Goal: Task Accomplishment & Management: Use online tool/utility

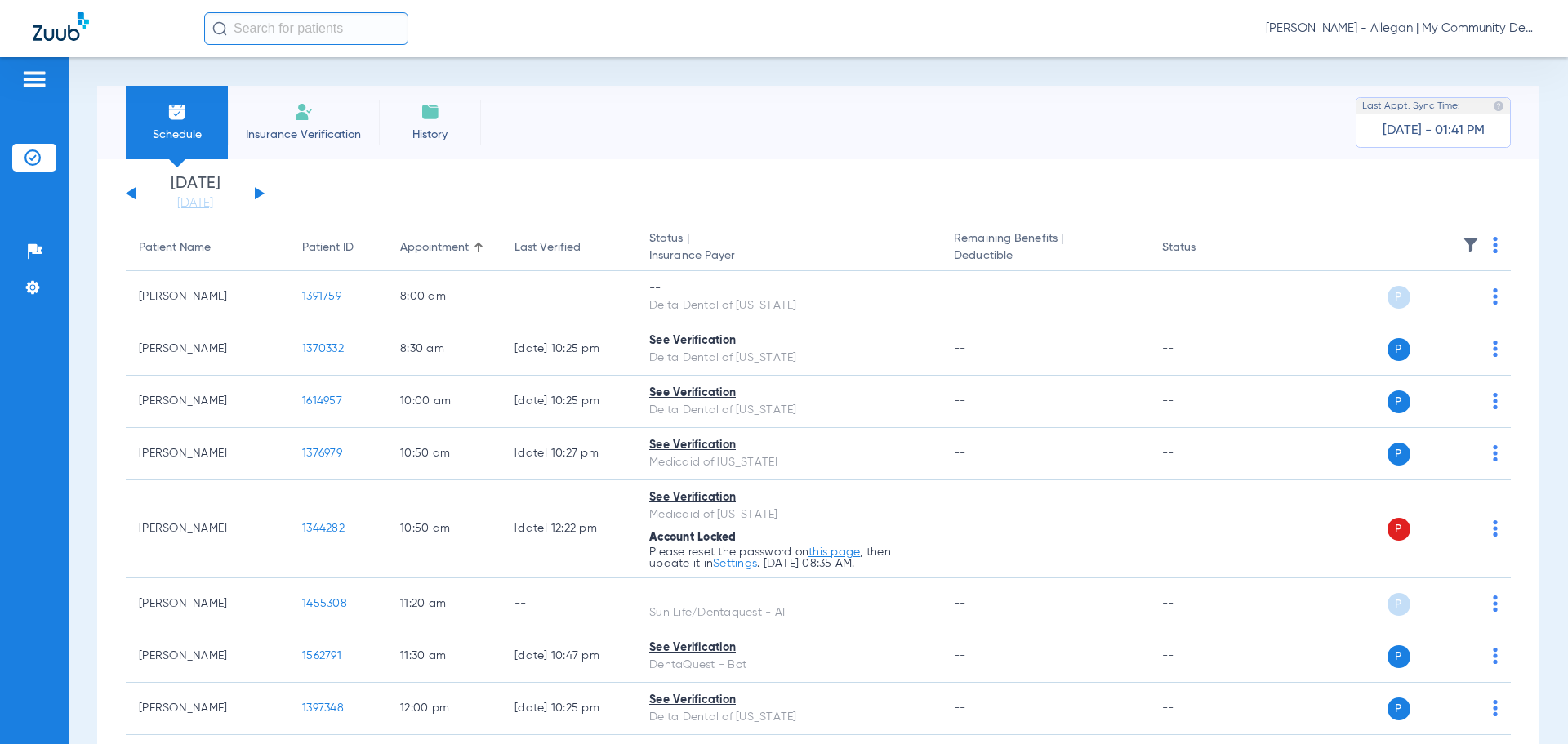
click at [1390, 32] on span "[PERSON_NAME] - Allegan | My Community Dental Centers" at bounding box center [1400, 29] width 270 height 16
click at [1454, 62] on span "Account Selection" at bounding box center [1474, 58] width 91 height 12
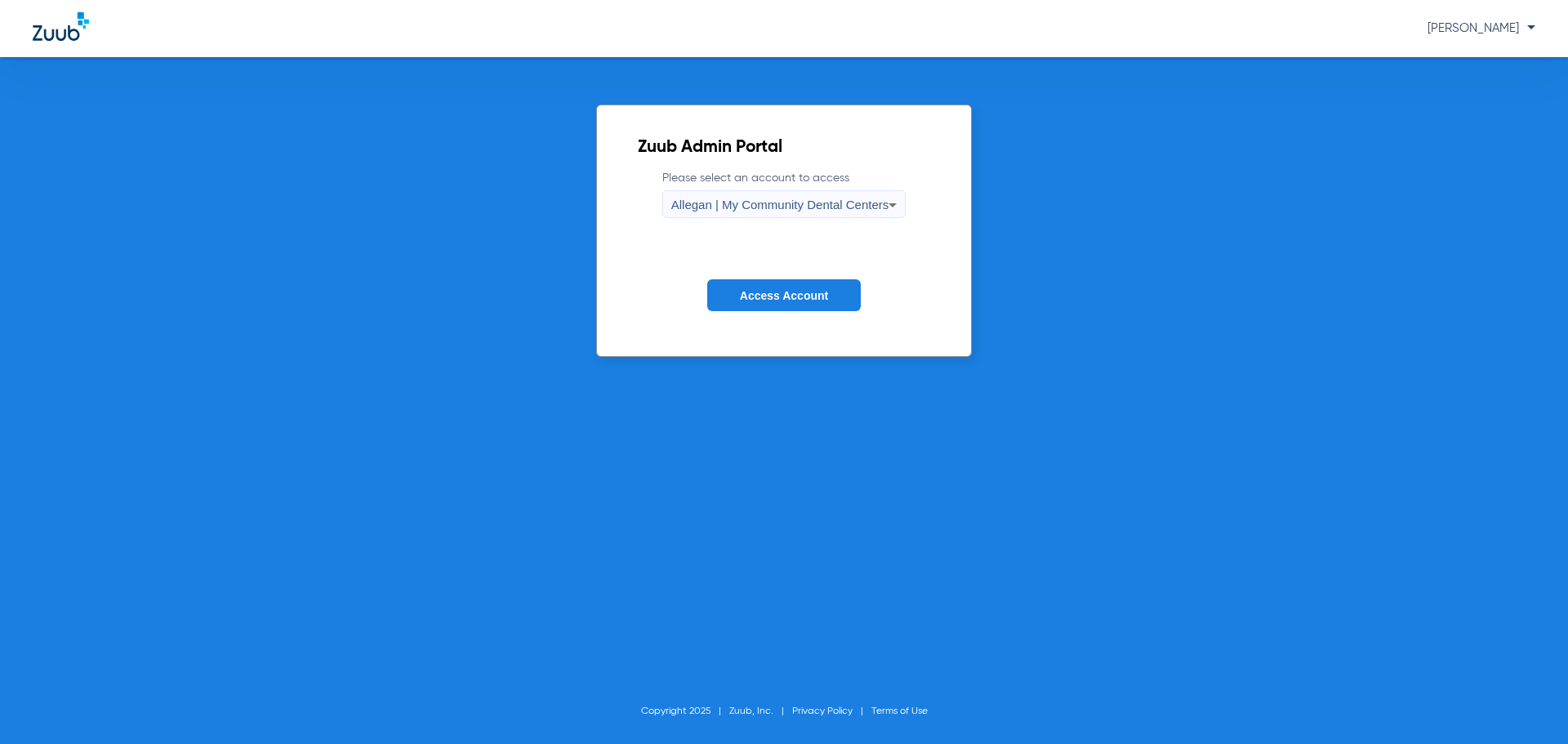
click at [839, 201] on span "Allegan | My Community Dental Centers" at bounding box center [780, 204] width 218 height 14
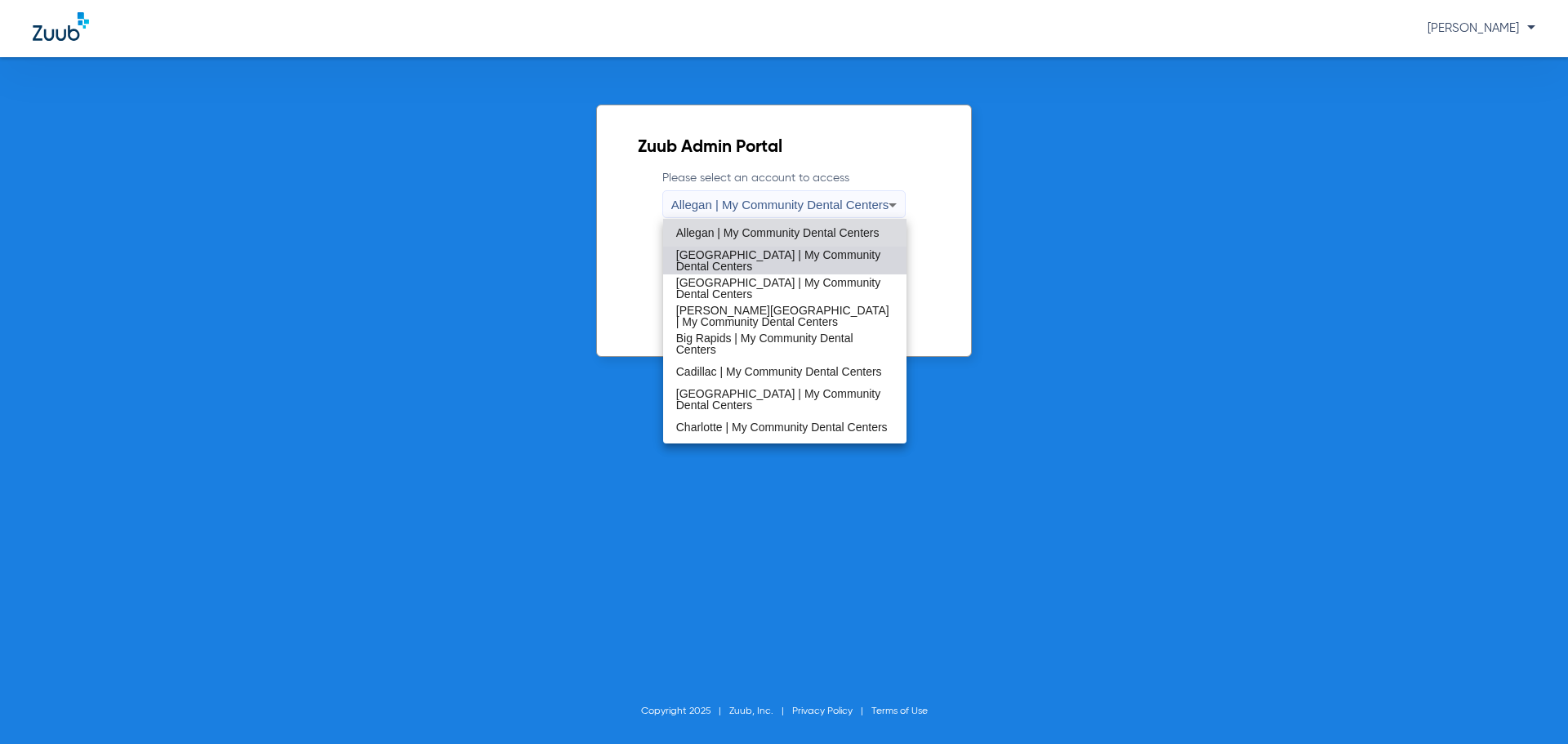
click at [837, 258] on span "[GEOGRAPHIC_DATA] | My Community Dental Centers" at bounding box center [785, 260] width 218 height 23
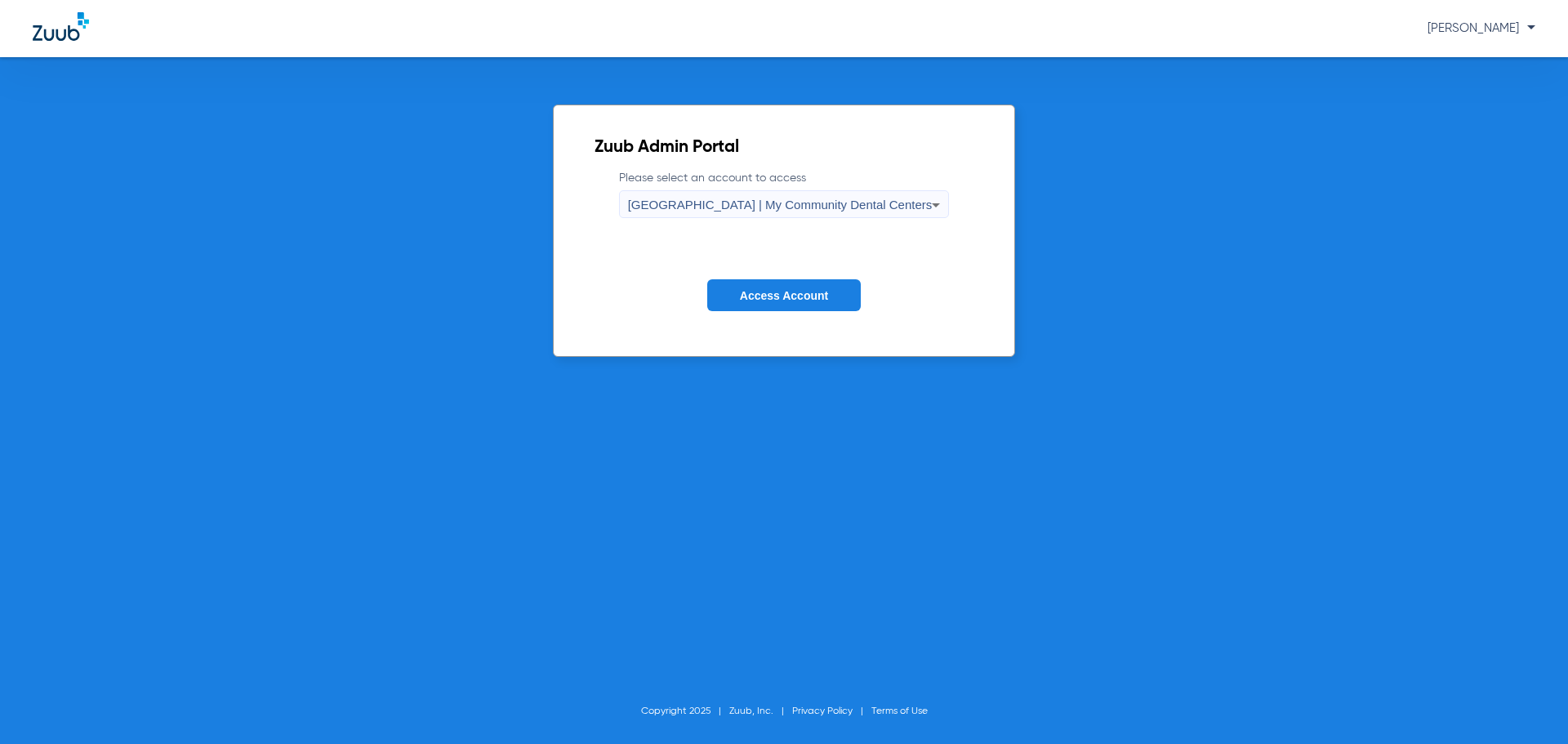
click at [814, 299] on span "Access Account" at bounding box center [784, 295] width 88 height 13
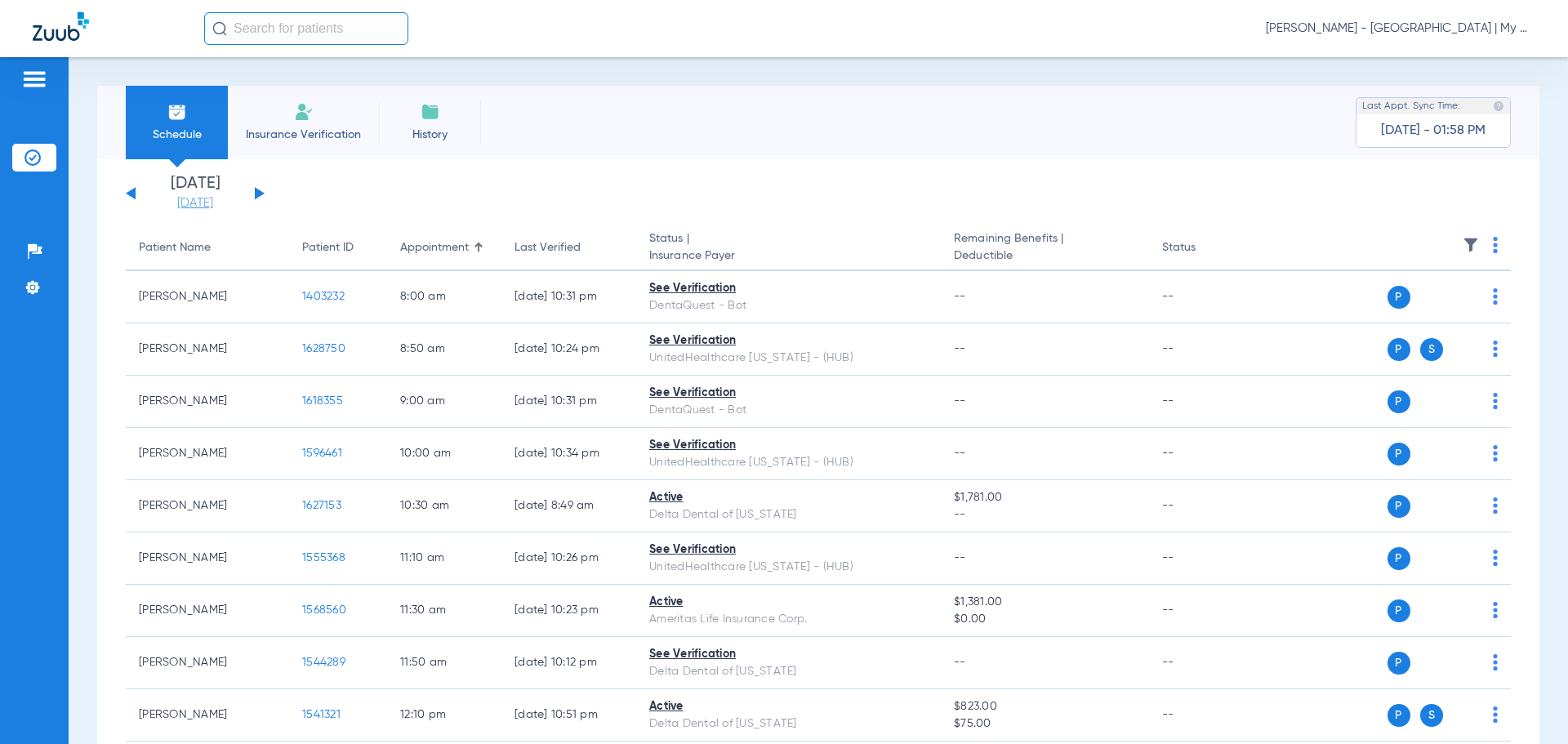
click at [219, 204] on link "[DATE]" at bounding box center [195, 203] width 98 height 16
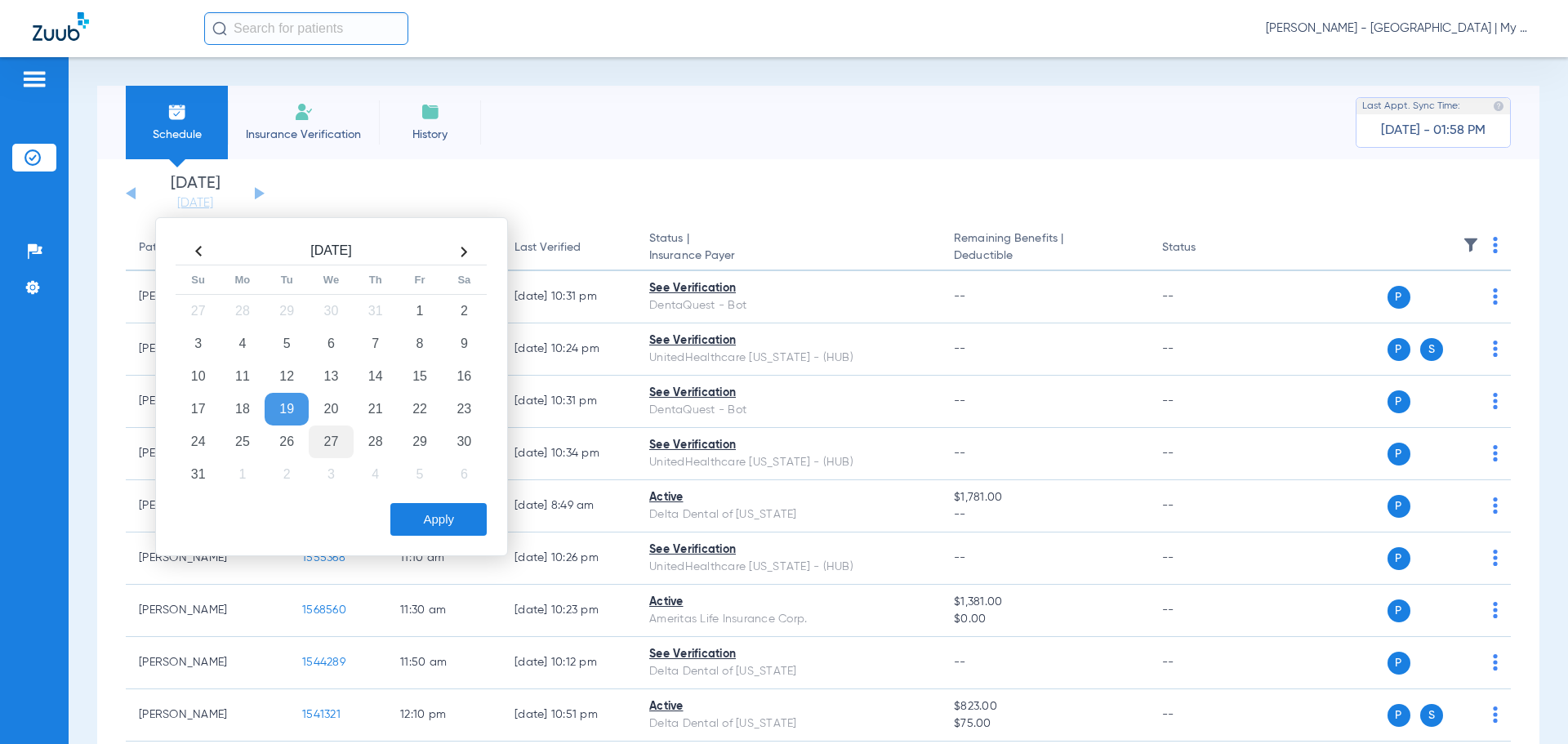
click at [337, 441] on td "27" at bounding box center [331, 441] width 45 height 33
click at [437, 524] on button "Apply" at bounding box center [438, 519] width 96 height 33
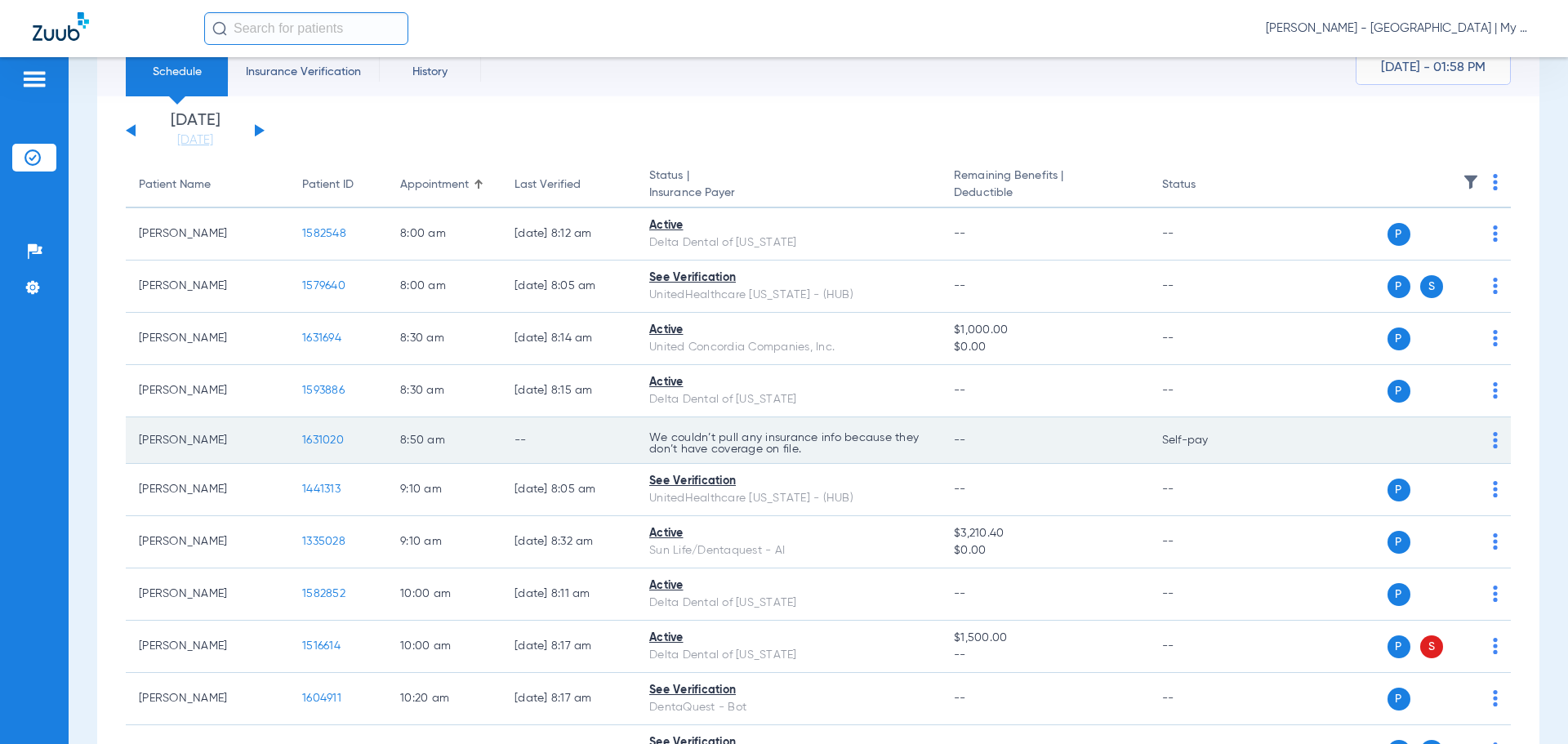
scroll to position [81, 0]
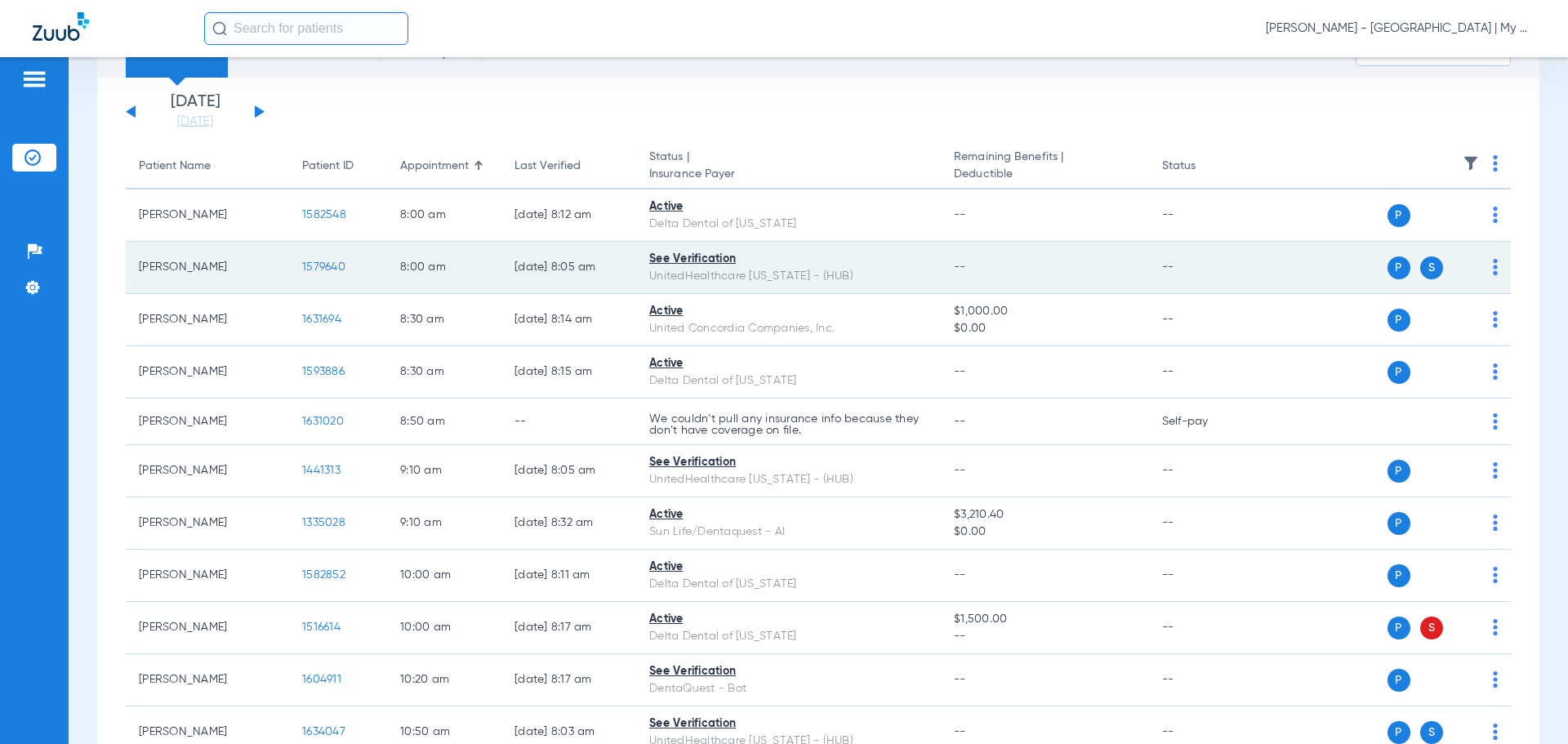
click at [704, 257] on div "See Verification" at bounding box center [788, 259] width 279 height 17
click at [340, 268] on span "1579640" at bounding box center [324, 267] width 44 height 12
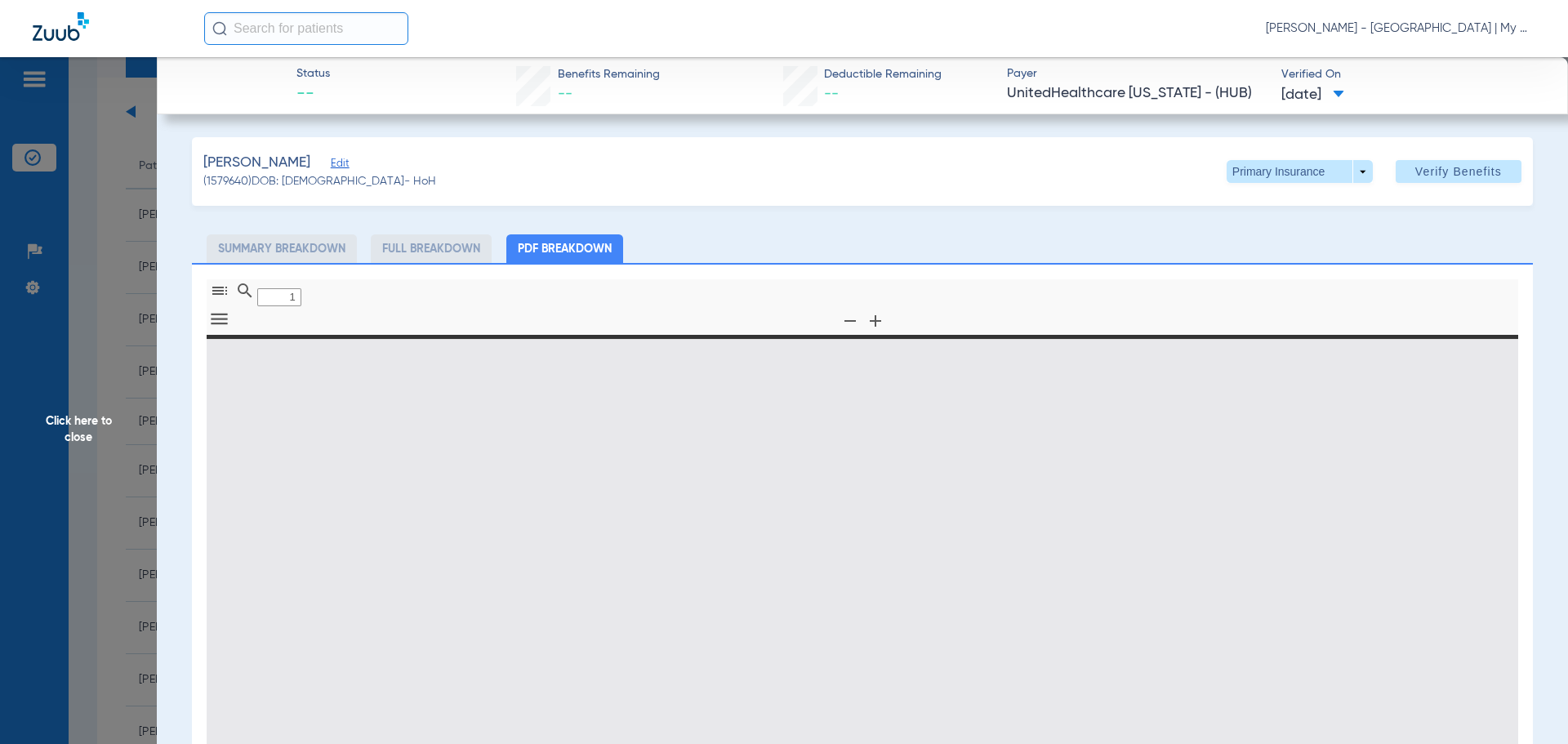
type input "0"
select select "page-width"
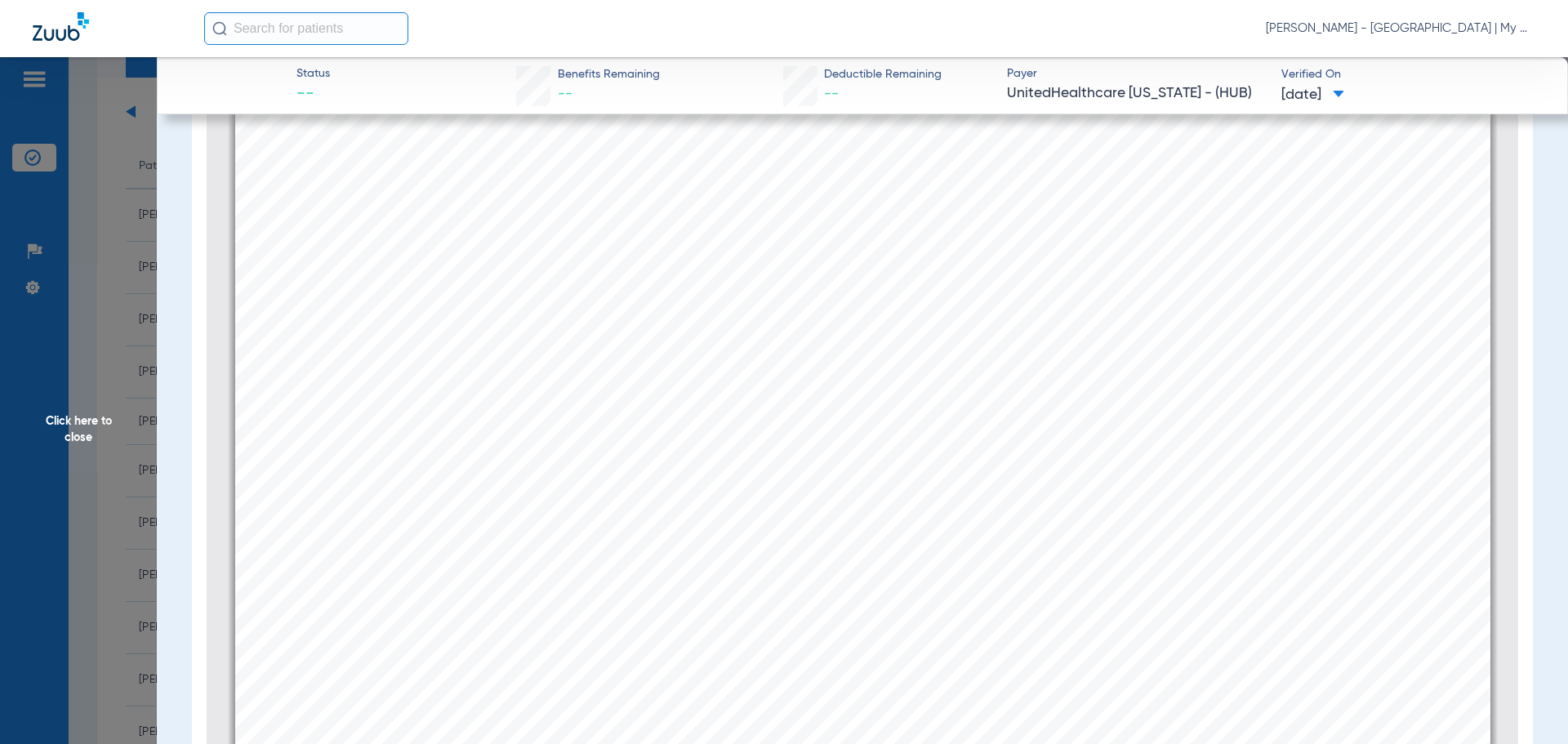
scroll to position [1804, 0]
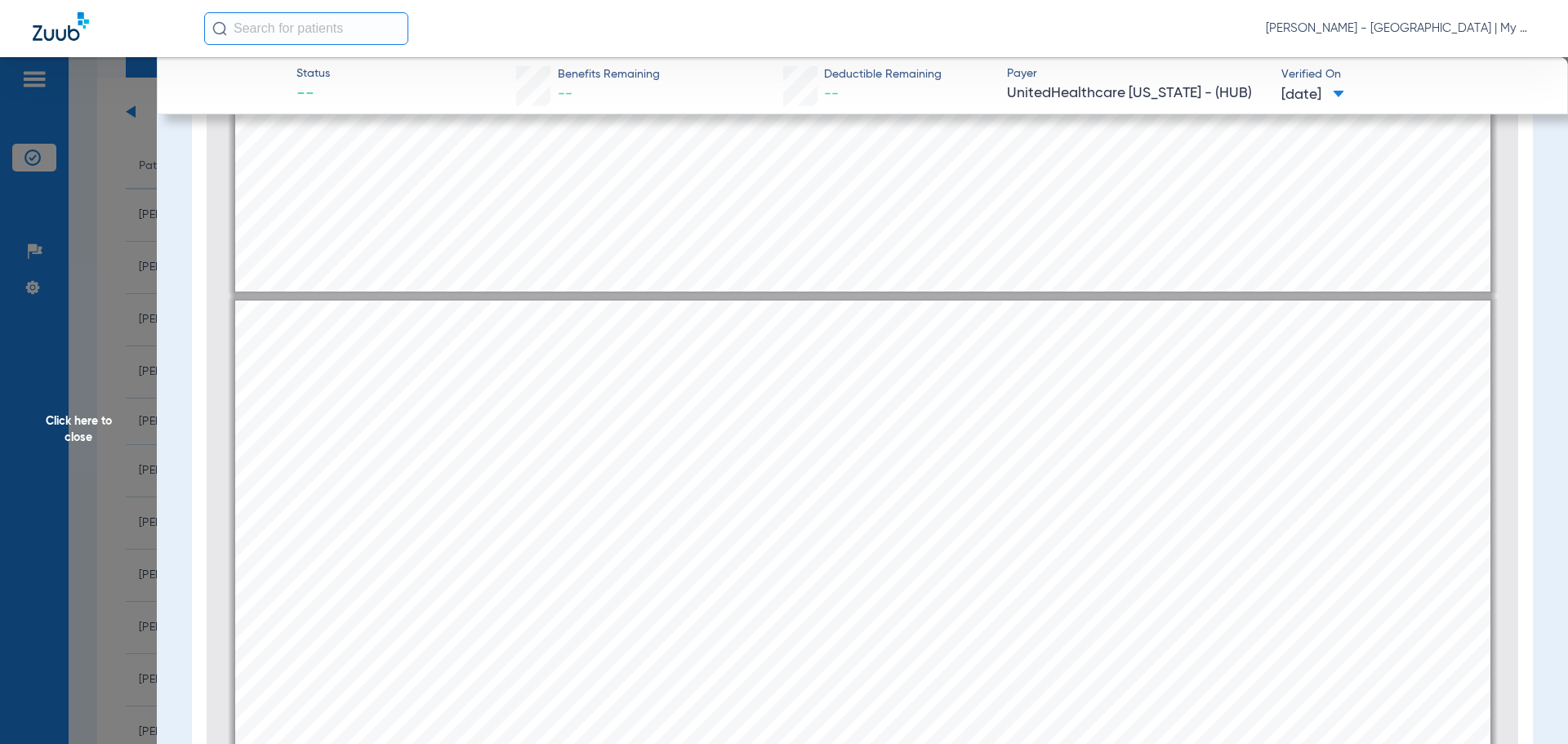
type input "1"
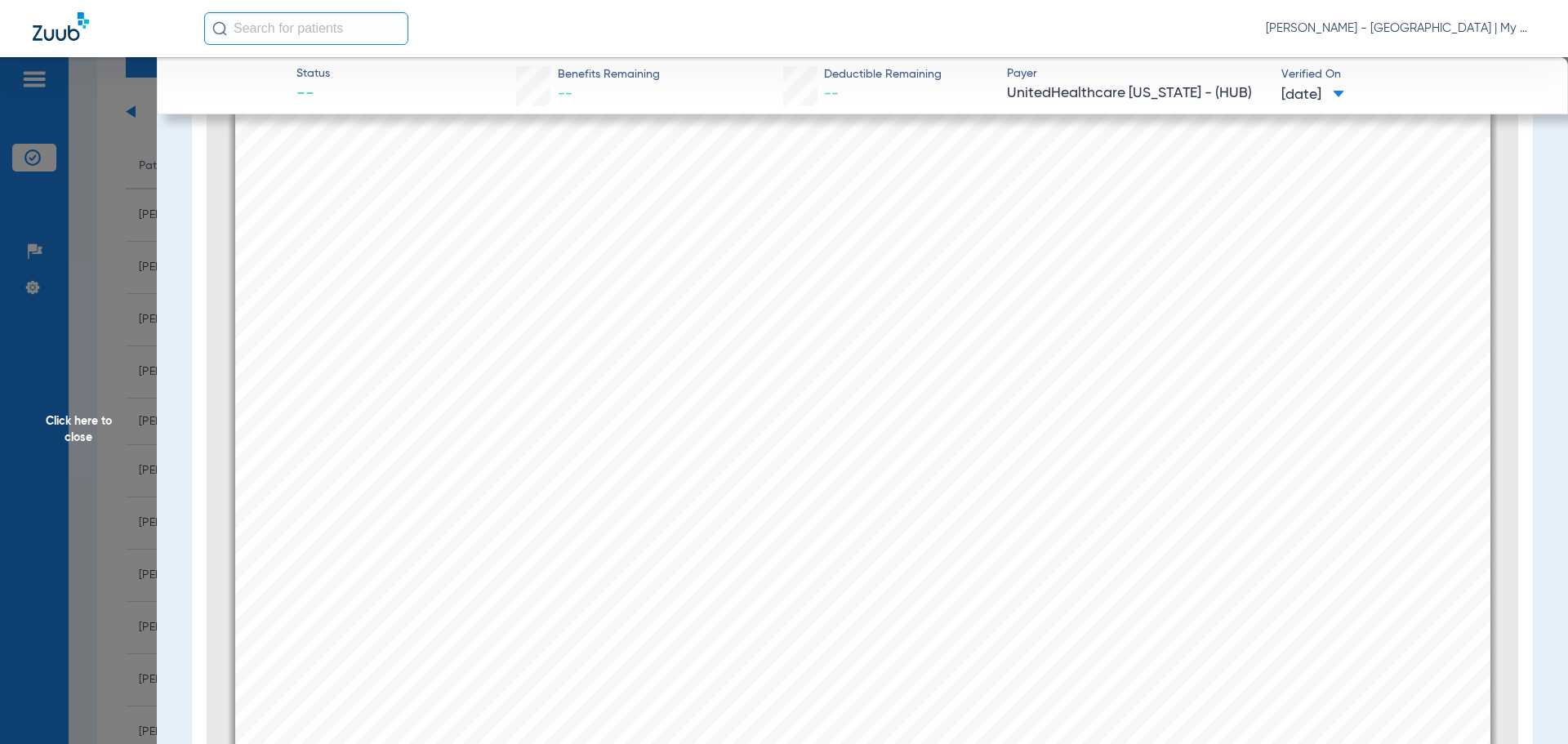
scroll to position [0, 0]
drag, startPoint x: 113, startPoint y: 216, endPoint x: 118, endPoint y: 389, distance: 173.1
click at [114, 218] on span "Click here to close" at bounding box center [78, 429] width 157 height 744
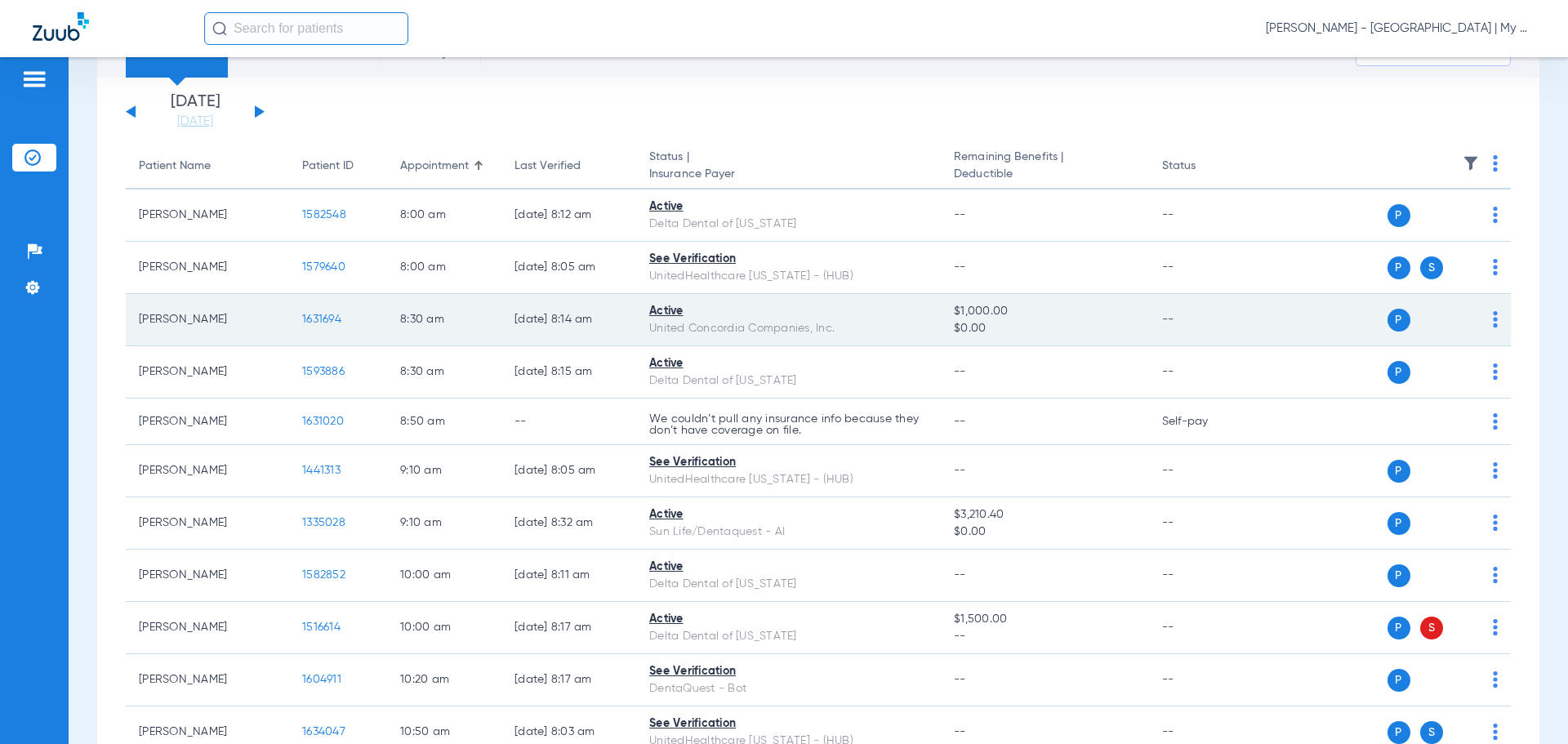
click at [313, 313] on span "1631694" at bounding box center [322, 319] width 40 height 12
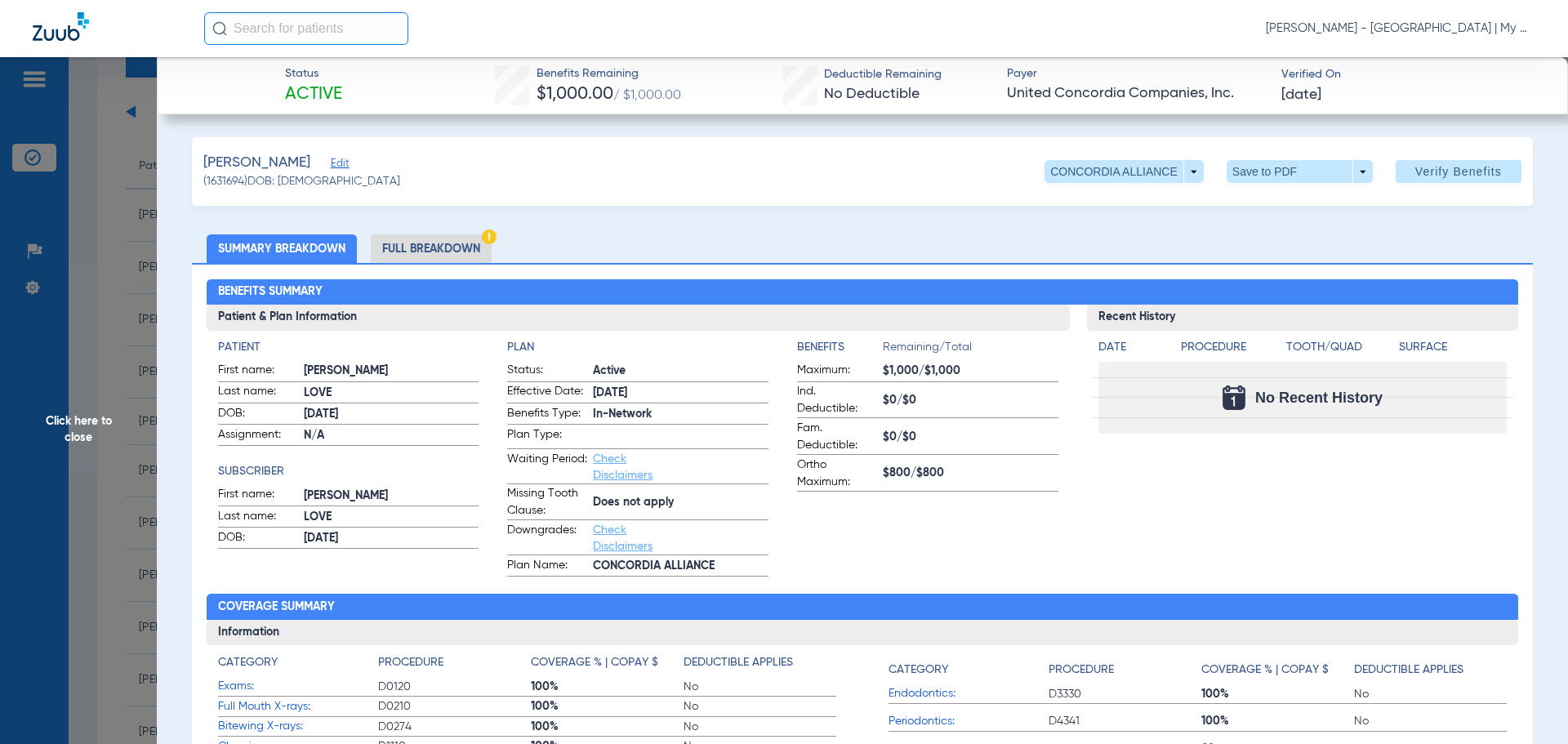
click at [443, 253] on li "Full Breakdown" at bounding box center [431, 249] width 121 height 29
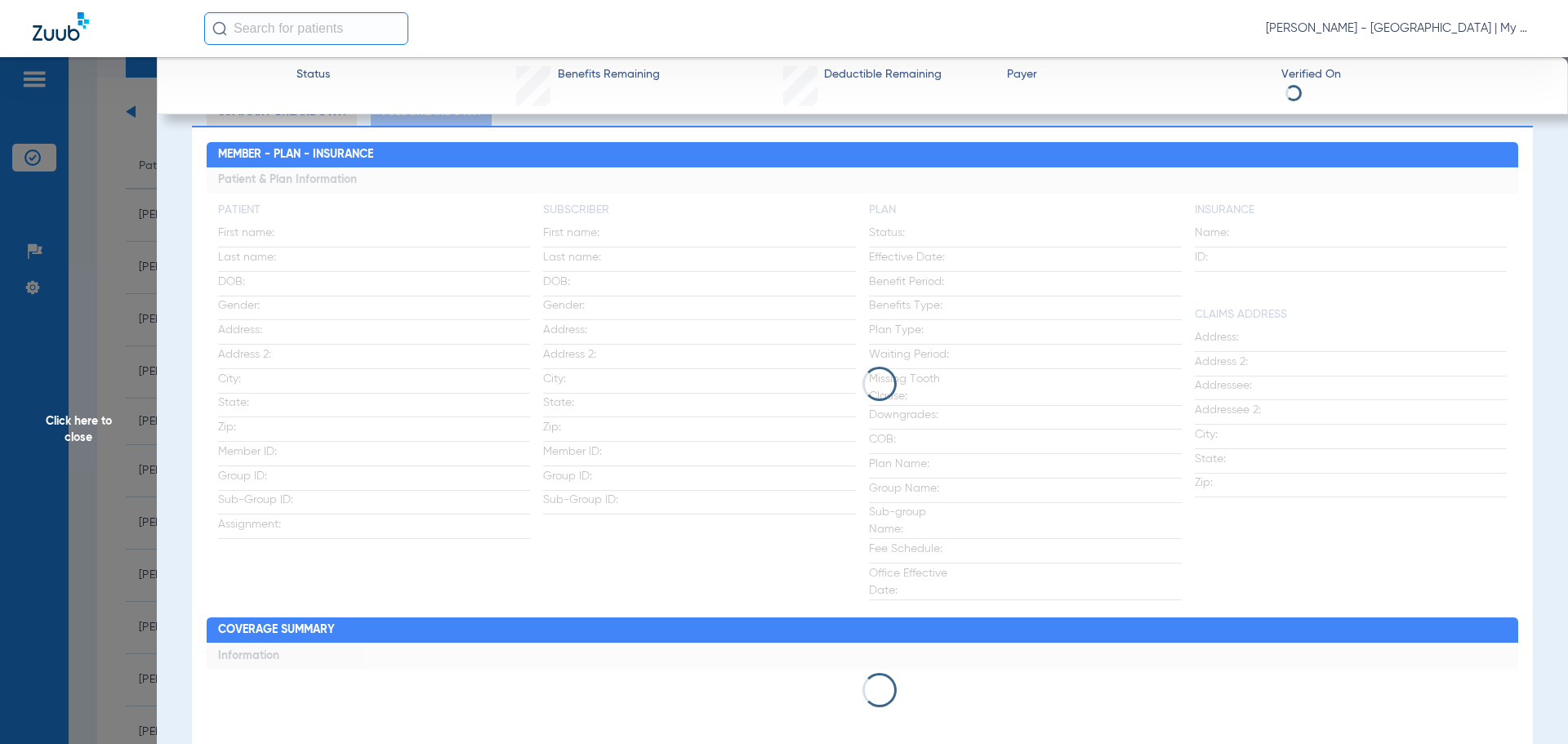
scroll to position [163, 0]
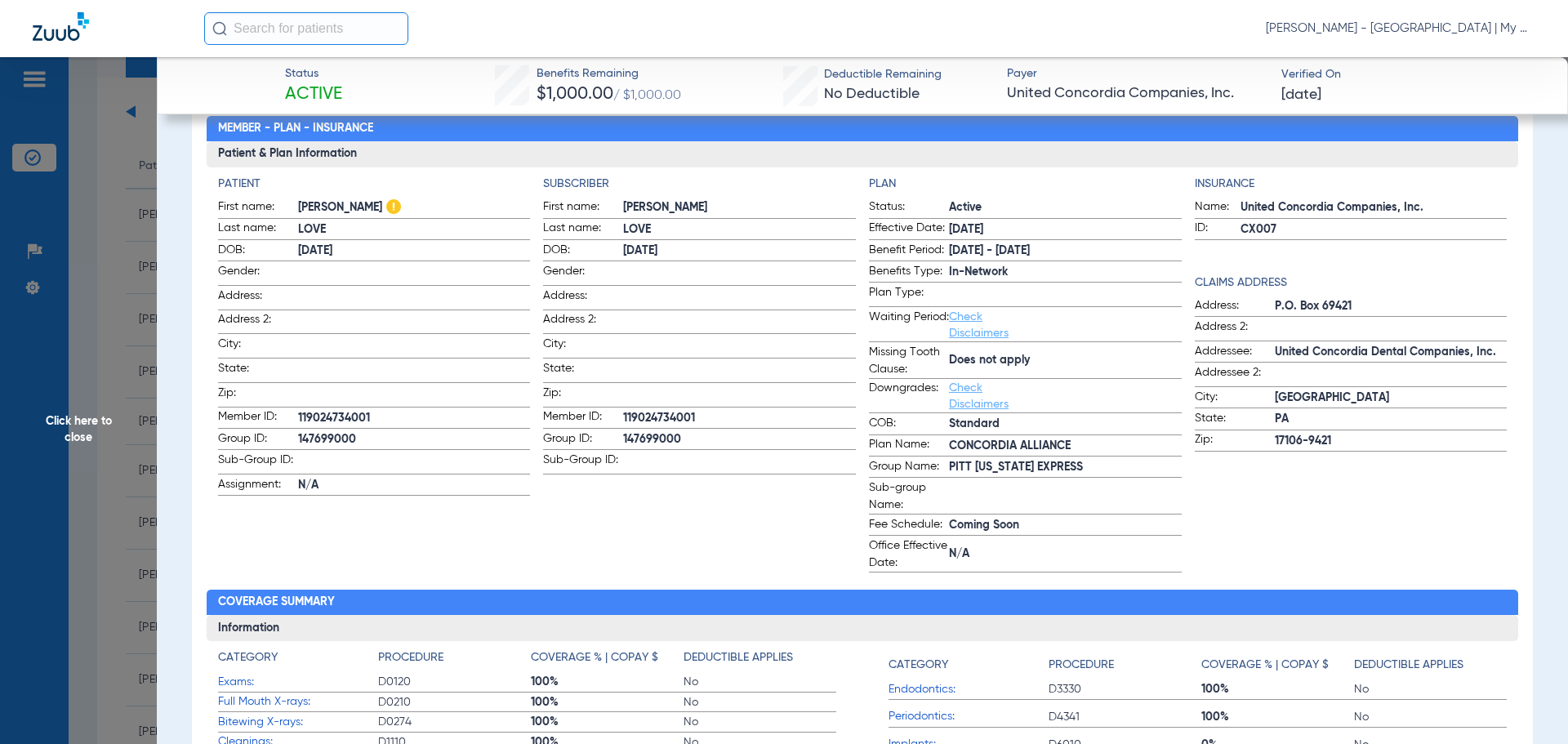
click at [74, 427] on span "Click here to close" at bounding box center [78, 429] width 157 height 744
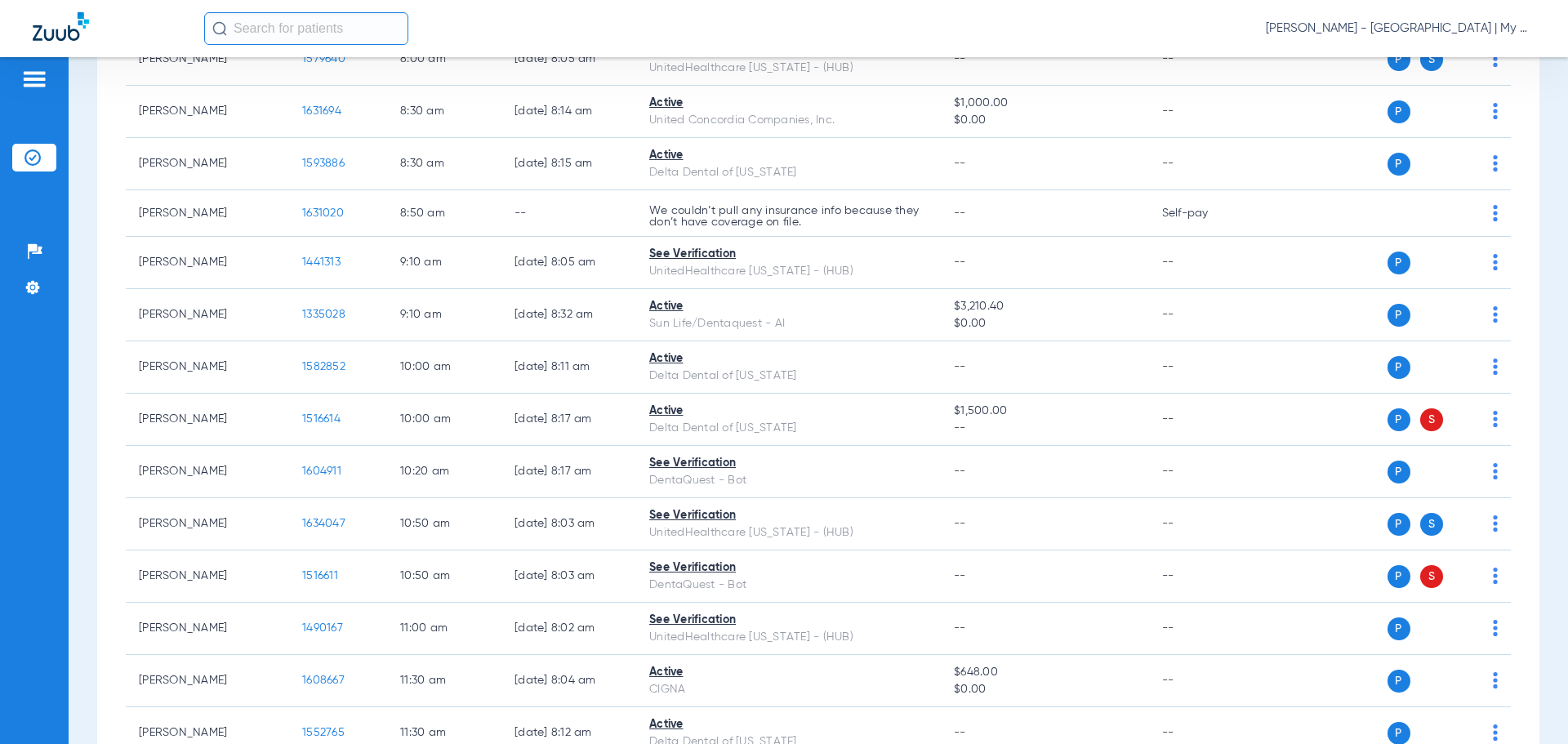
scroll to position [288, 0]
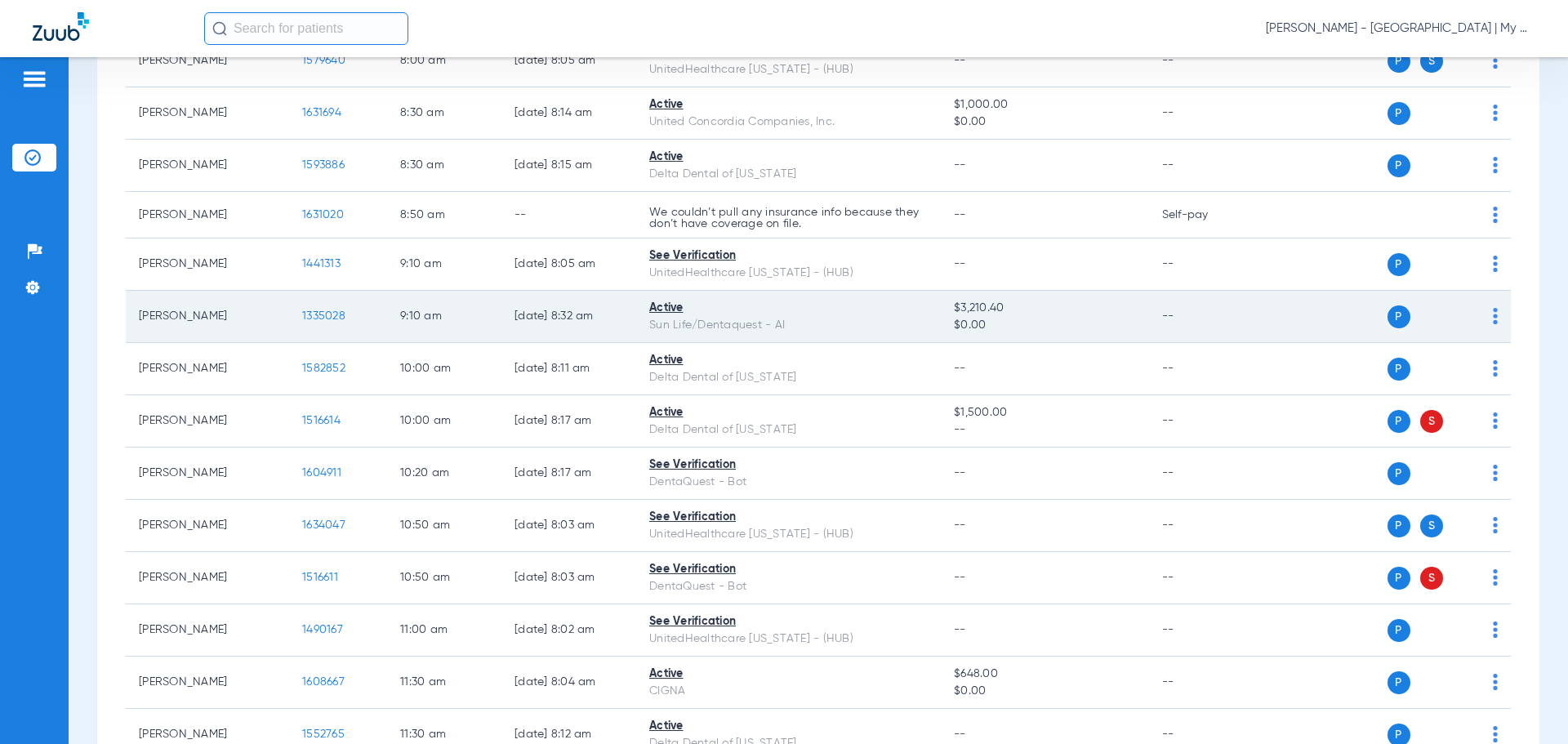
click at [319, 309] on td "1335028" at bounding box center [338, 316] width 98 height 53
click at [309, 313] on span "1335028" at bounding box center [324, 316] width 44 height 12
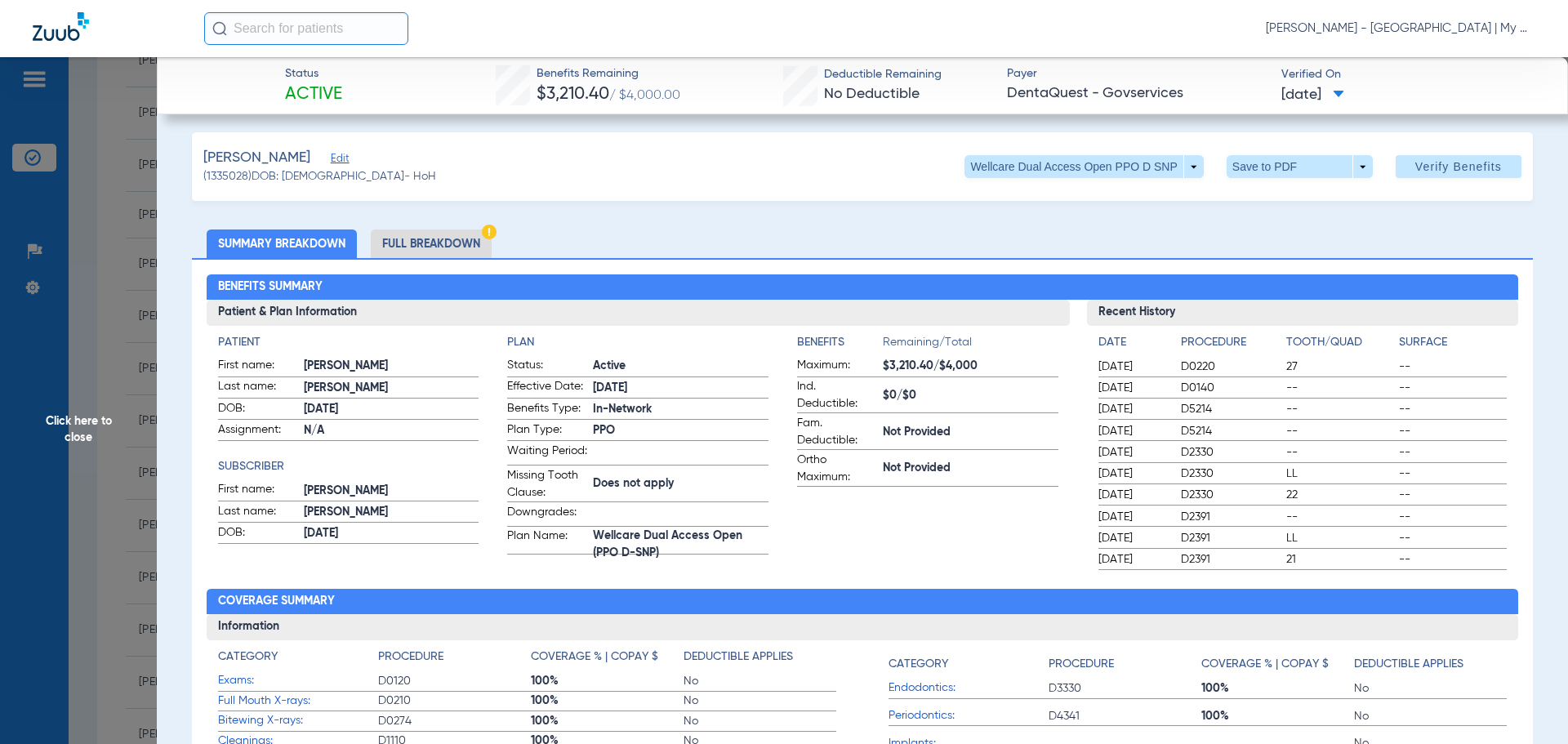
scroll to position [0, 0]
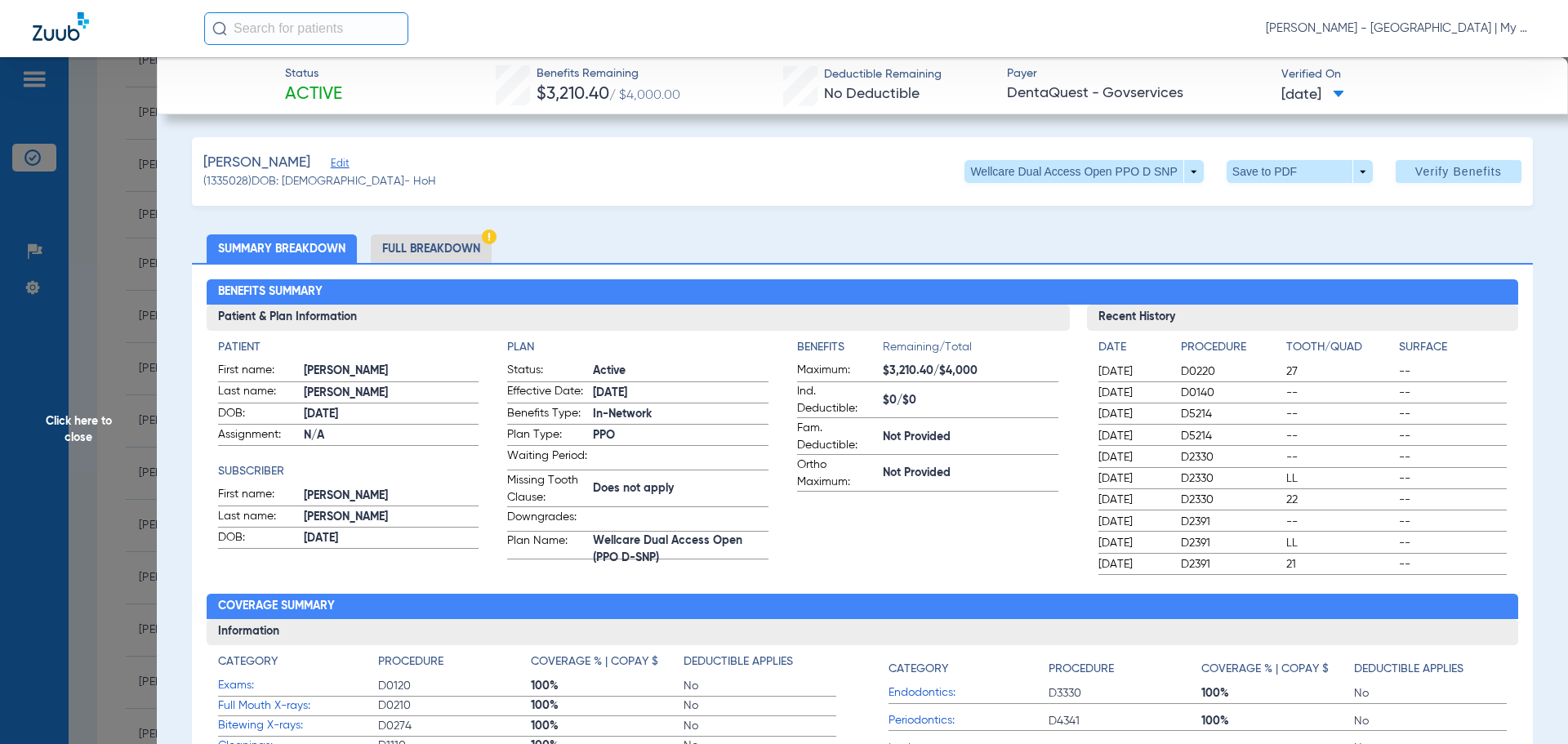
click at [465, 242] on li "Full Breakdown" at bounding box center [431, 249] width 121 height 29
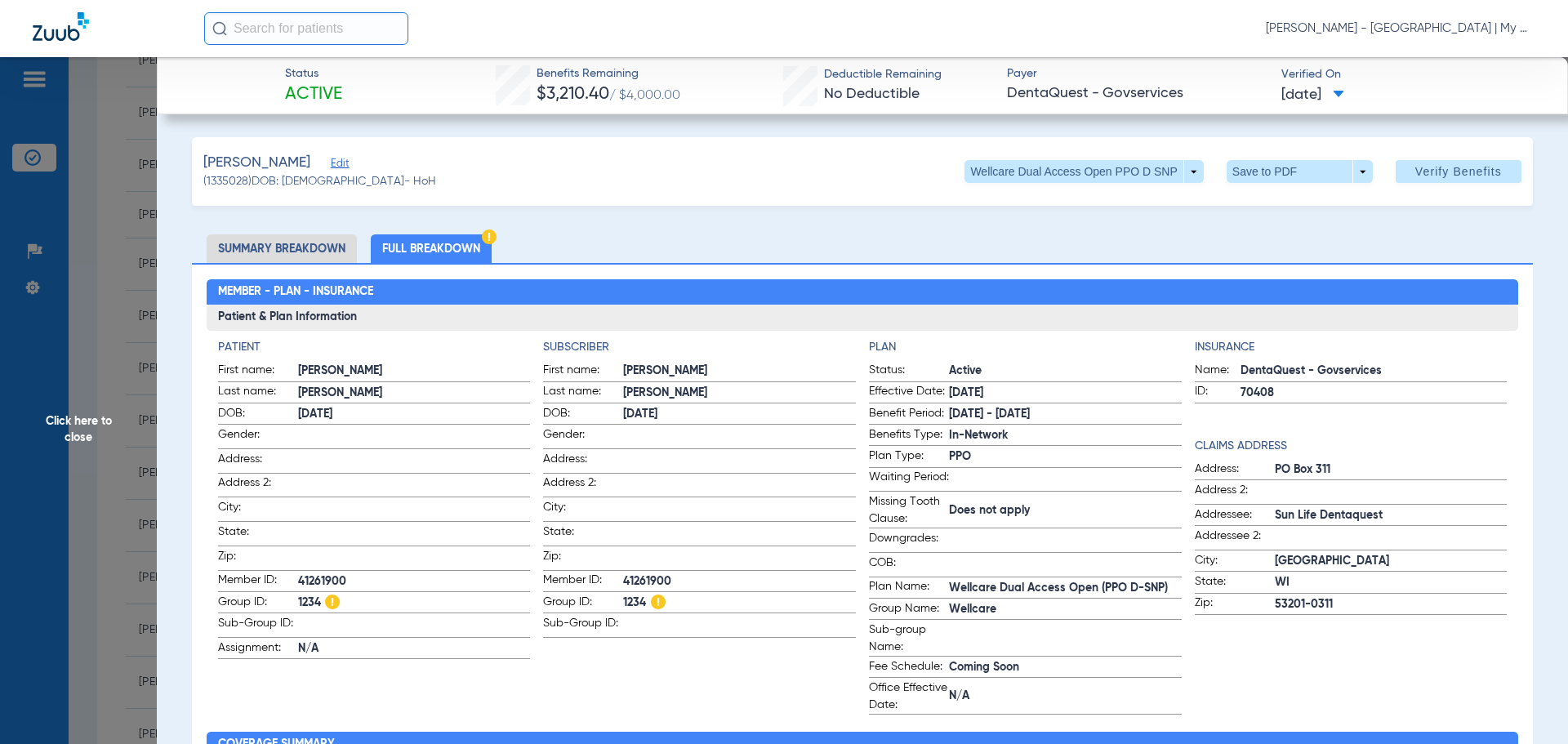
drag, startPoint x: 75, startPoint y: 412, endPoint x: 109, endPoint y: 410, distance: 34.1
click at [77, 412] on span "Click here to close" at bounding box center [78, 429] width 157 height 744
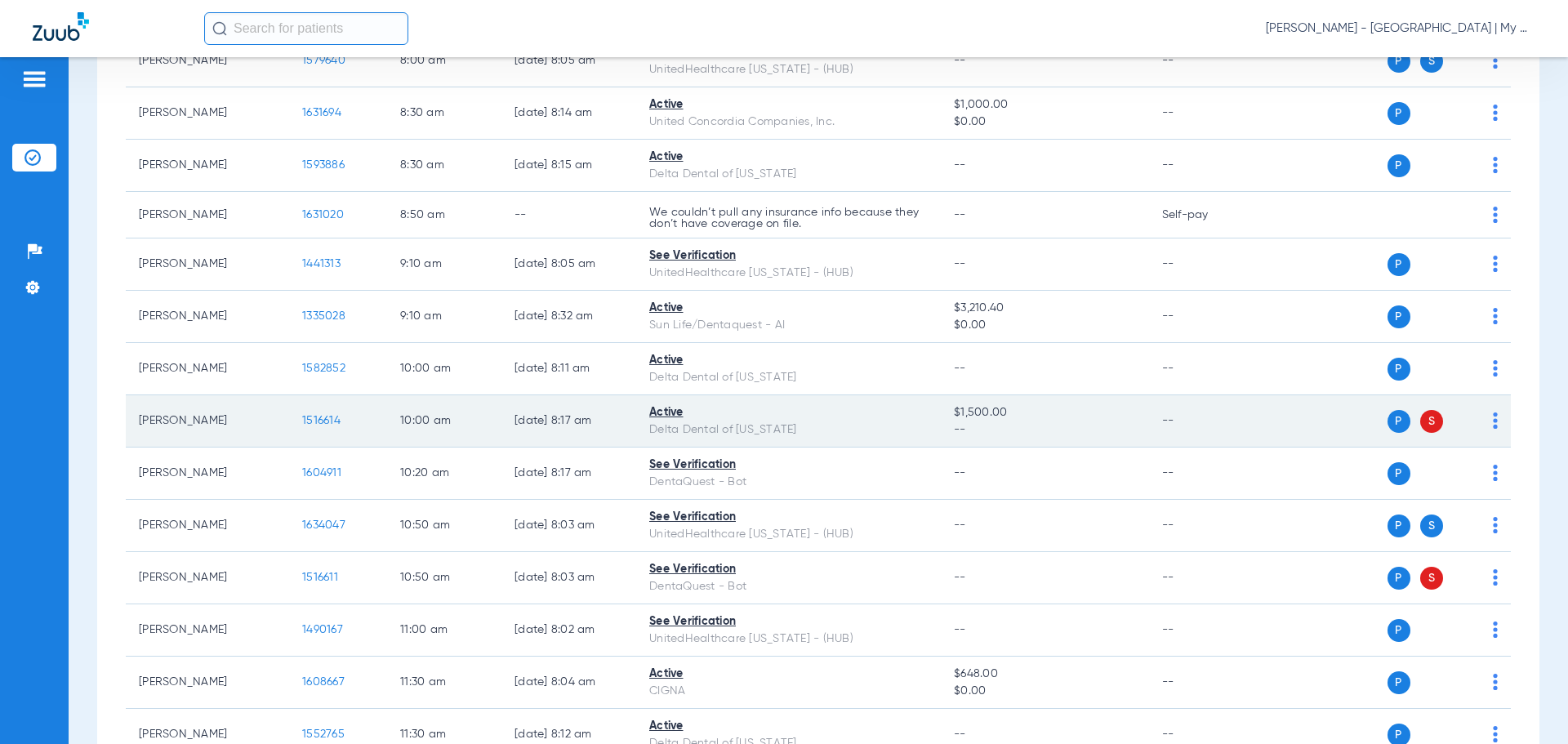
click at [323, 420] on span "1516614" at bounding box center [321, 421] width 39 height 12
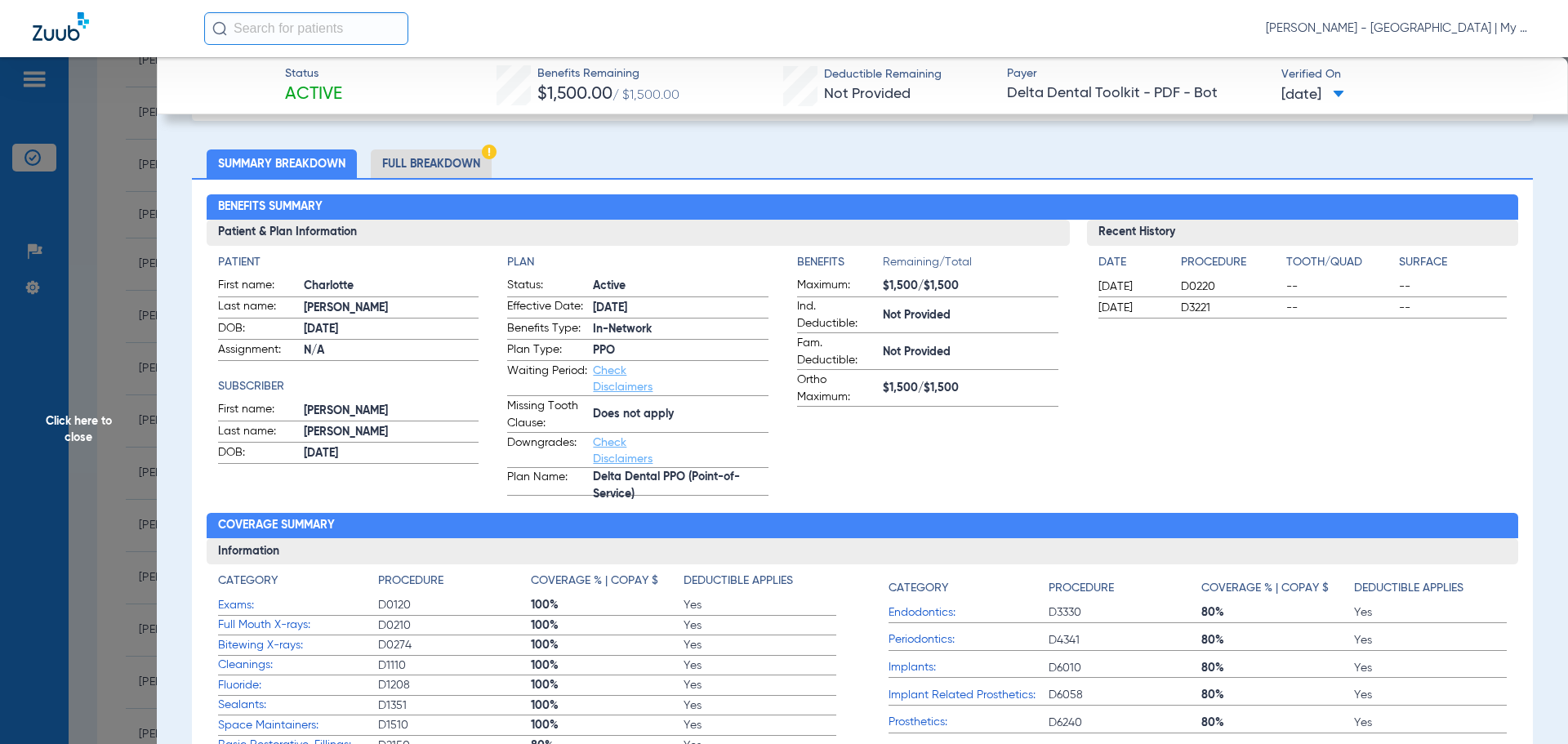
scroll to position [81, 0]
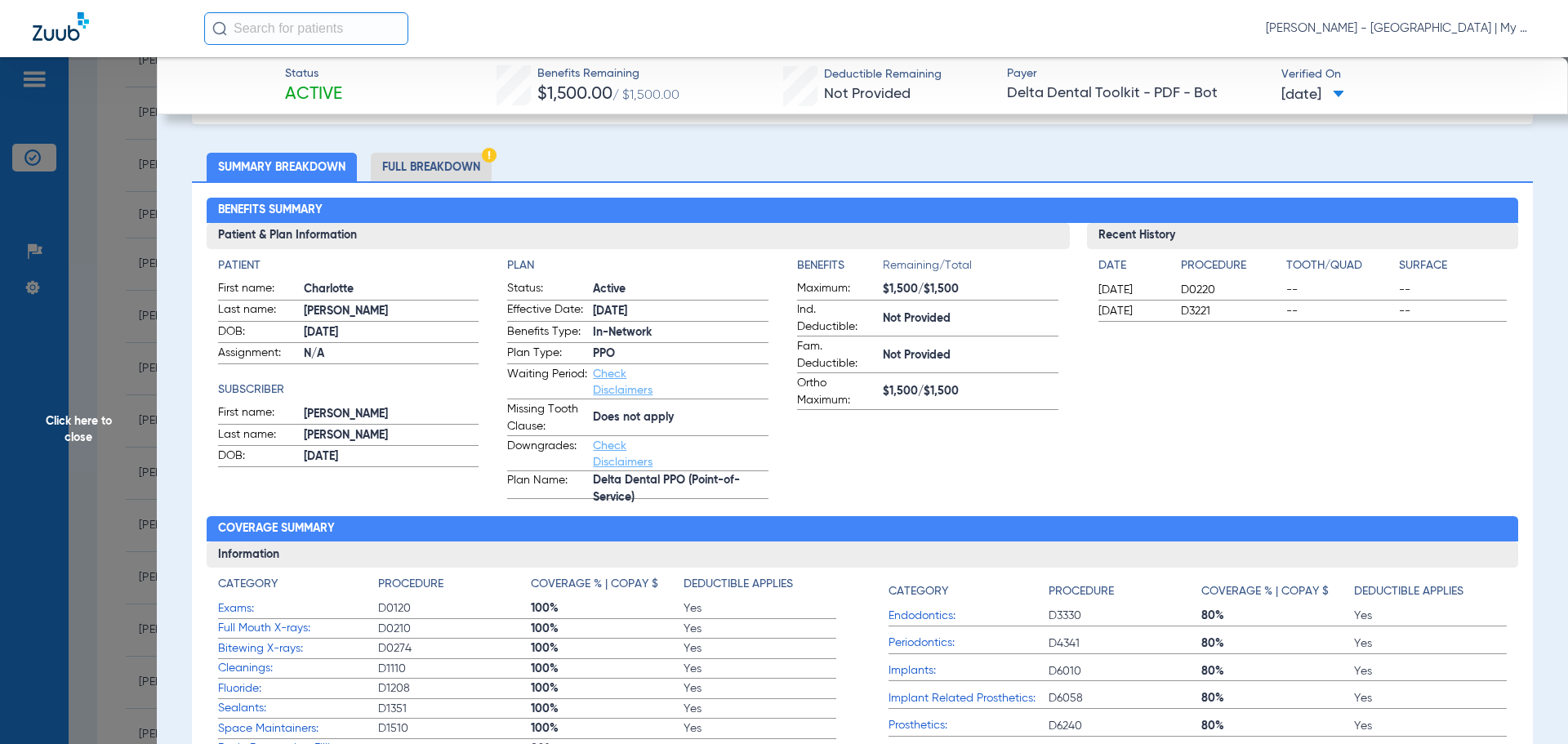
click at [452, 159] on li "Full Breakdown" at bounding box center [431, 166] width 121 height 29
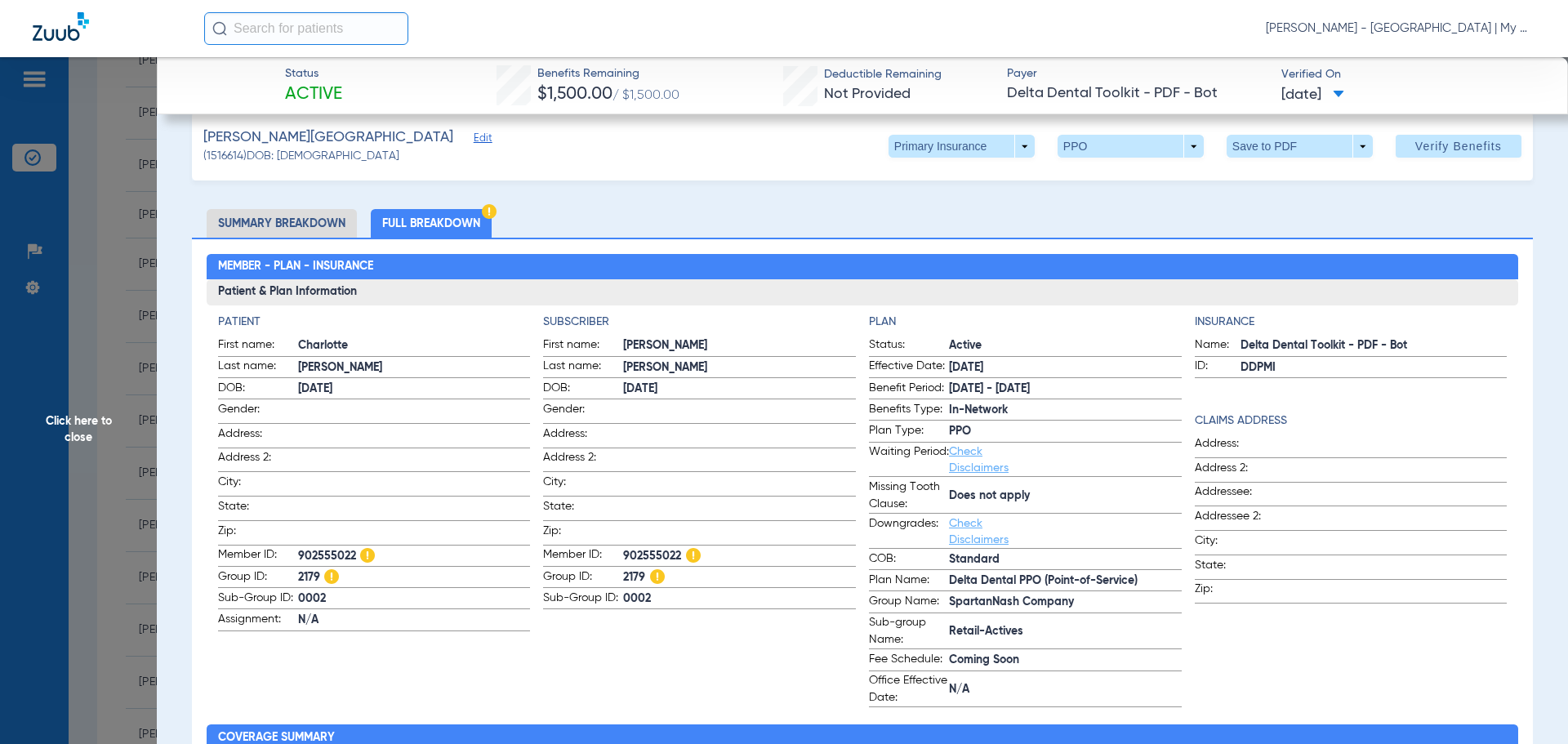
scroll to position [0, 0]
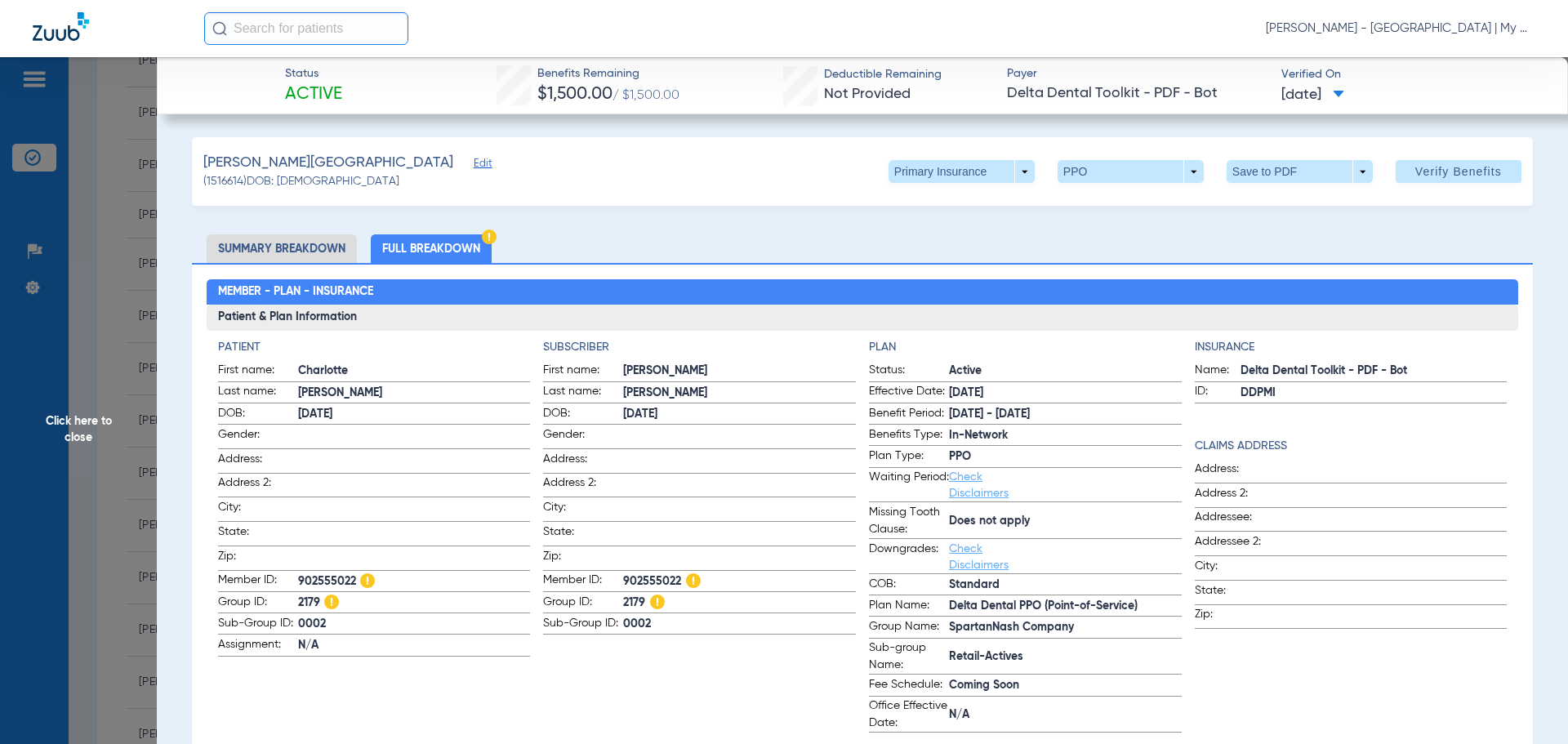
click at [76, 234] on span "Click here to close" at bounding box center [78, 429] width 157 height 744
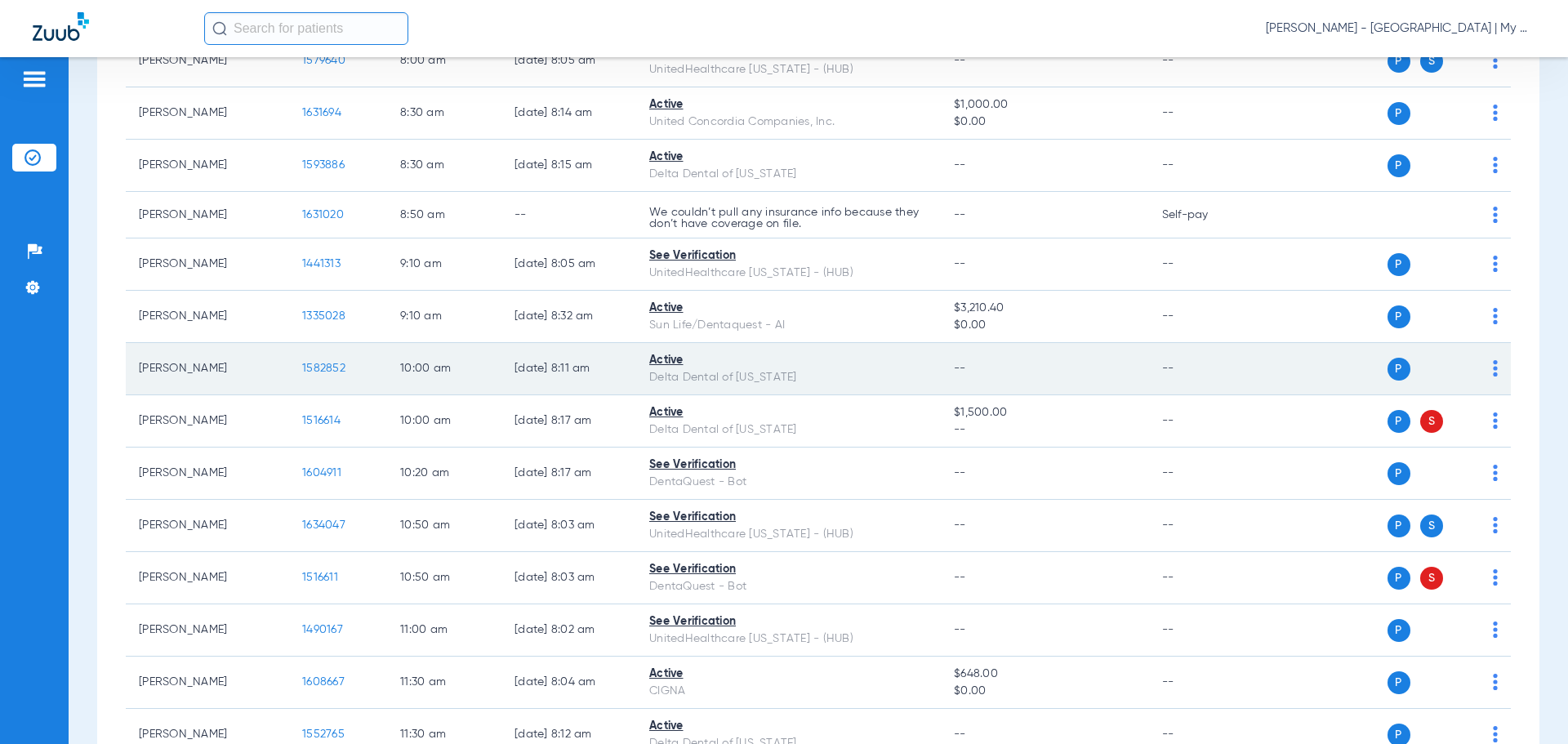
drag, startPoint x: 215, startPoint y: 374, endPoint x: 302, endPoint y: 355, distance: 89.1
click at [214, 373] on td "[PERSON_NAME]" at bounding box center [207, 369] width 164 height 53
click at [318, 370] on span "1582852" at bounding box center [324, 369] width 44 height 12
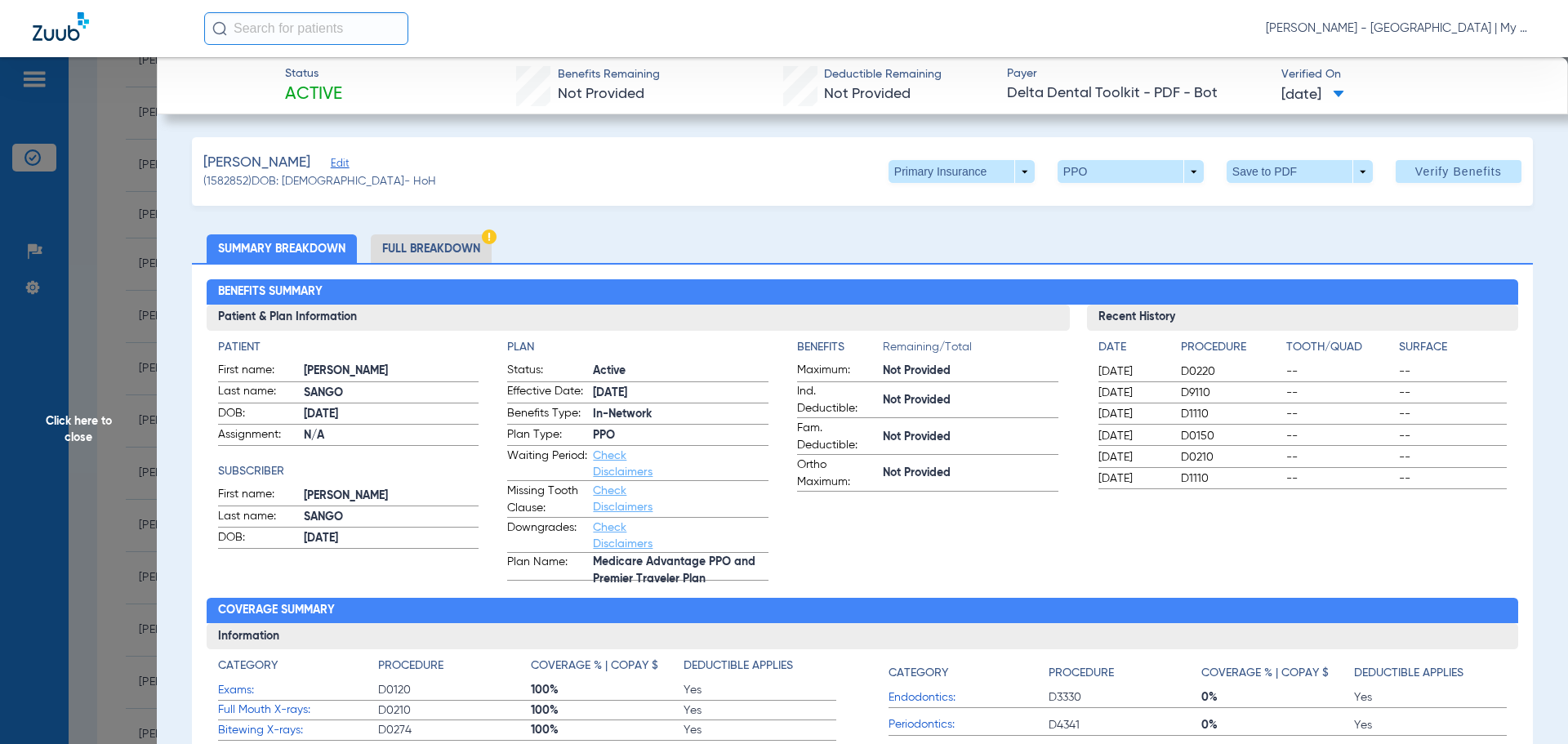
click at [443, 239] on li "Full Breakdown" at bounding box center [431, 249] width 121 height 29
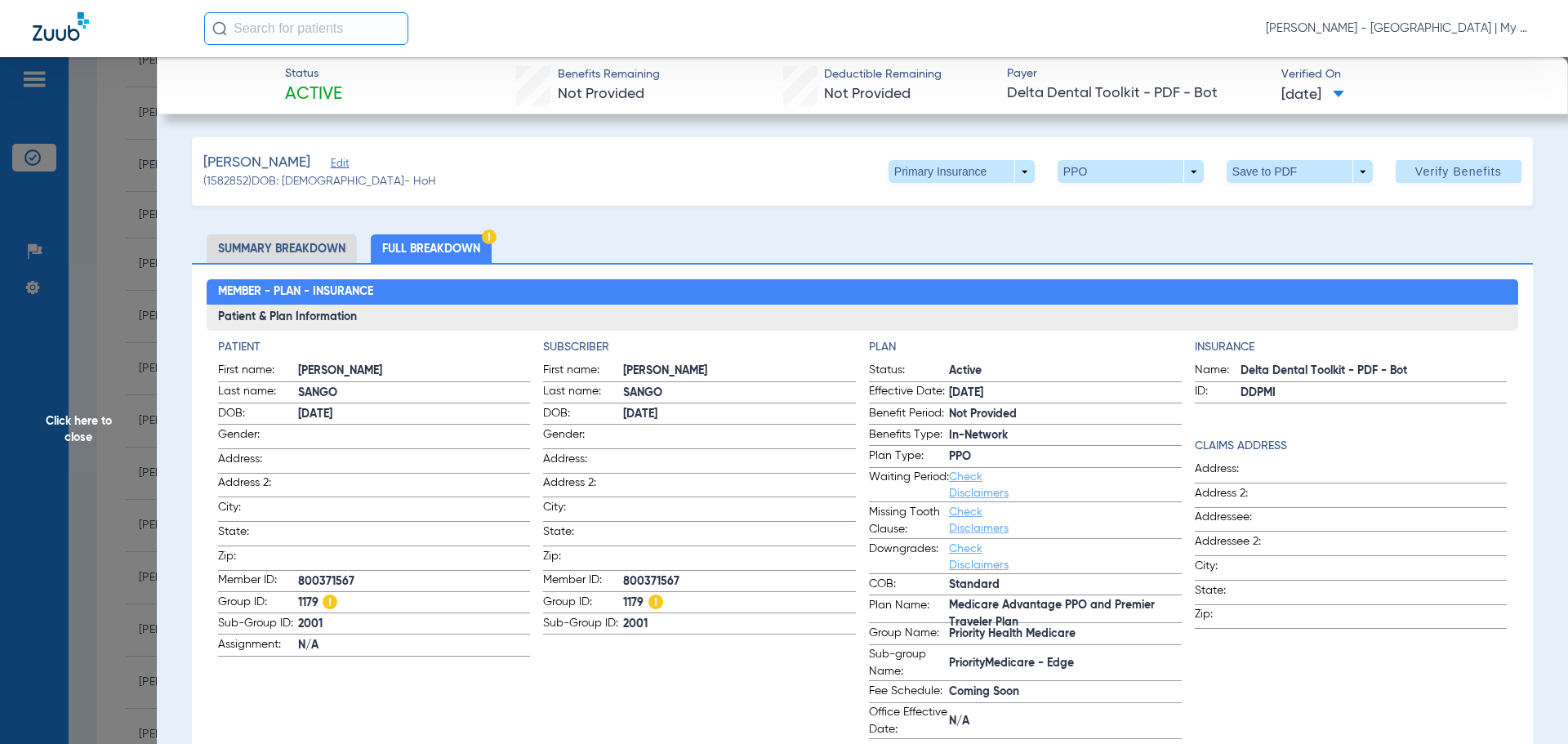
click at [898, 315] on h3 "Patient & Plan Information" at bounding box center [863, 317] width 1312 height 26
click at [95, 372] on span "Click here to close" at bounding box center [78, 429] width 157 height 744
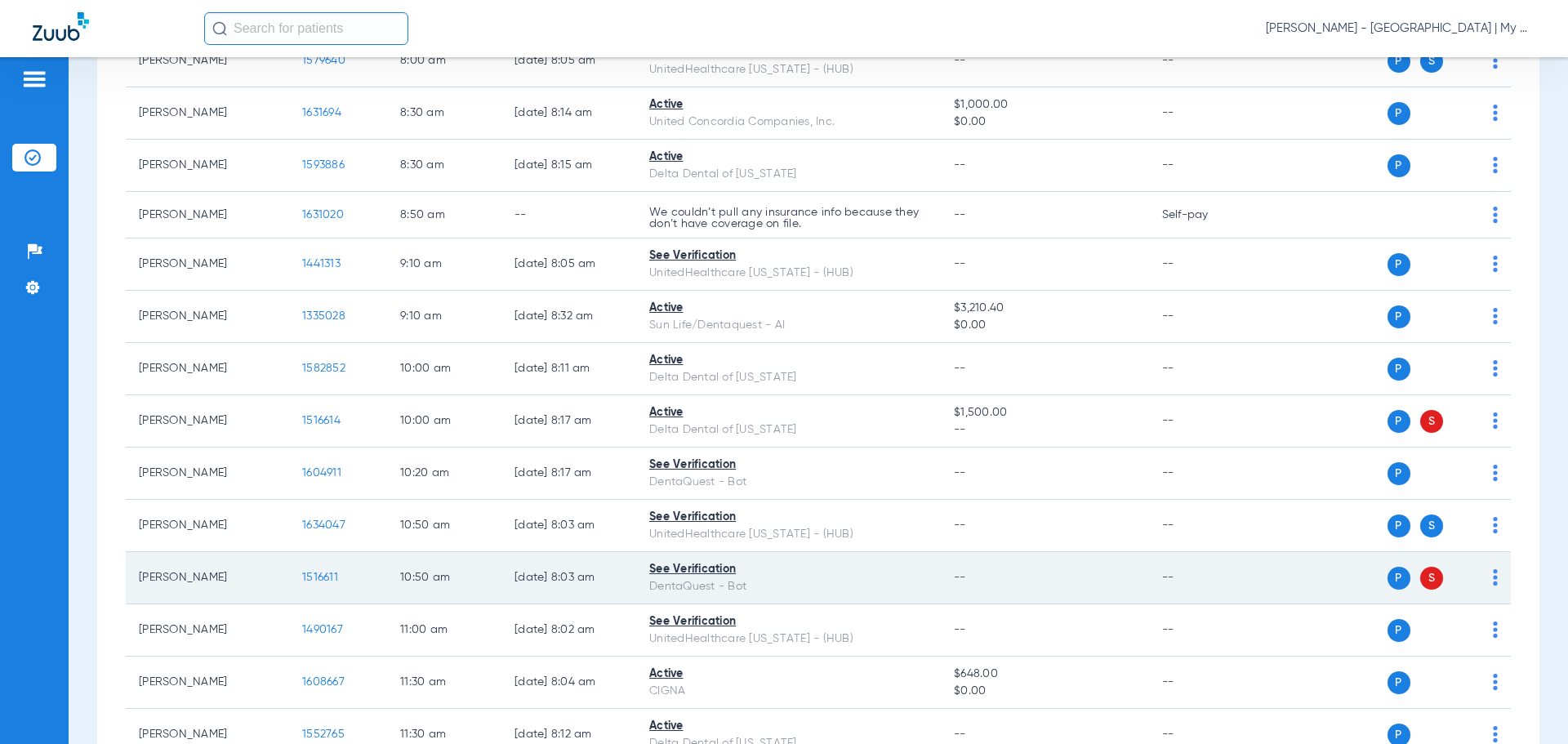
click at [325, 574] on span "1516611" at bounding box center [320, 578] width 36 height 12
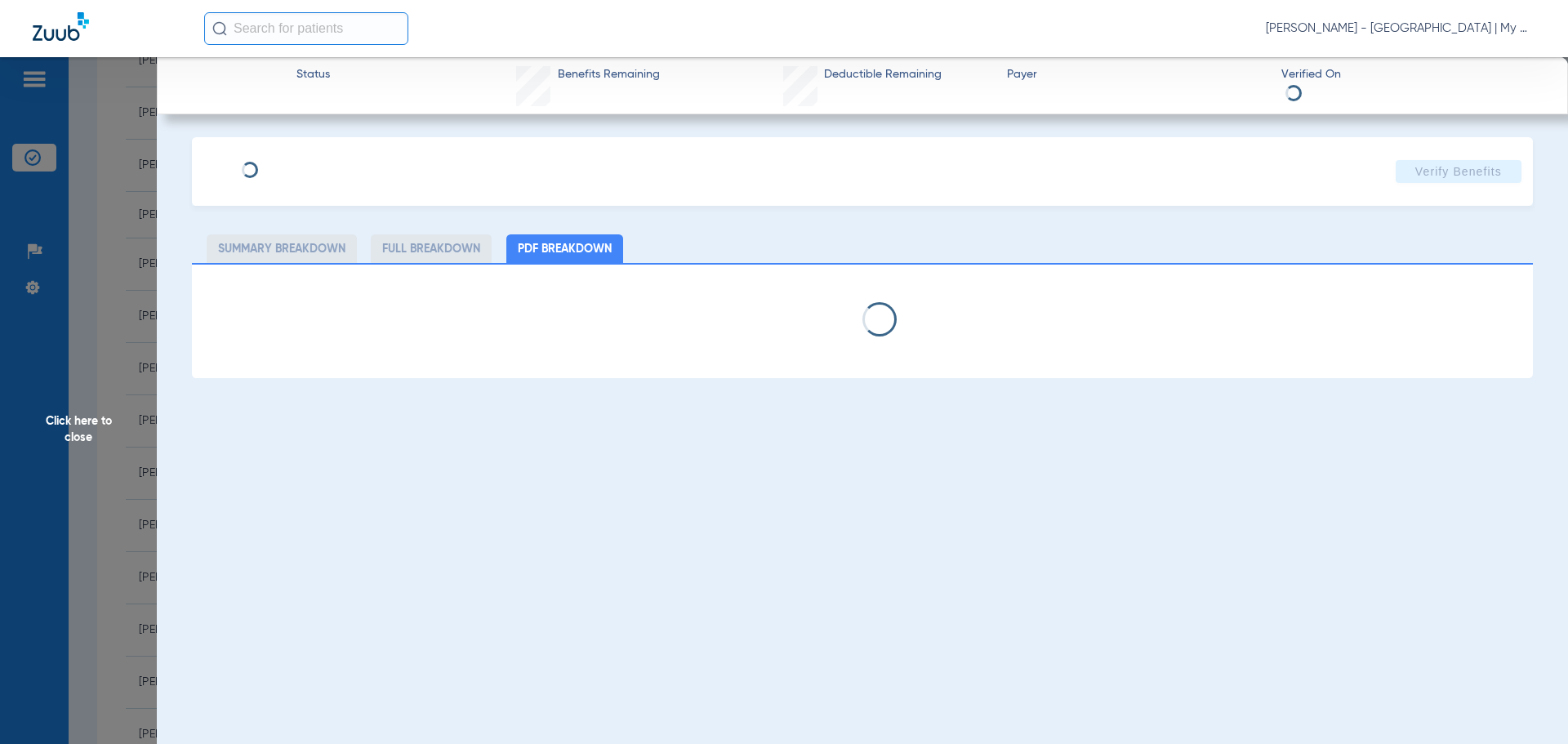
select select "page-width"
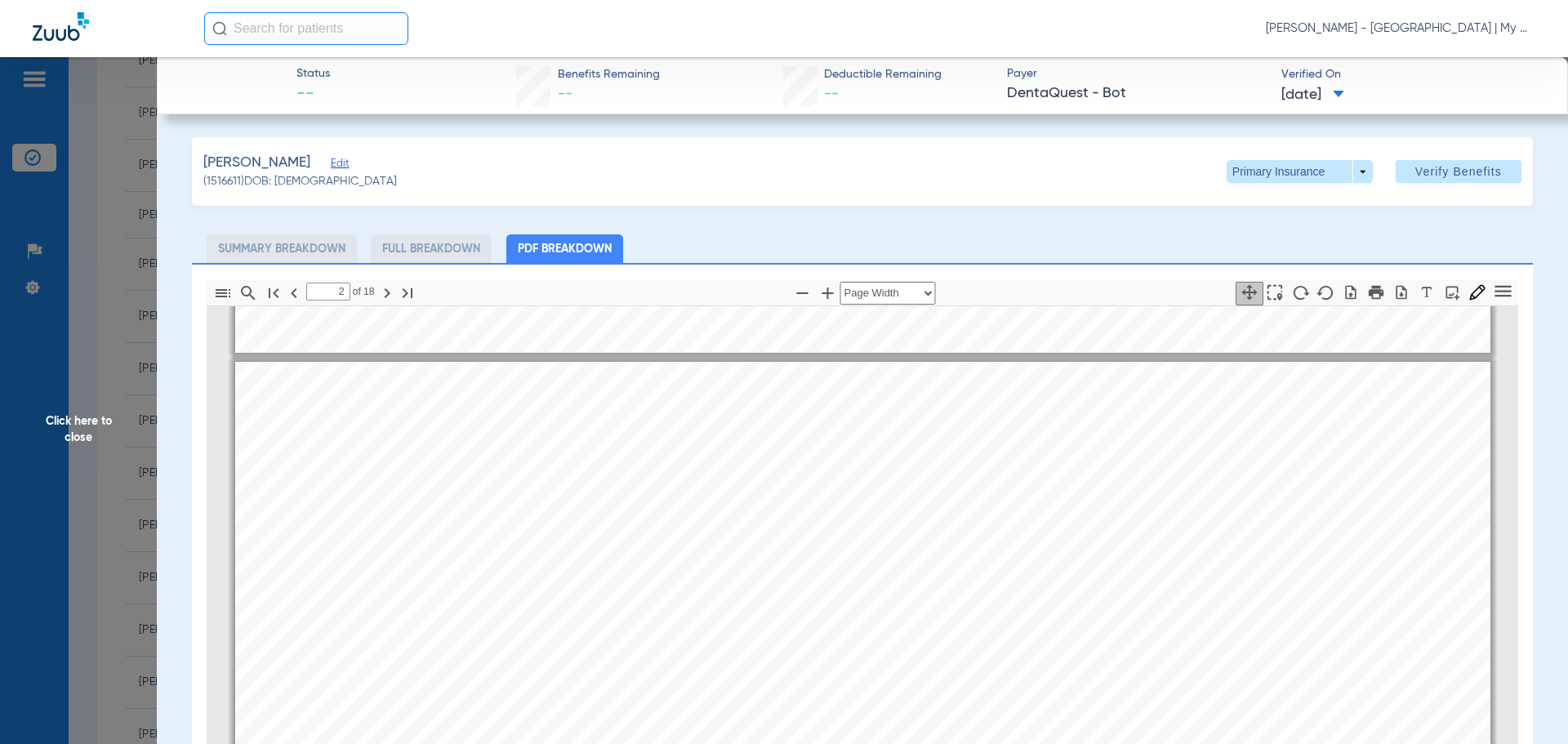
scroll to position [906, 0]
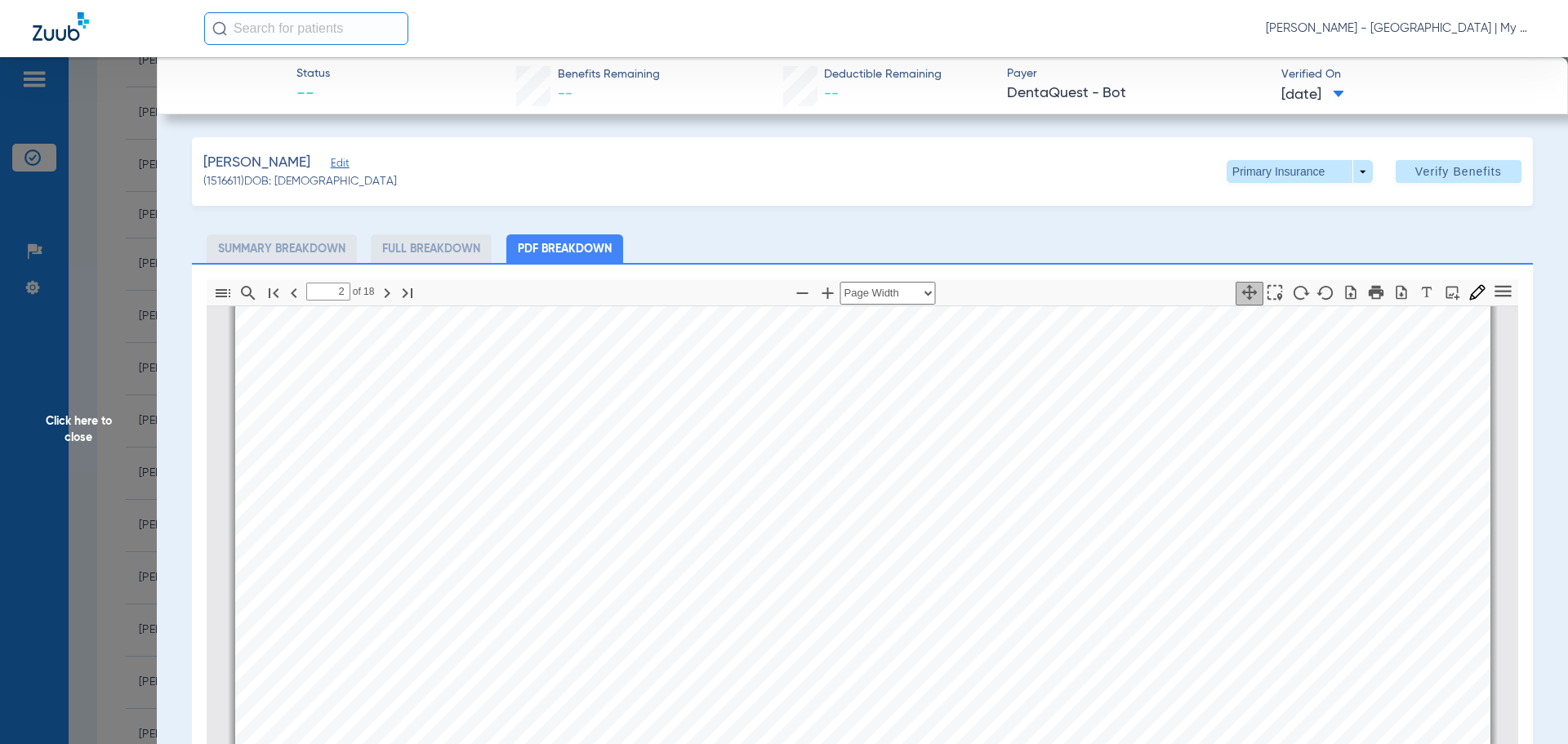
click at [423, 247] on li "Full Breakdown" at bounding box center [431, 249] width 121 height 29
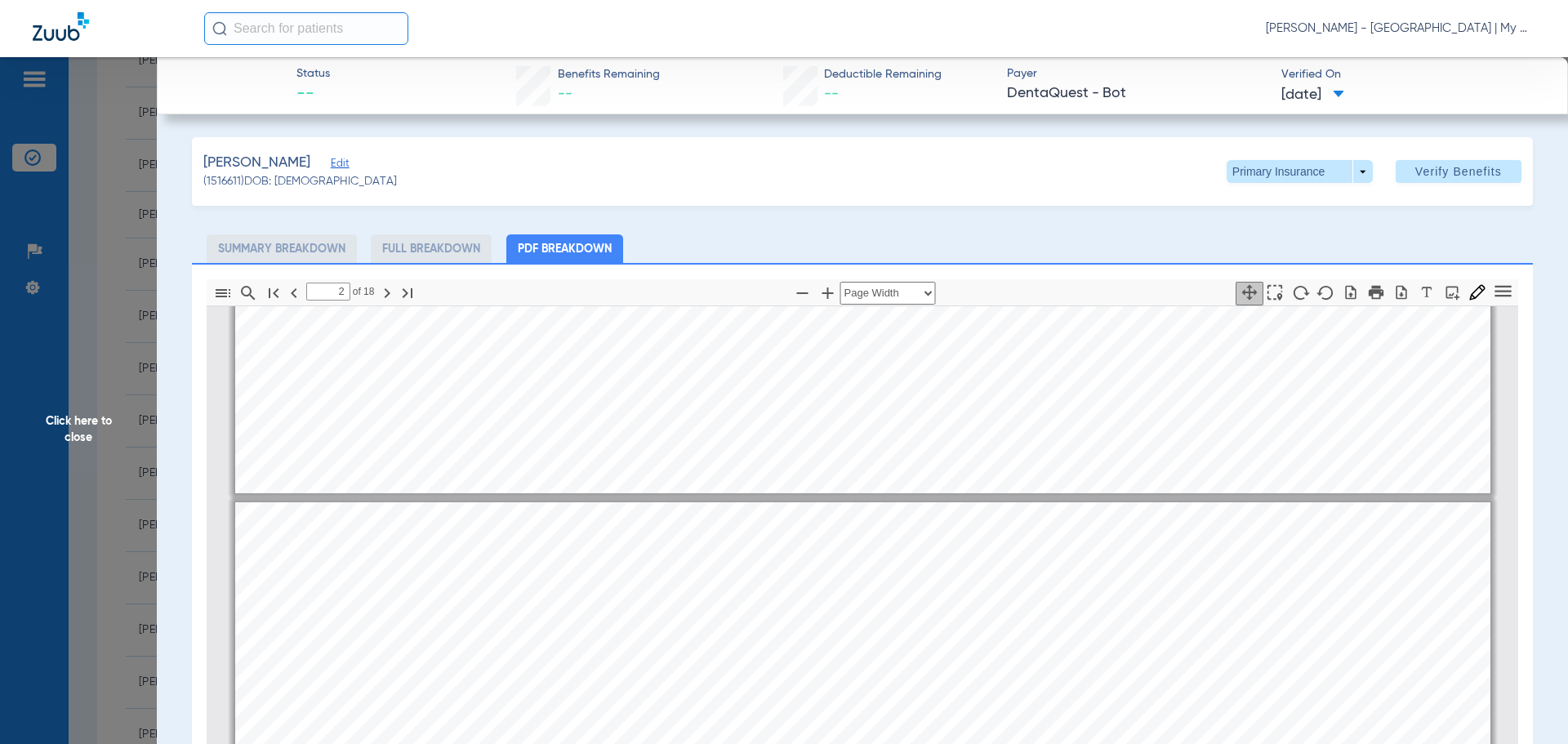
scroll to position [824, 0]
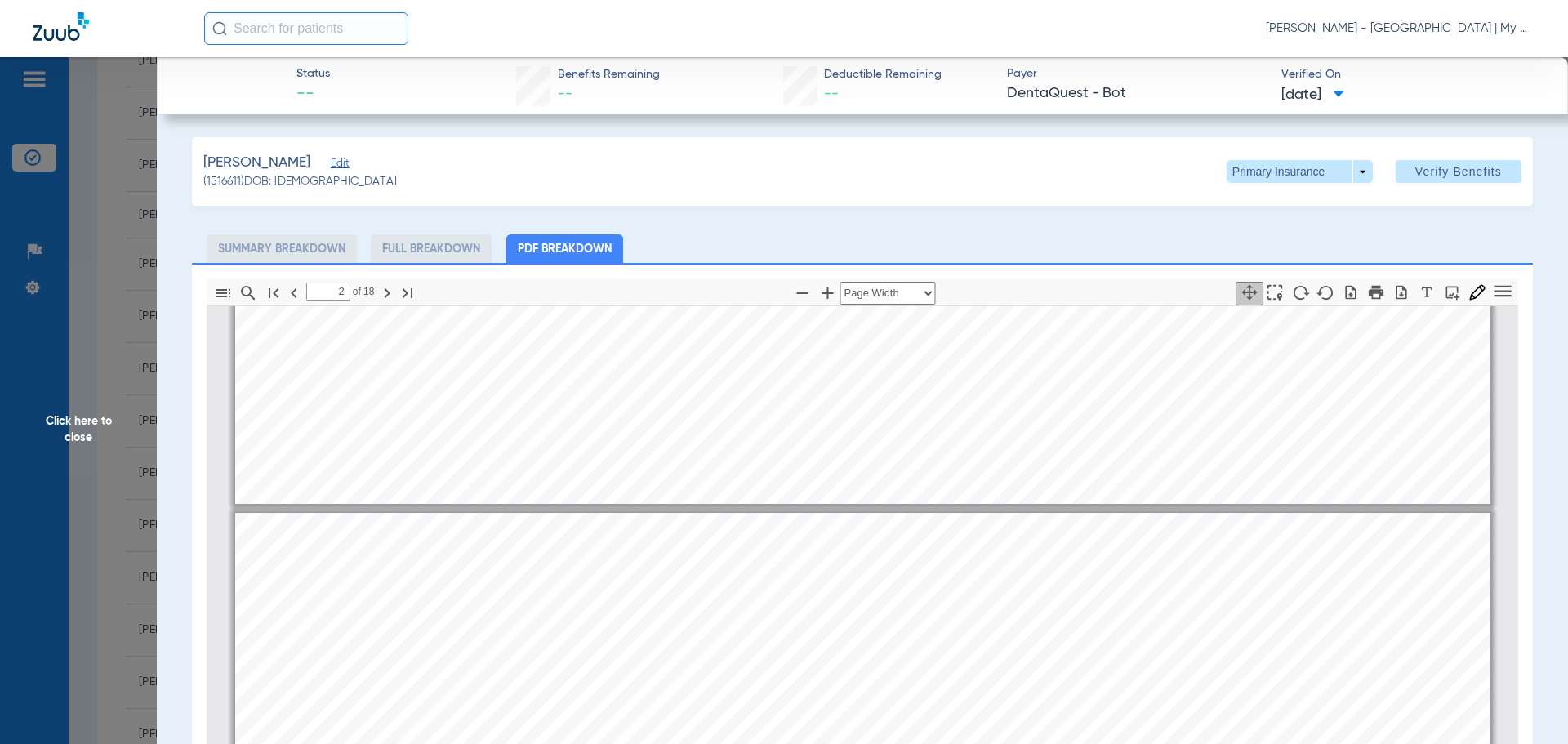
type input "1"
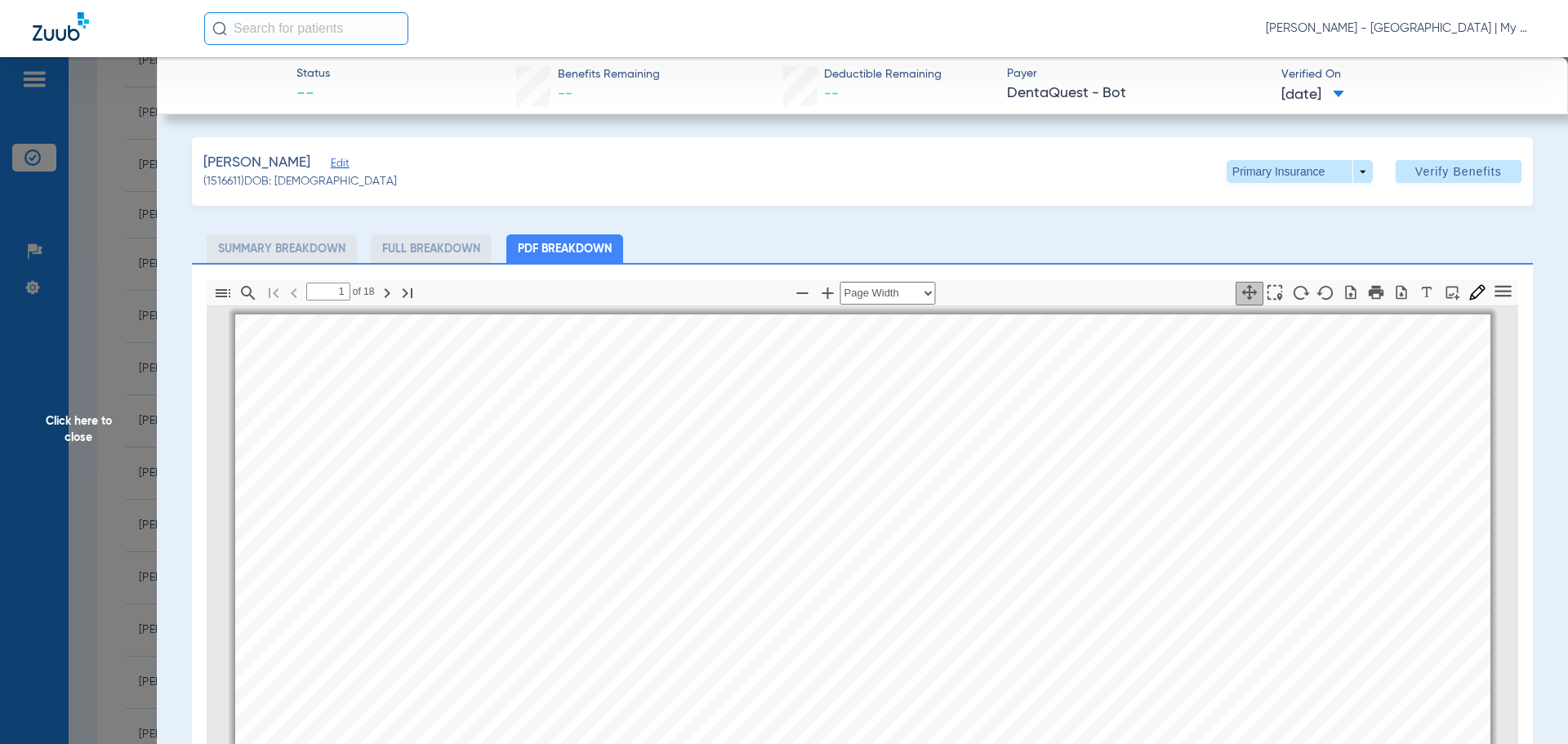
scroll to position [81, 0]
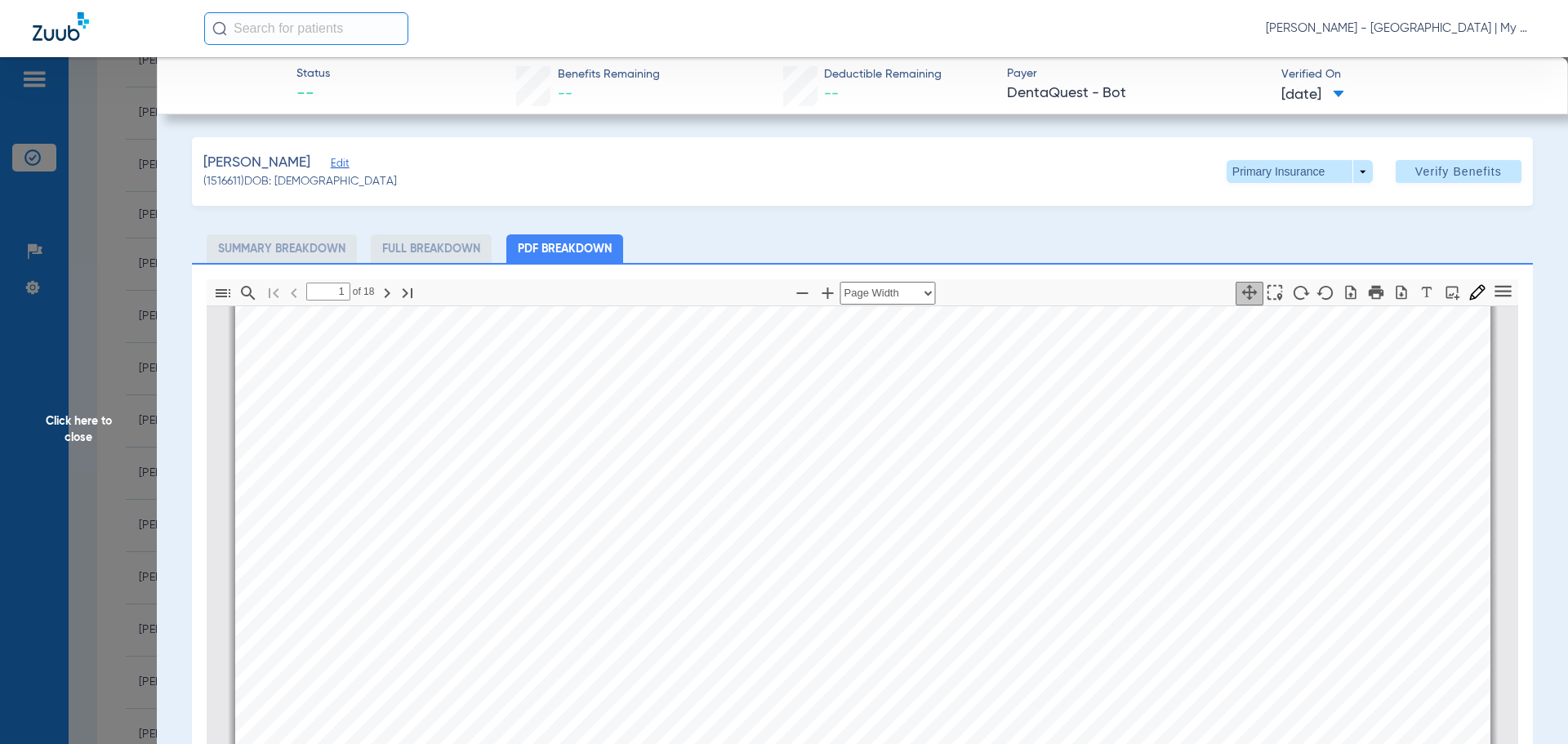
drag, startPoint x: 120, startPoint y: 276, endPoint x: 288, endPoint y: 29, distance: 298.7
click at [127, 266] on span "Click here to close" at bounding box center [78, 429] width 157 height 744
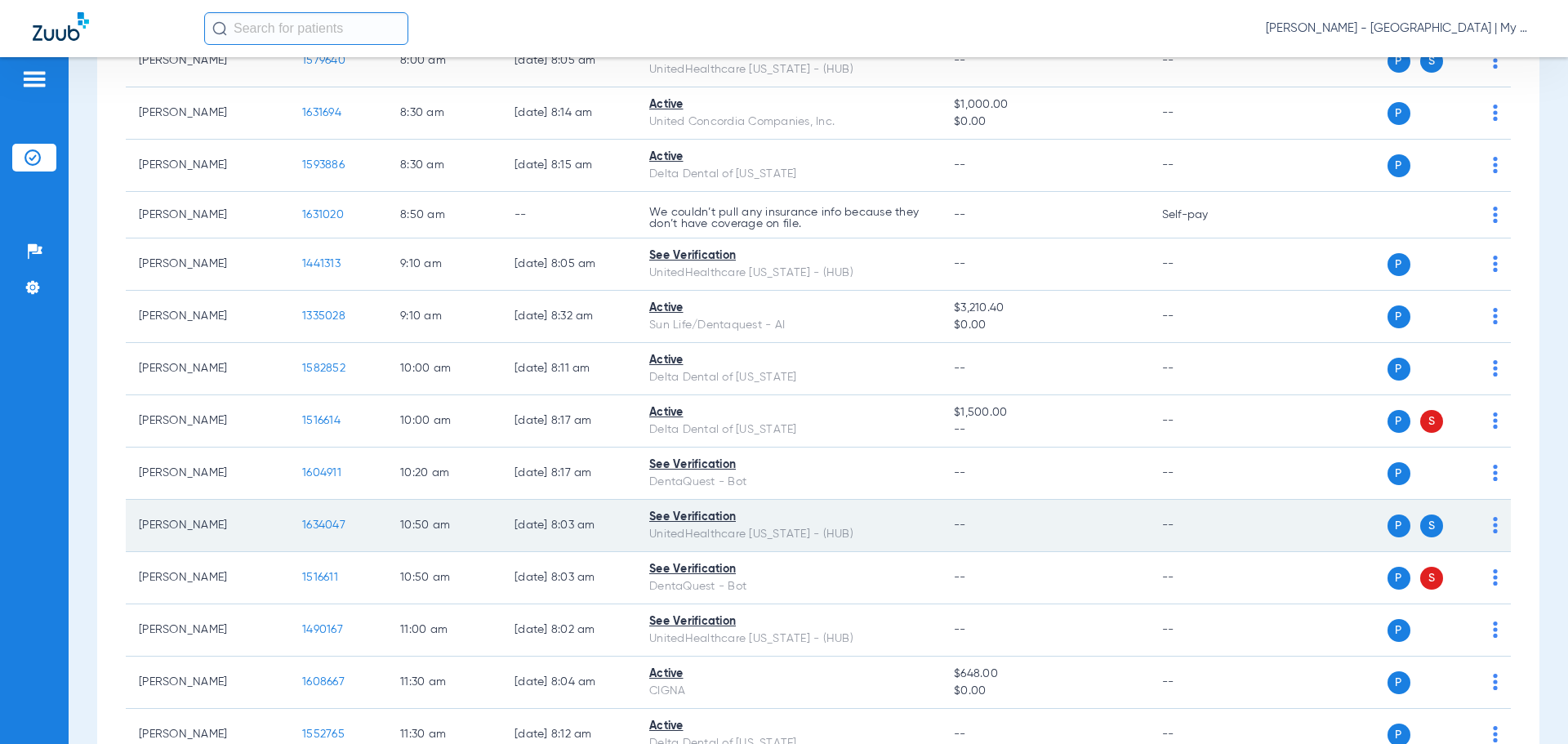
click at [337, 523] on span "1634047" at bounding box center [324, 525] width 44 height 12
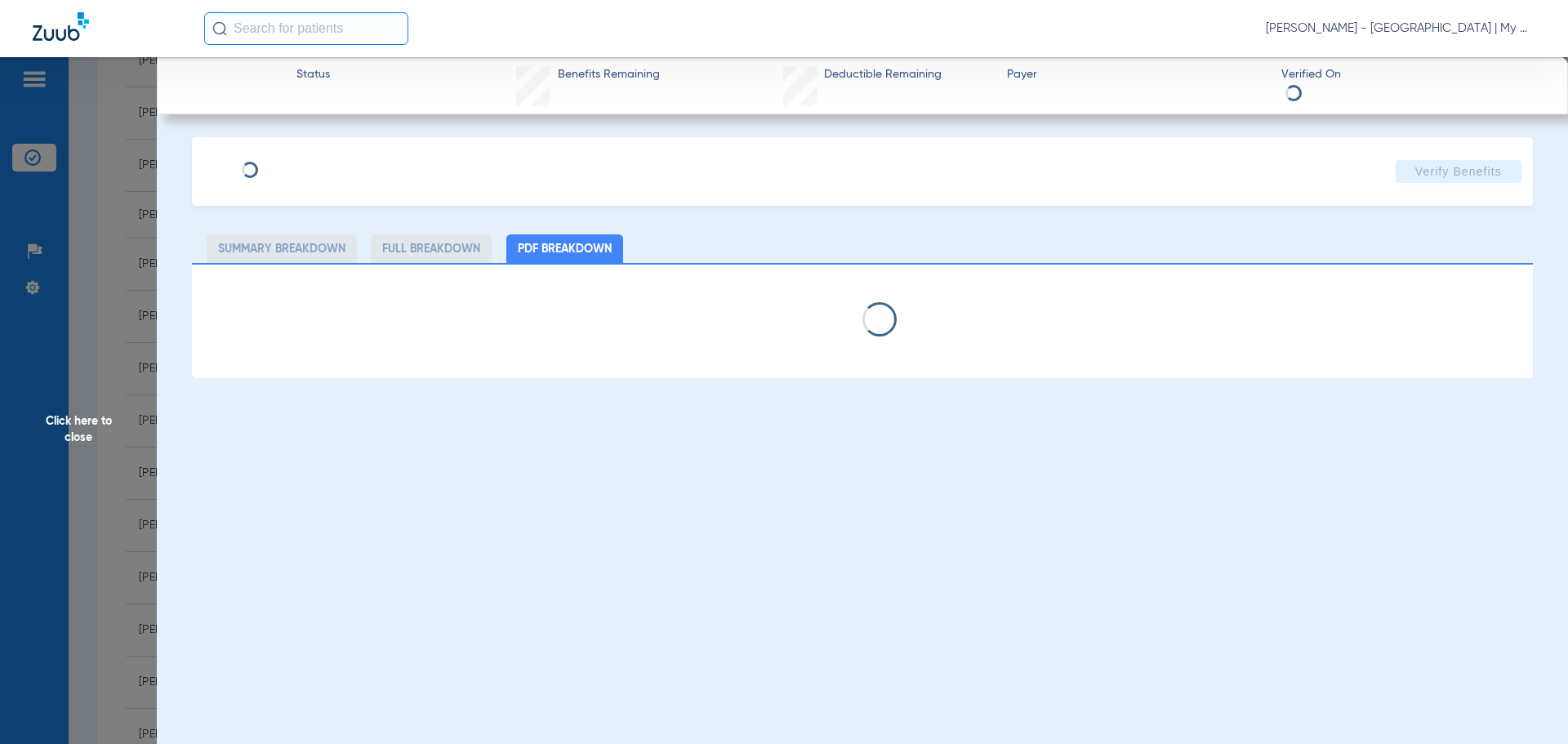
select select "page-width"
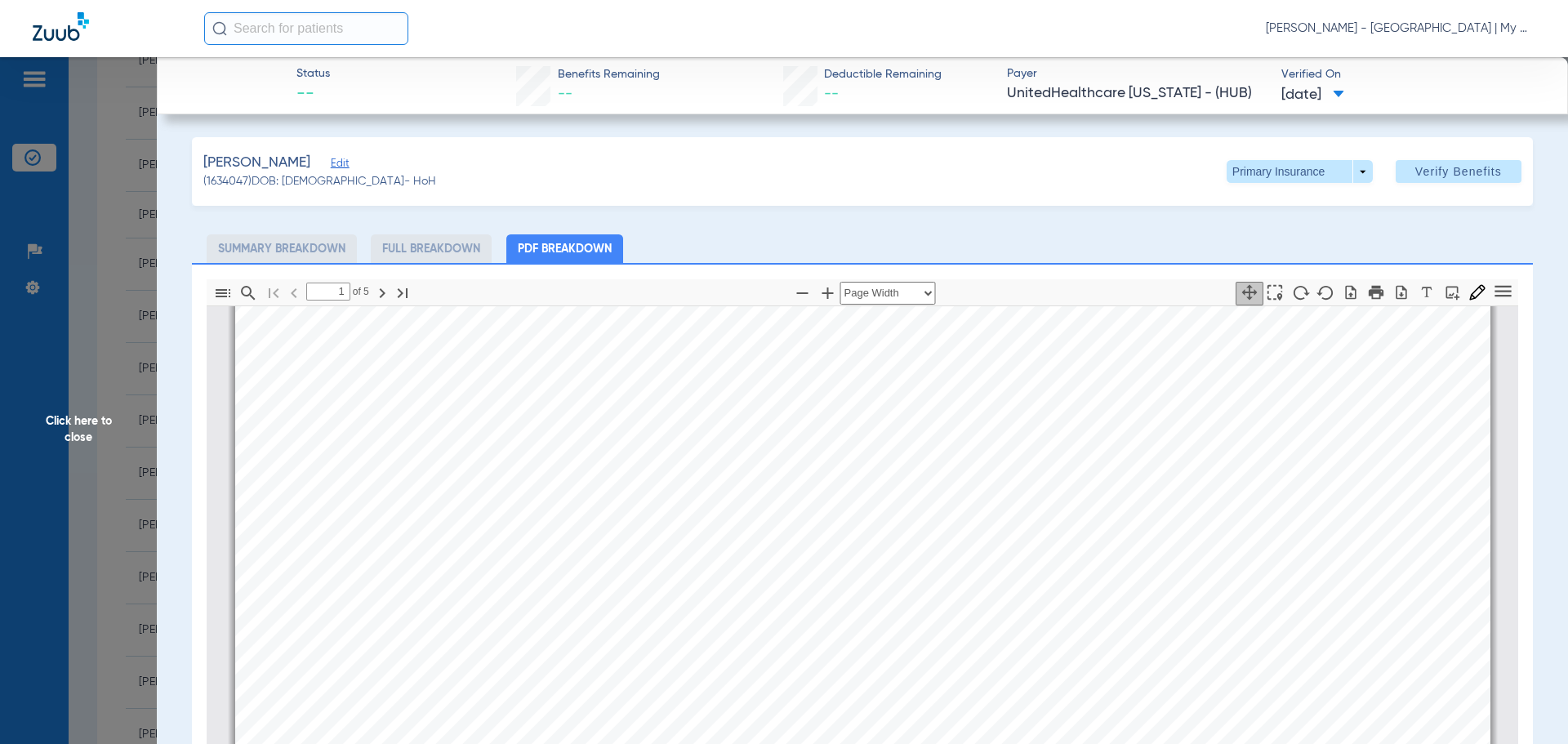
scroll to position [580, 0]
type input "2"
drag, startPoint x: 76, startPoint y: 427, endPoint x: 152, endPoint y: 340, distance: 115.5
click at [78, 425] on span "Click here to close" at bounding box center [78, 429] width 157 height 744
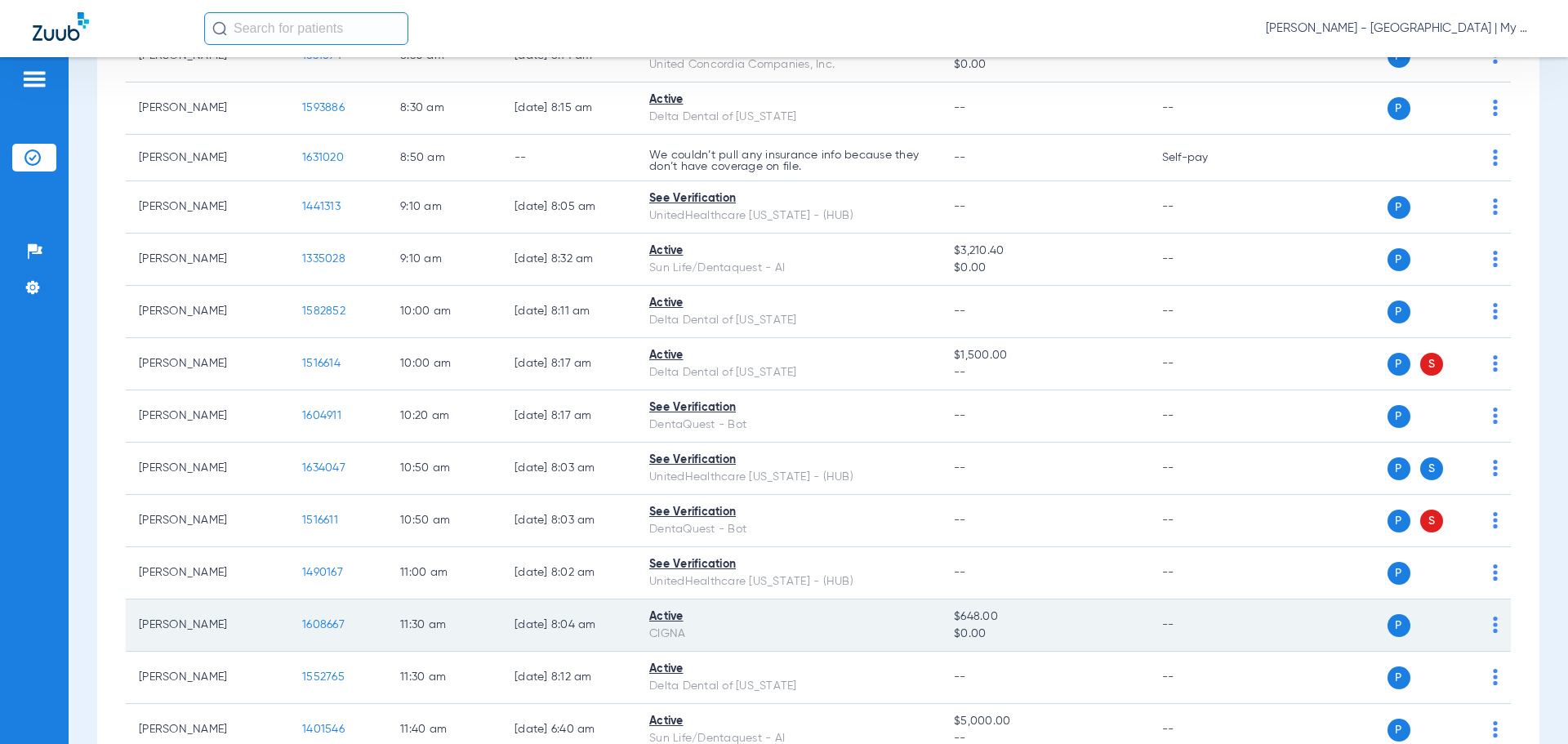
scroll to position [370, 0]
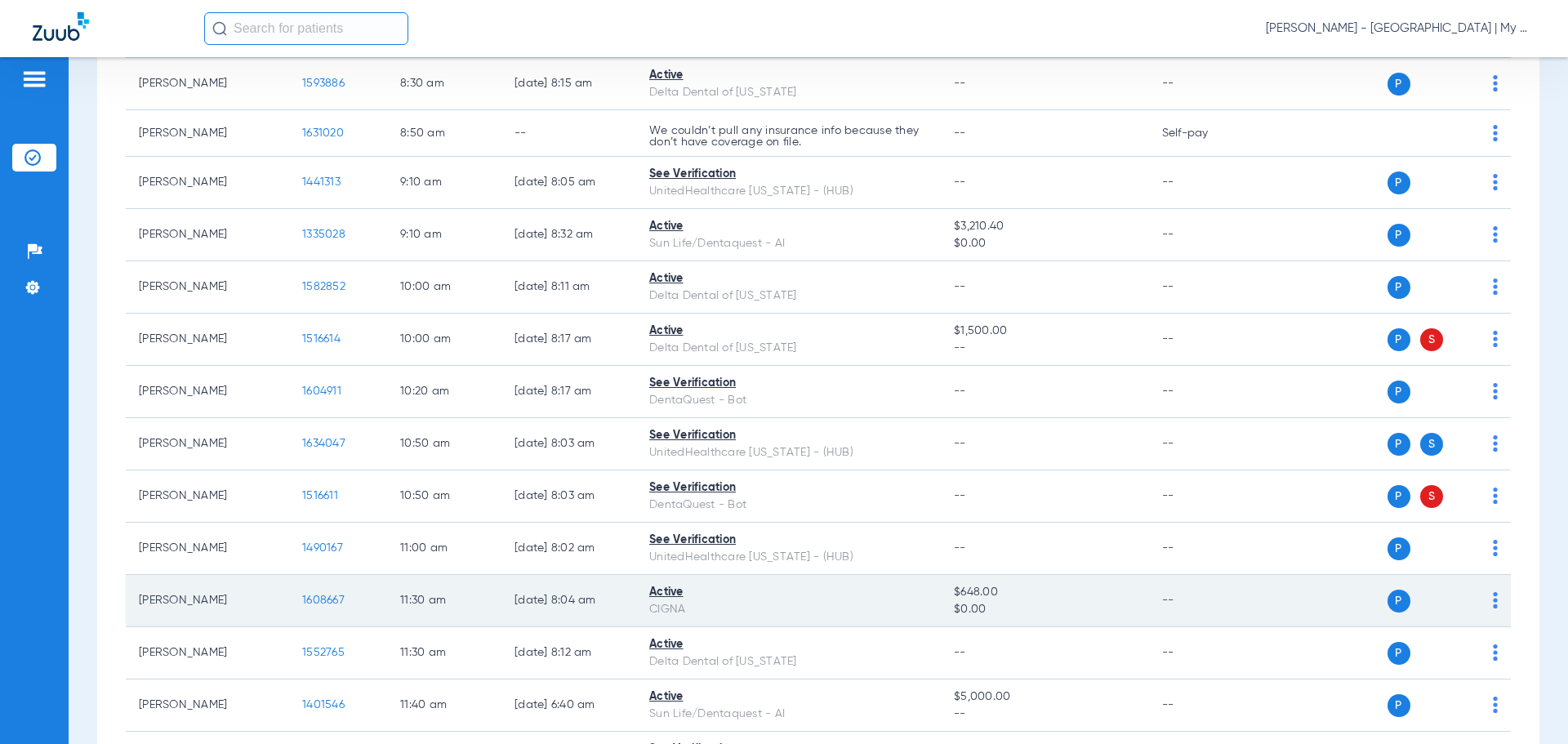
click at [331, 599] on span "1608667" at bounding box center [323, 600] width 43 height 12
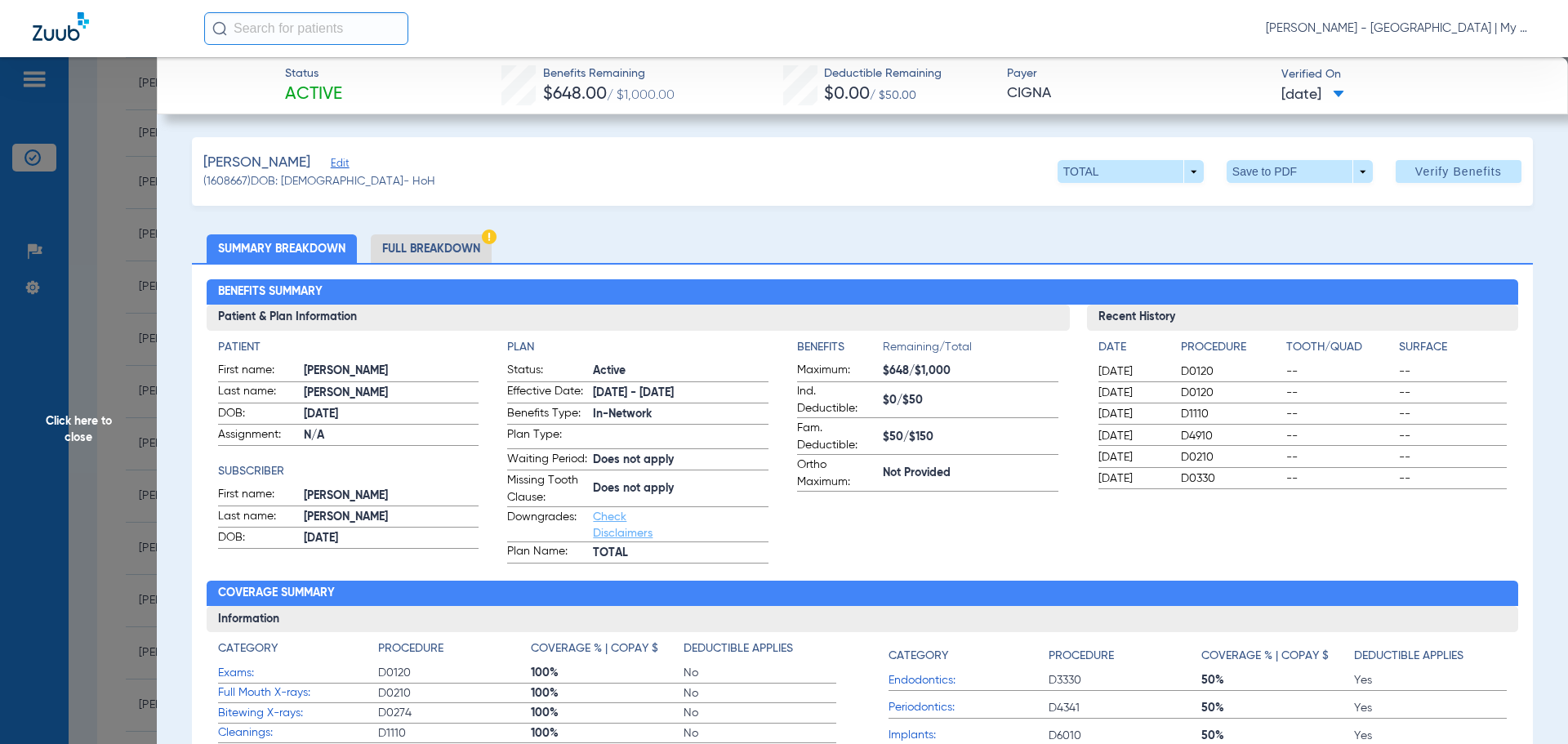
click at [429, 246] on li "Full Breakdown" at bounding box center [431, 249] width 121 height 29
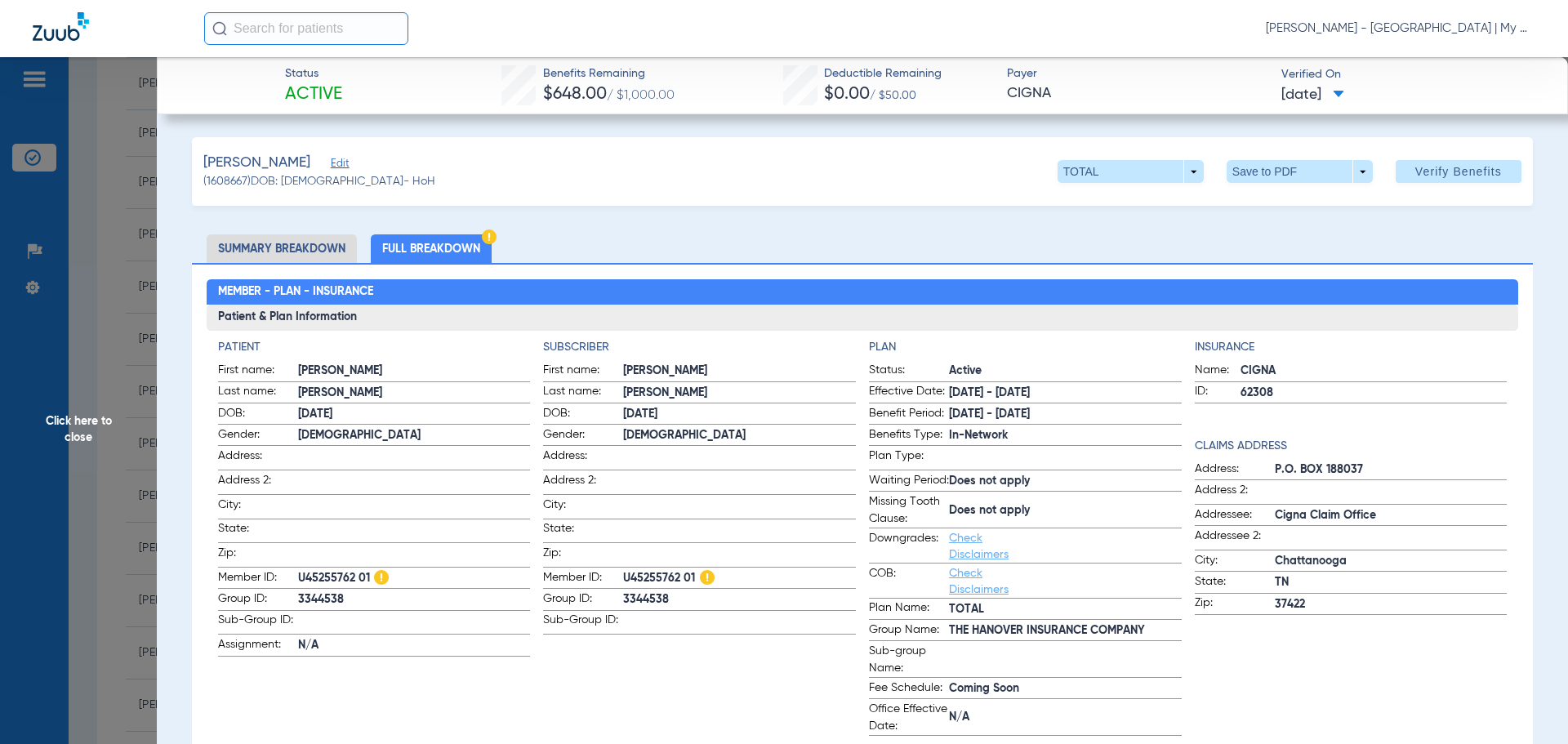
click at [89, 343] on span "Click here to close" at bounding box center [78, 429] width 157 height 744
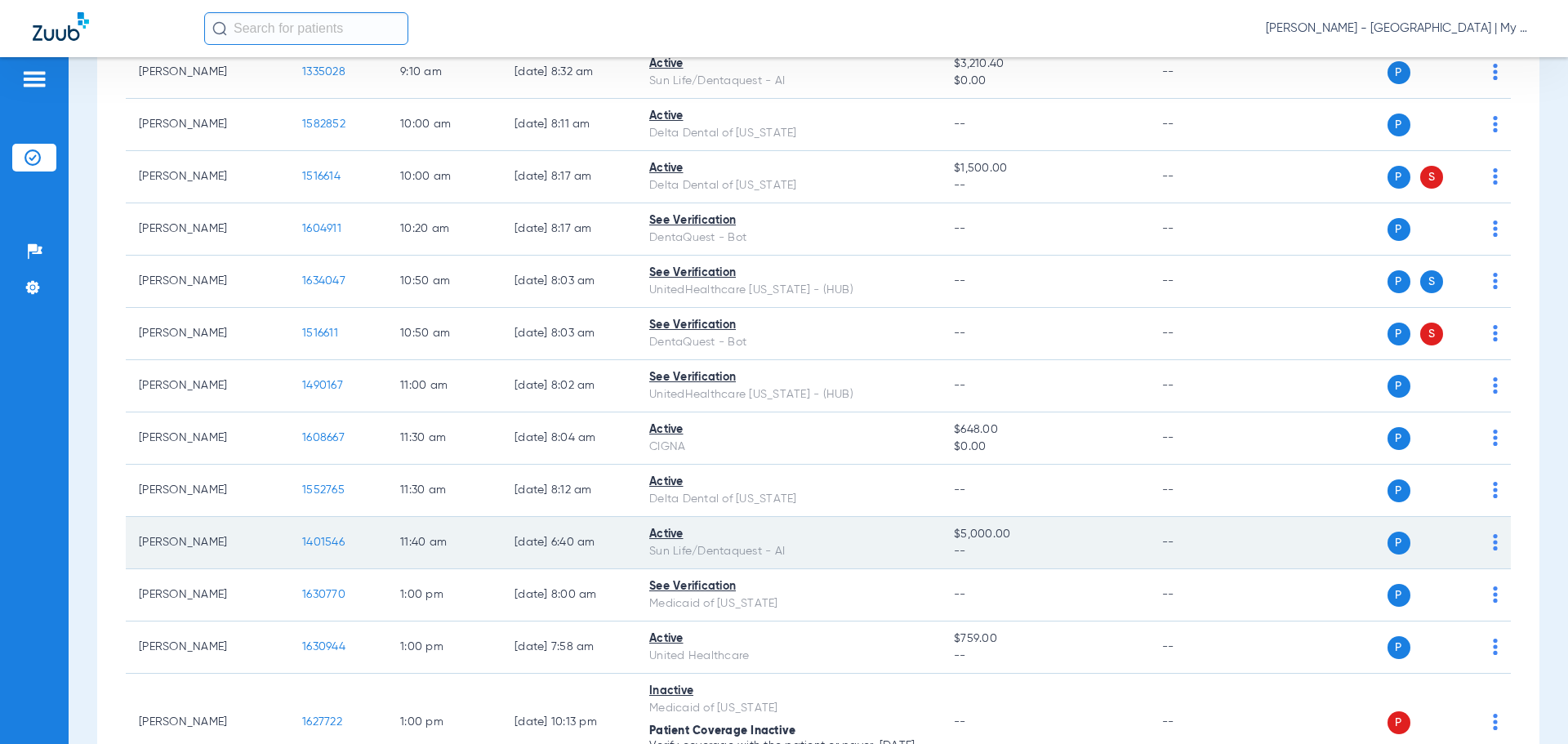
scroll to position [533, 0]
click at [321, 541] on span "1401546" at bounding box center [323, 542] width 43 height 12
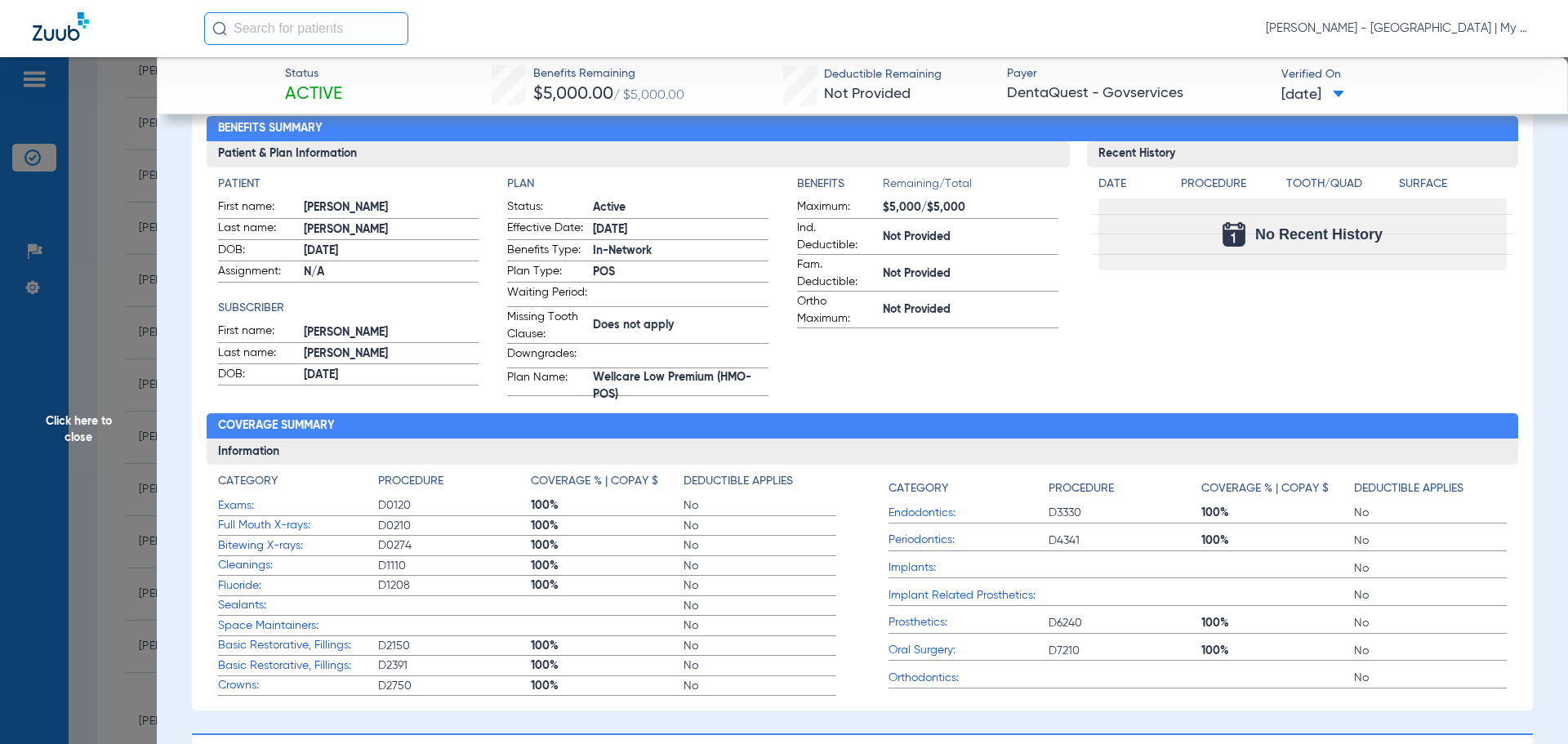
scroll to position [81, 0]
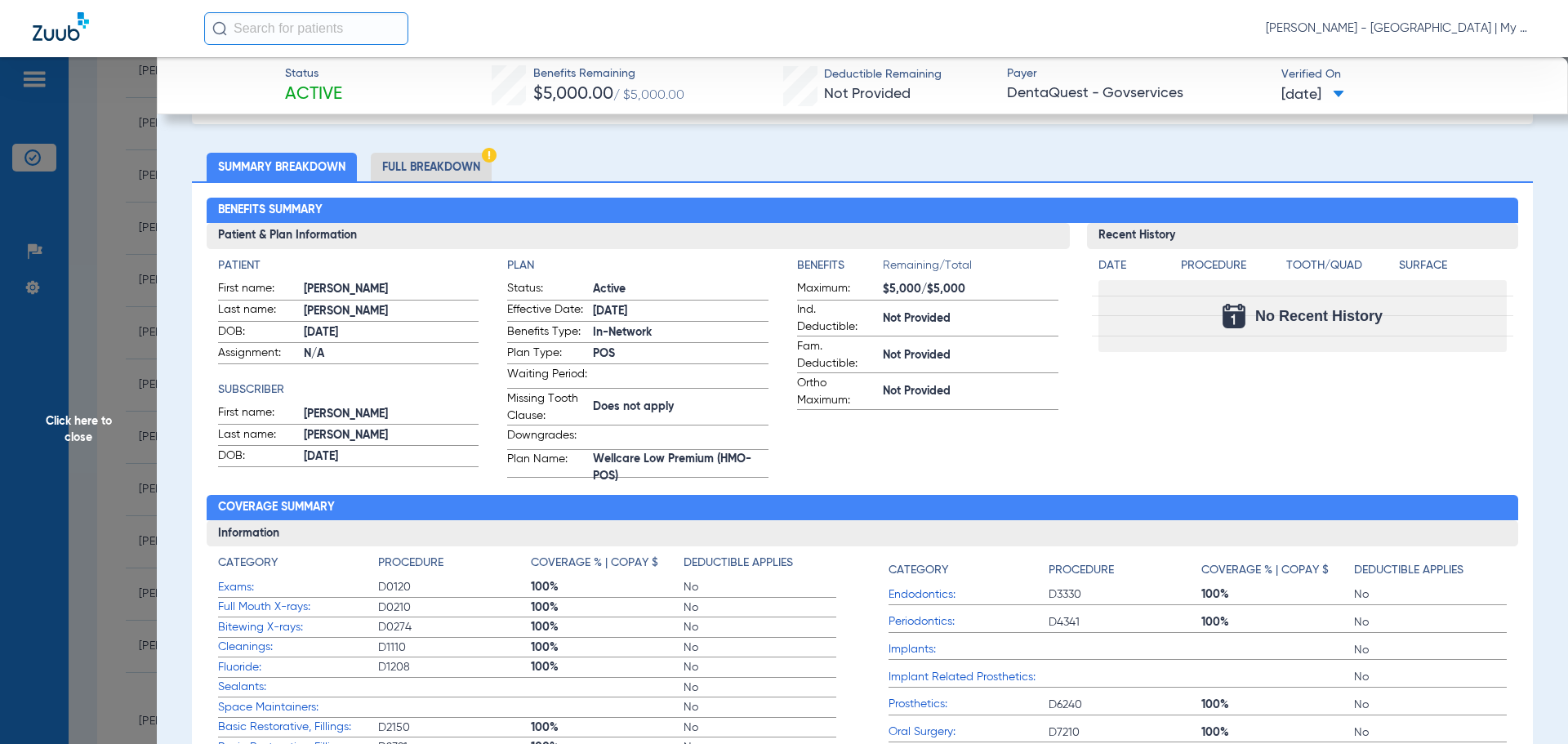
click at [435, 170] on li "Full Breakdown" at bounding box center [431, 166] width 121 height 29
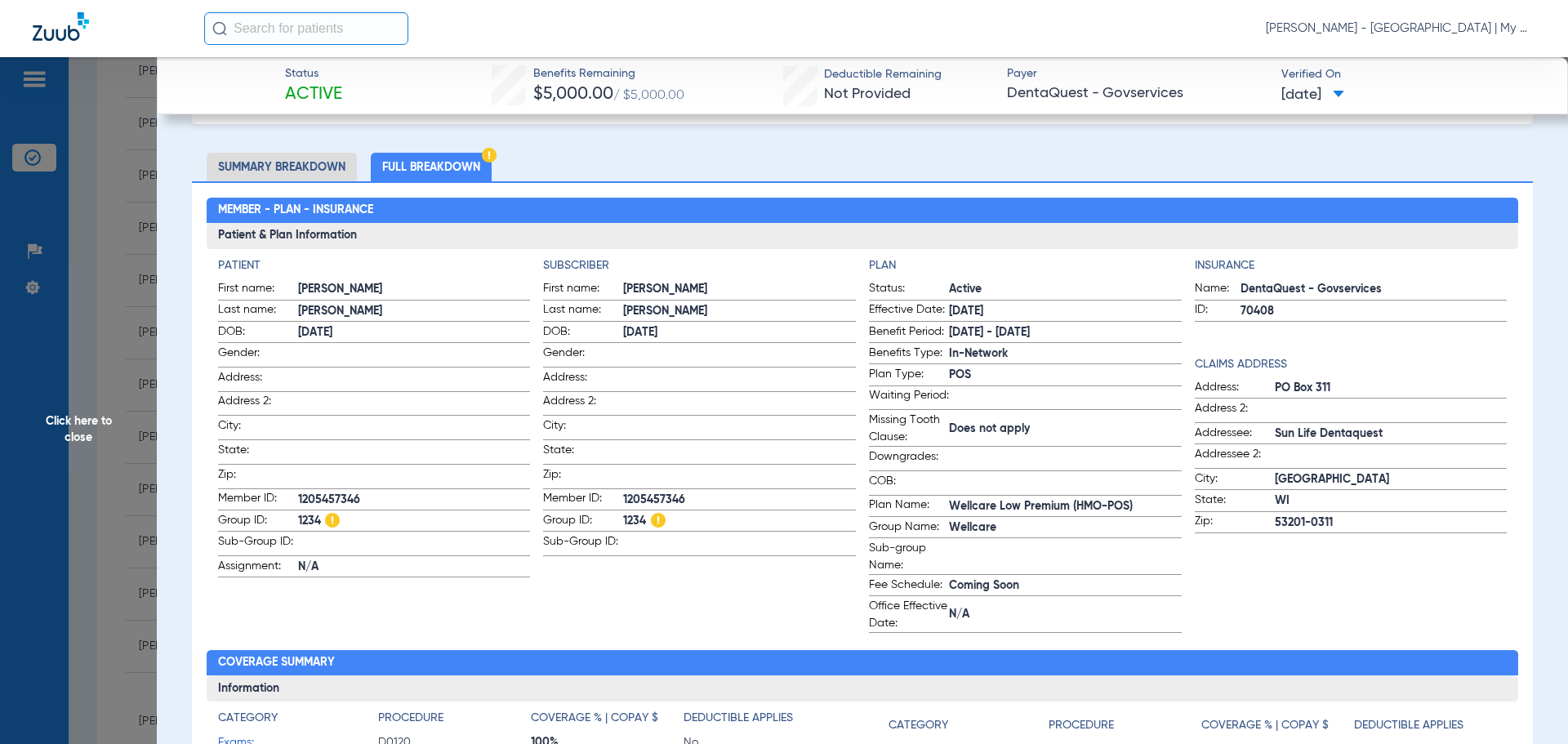
drag, startPoint x: 113, startPoint y: 225, endPoint x: 128, endPoint y: 375, distance: 150.7
click at [112, 228] on span "Click here to close" at bounding box center [78, 429] width 157 height 744
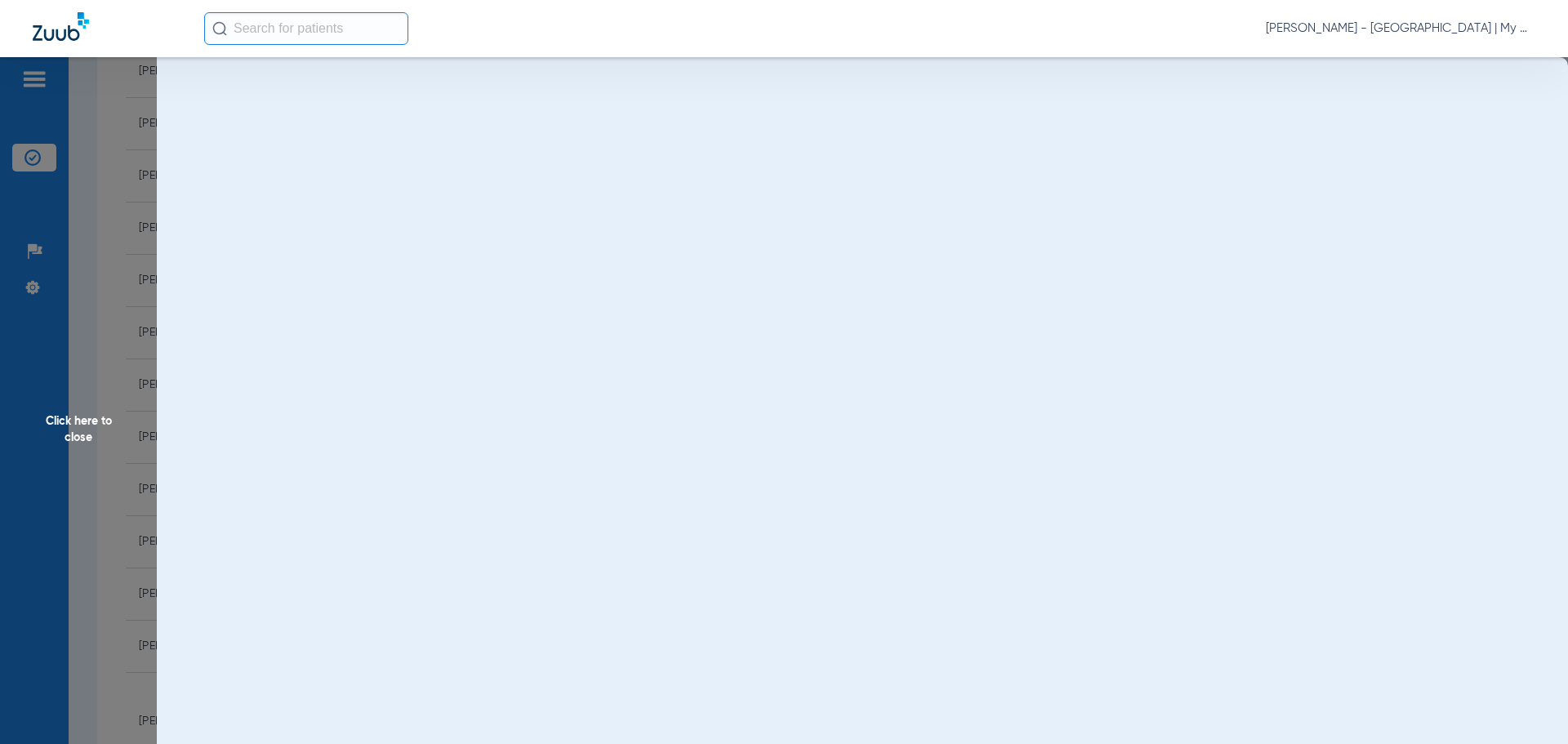
scroll to position [0, 0]
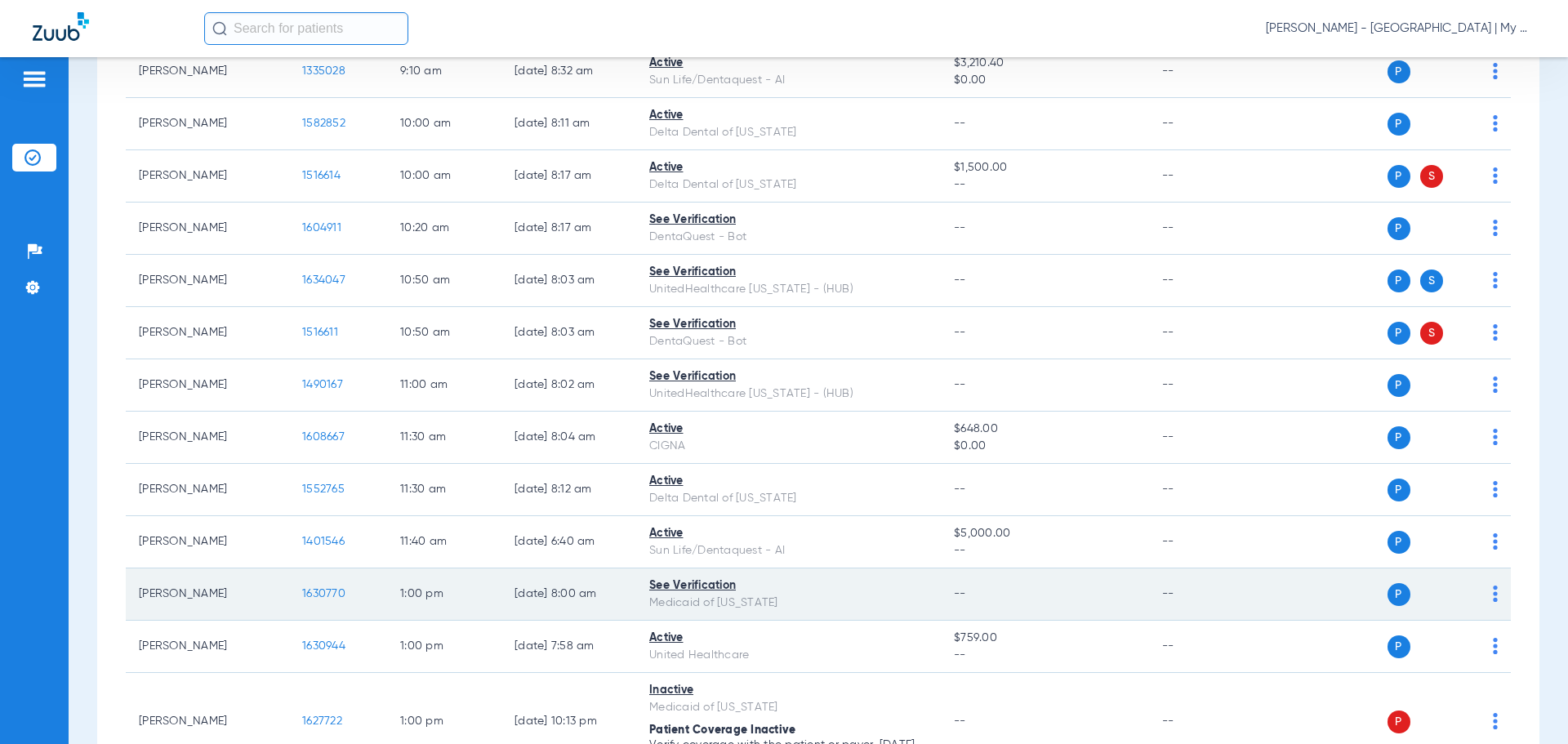
click at [332, 593] on span "1630770" at bounding box center [324, 593] width 44 height 12
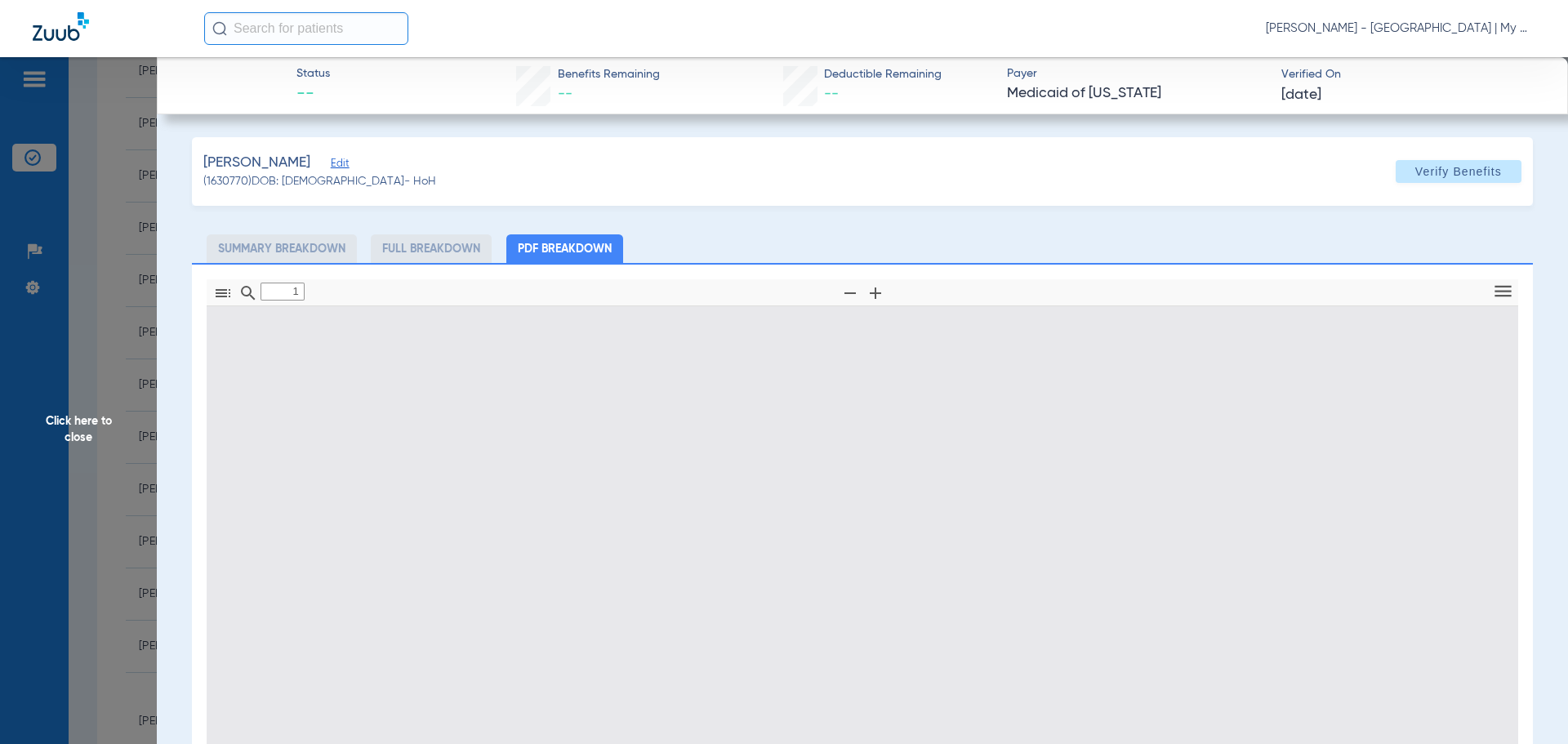
type input "0"
select select "page-width"
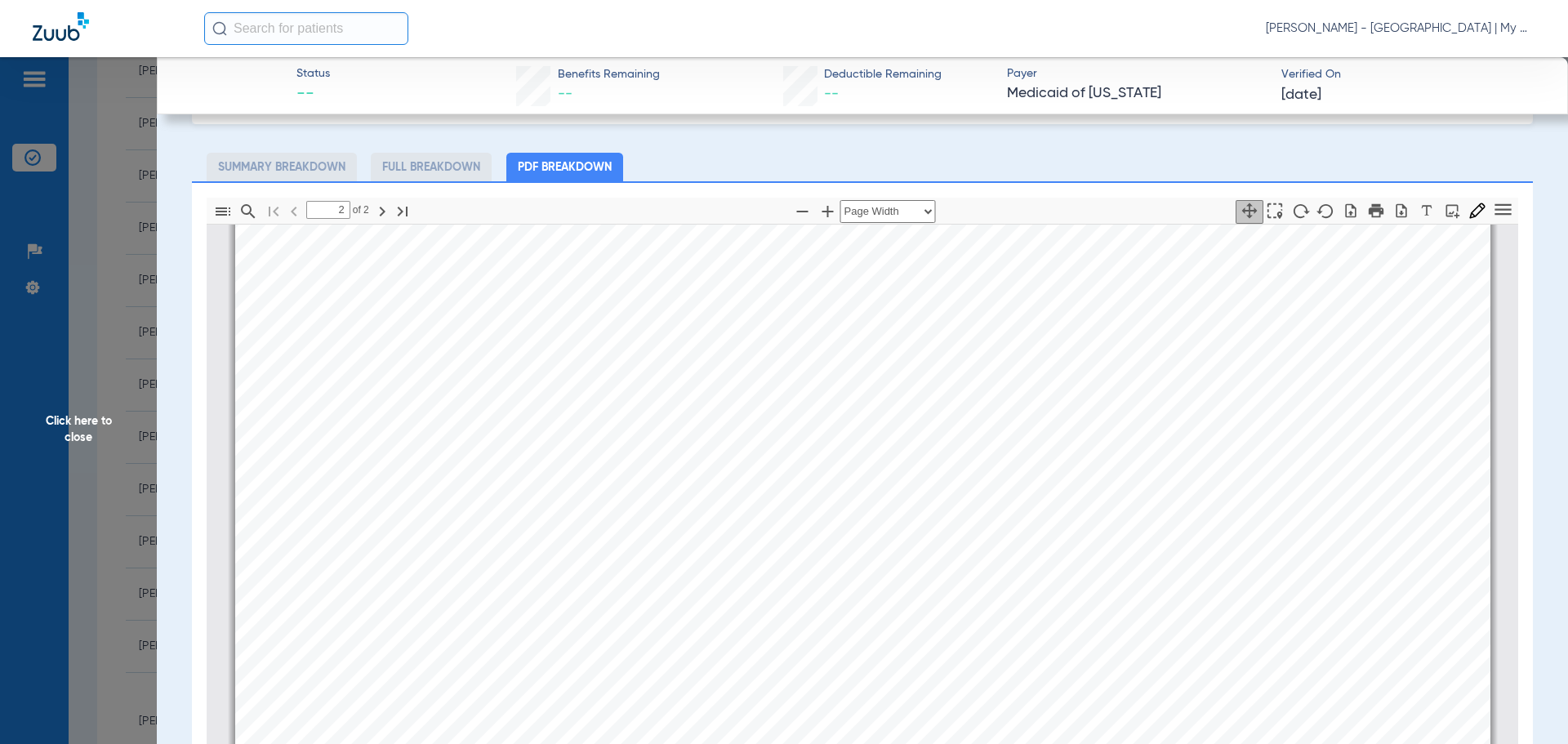
type input "1"
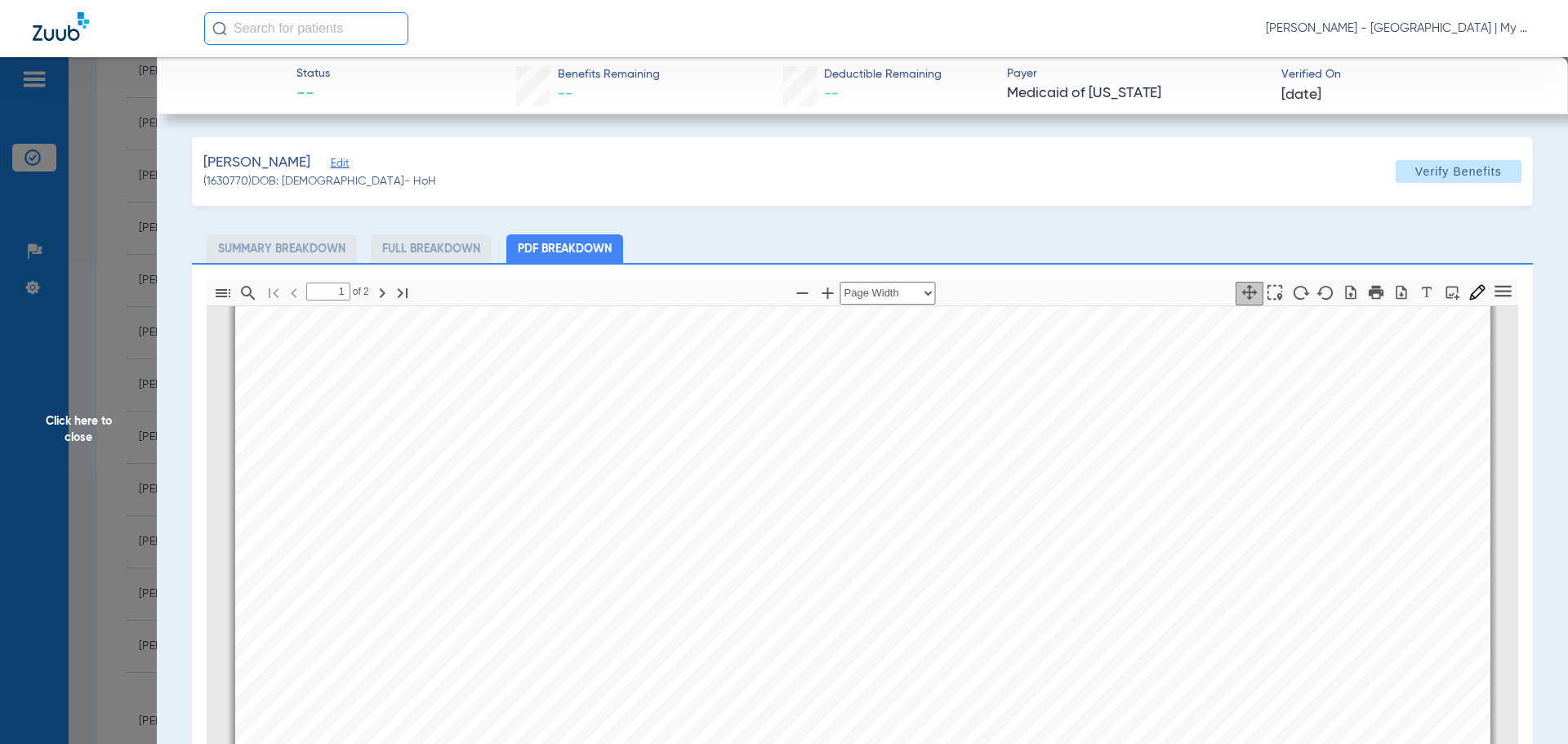
scroll to position [816, 0]
drag, startPoint x: 67, startPoint y: 426, endPoint x: 770, endPoint y: 719, distance: 761.6
click at [67, 426] on span "Click here to close" at bounding box center [78, 429] width 157 height 744
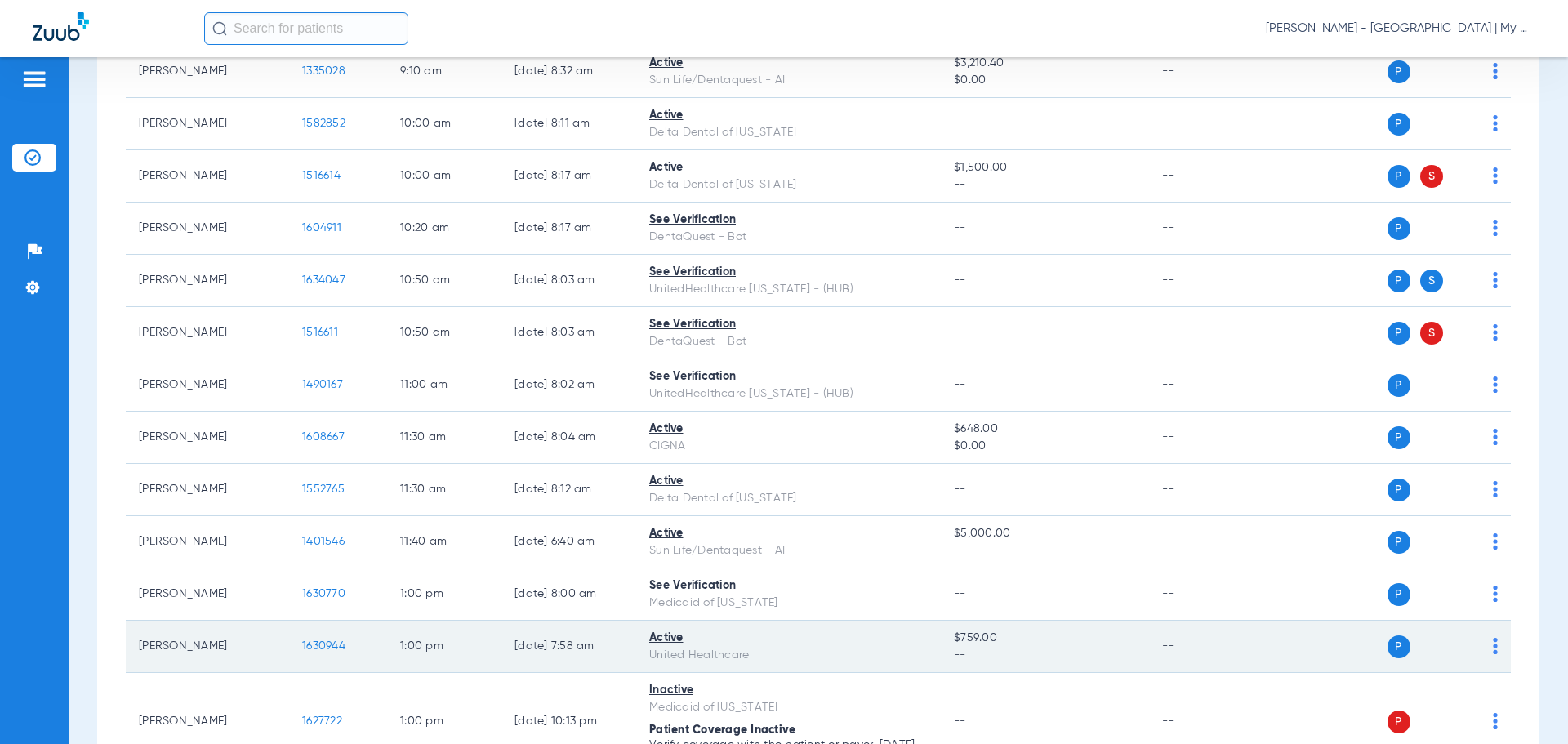
click at [322, 650] on span "1630944" at bounding box center [324, 646] width 44 height 12
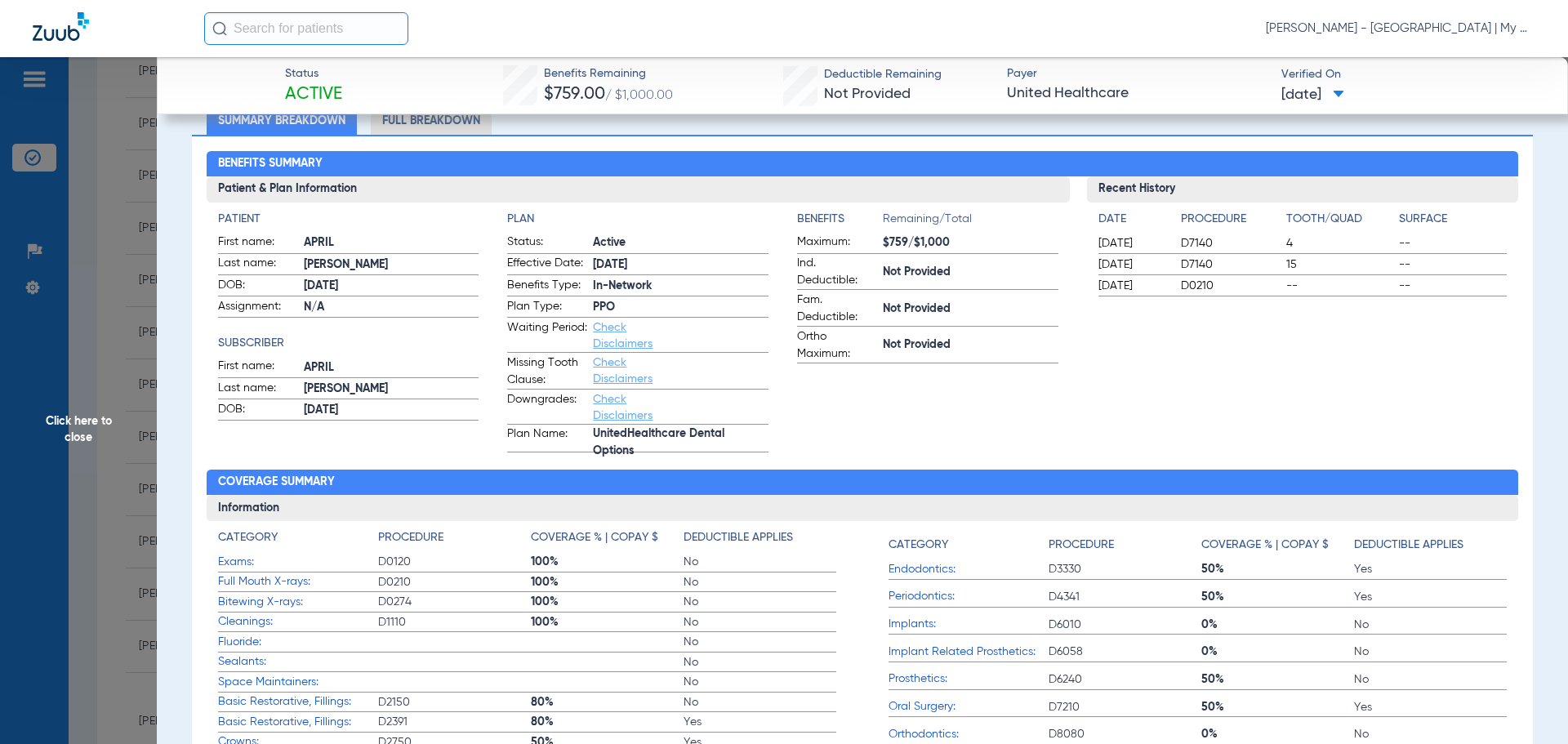
scroll to position [0, 0]
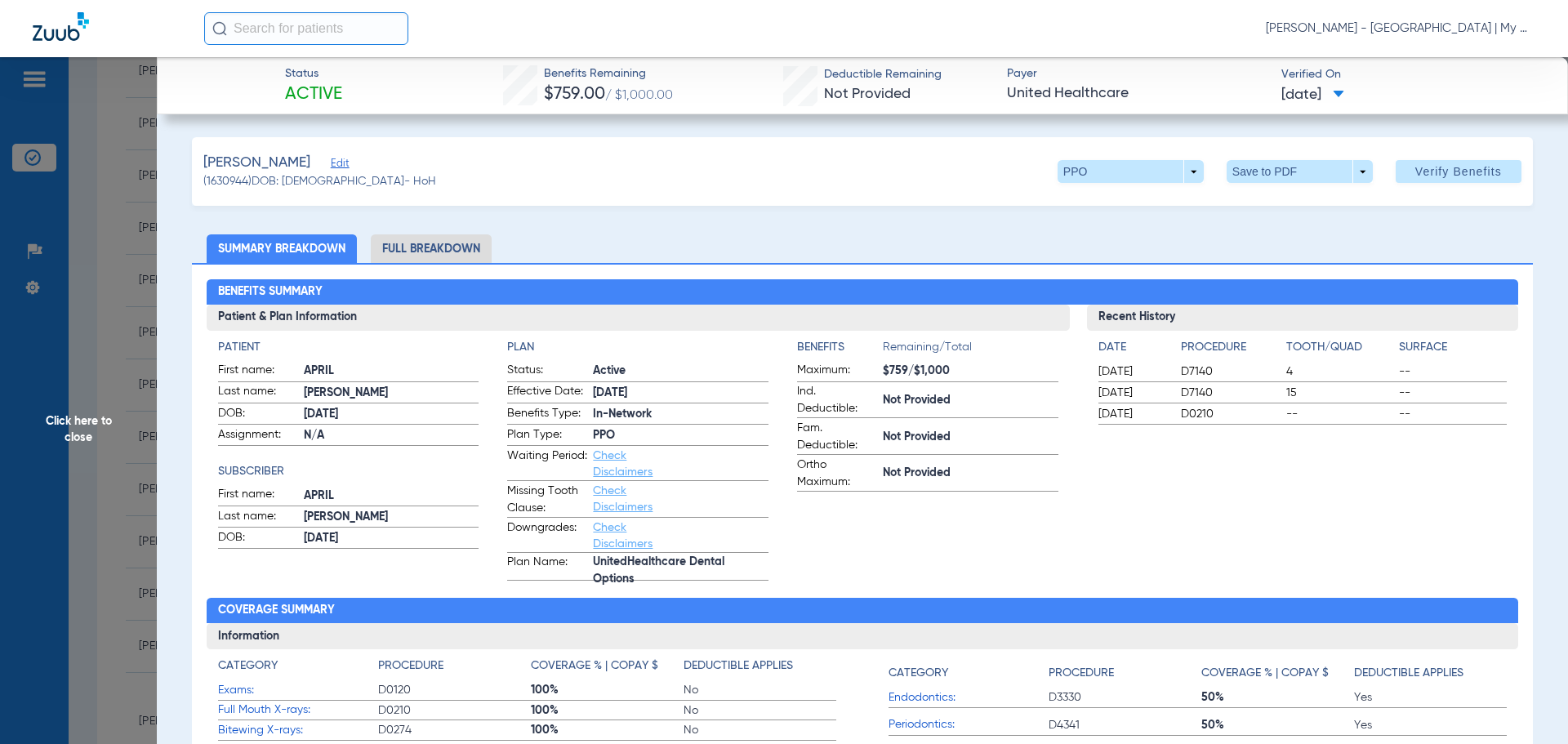
click at [468, 249] on li "Full Breakdown" at bounding box center [431, 249] width 121 height 29
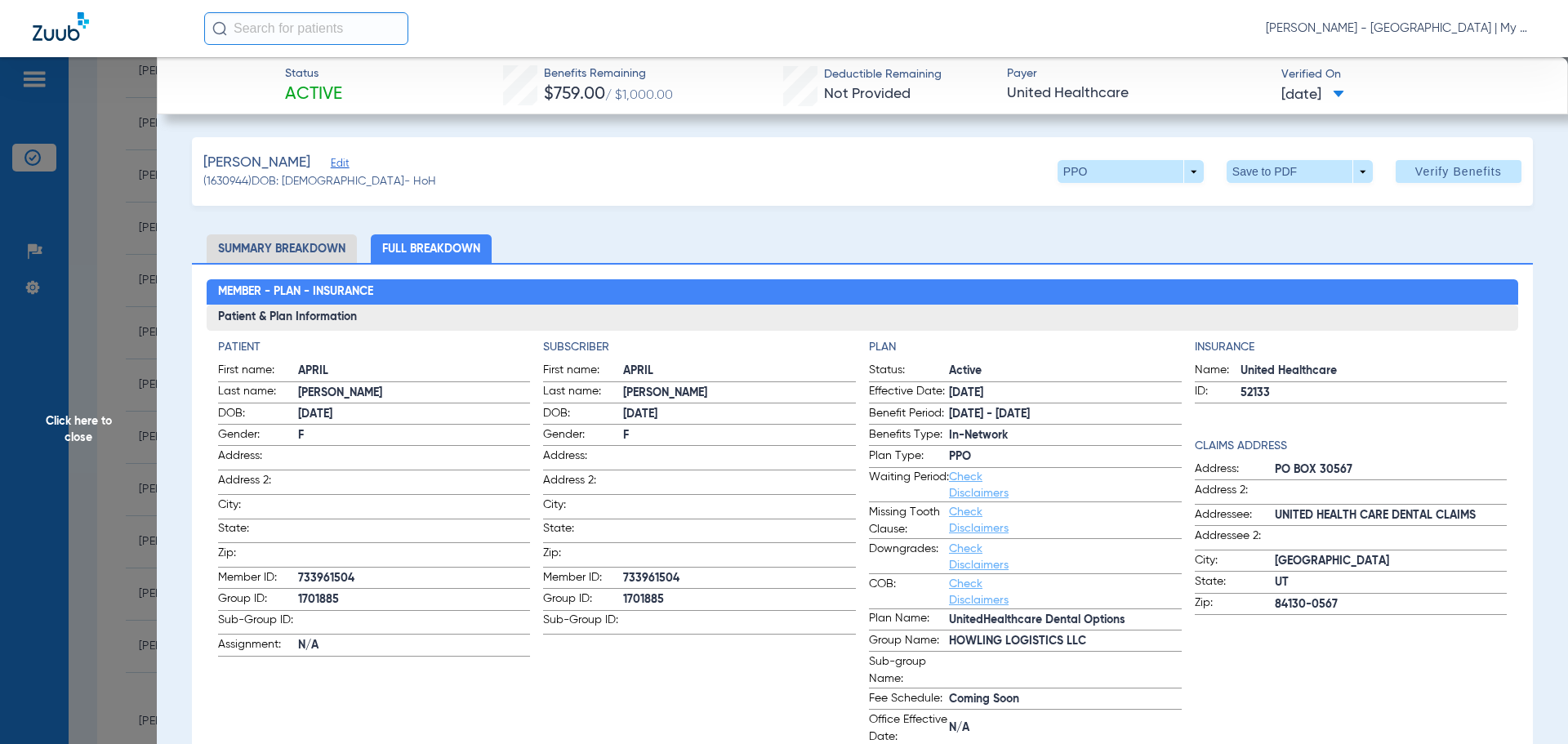
drag, startPoint x: 98, startPoint y: 342, endPoint x: 93, endPoint y: 366, distance: 24.5
click at [97, 342] on span "Click here to close" at bounding box center [78, 429] width 157 height 744
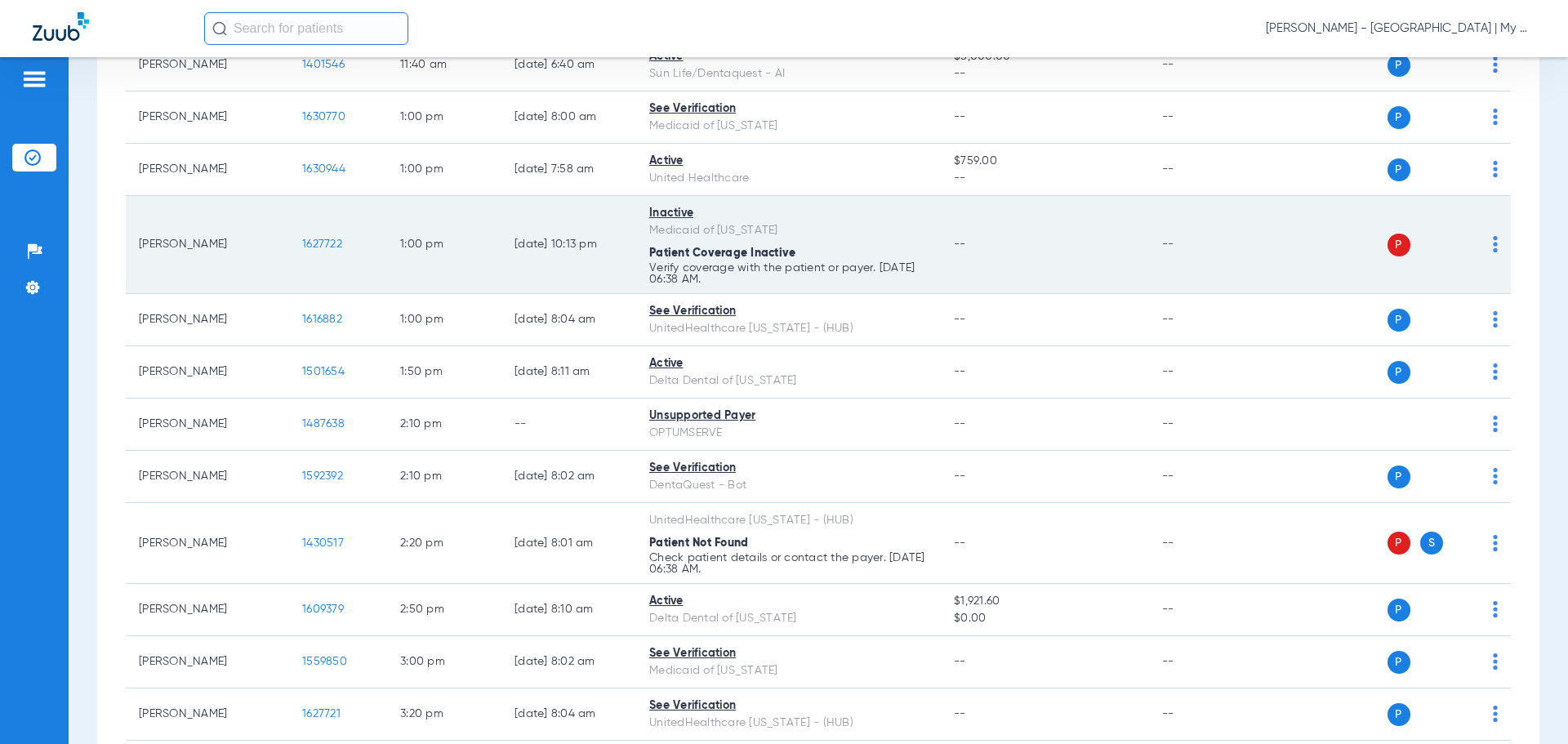
scroll to position [1105, 0]
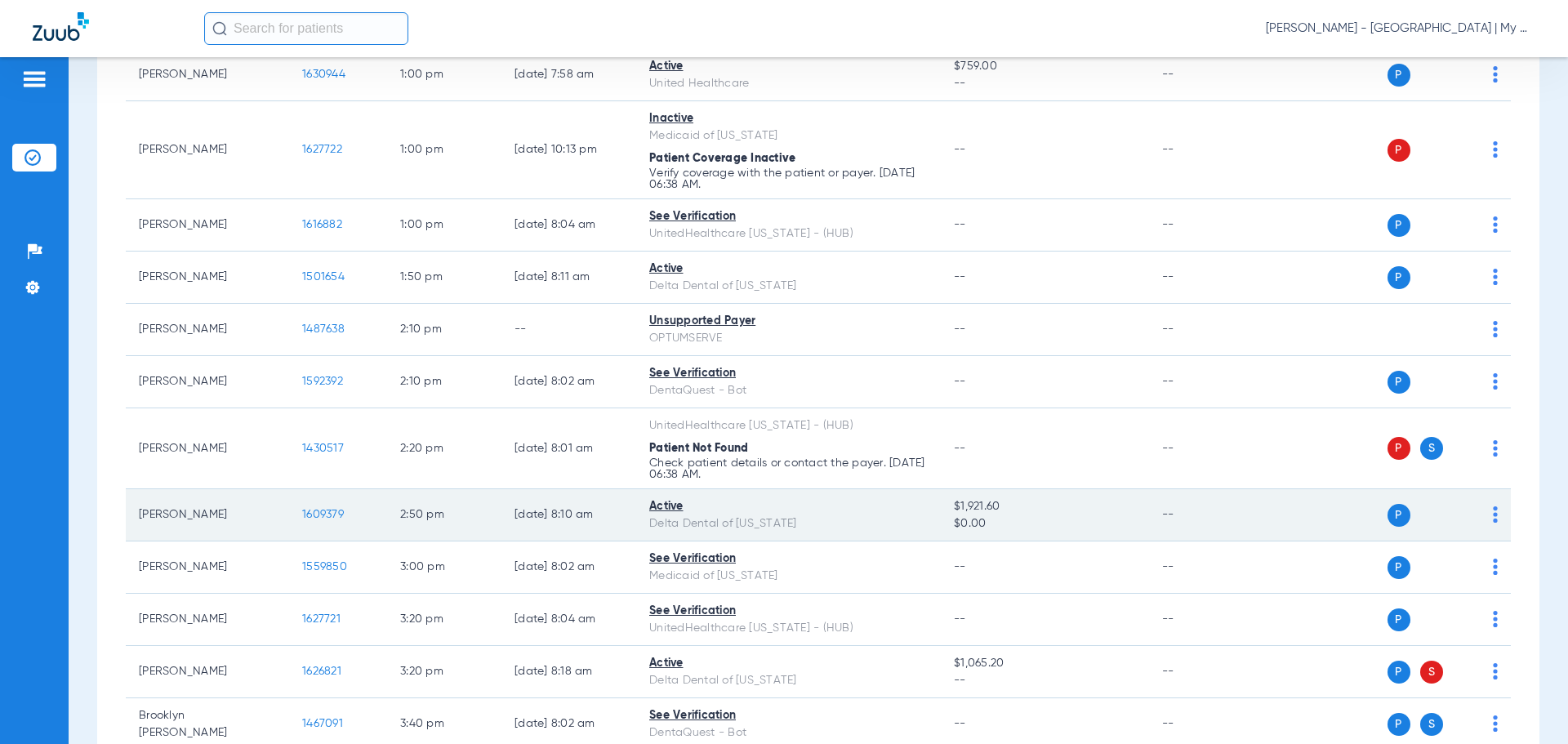
click at [315, 518] on span "1609379" at bounding box center [323, 514] width 42 height 12
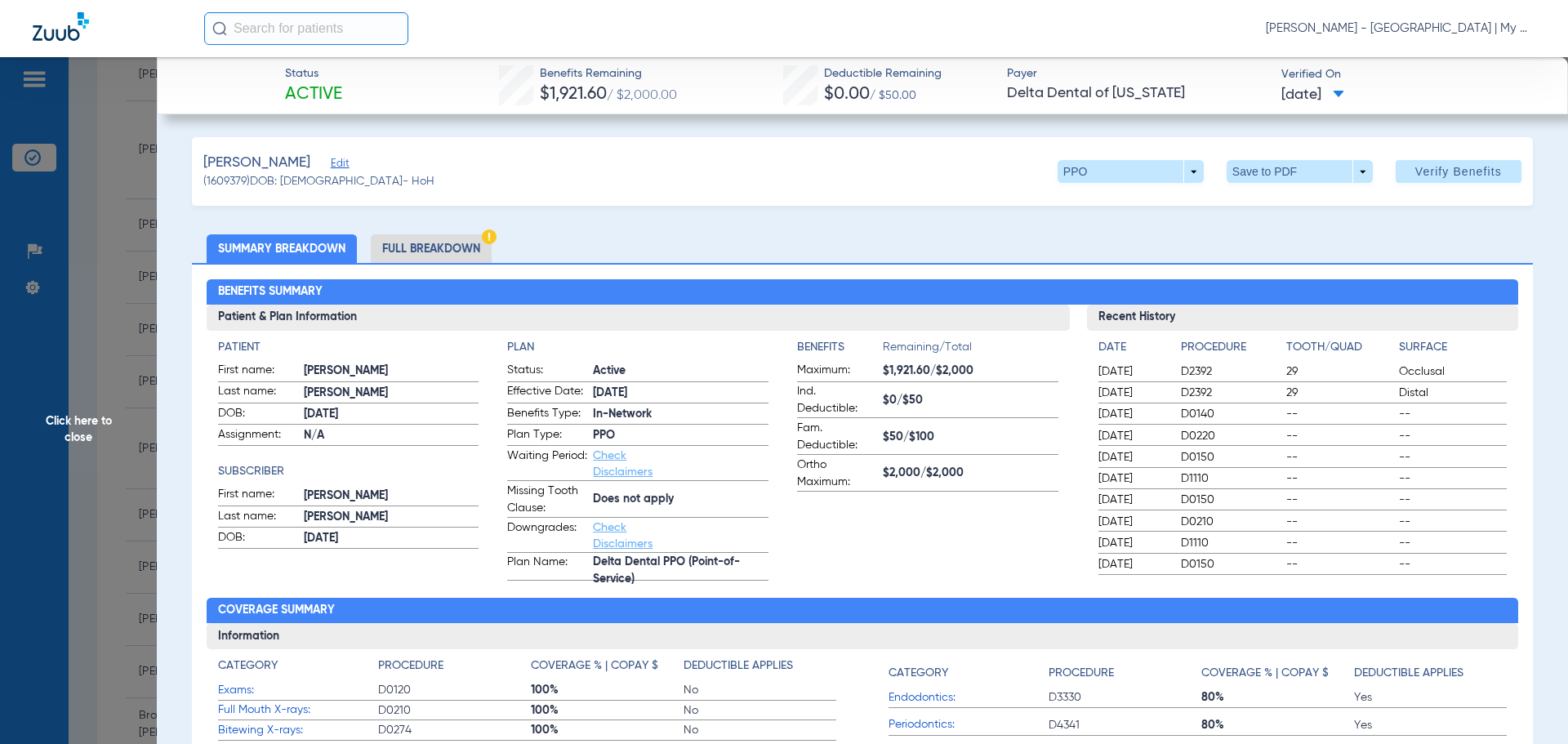
click at [434, 241] on li "Full Breakdown" at bounding box center [431, 249] width 121 height 29
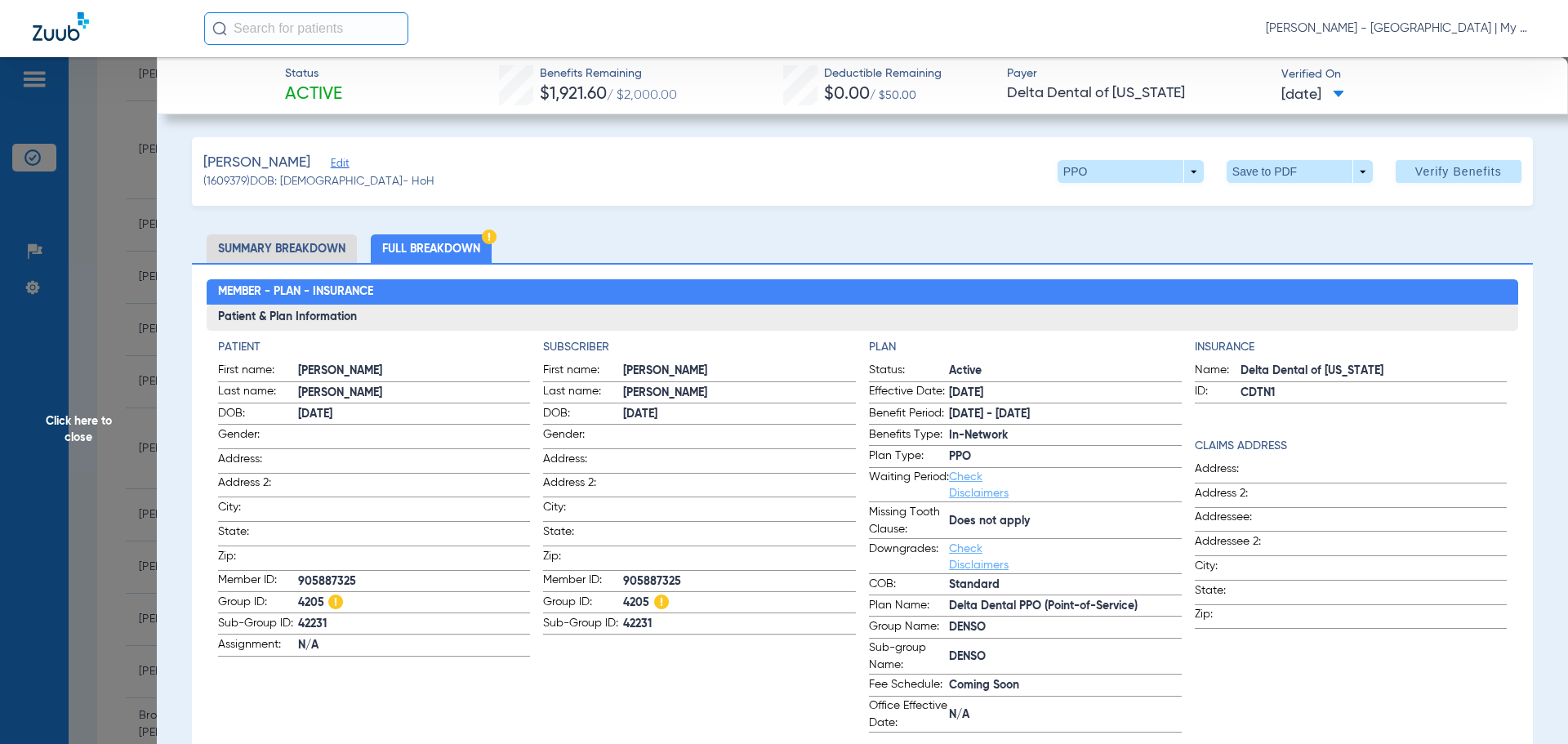
click at [87, 428] on span "Click here to close" at bounding box center [78, 429] width 157 height 744
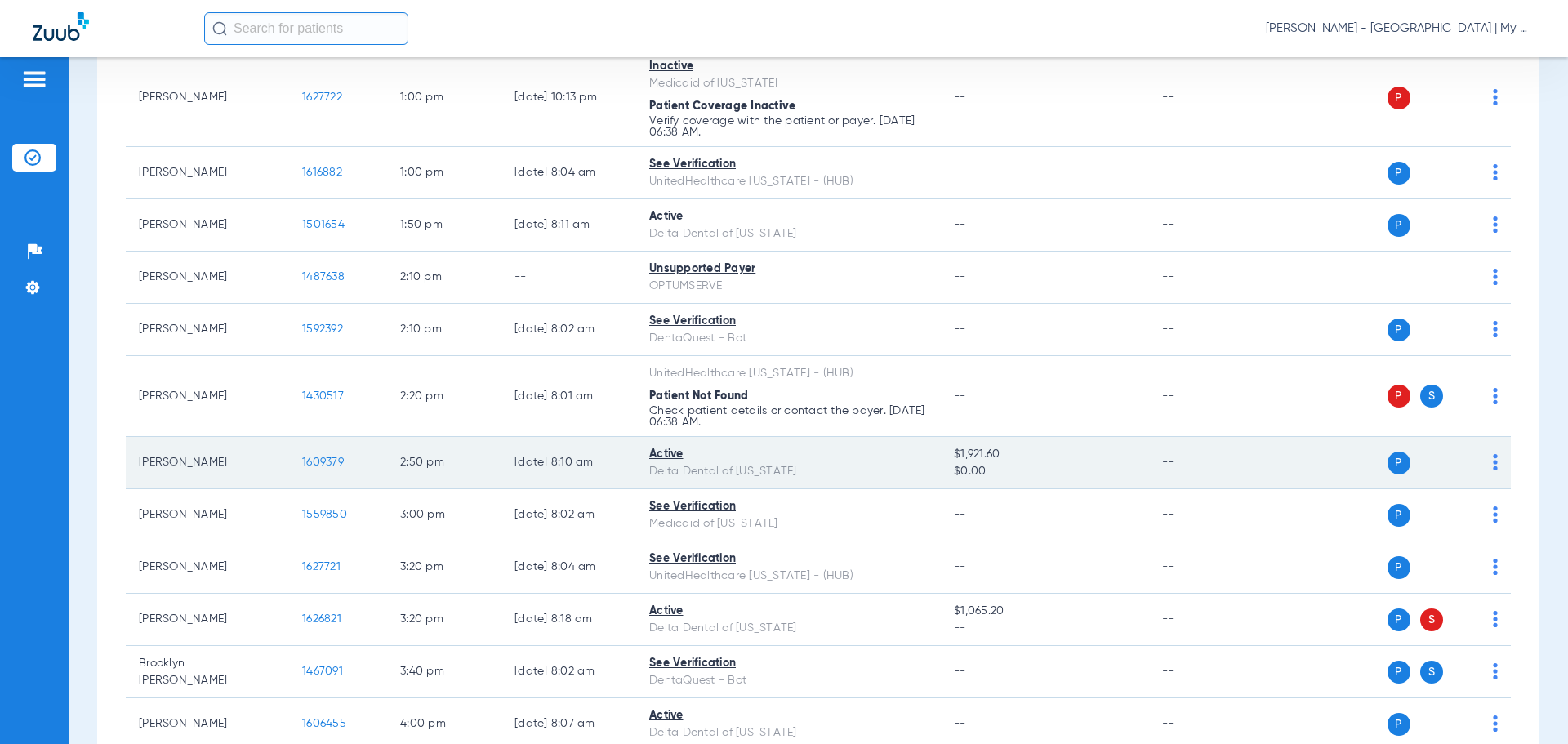
scroll to position [1186, 0]
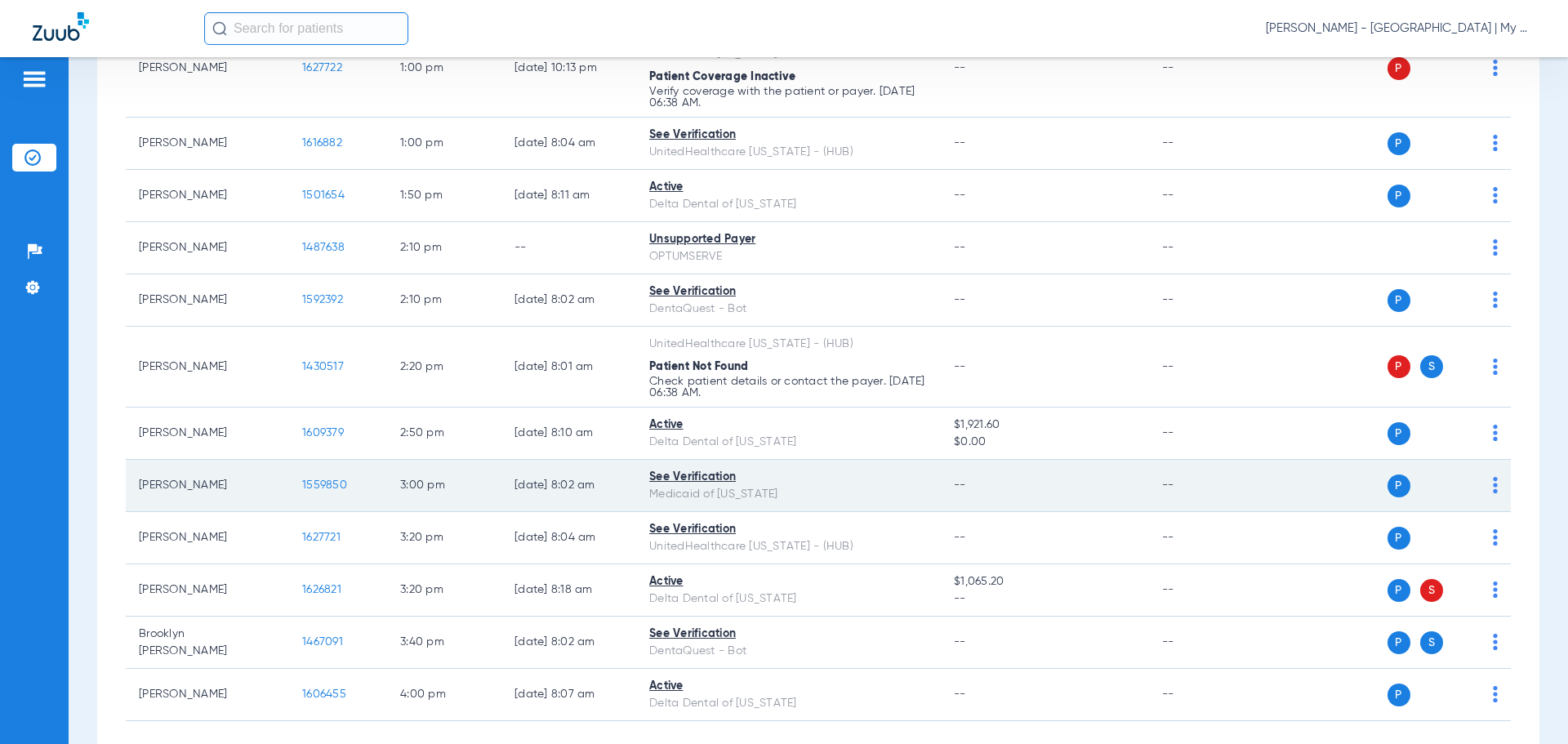
click at [317, 487] on span "1559850" at bounding box center [324, 485] width 45 height 12
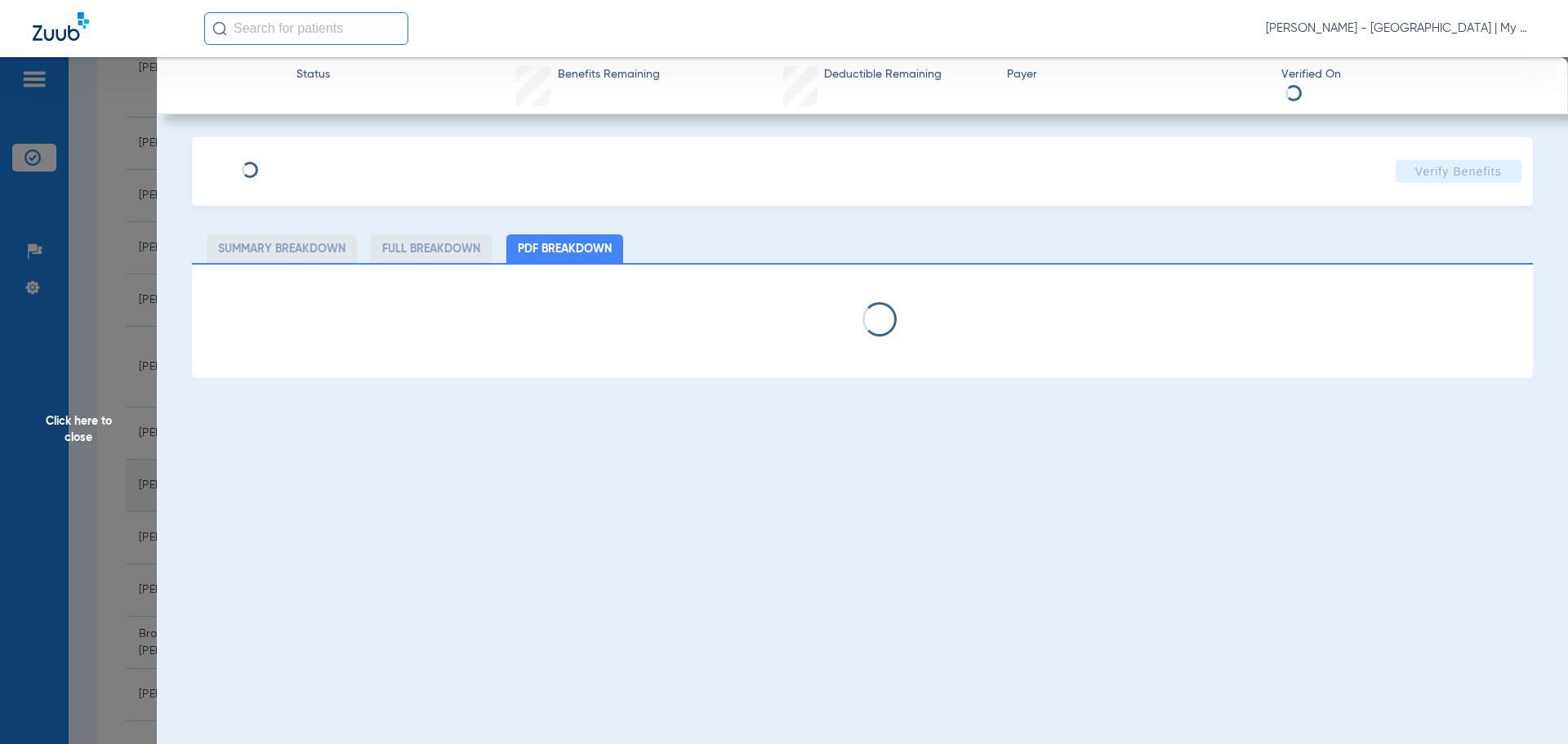
select select "page-width"
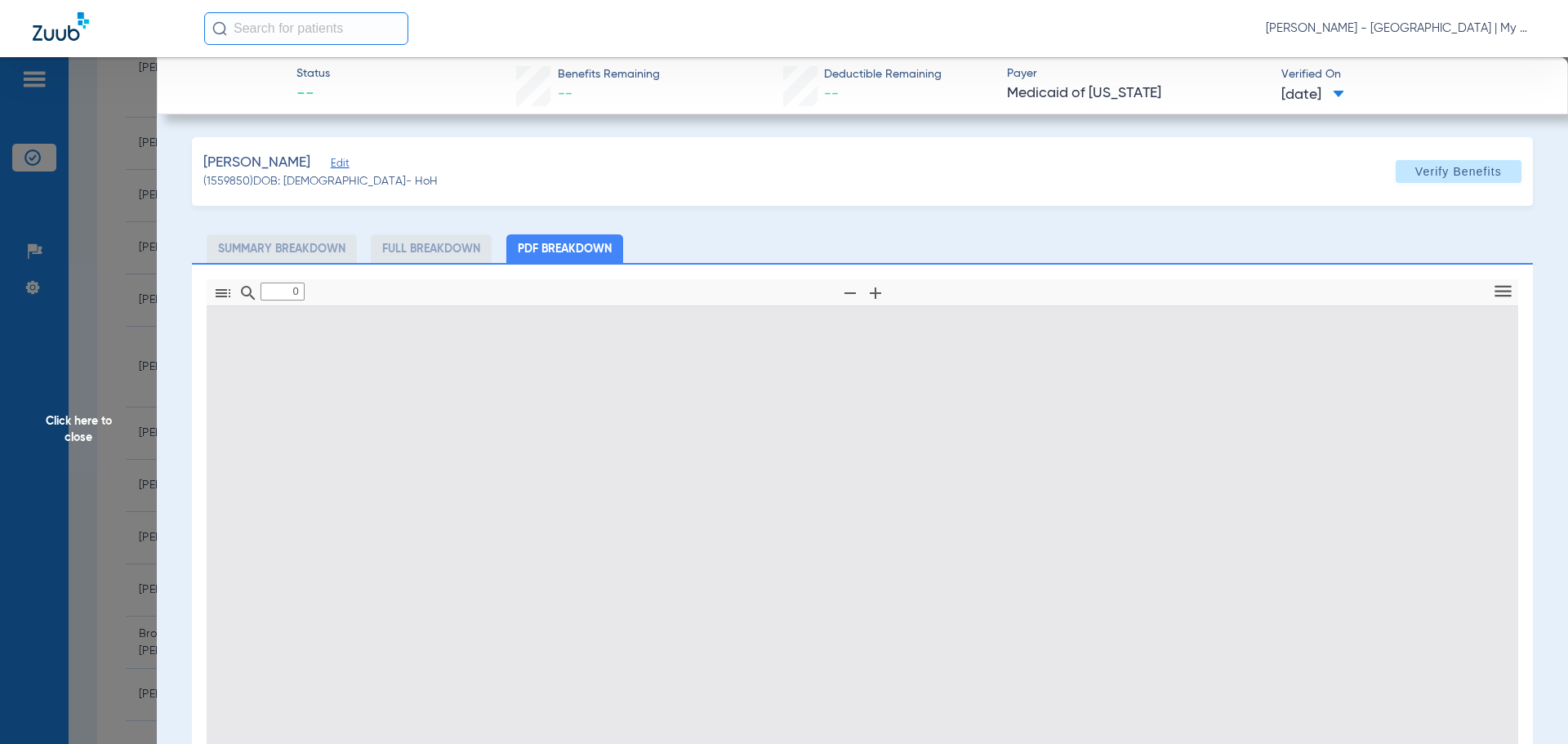
type input "1"
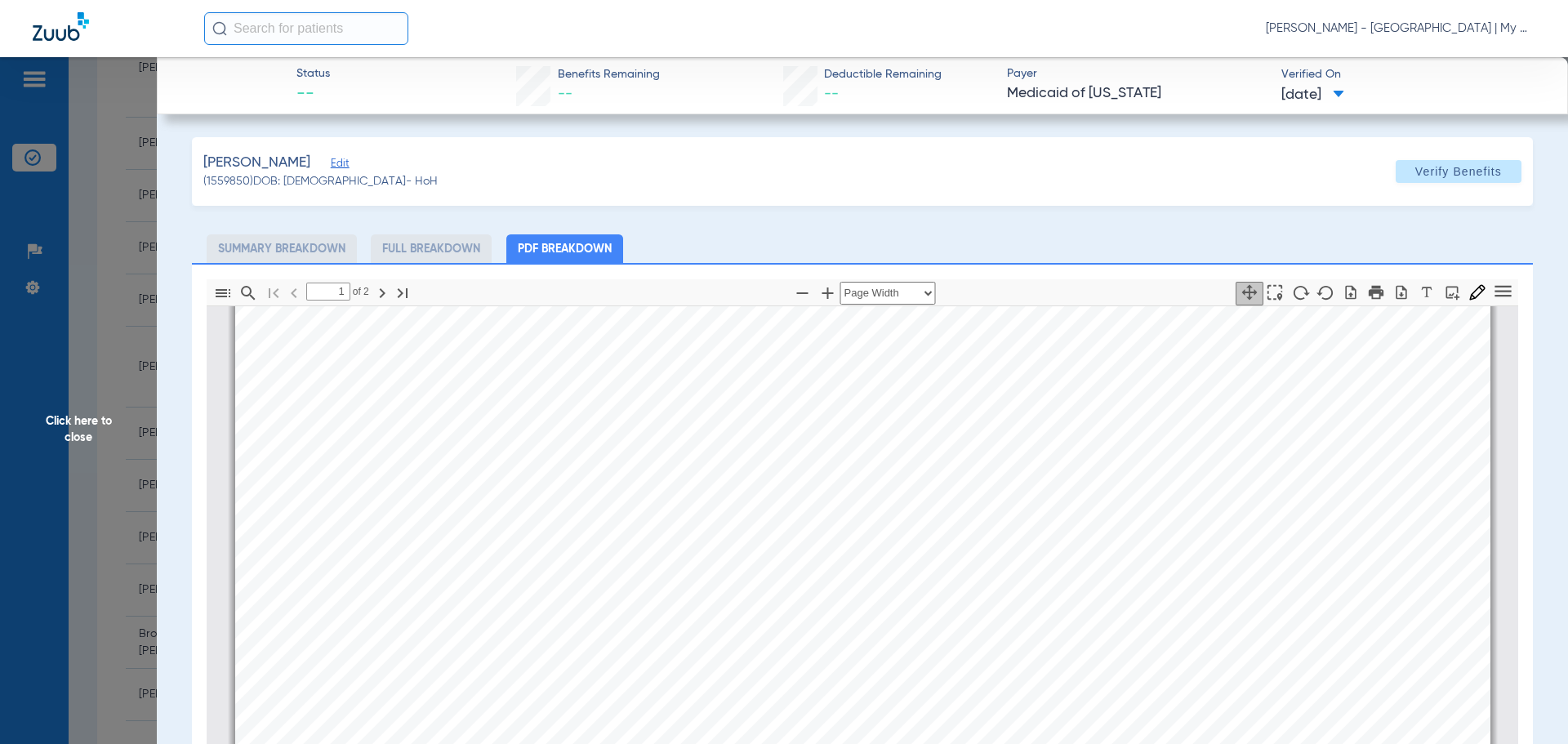
scroll to position [743, 0]
click at [110, 373] on span "Click here to close" at bounding box center [78, 429] width 157 height 744
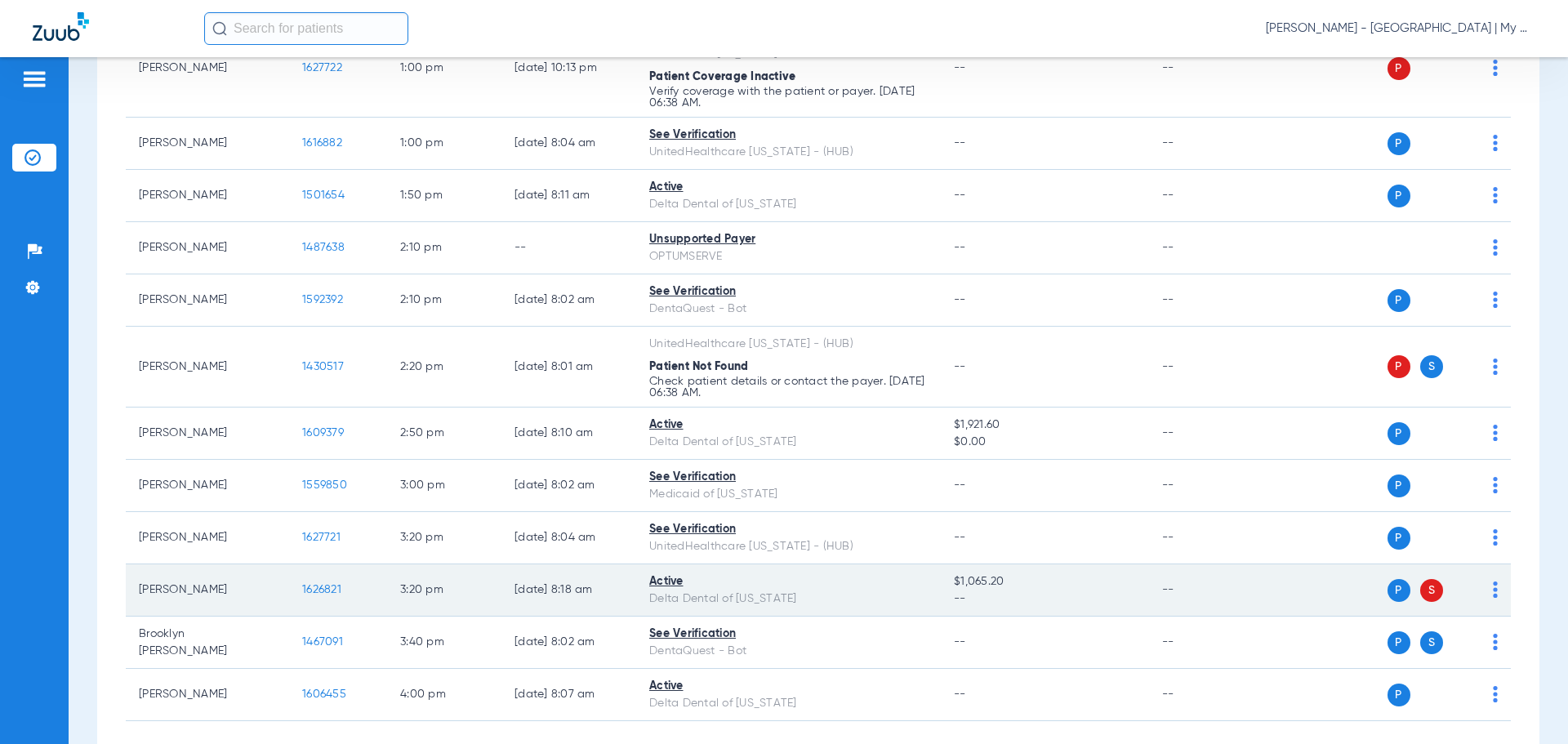
click at [310, 591] on span "1626821" at bounding box center [322, 589] width 40 height 12
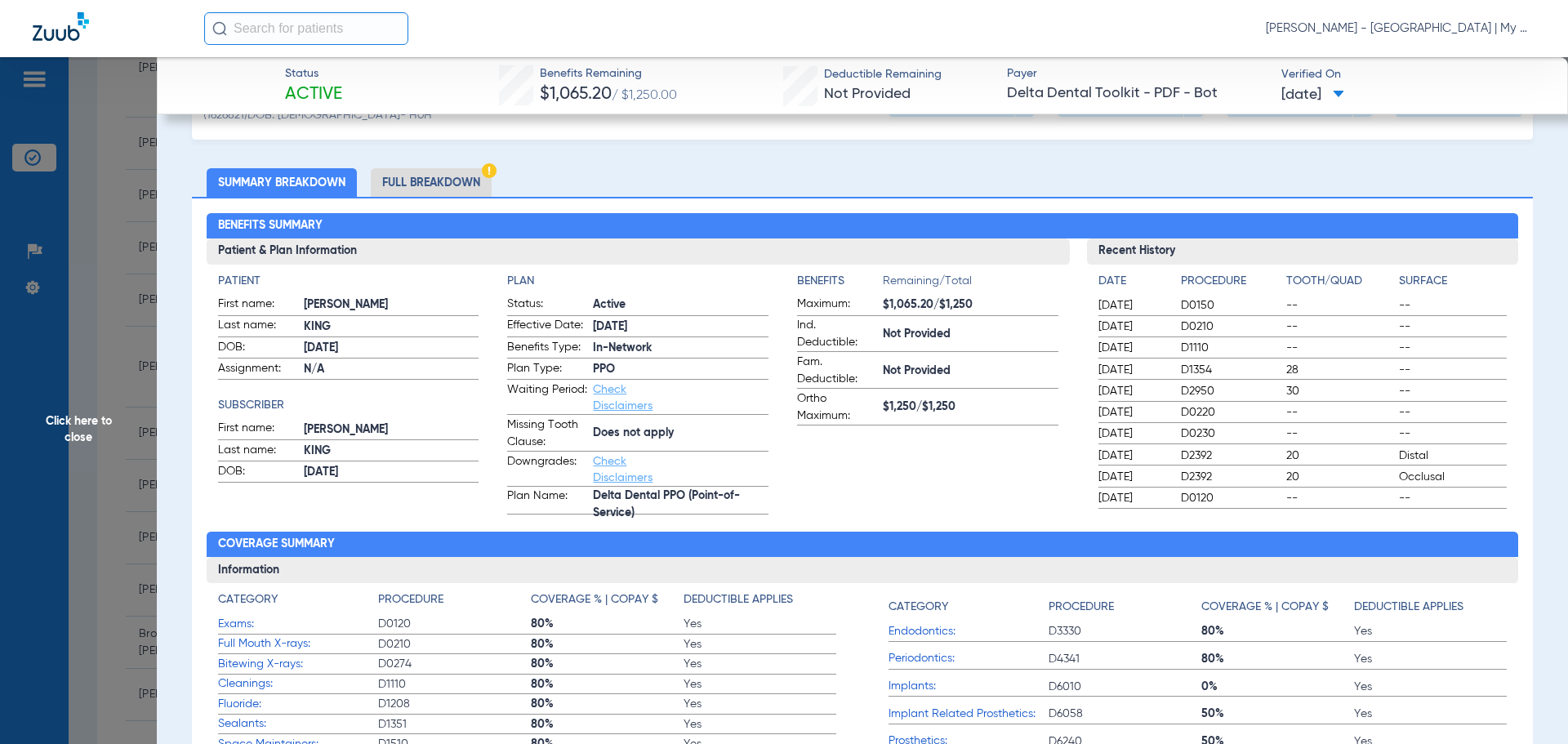
scroll to position [81, 0]
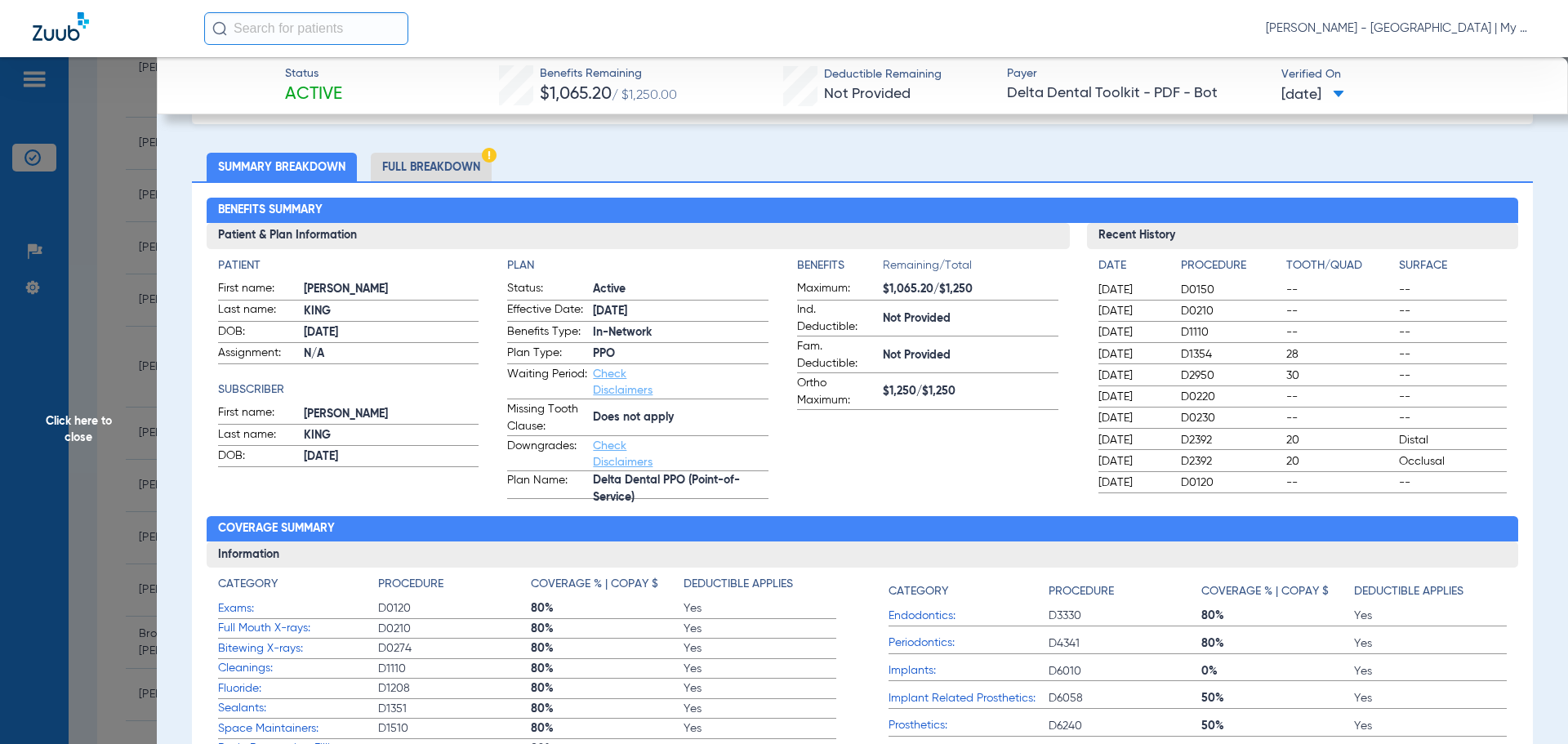
click at [462, 164] on li "Full Breakdown" at bounding box center [431, 166] width 121 height 29
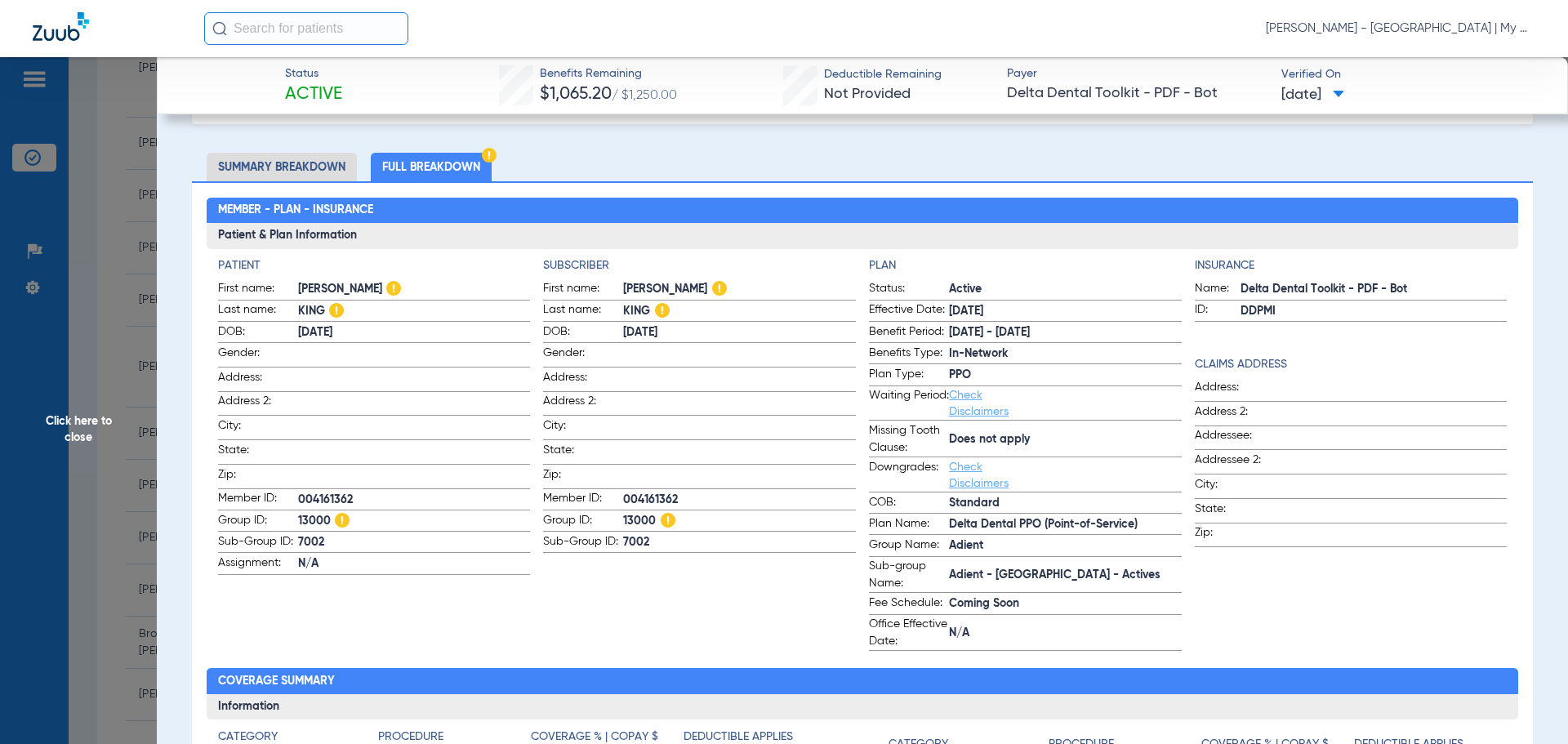
scroll to position [0, 0]
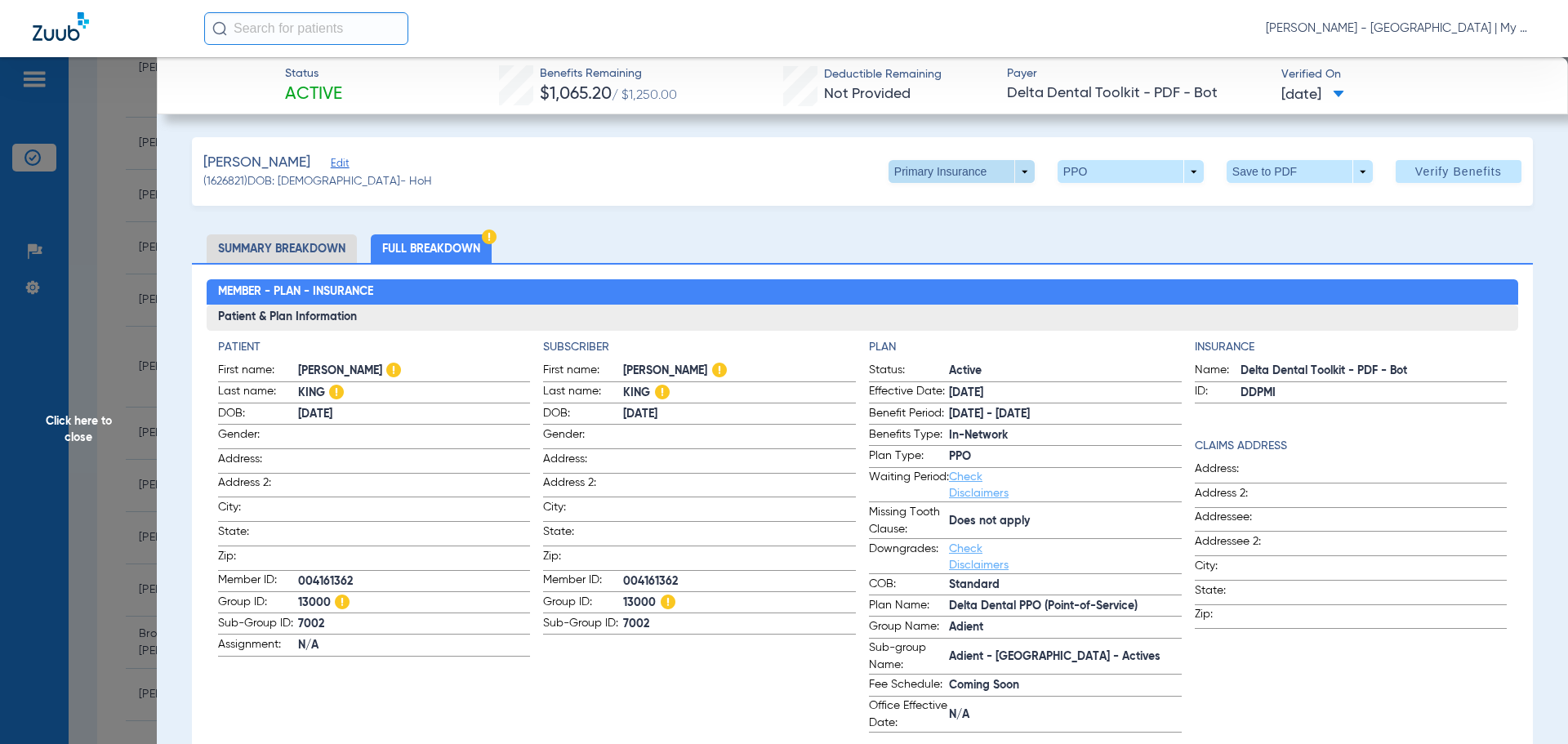
click at [1009, 168] on span at bounding box center [962, 171] width 147 height 23
click at [955, 235] on span "Secondary Insurance" at bounding box center [944, 237] width 108 height 12
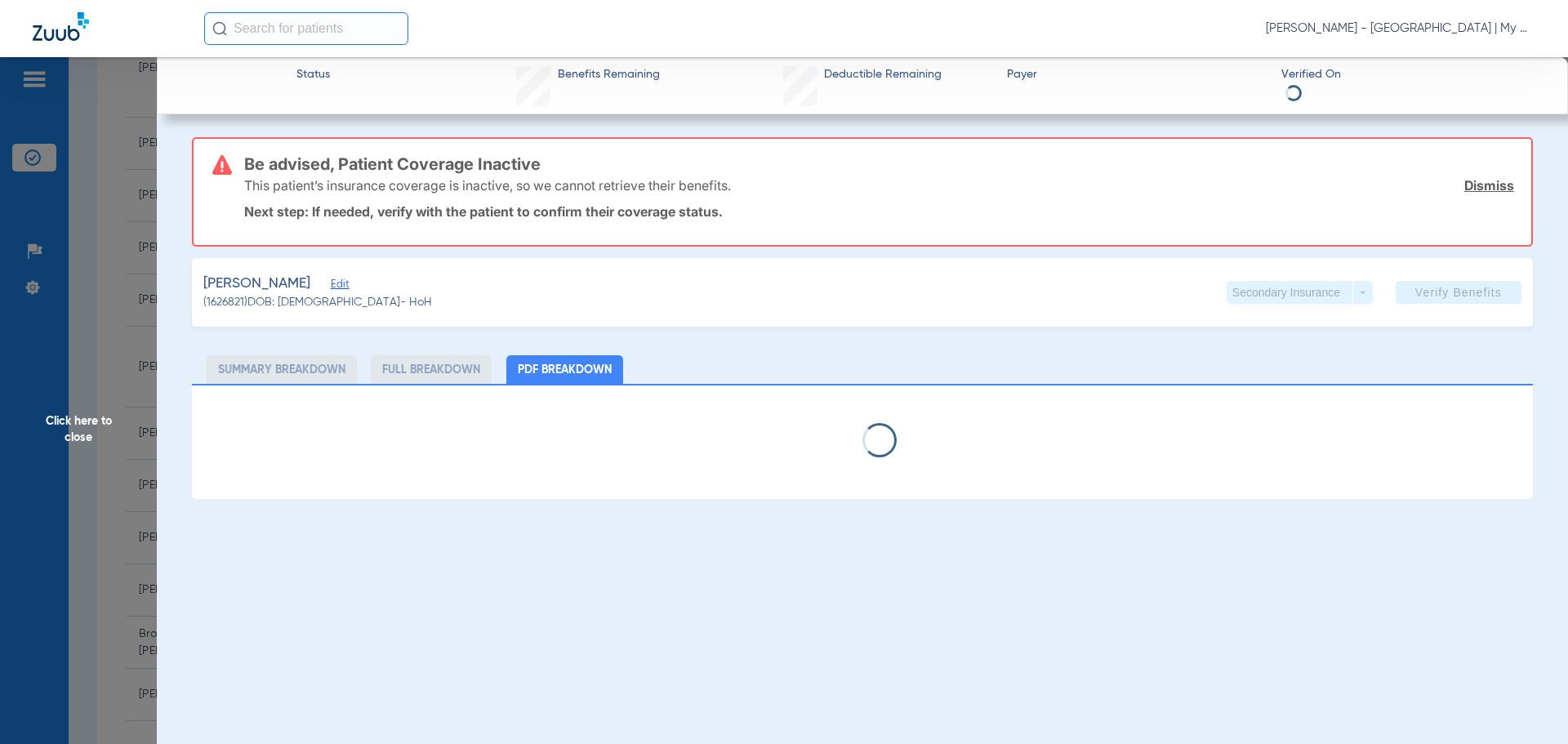
select select "page-width"
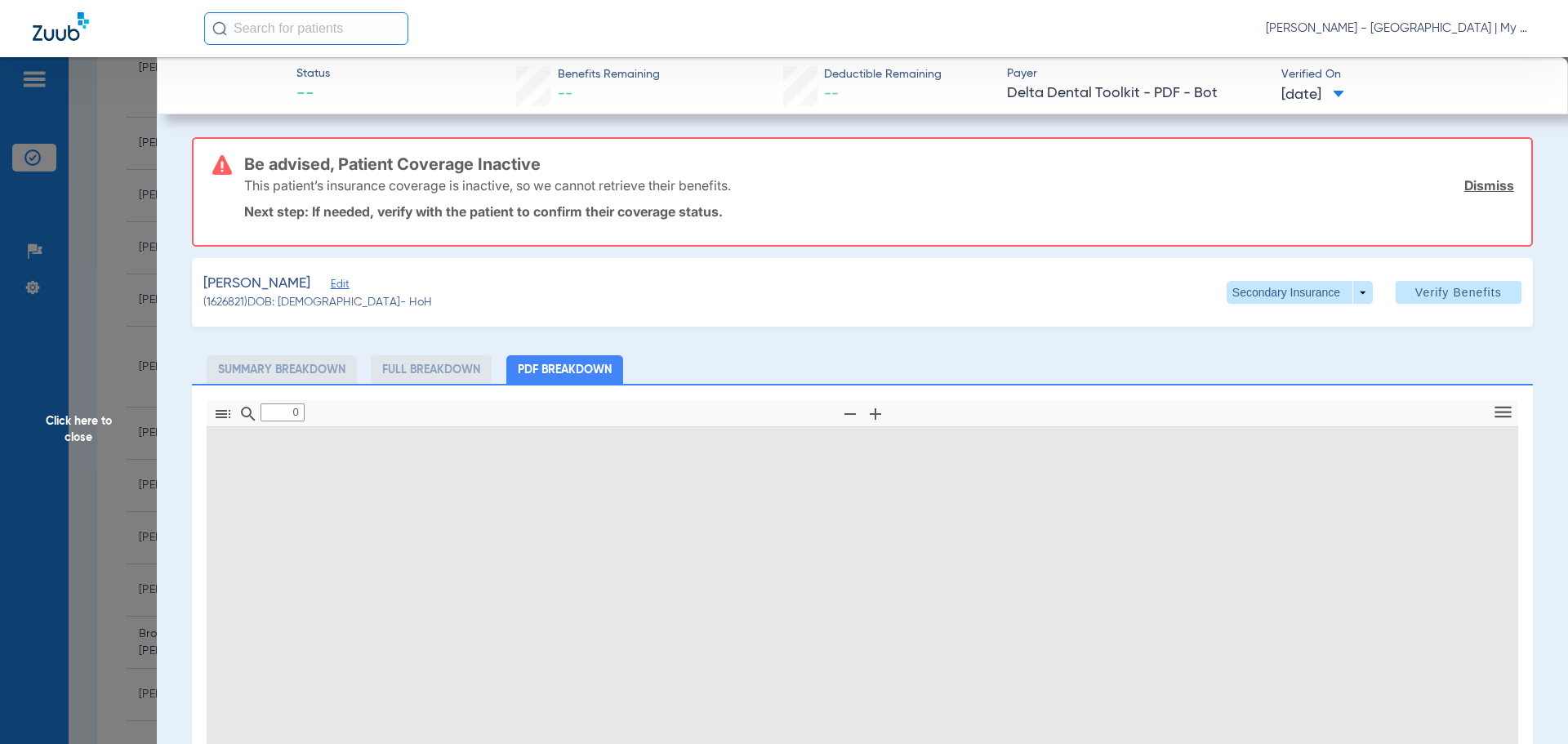
type input "1"
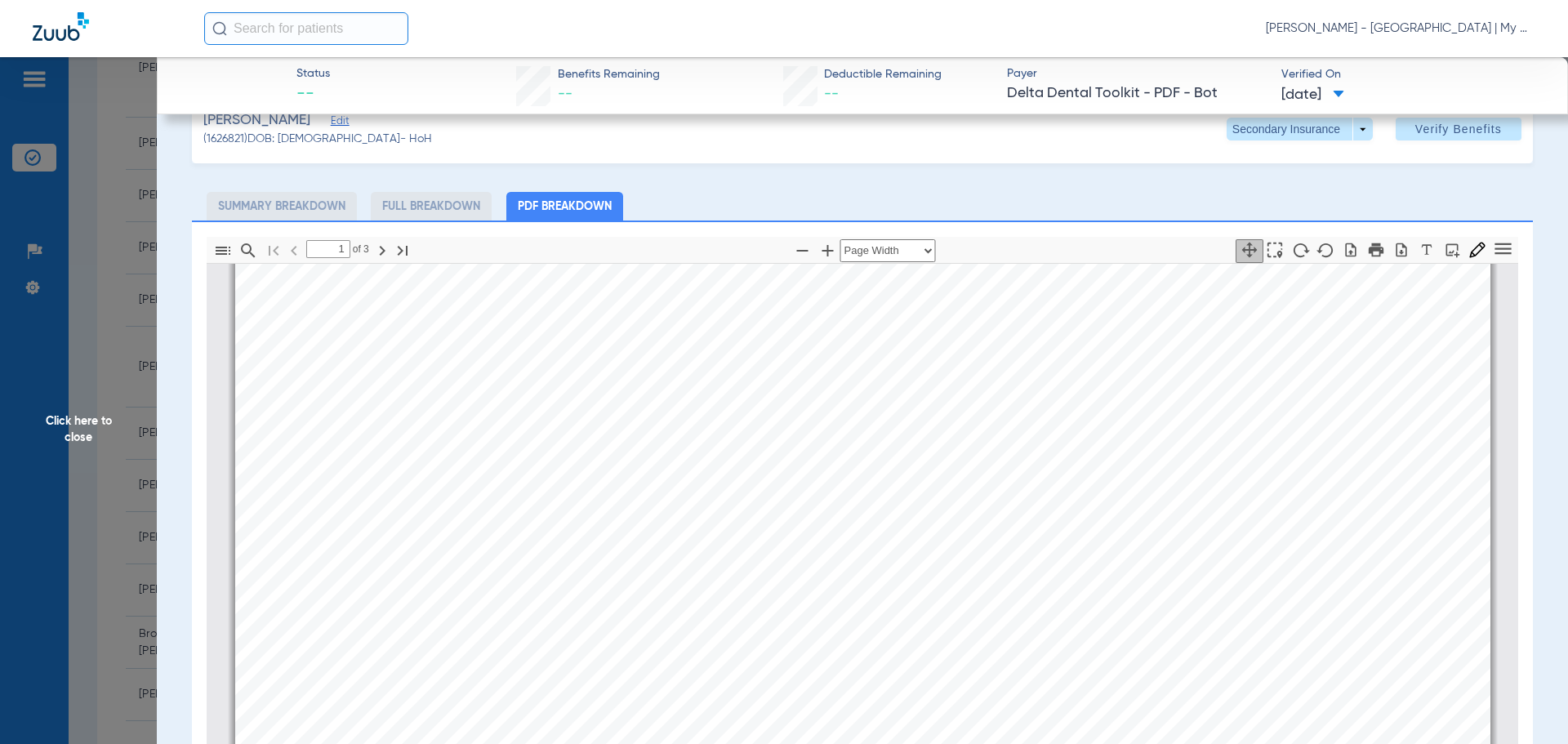
scroll to position [653, 0]
click at [825, 192] on ul "Summary Breakdown Full Breakdown PDF Breakdown" at bounding box center [862, 206] width 1341 height 29
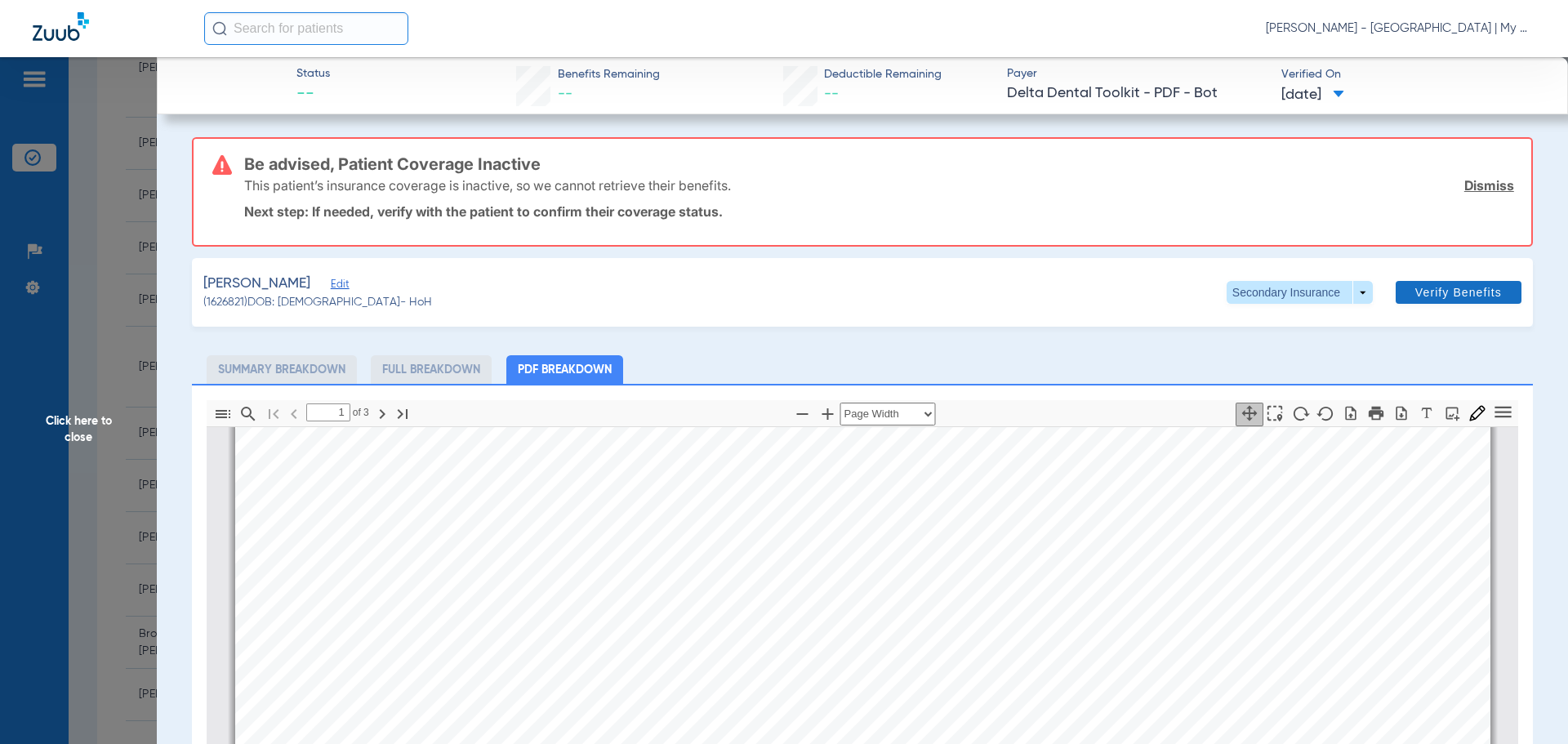
click at [1433, 297] on span "Verify Benefits" at bounding box center [1458, 291] width 86 height 13
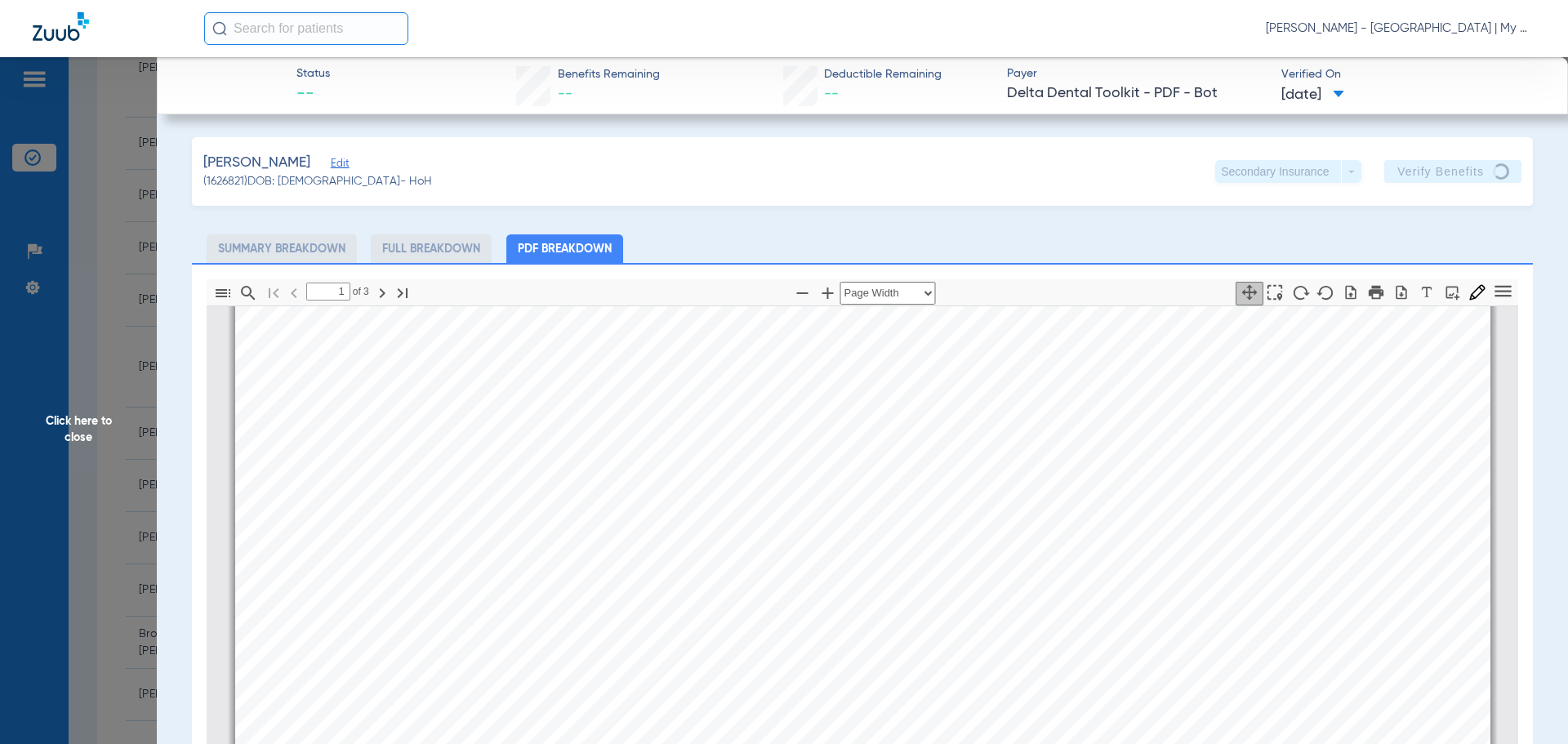
click at [63, 431] on span "Click here to close" at bounding box center [78, 429] width 157 height 744
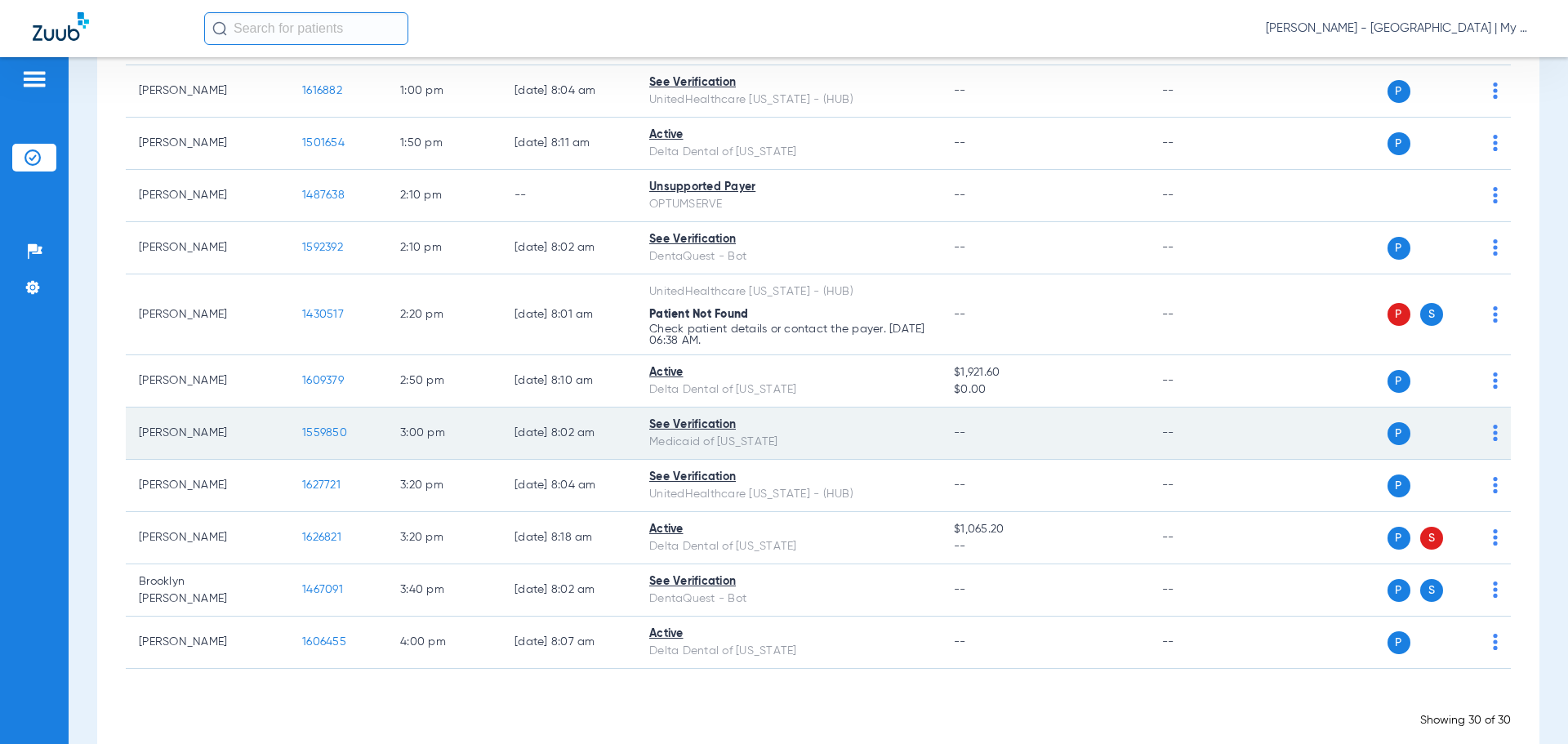
scroll to position [1268, 0]
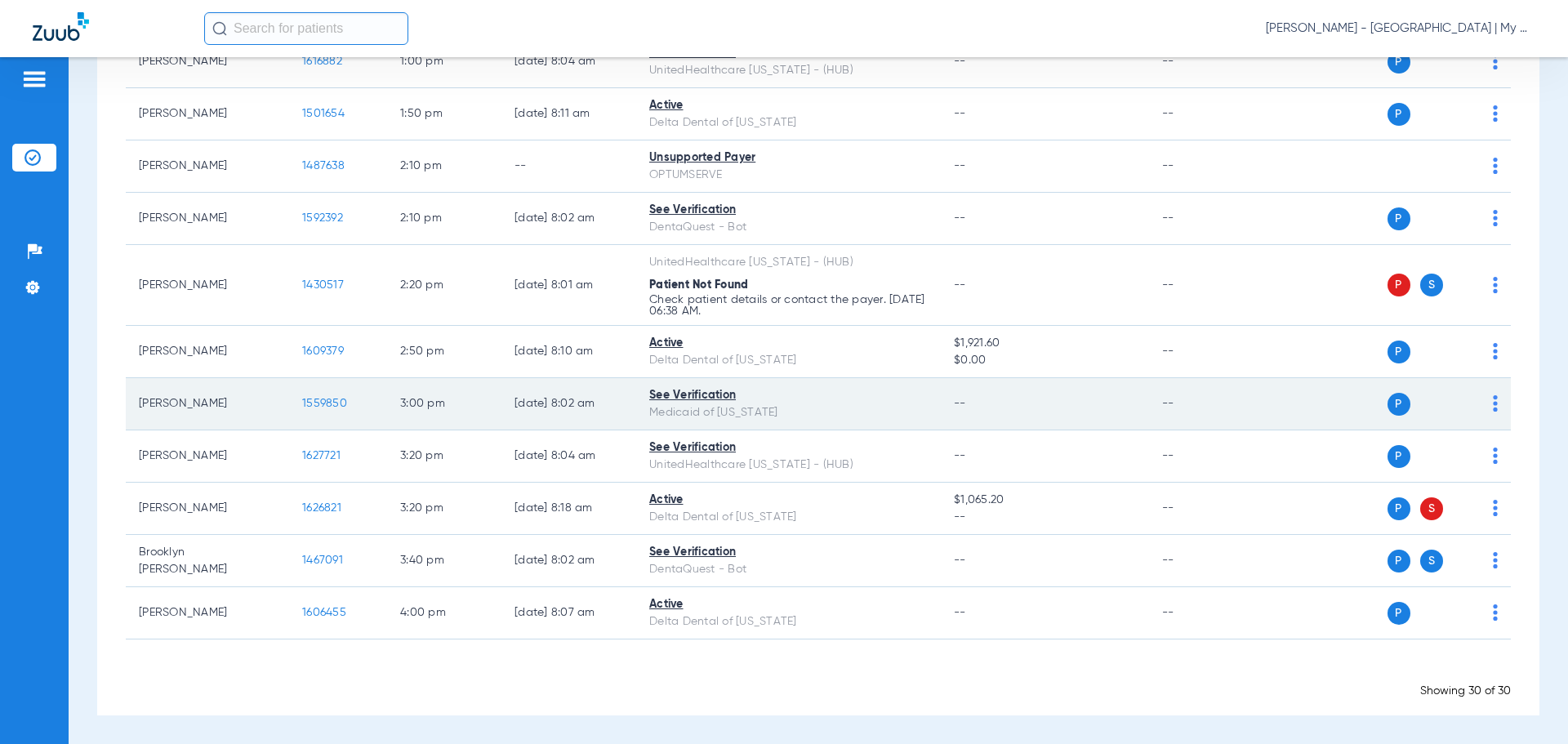
click at [314, 405] on span "1559850" at bounding box center [324, 403] width 45 height 12
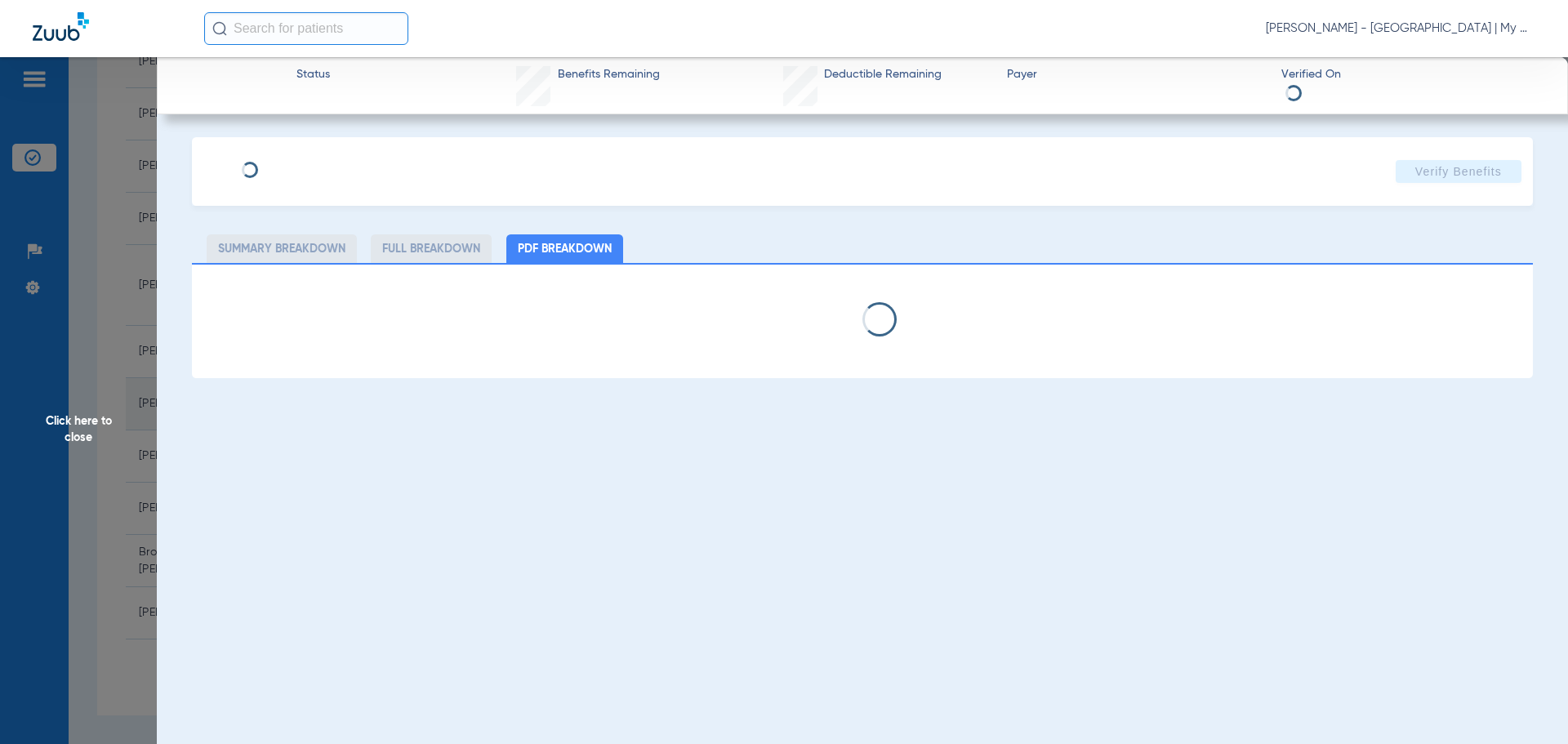
select select "page-width"
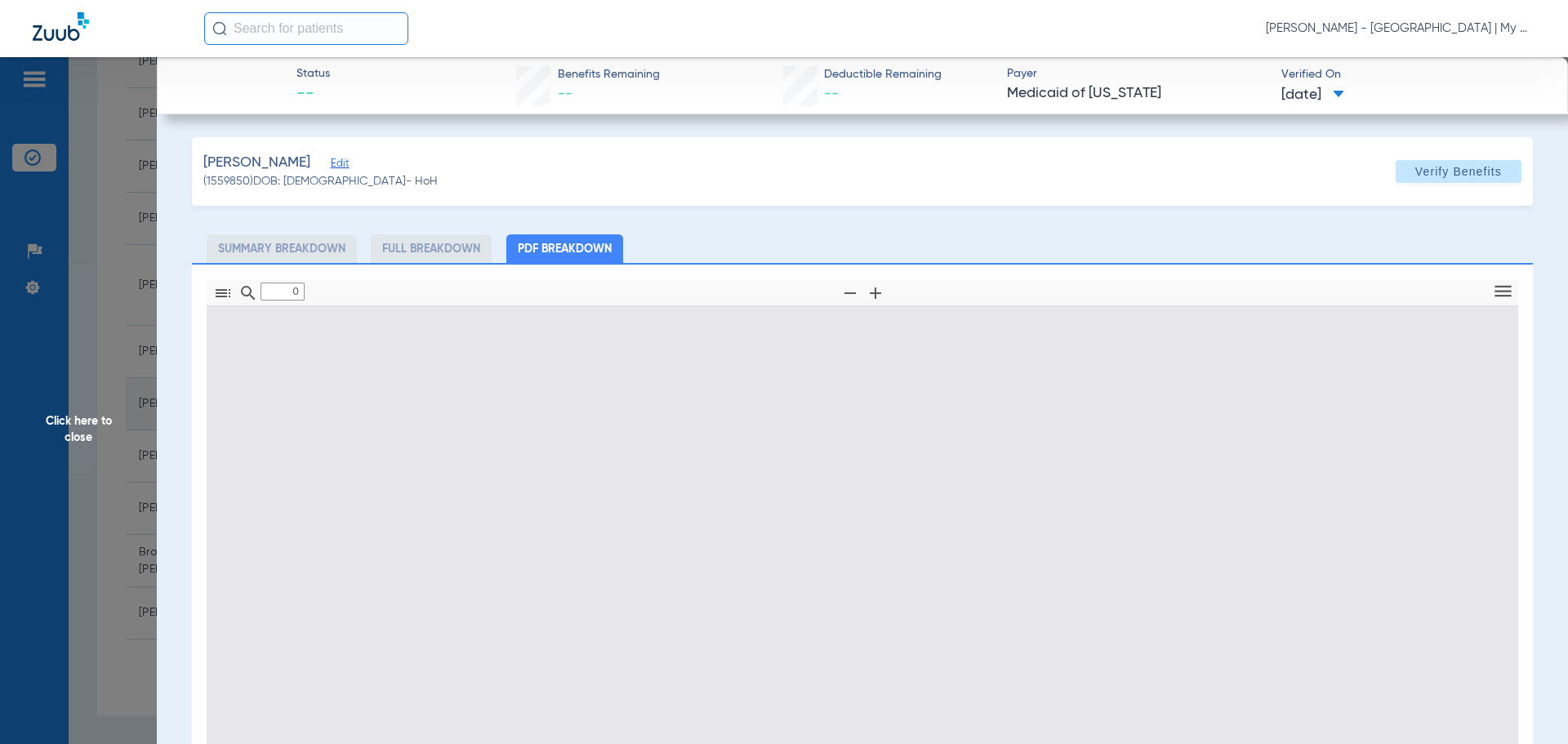
type input "1"
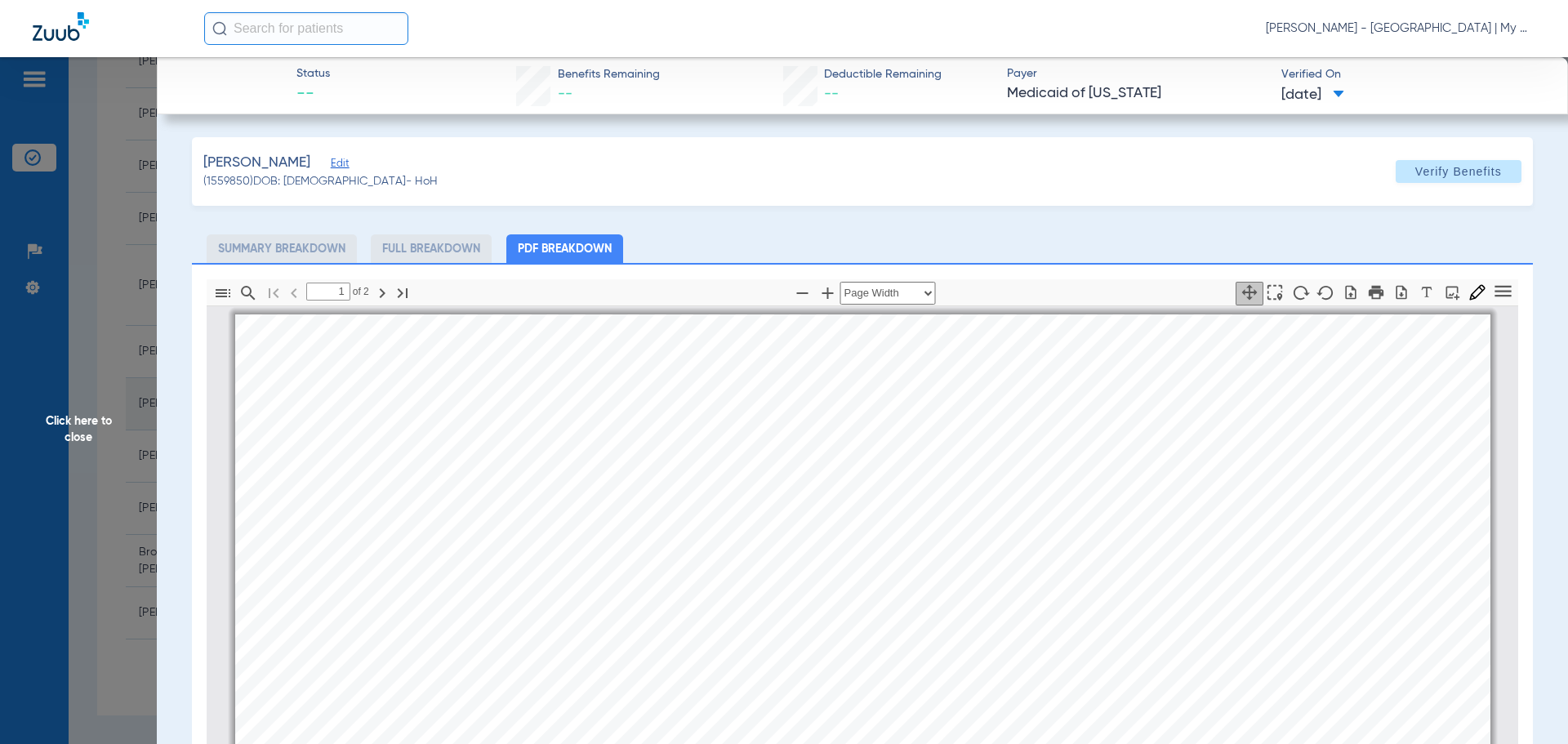
scroll to position [8, 0]
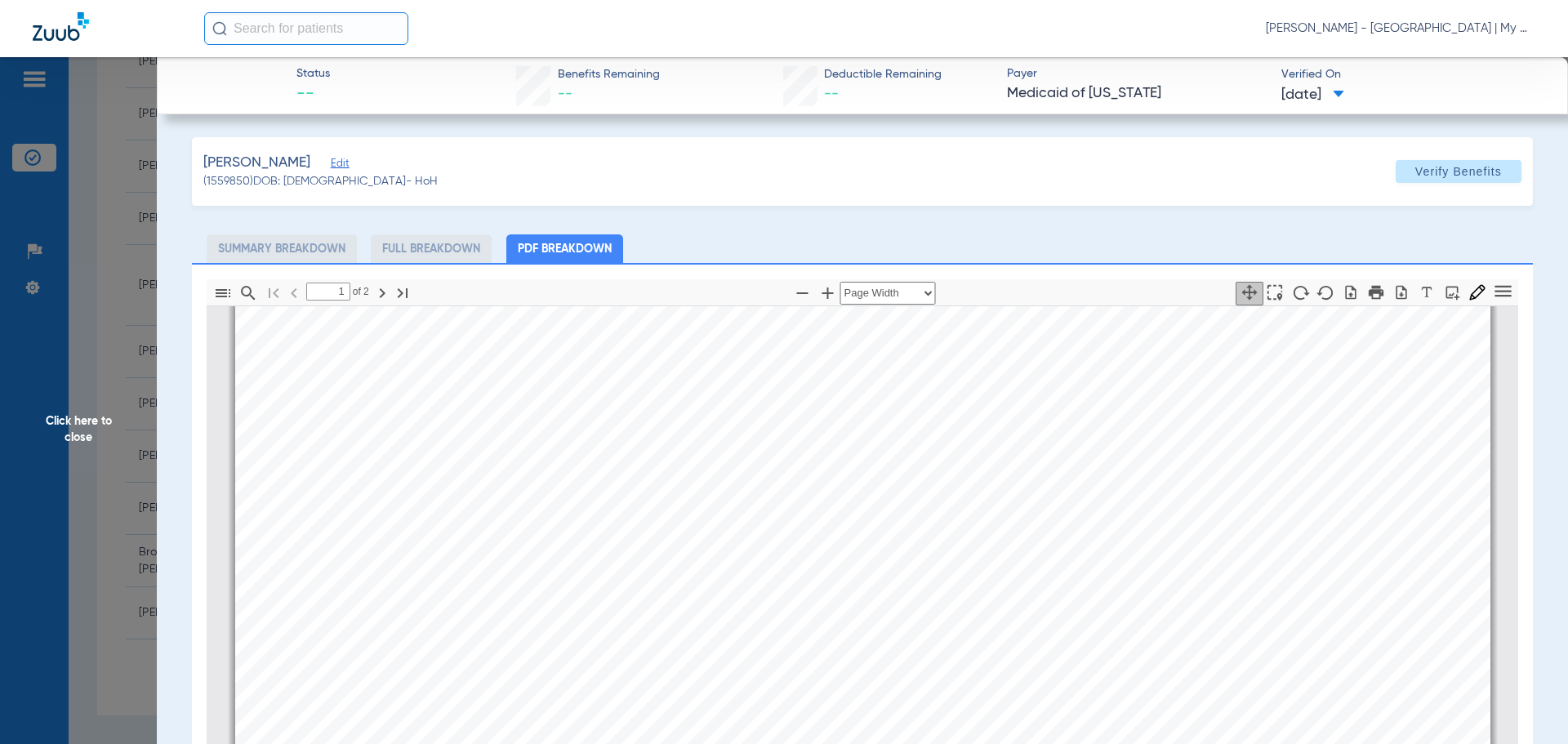
drag, startPoint x: 55, startPoint y: 218, endPoint x: 40, endPoint y: 335, distance: 118.0
click at [59, 251] on span "Click here to close" at bounding box center [78, 429] width 157 height 744
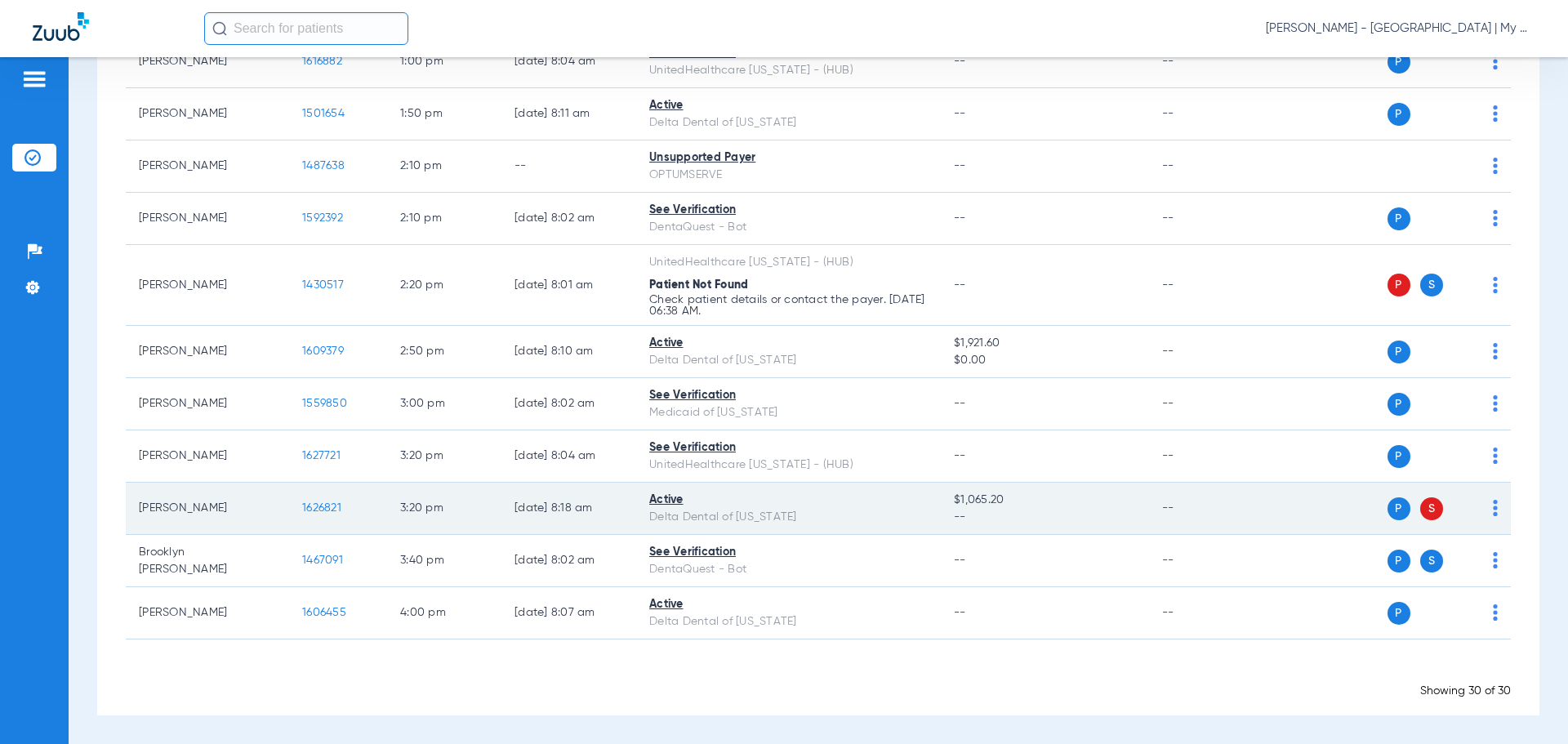
click at [310, 506] on span "1626821" at bounding box center [322, 508] width 40 height 12
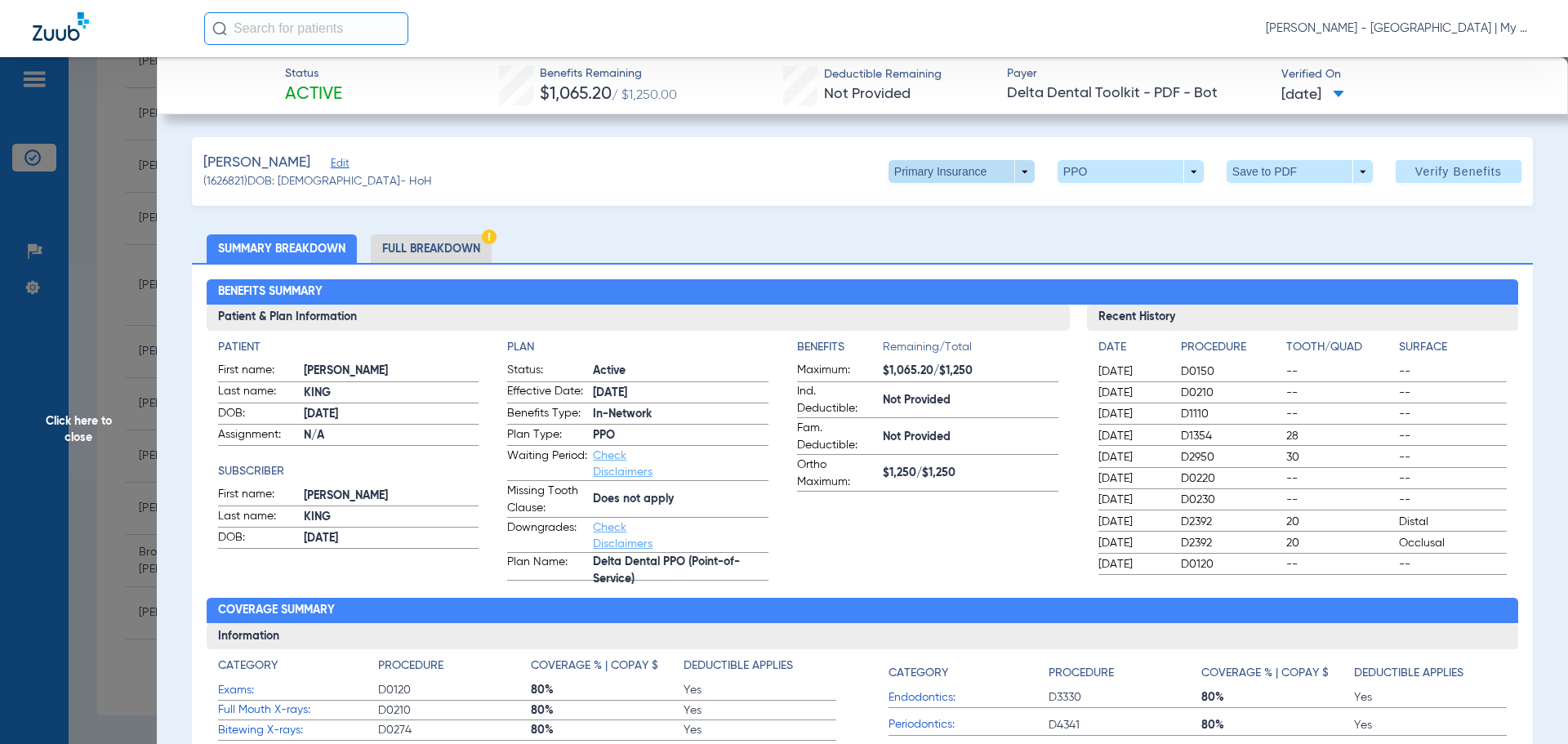
click at [1009, 169] on span at bounding box center [962, 171] width 147 height 23
drag, startPoint x: 962, startPoint y: 230, endPoint x: 890, endPoint y: 250, distance: 74.7
click at [960, 231] on span "Secondary Insurance" at bounding box center [944, 237] width 108 height 12
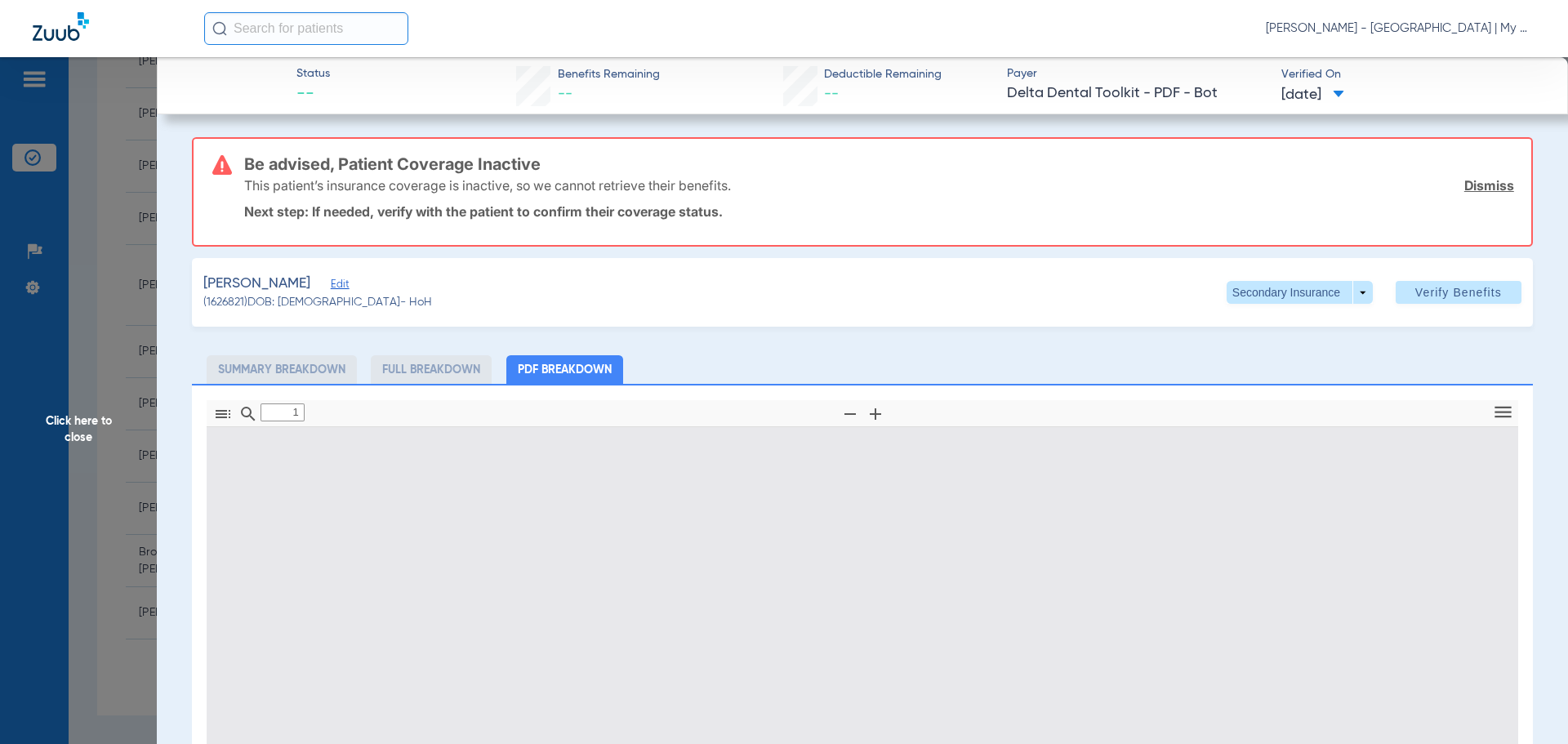
type input "0"
select select "page-width"
type input "1"
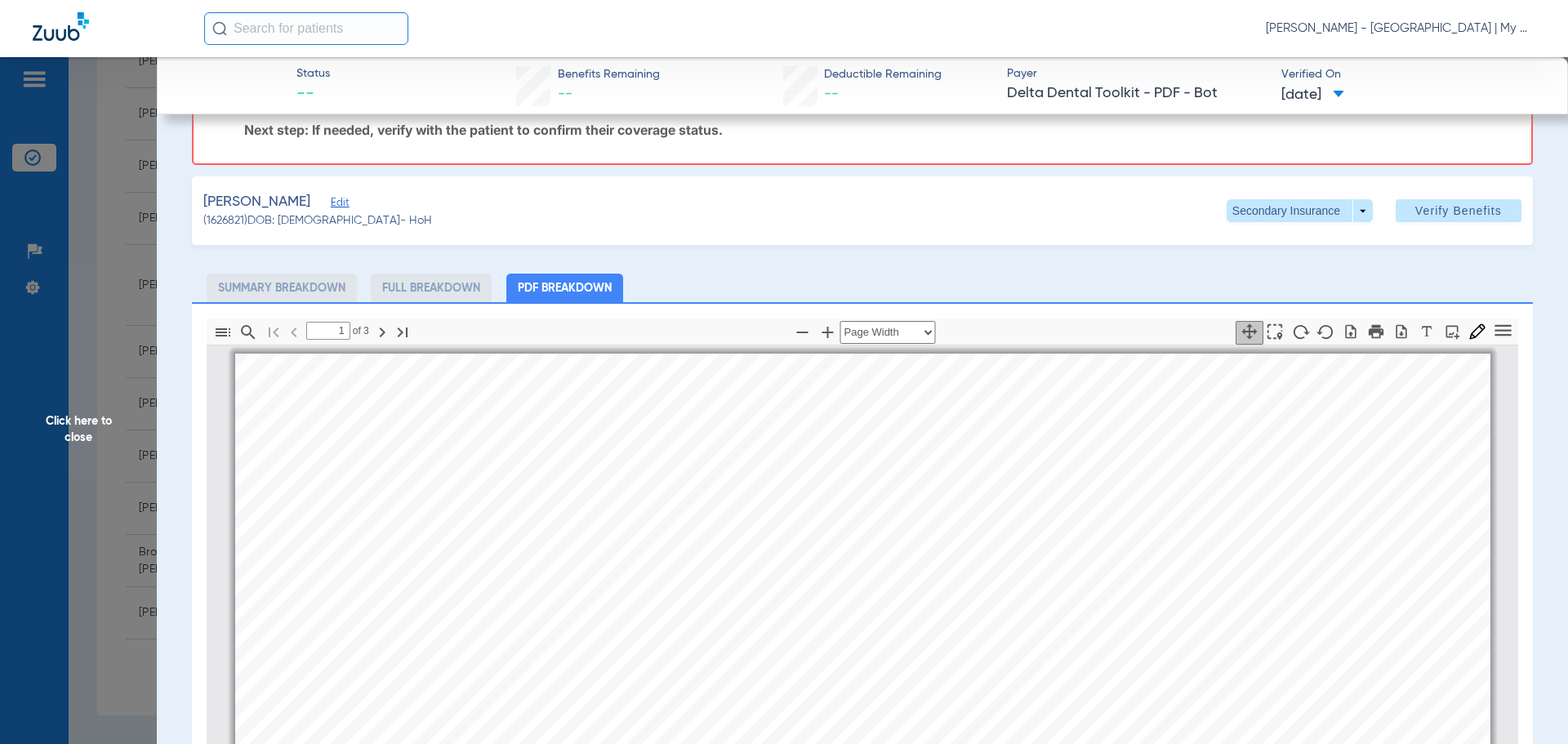
scroll to position [0, 0]
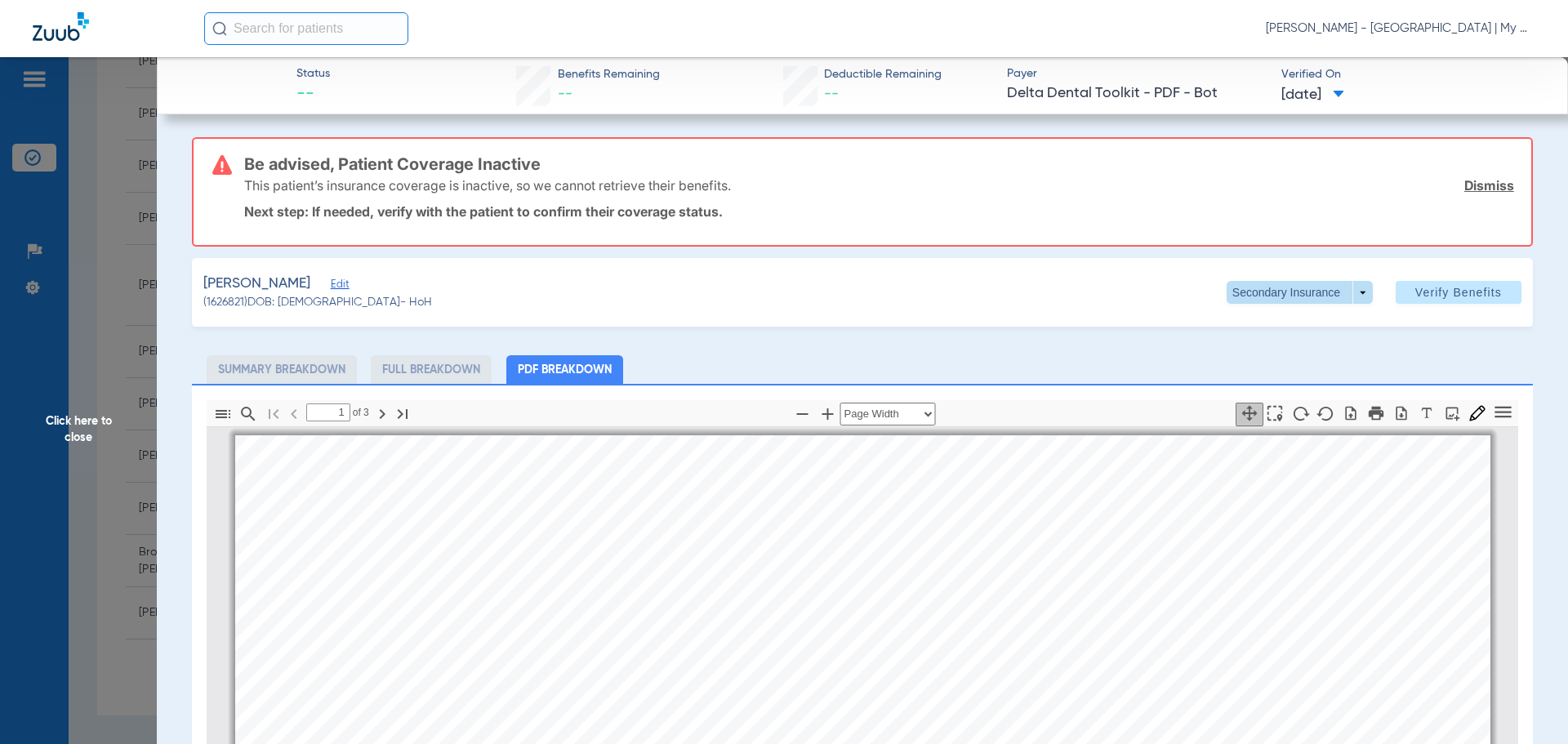
click at [1347, 291] on span at bounding box center [1300, 292] width 147 height 23
click at [1257, 332] on button "Primary Insurance" at bounding box center [1282, 325] width 134 height 33
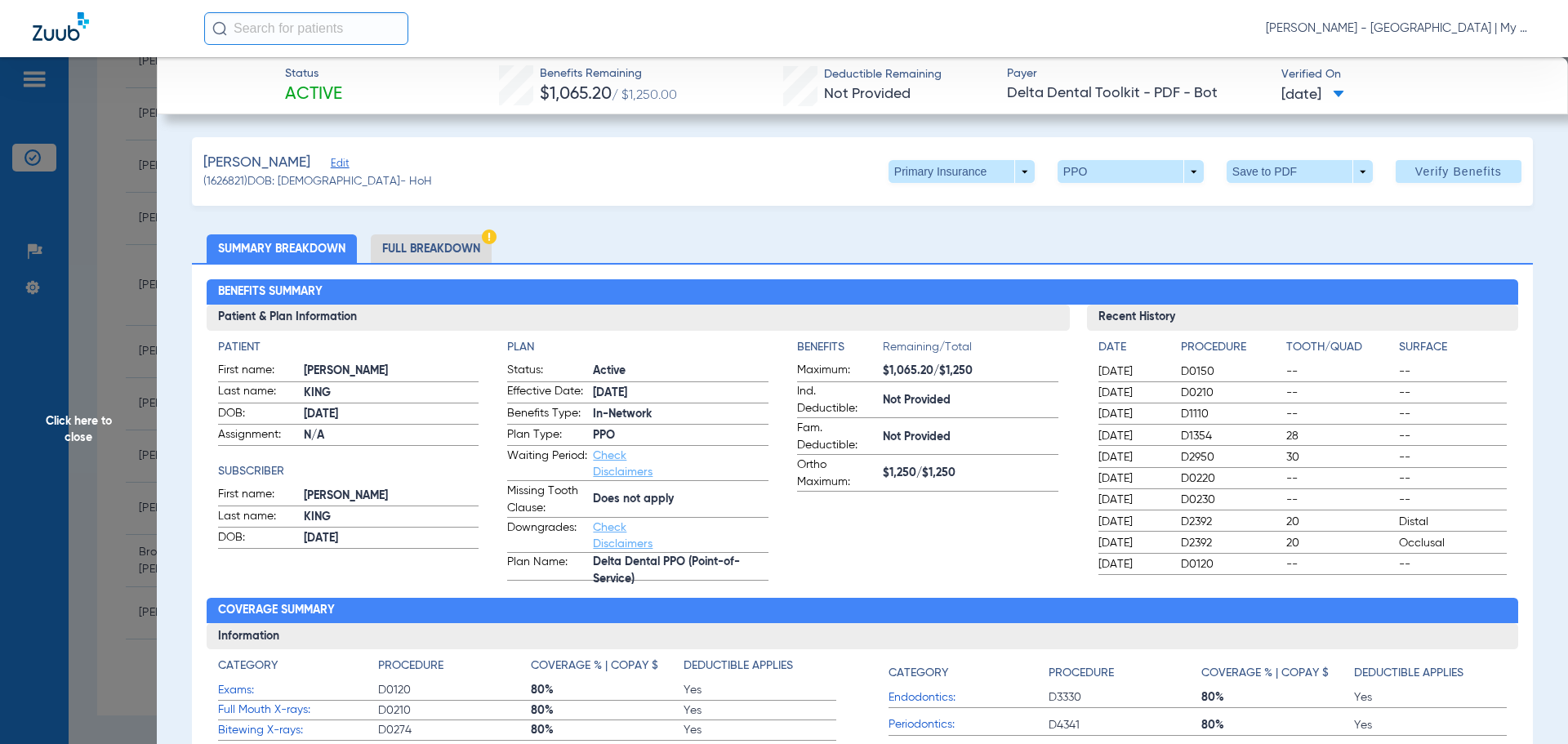
click at [102, 426] on span "Click here to close" at bounding box center [78, 429] width 157 height 744
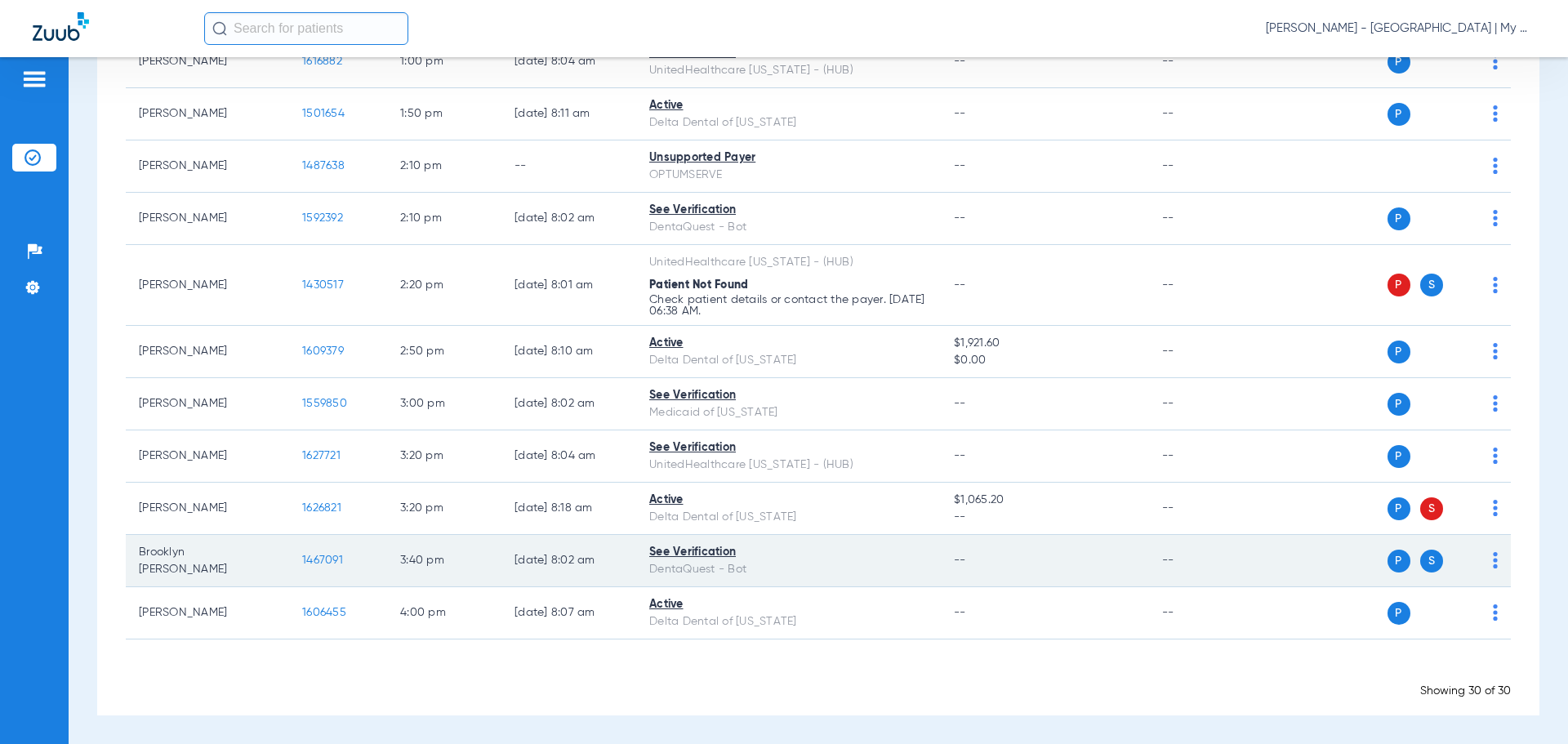
click at [314, 560] on span "1467091" at bounding box center [322, 561] width 41 height 12
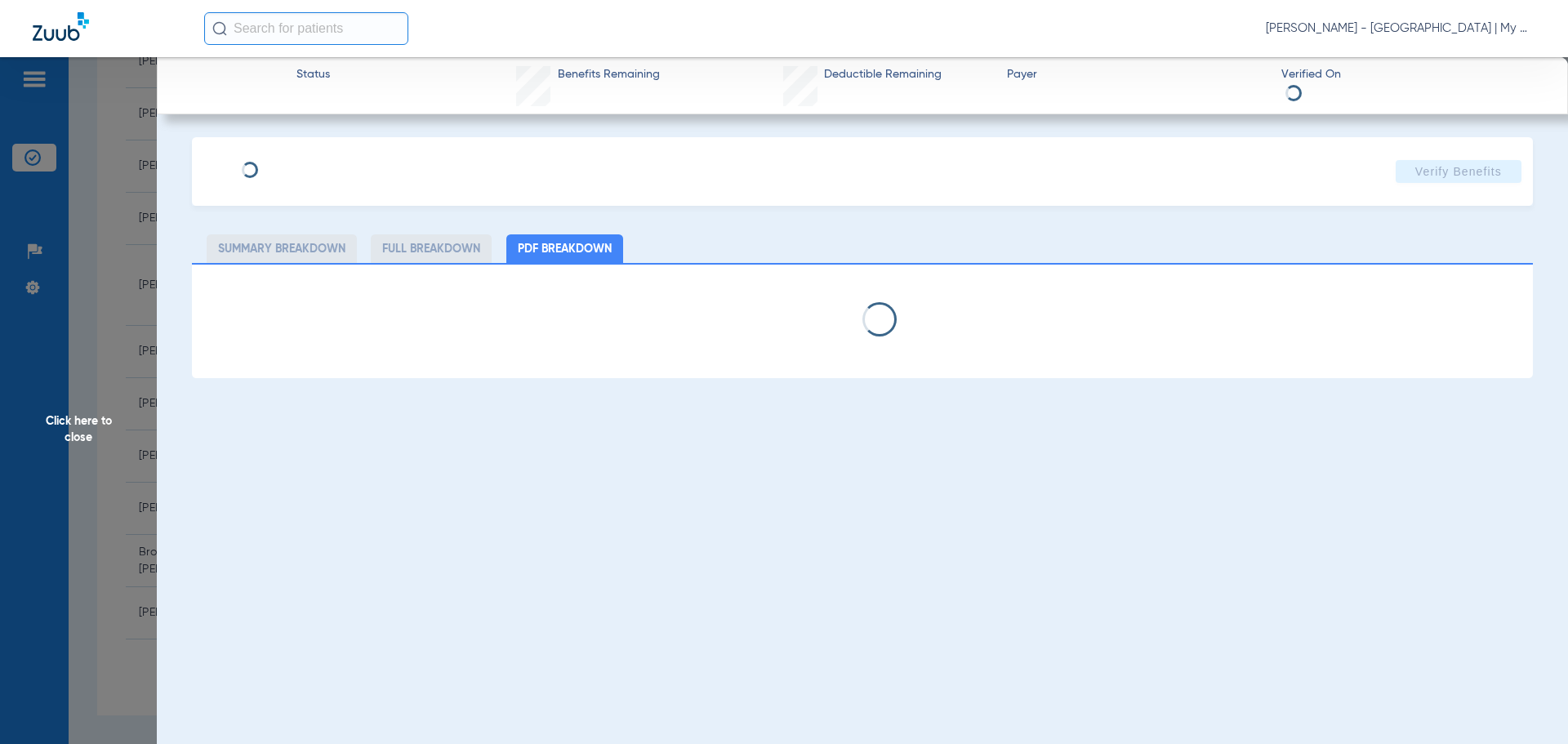
select select "page-width"
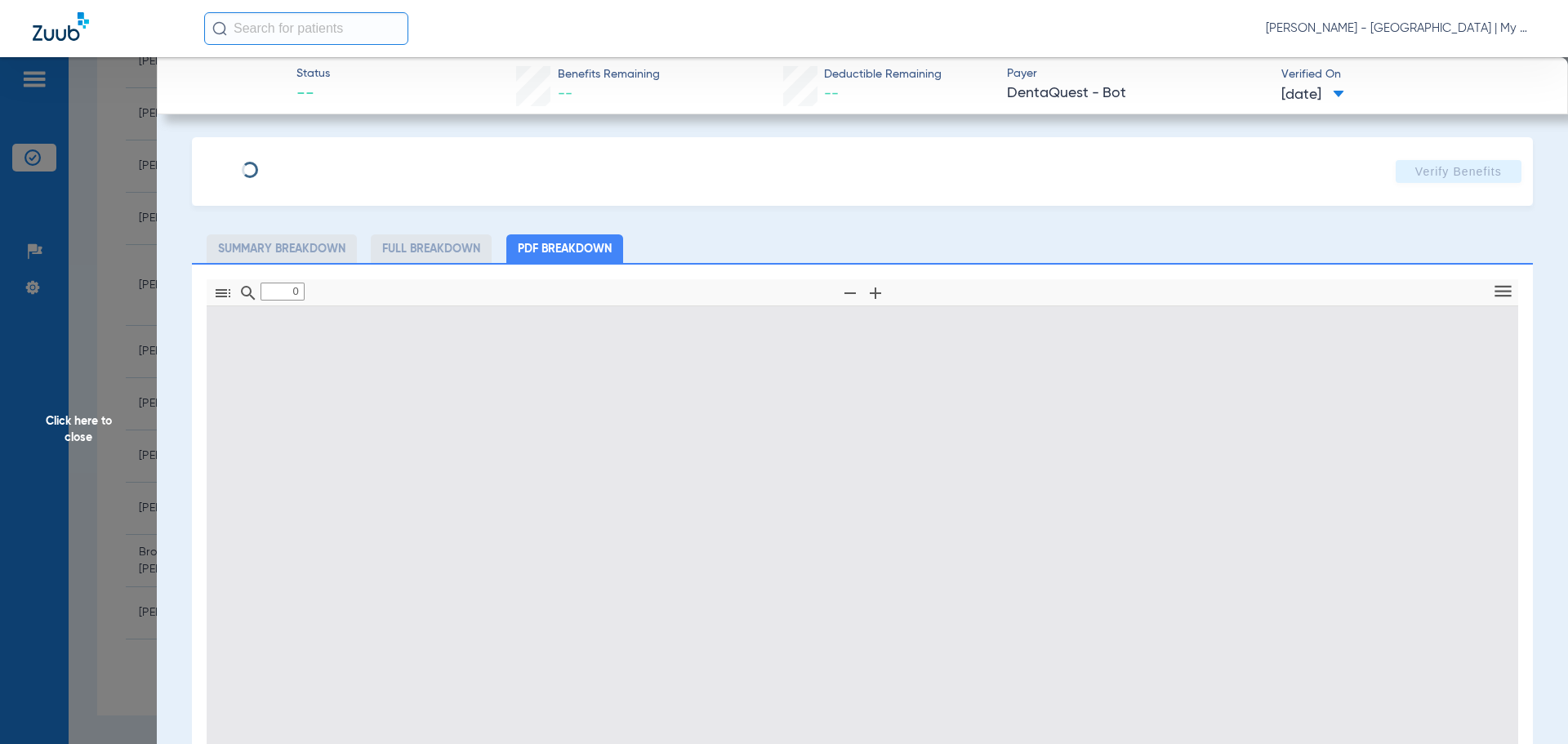
type input "1"
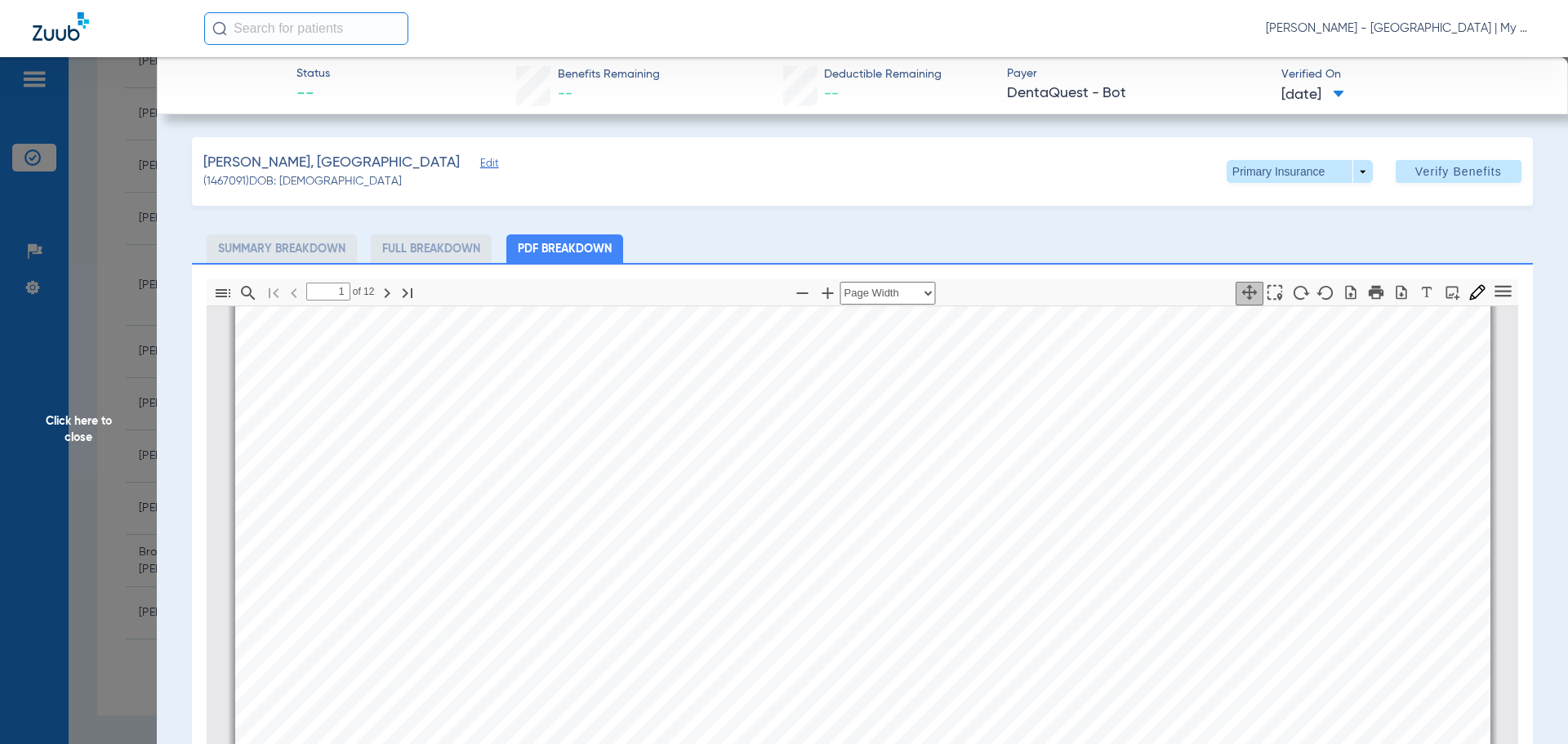
scroll to position [8, 0]
click at [1345, 170] on span at bounding box center [1300, 171] width 147 height 23
click at [1311, 232] on span "Secondary Insurance" at bounding box center [1282, 237] width 108 height 12
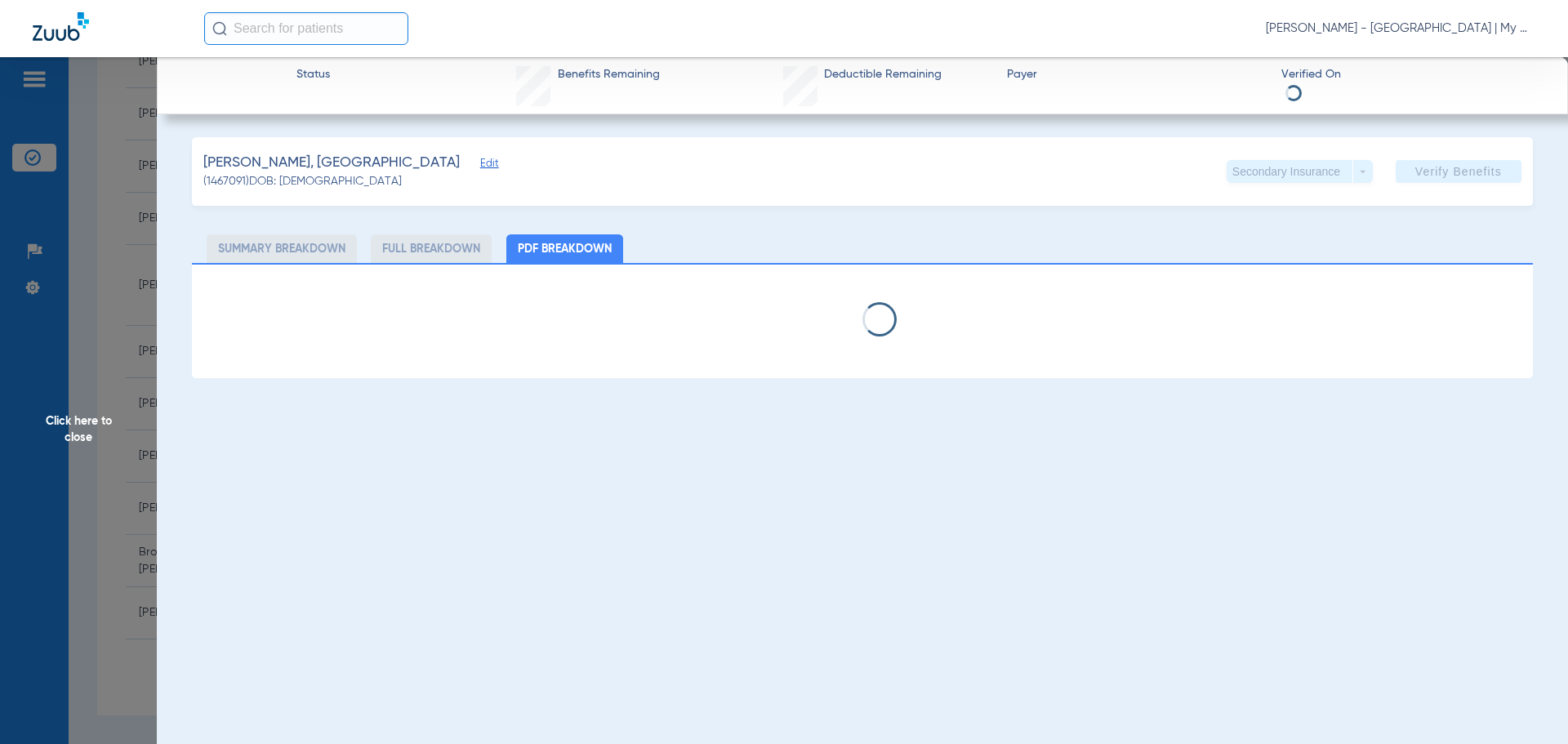
select select "page-width"
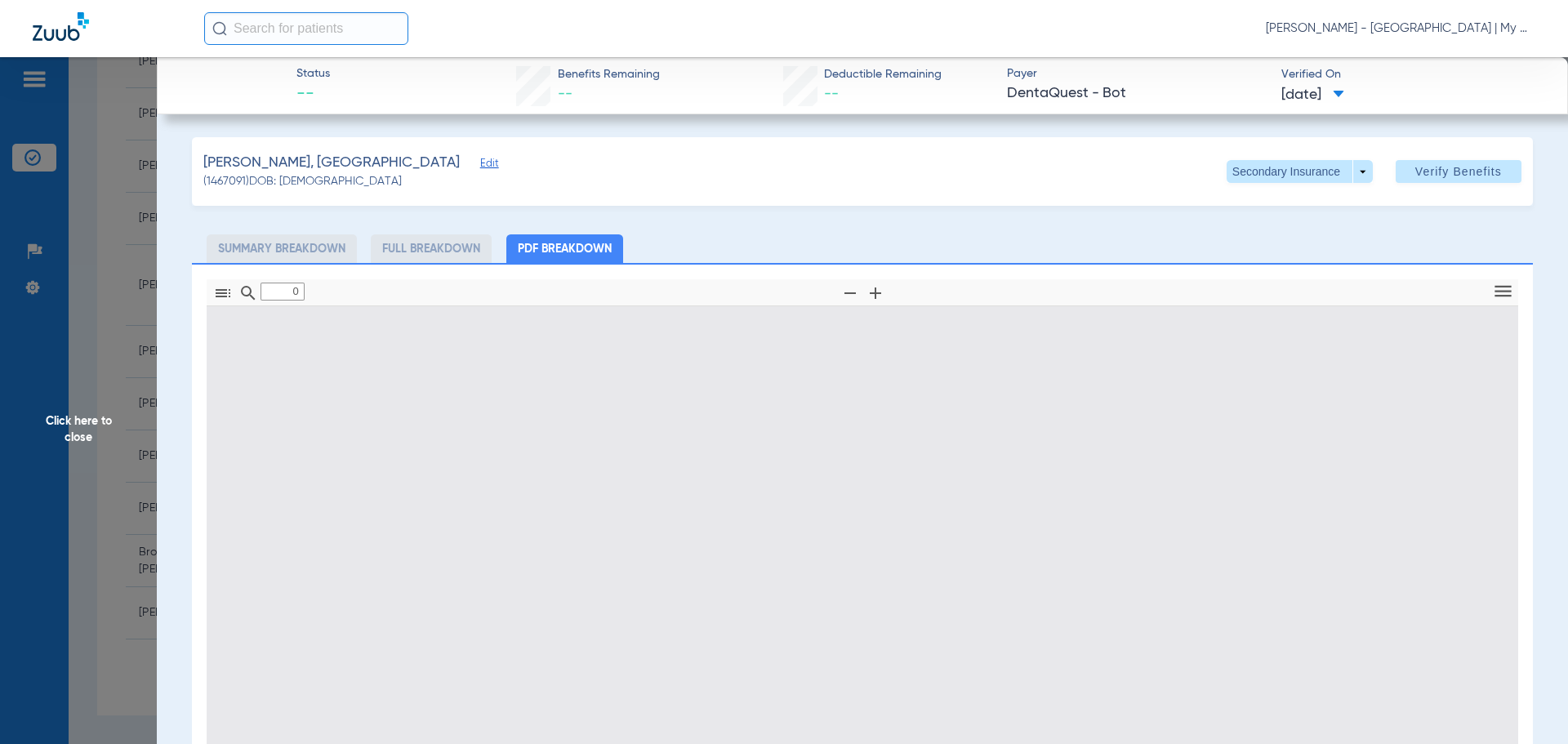
type input "1"
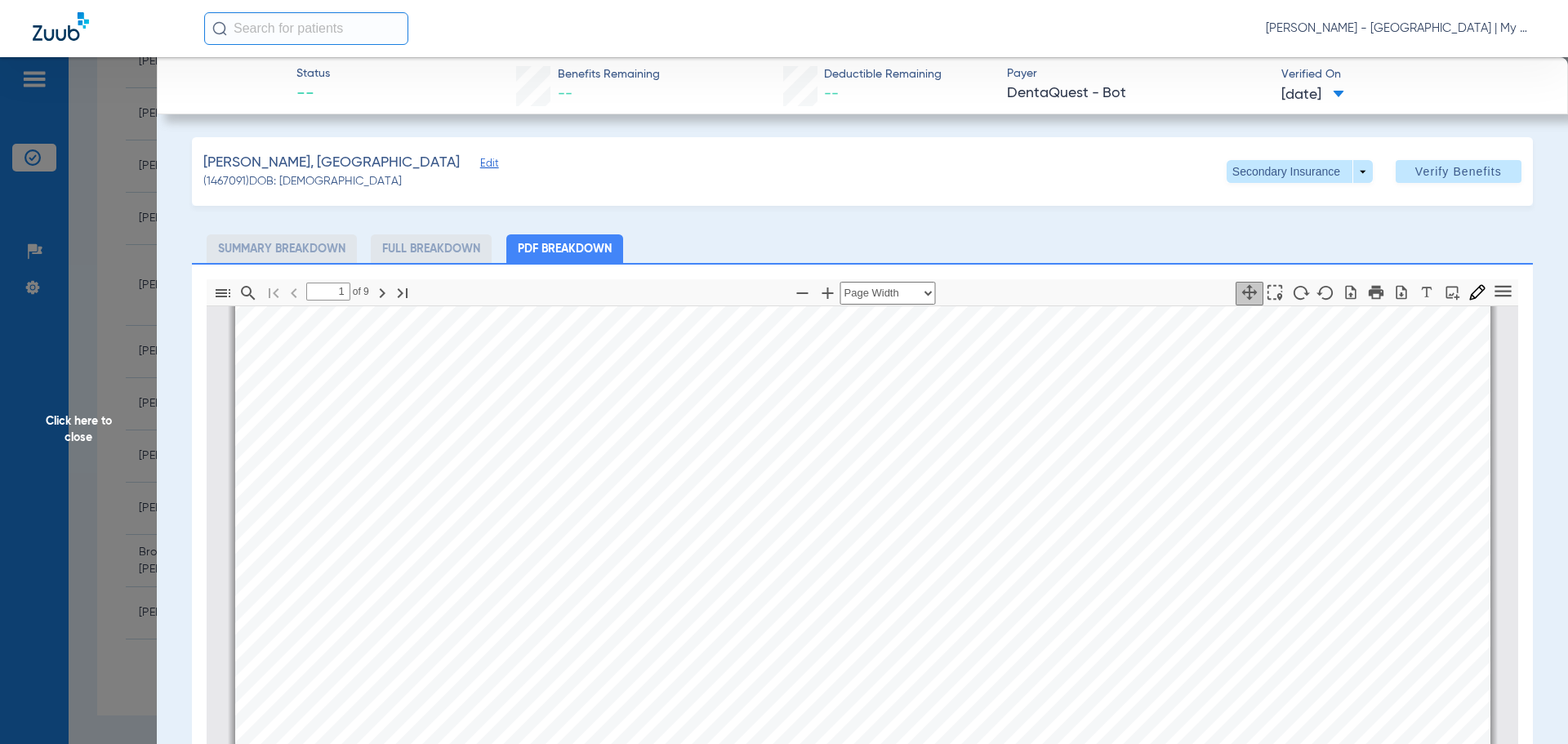
scroll to position [0, 0]
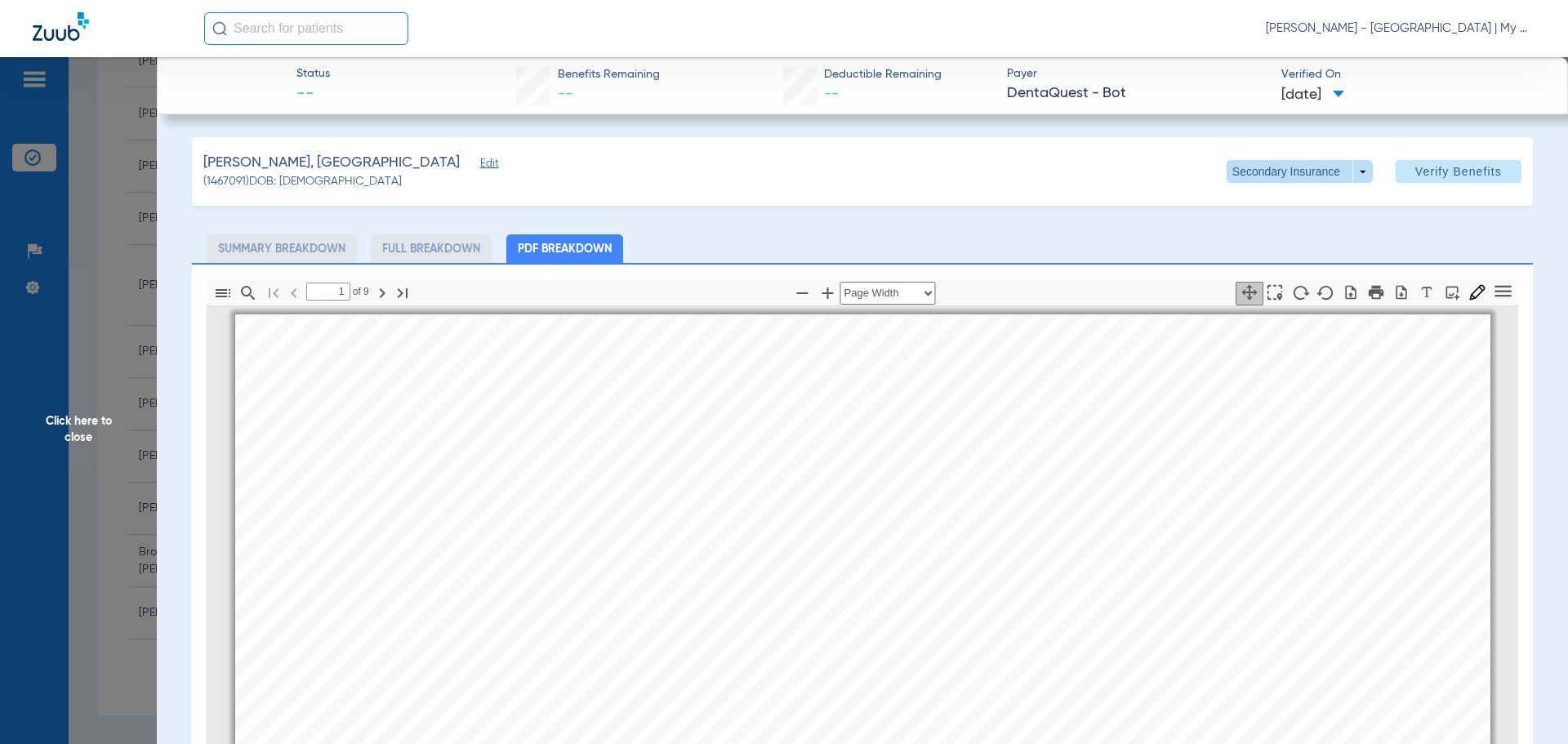
click at [1354, 165] on span at bounding box center [1300, 171] width 147 height 23
click at [62, 308] on div at bounding box center [784, 372] width 1568 height 744
drag, startPoint x: 82, startPoint y: 434, endPoint x: 62, endPoint y: 420, distance: 24.4
click at [81, 434] on span "Click here to close" at bounding box center [78, 429] width 157 height 744
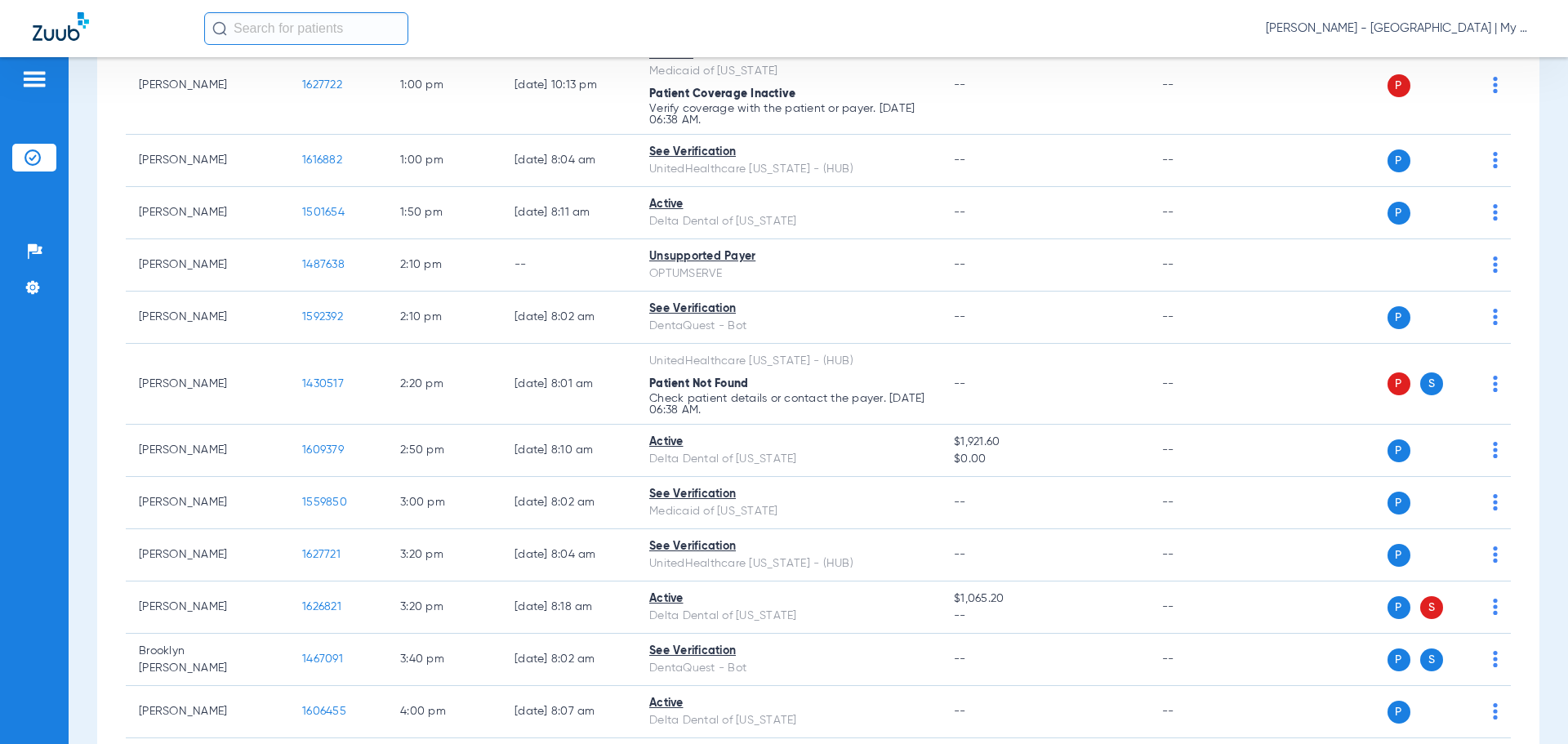
scroll to position [860, 0]
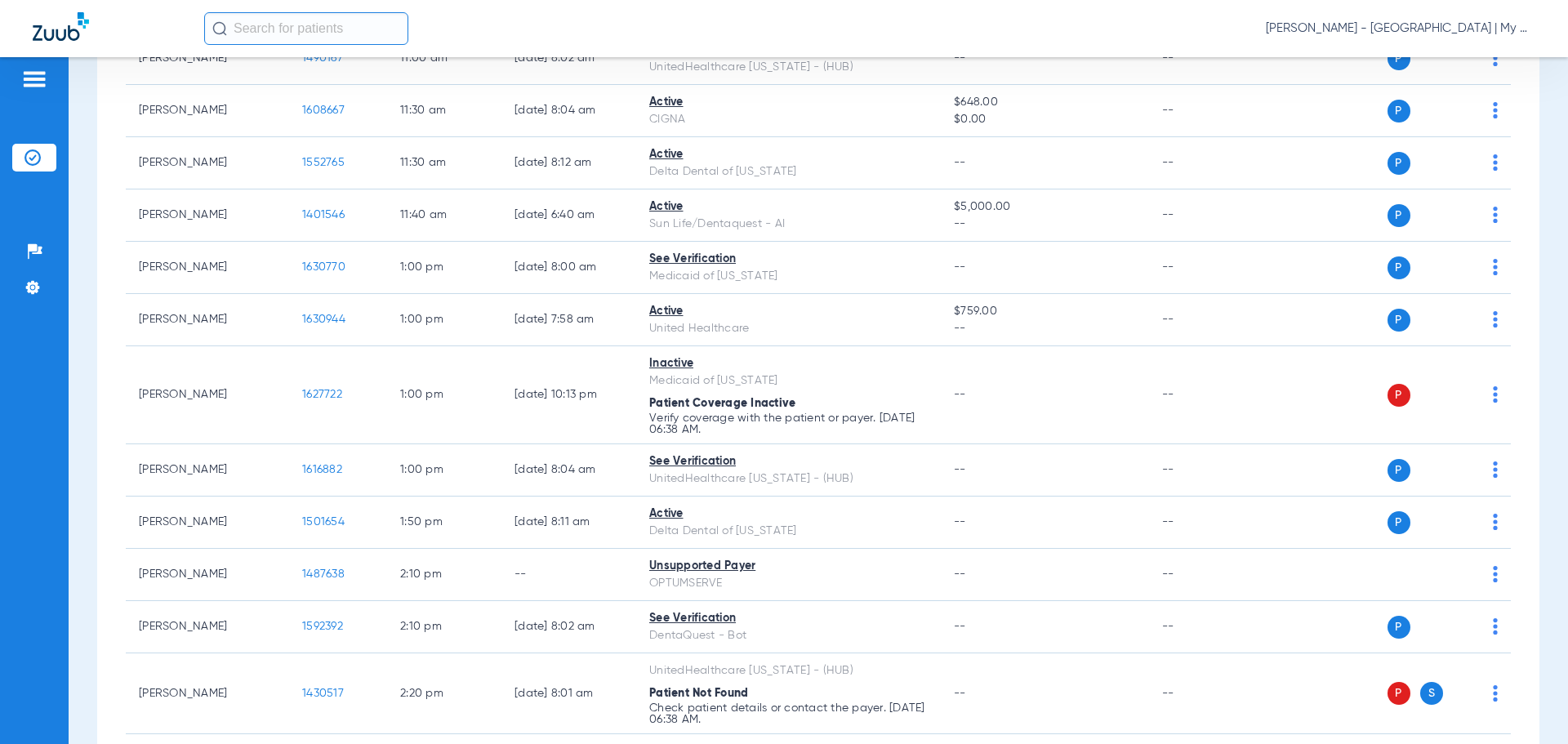
click at [1411, 18] on div "[PERSON_NAME] - [GEOGRAPHIC_DATA] | My Community Dental Centers" at bounding box center [869, 28] width 1331 height 33
click at [1409, 23] on span "[PERSON_NAME] - [GEOGRAPHIC_DATA] | My Community Dental Centers" at bounding box center [1400, 29] width 270 height 16
click at [1464, 58] on span "Account Selection" at bounding box center [1474, 58] width 91 height 12
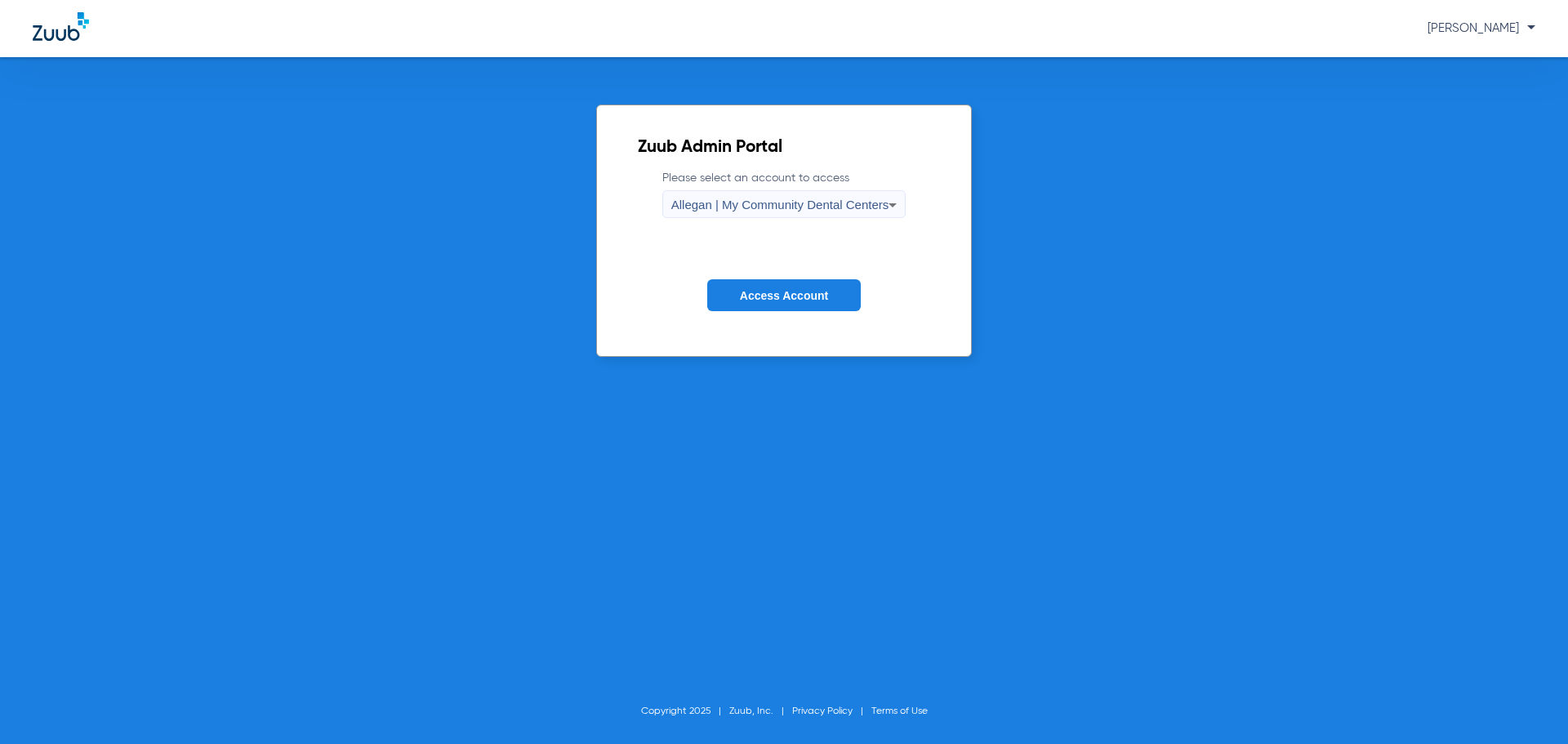
click at [866, 211] on span "Allegan | My Community Dental Centers" at bounding box center [780, 204] width 218 height 14
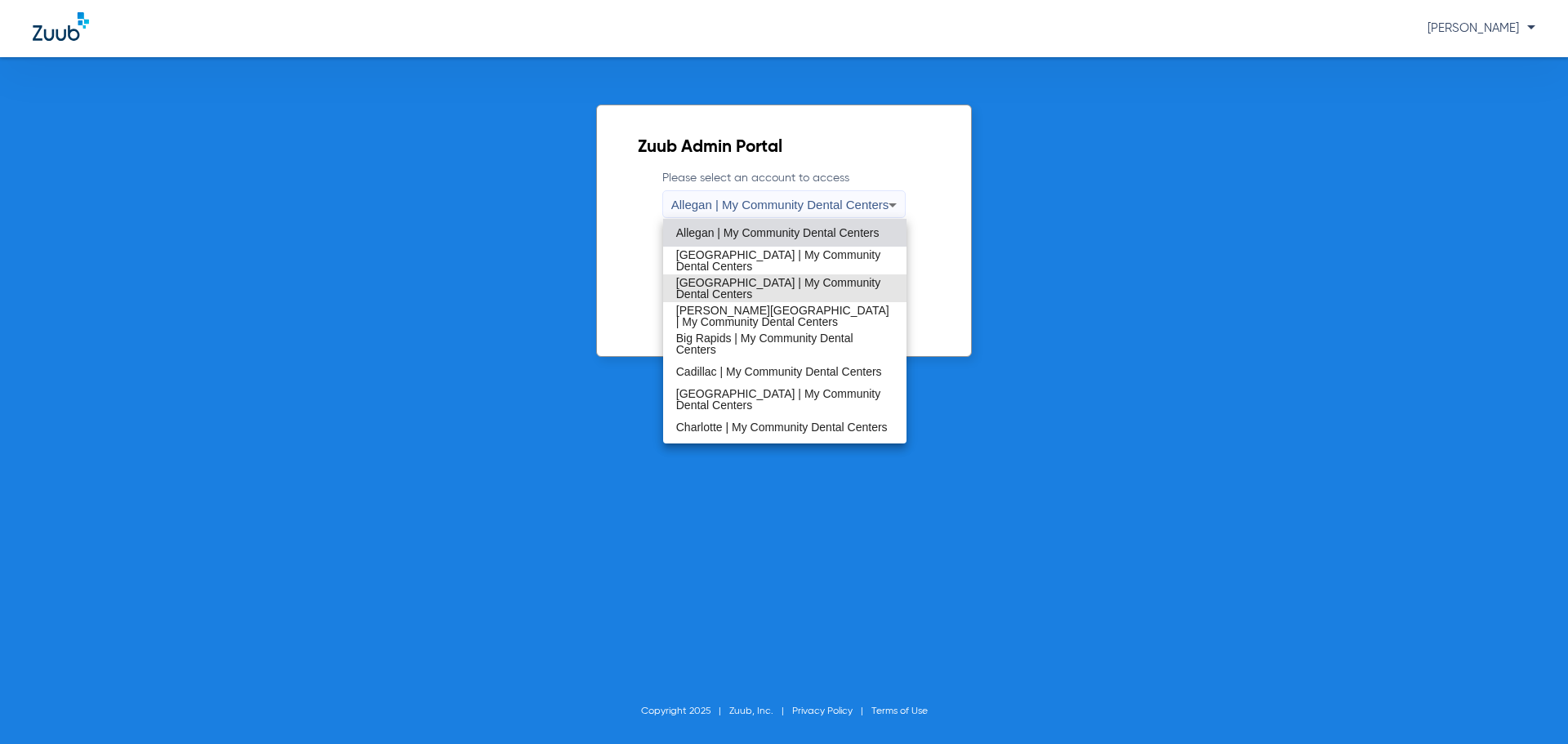
click at [789, 282] on span "[GEOGRAPHIC_DATA] | My Community Dental Centers" at bounding box center [785, 287] width 218 height 23
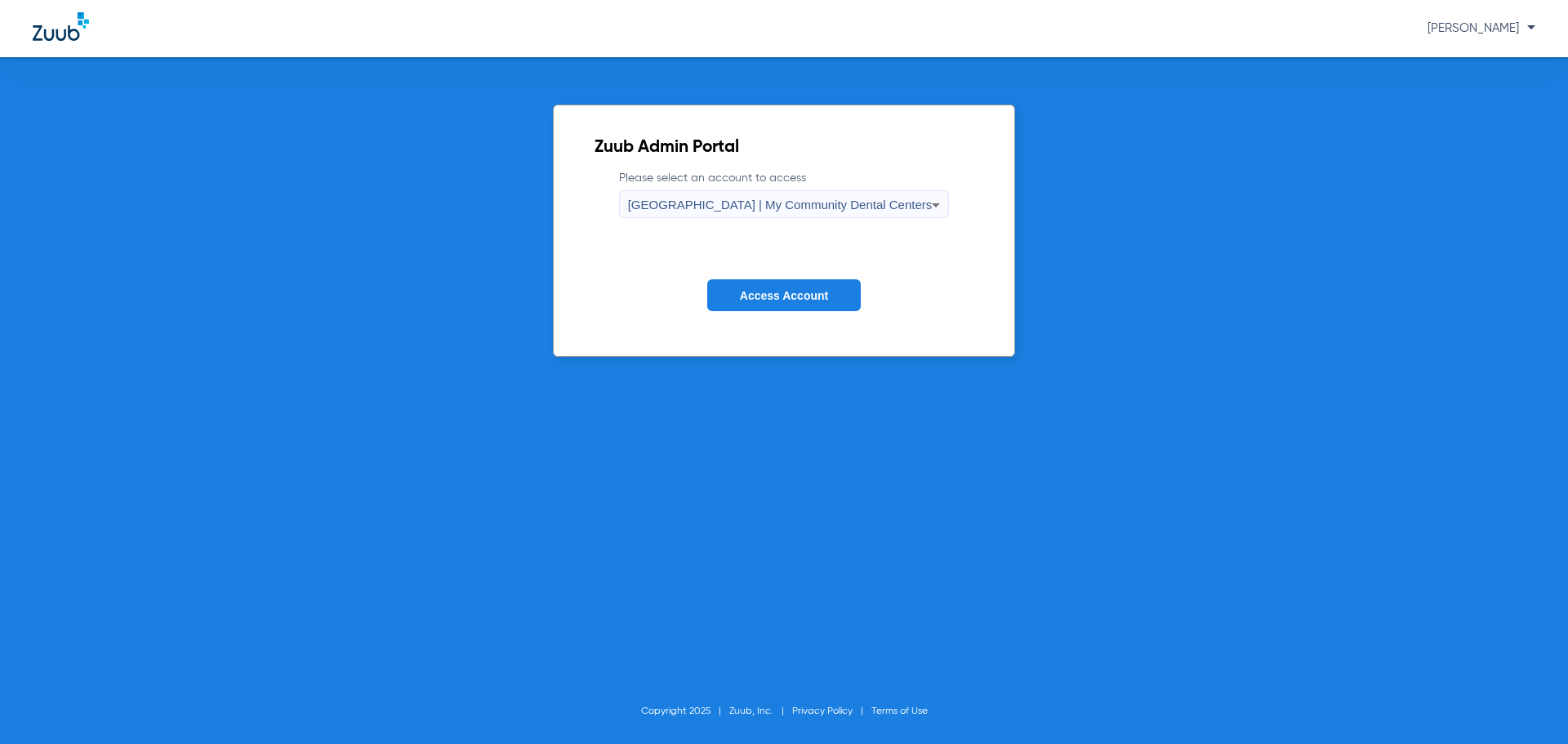
click at [802, 297] on span "Access Account" at bounding box center [784, 295] width 88 height 13
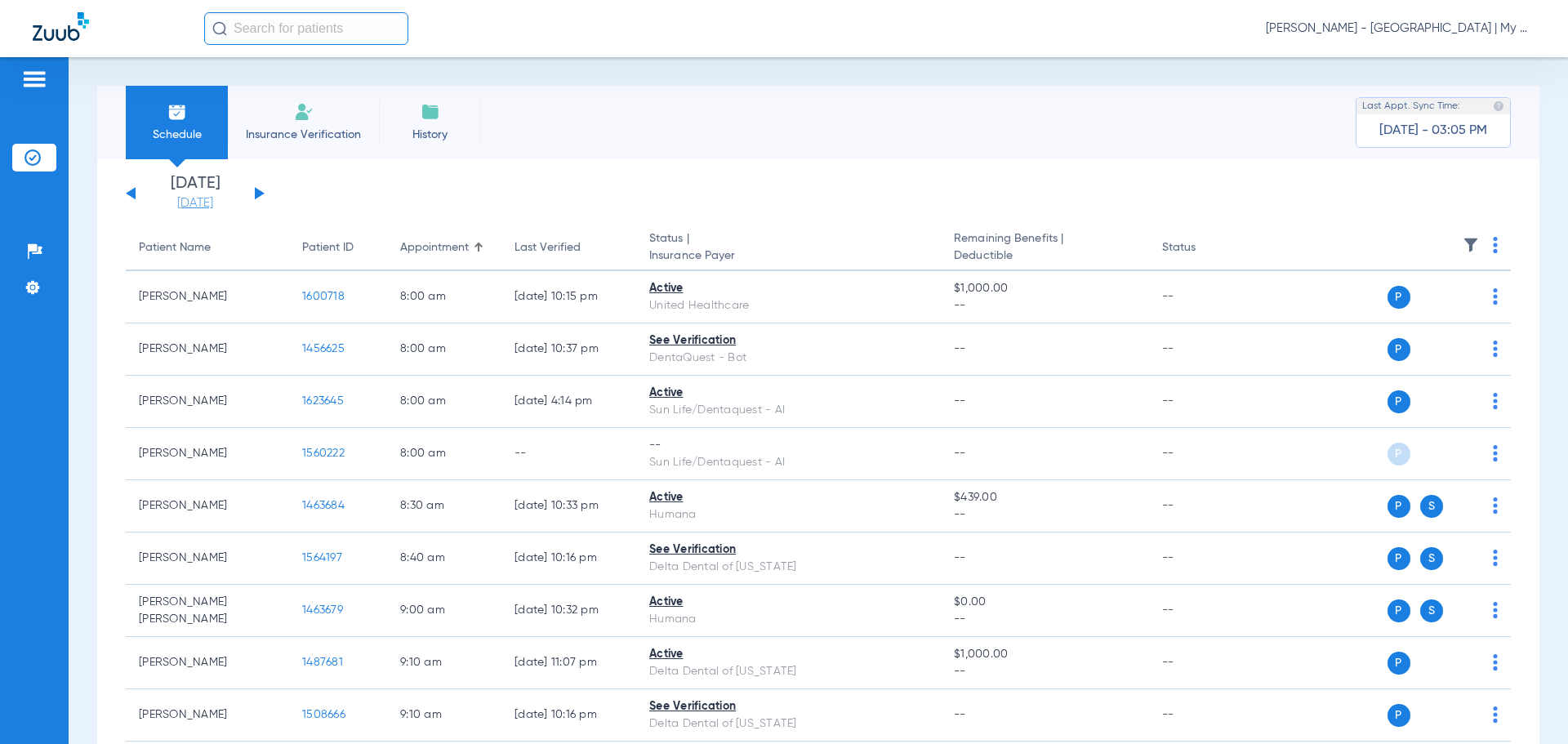
click at [182, 208] on link "[DATE]" at bounding box center [195, 203] width 98 height 16
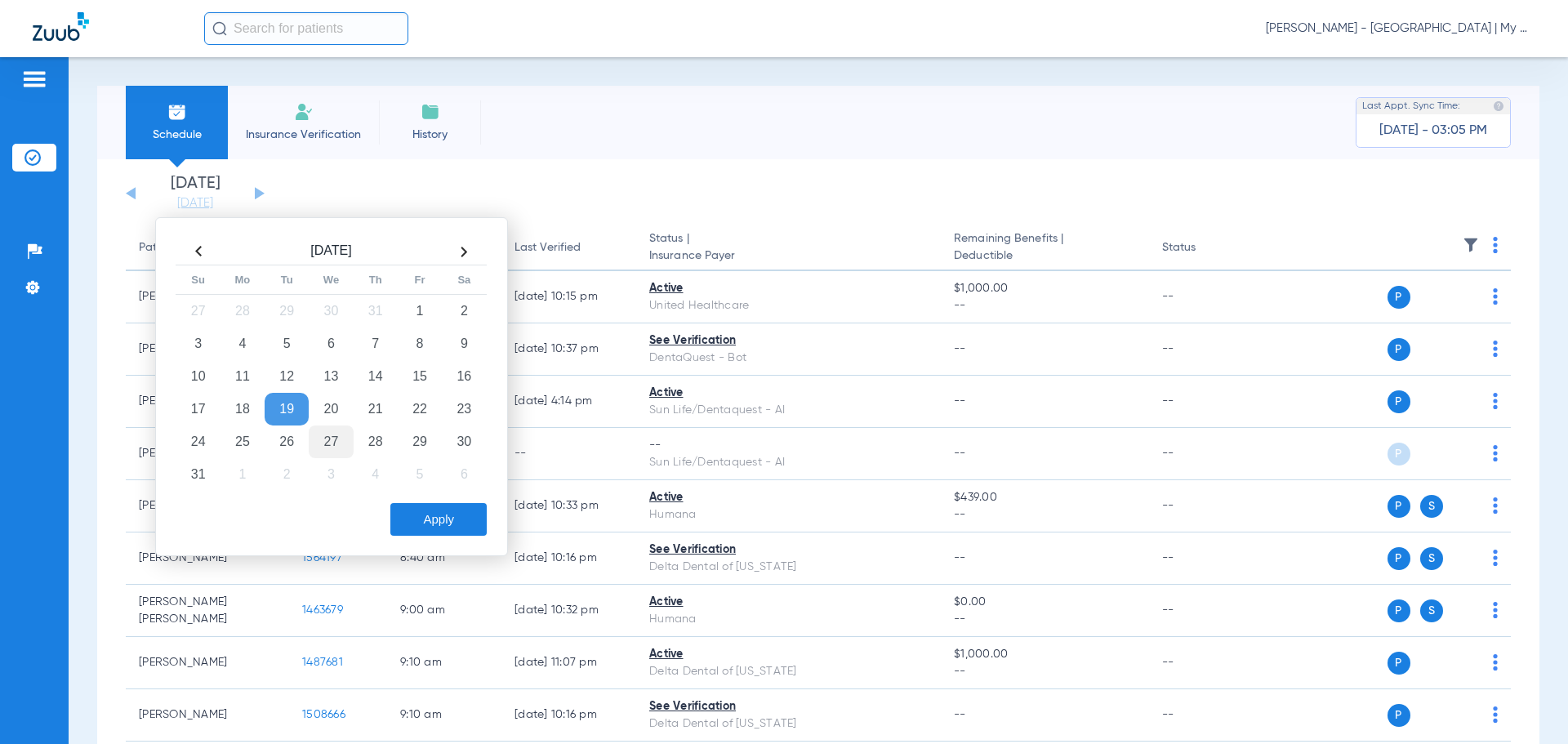
click at [316, 443] on td "27" at bounding box center [331, 441] width 45 height 33
click at [422, 518] on button "Apply" at bounding box center [438, 519] width 96 height 33
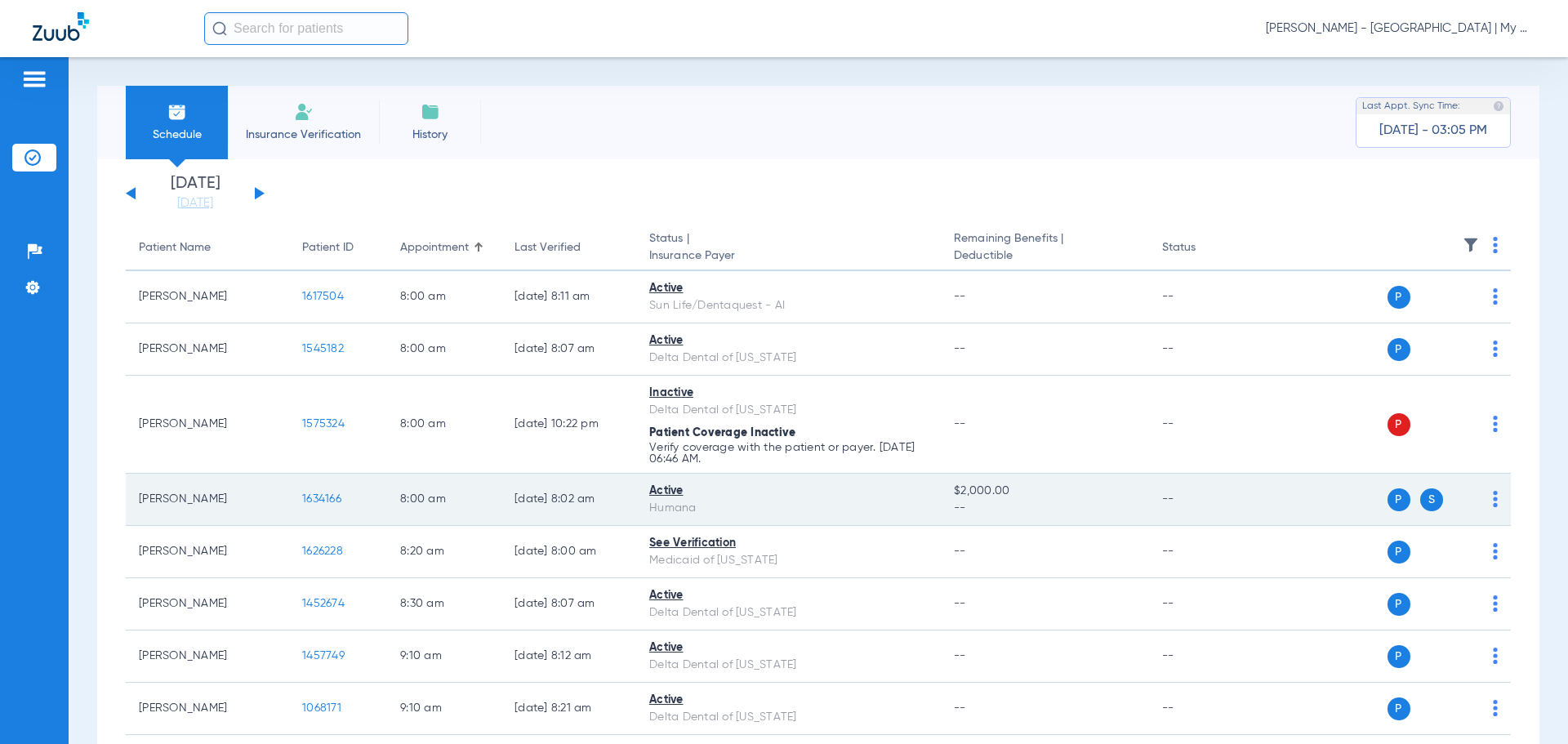
click at [317, 503] on span "1634166" at bounding box center [322, 499] width 40 height 12
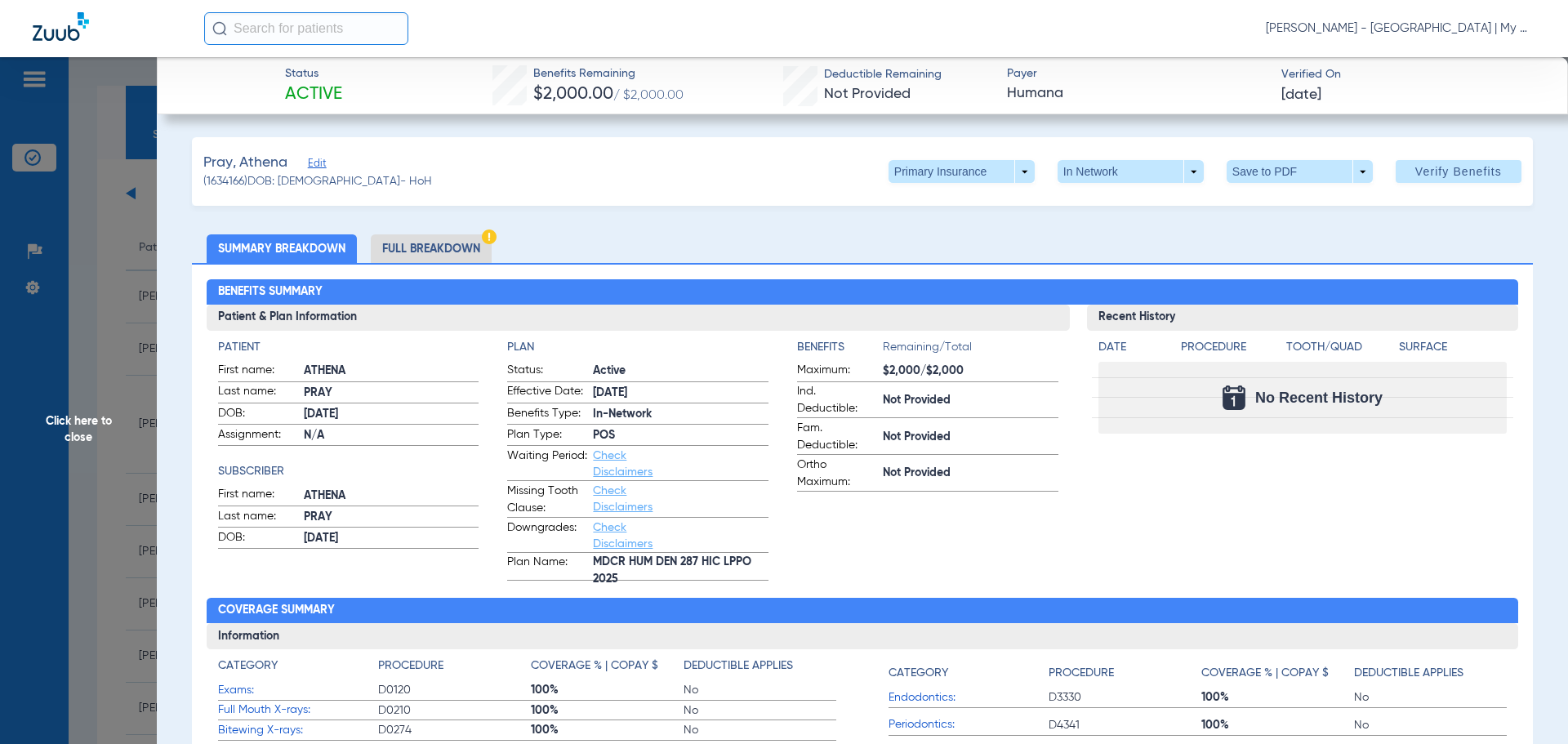
click at [992, 743] on html "[PERSON_NAME] - [GEOGRAPHIC_DATA] | My Community Dental Centers Patients Insura…" at bounding box center [784, 372] width 1568 height 744
click at [994, 554] on app-benefits-information "Benefits Remaining/Total Maximum: $2,000/$2,000 Ind. Deductible: Not Provided F…" at bounding box center [928, 460] width 262 height 242
drag, startPoint x: 979, startPoint y: 534, endPoint x: 968, endPoint y: 532, distance: 11.2
click at [979, 533] on app-benefits-information "Benefits Remaining/Total Maximum: $2,000/$2,000 Ind. Deductible: Not Provided F…" at bounding box center [928, 460] width 262 height 242
drag, startPoint x: 952, startPoint y: 617, endPoint x: 944, endPoint y: 610, distance: 10.6
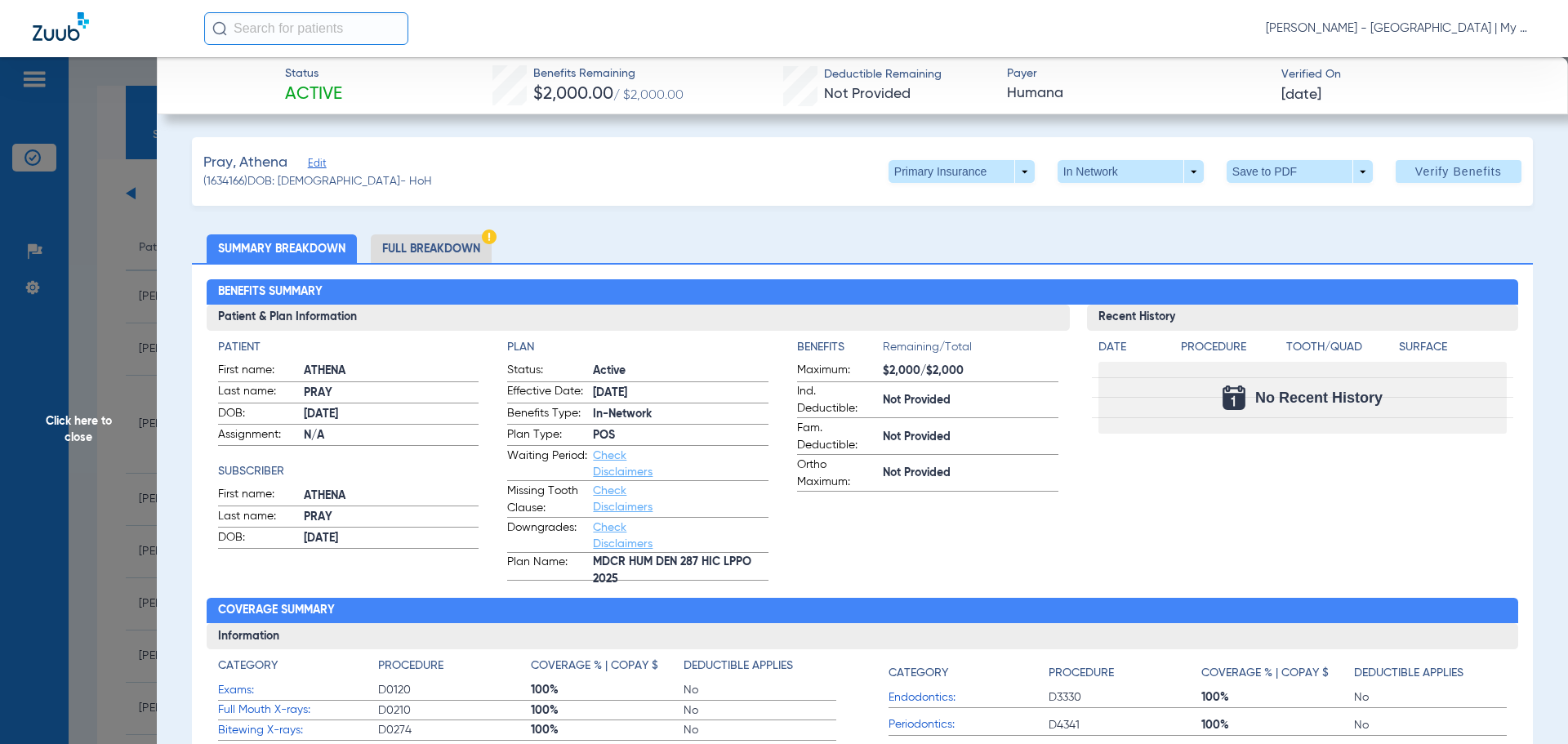
click at [951, 616] on h2 "Coverage Summary" at bounding box center [863, 610] width 1312 height 26
drag, startPoint x: 925, startPoint y: 550, endPoint x: 74, endPoint y: 408, distance: 862.8
click at [72, 415] on span "Click here to close" at bounding box center [78, 429] width 157 height 744
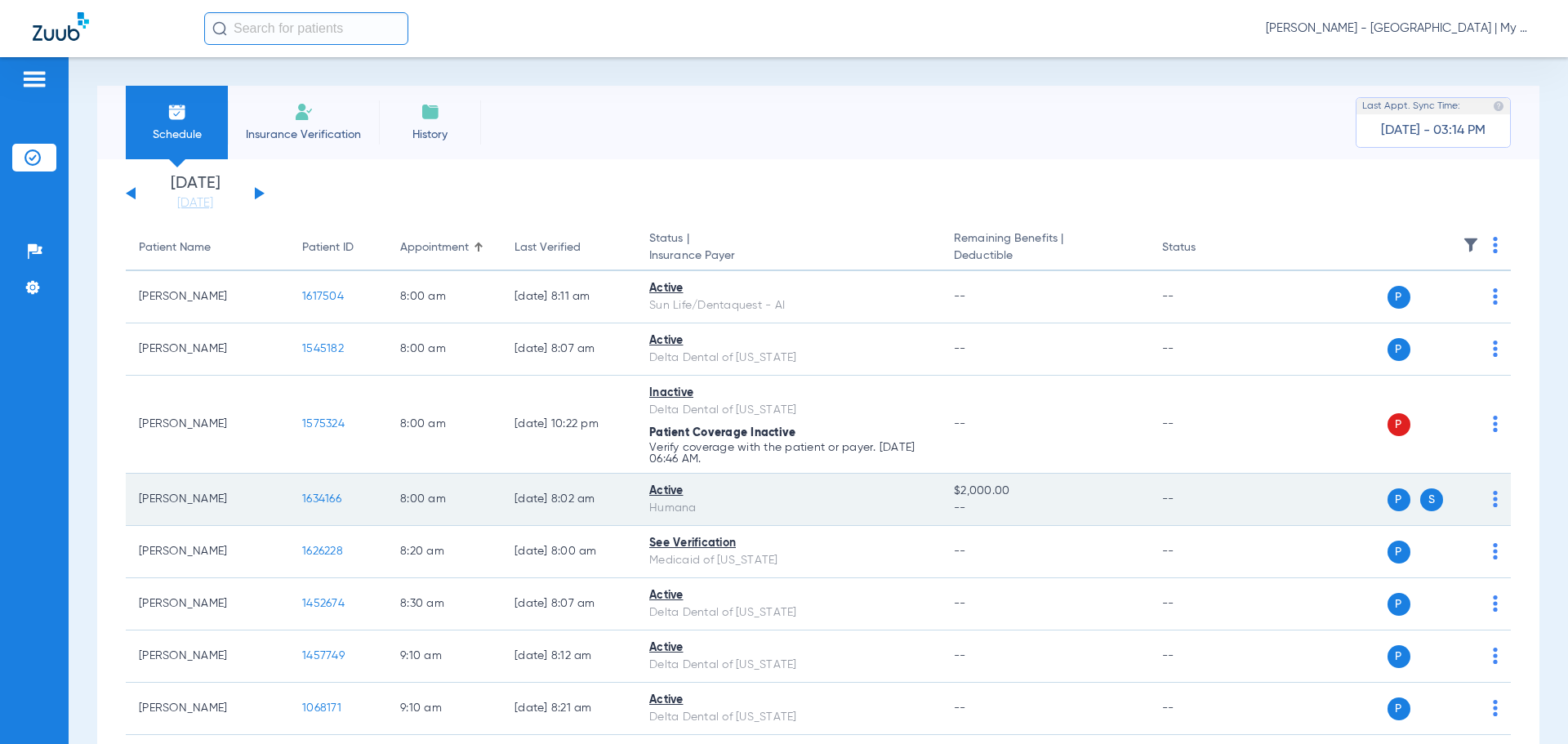
click at [305, 498] on span "1634166" at bounding box center [322, 499] width 40 height 12
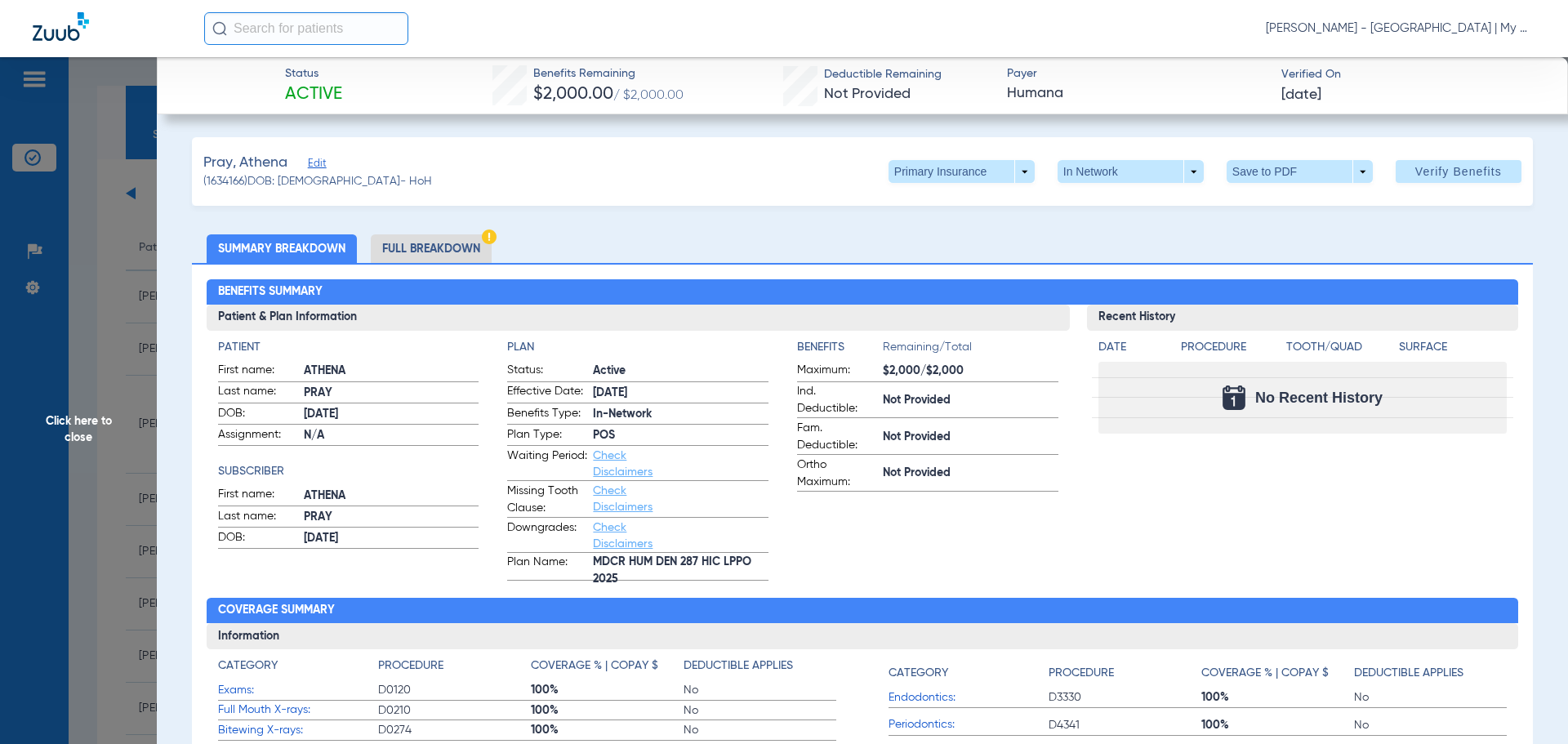
click at [444, 235] on li "Full Breakdown" at bounding box center [431, 249] width 121 height 29
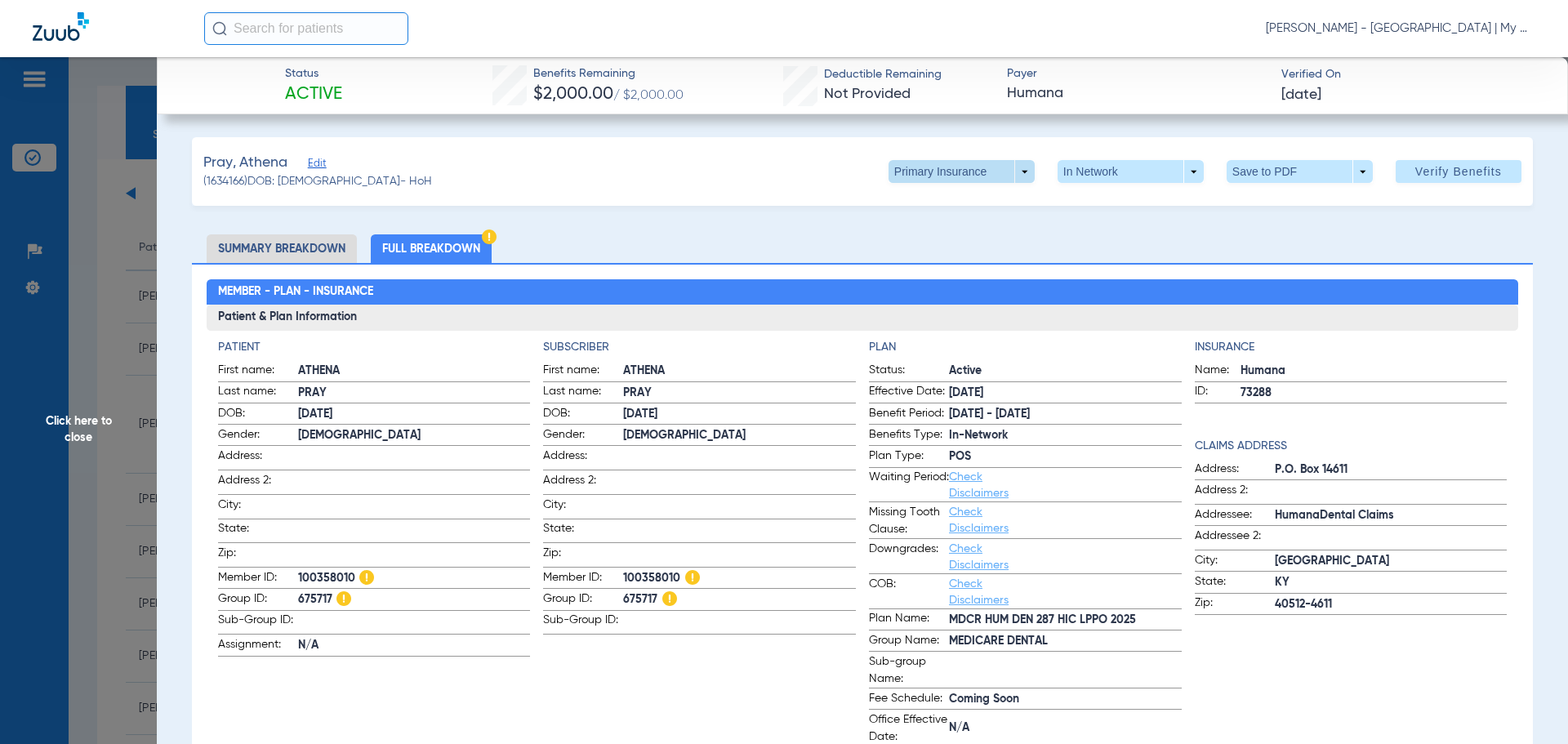
click at [1010, 164] on span at bounding box center [962, 171] width 147 height 23
click at [959, 239] on span "Secondary Insurance" at bounding box center [944, 237] width 108 height 12
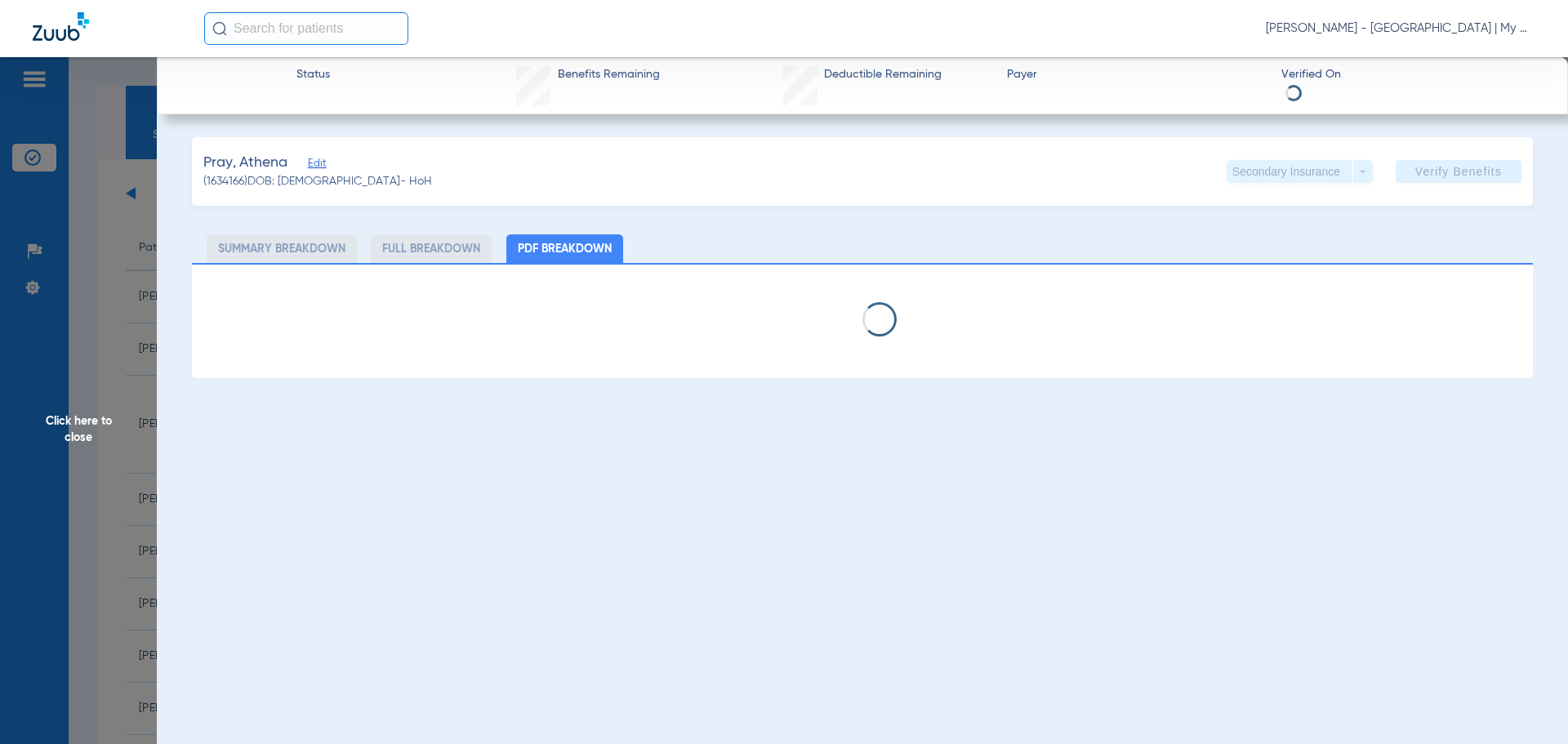
select select "page-width"
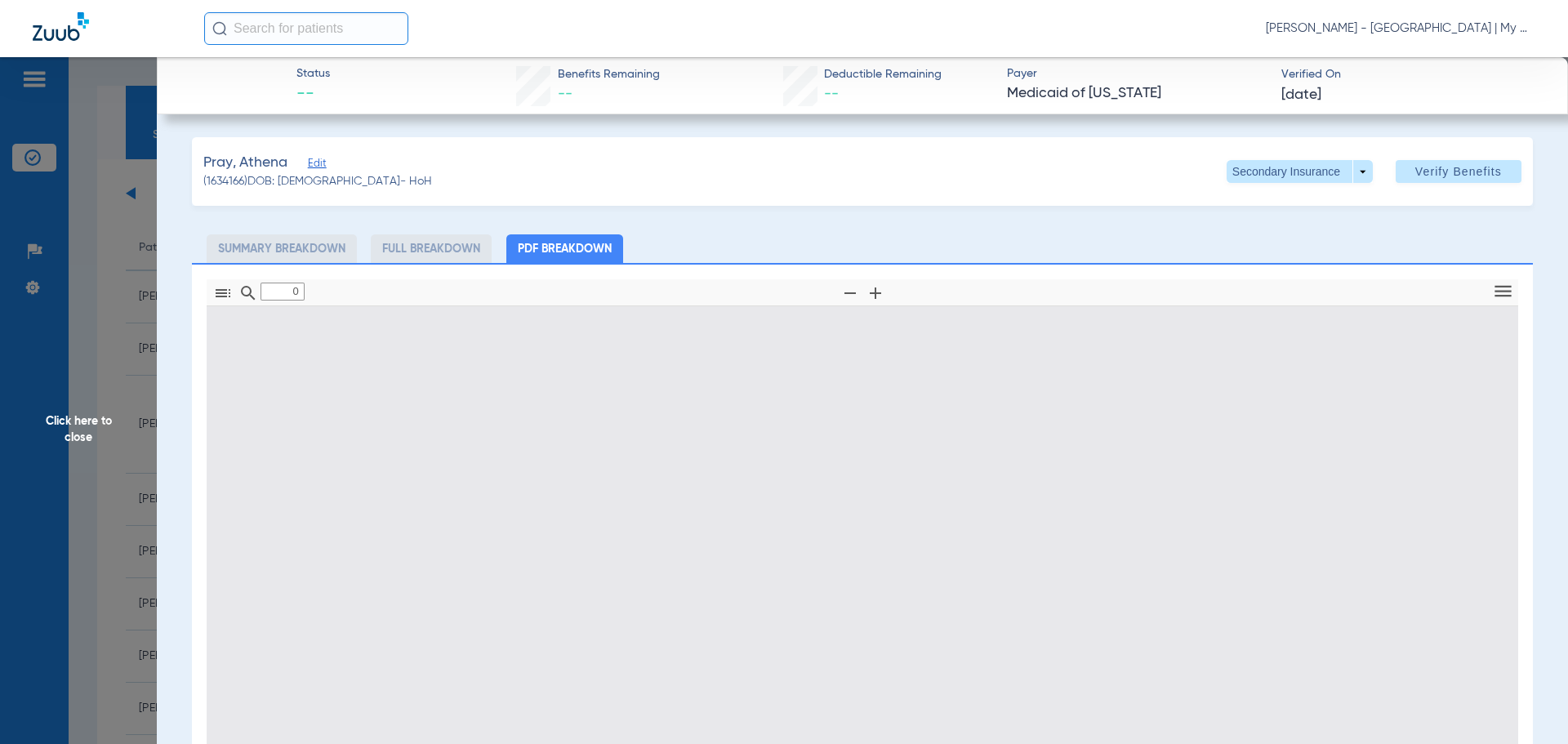
type input "1"
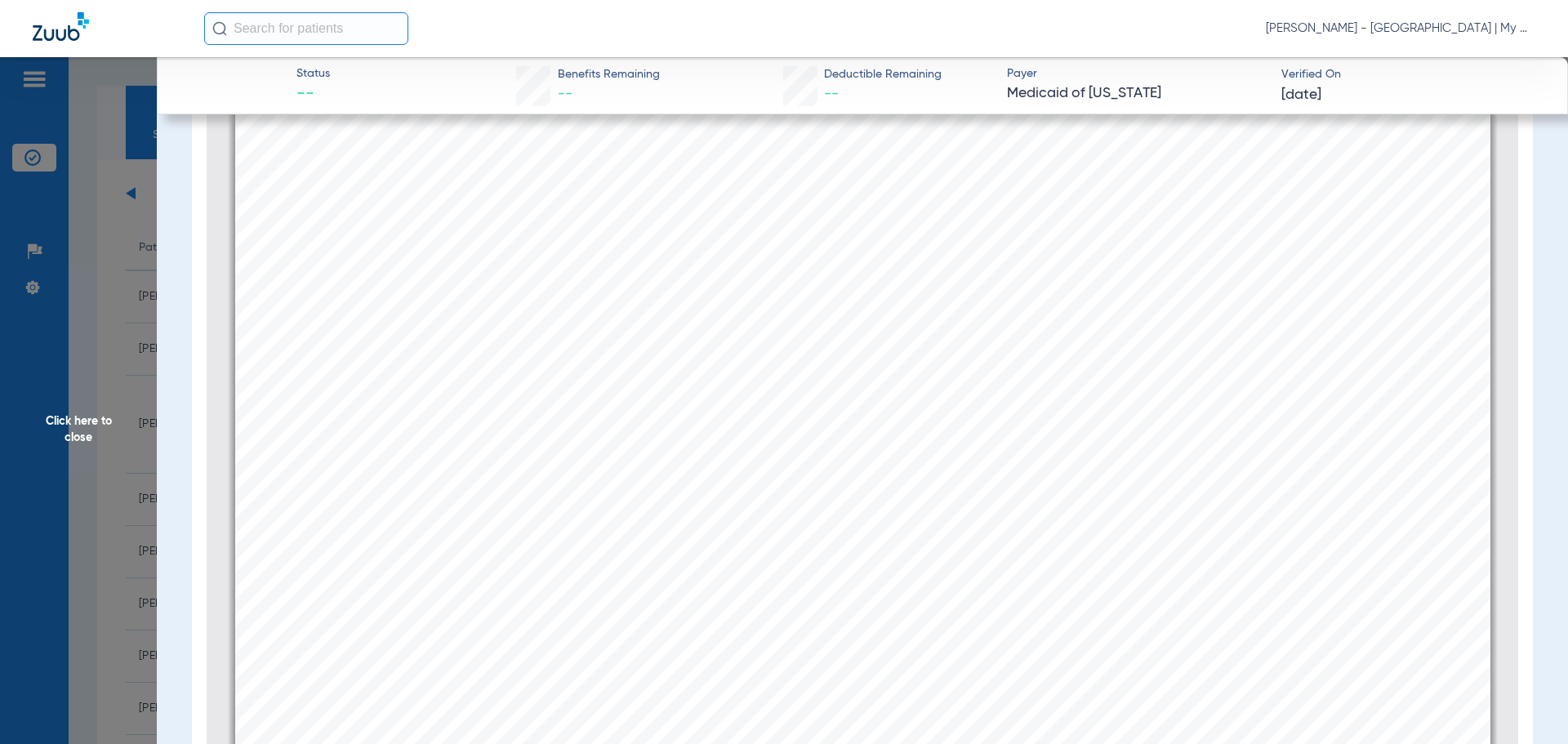
scroll to position [572, 0]
click at [89, 419] on span "Click here to close" at bounding box center [78, 429] width 157 height 744
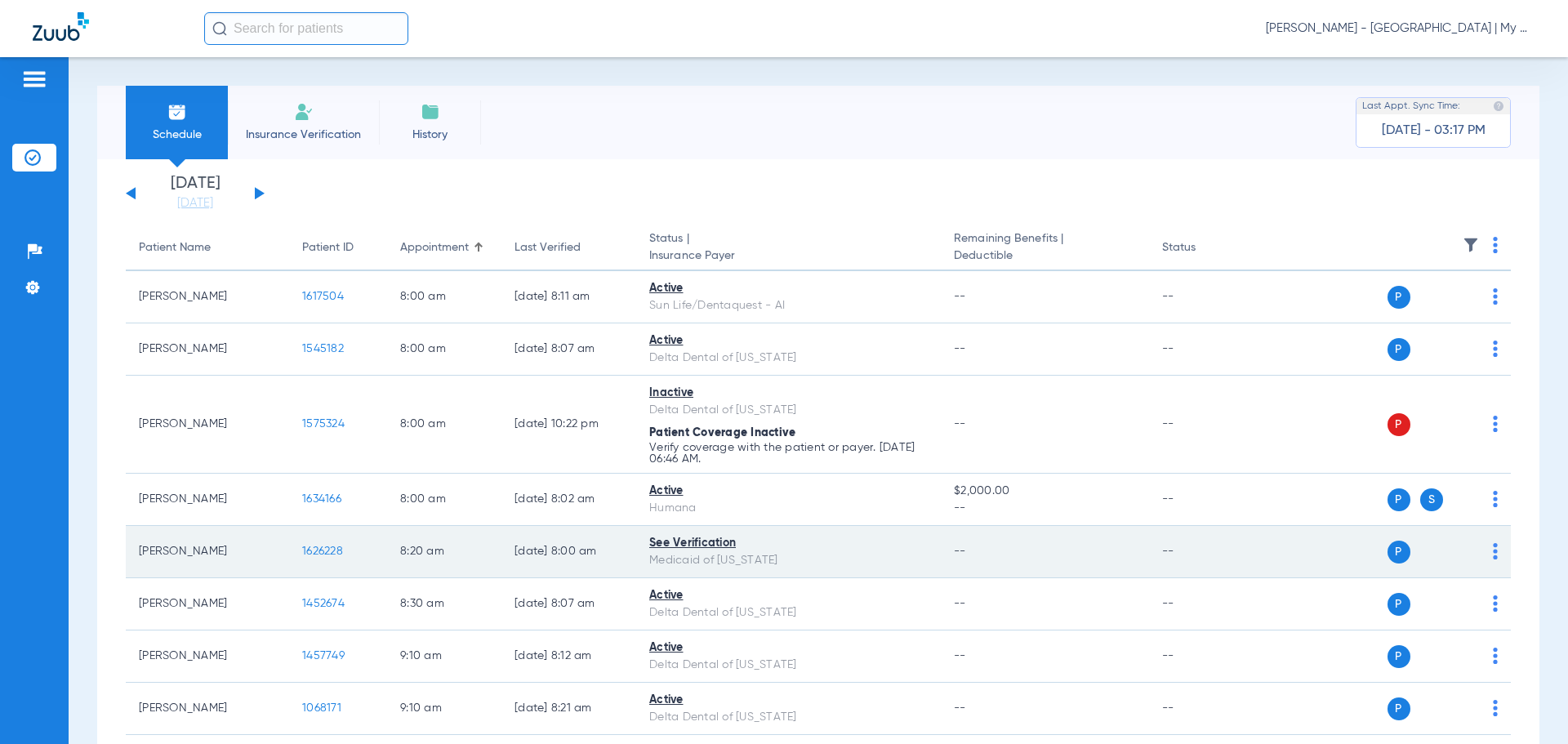
click at [323, 546] on span "1626228" at bounding box center [322, 552] width 41 height 12
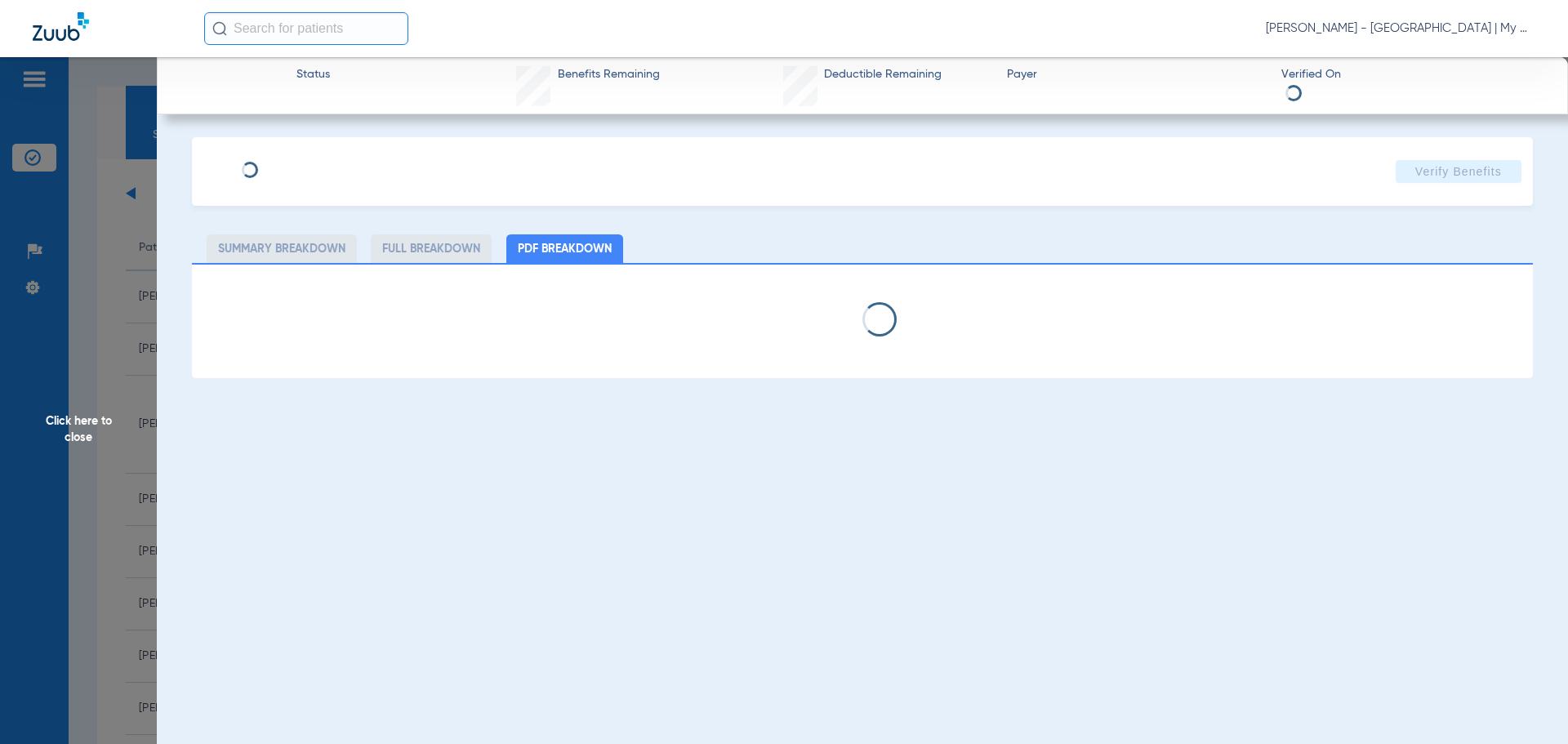
select select "page-width"
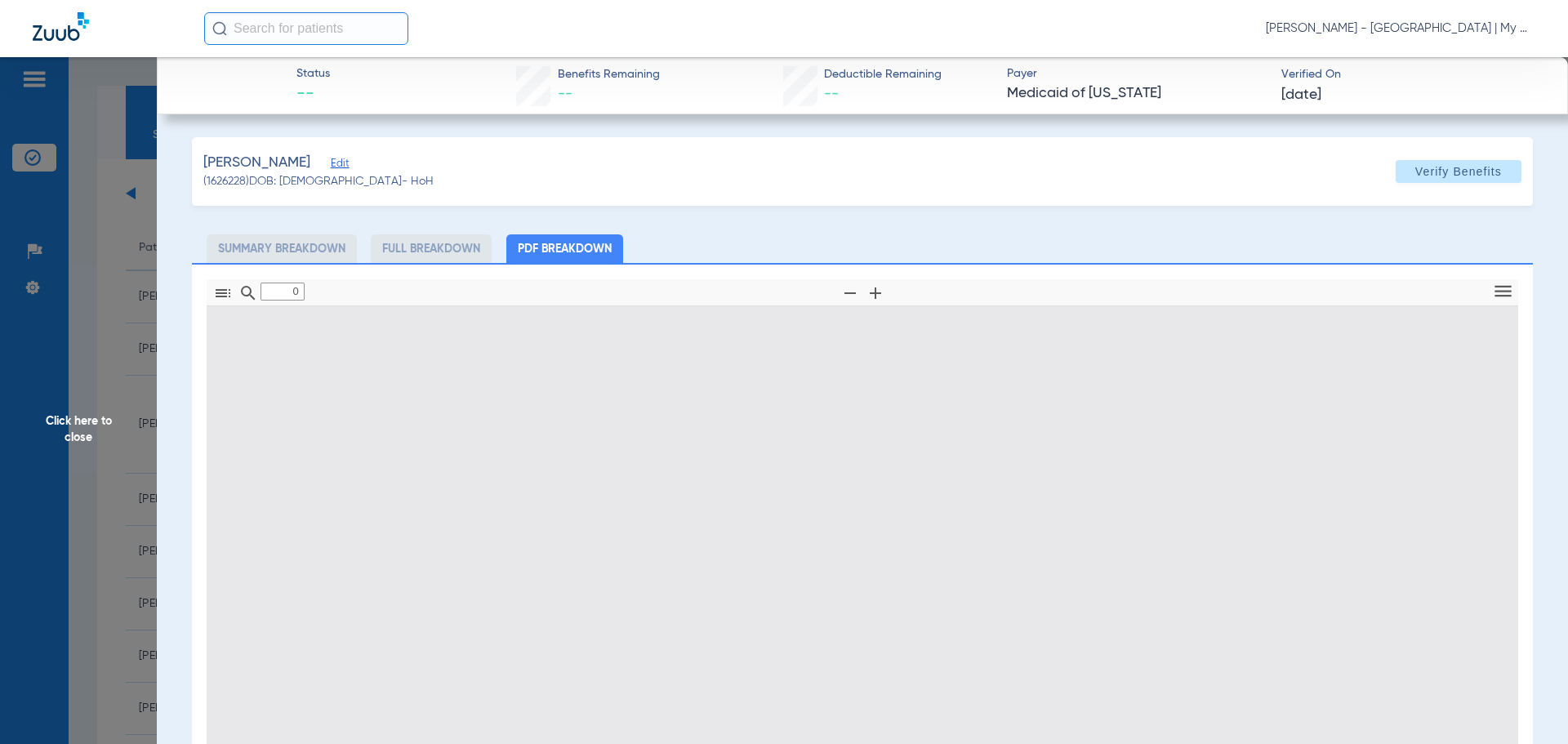
type input "1"
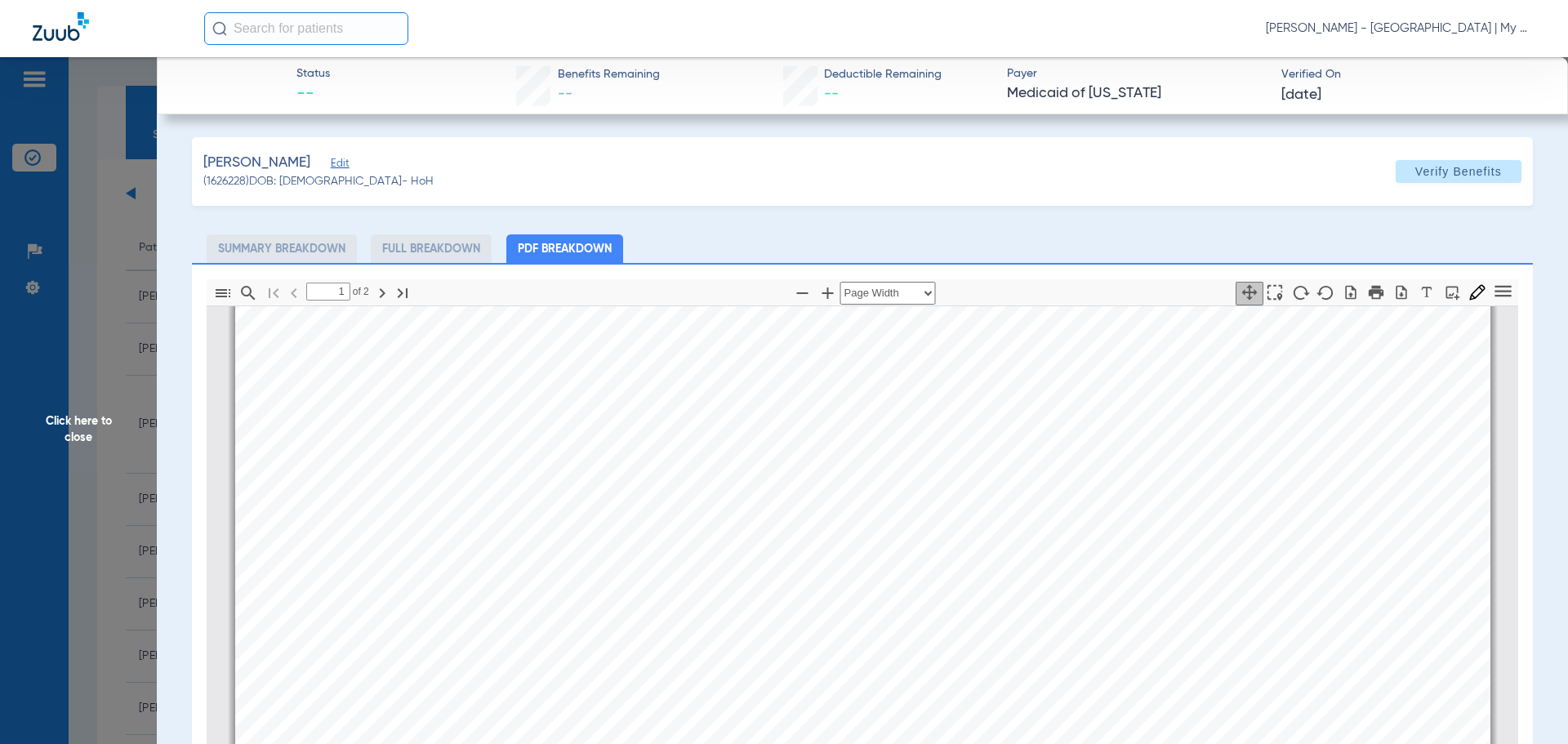
scroll to position [988, 0]
drag, startPoint x: 87, startPoint y: 440, endPoint x: 90, endPoint y: 431, distance: 9.5
click at [86, 439] on span "Click here to close" at bounding box center [78, 429] width 157 height 744
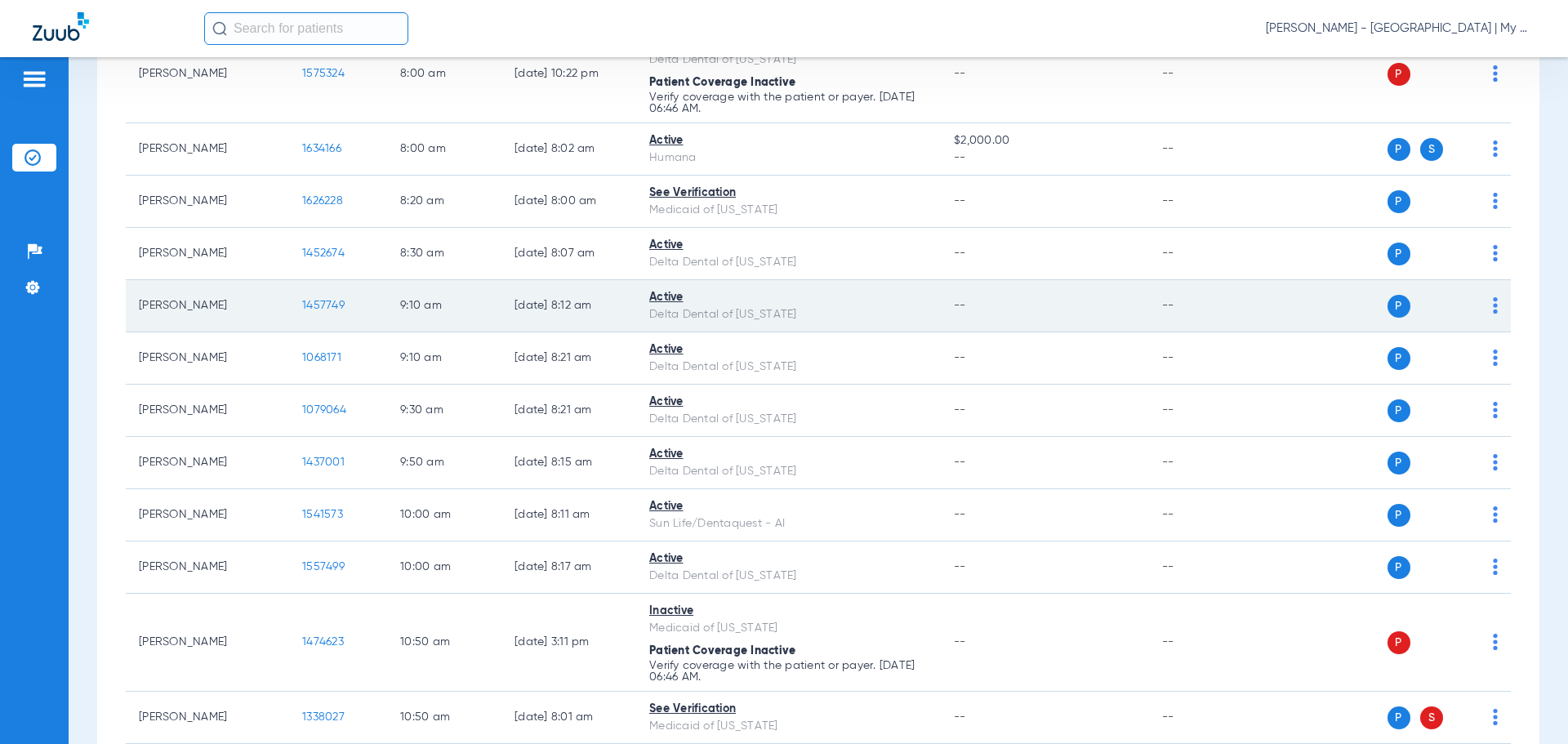
scroll to position [408, 0]
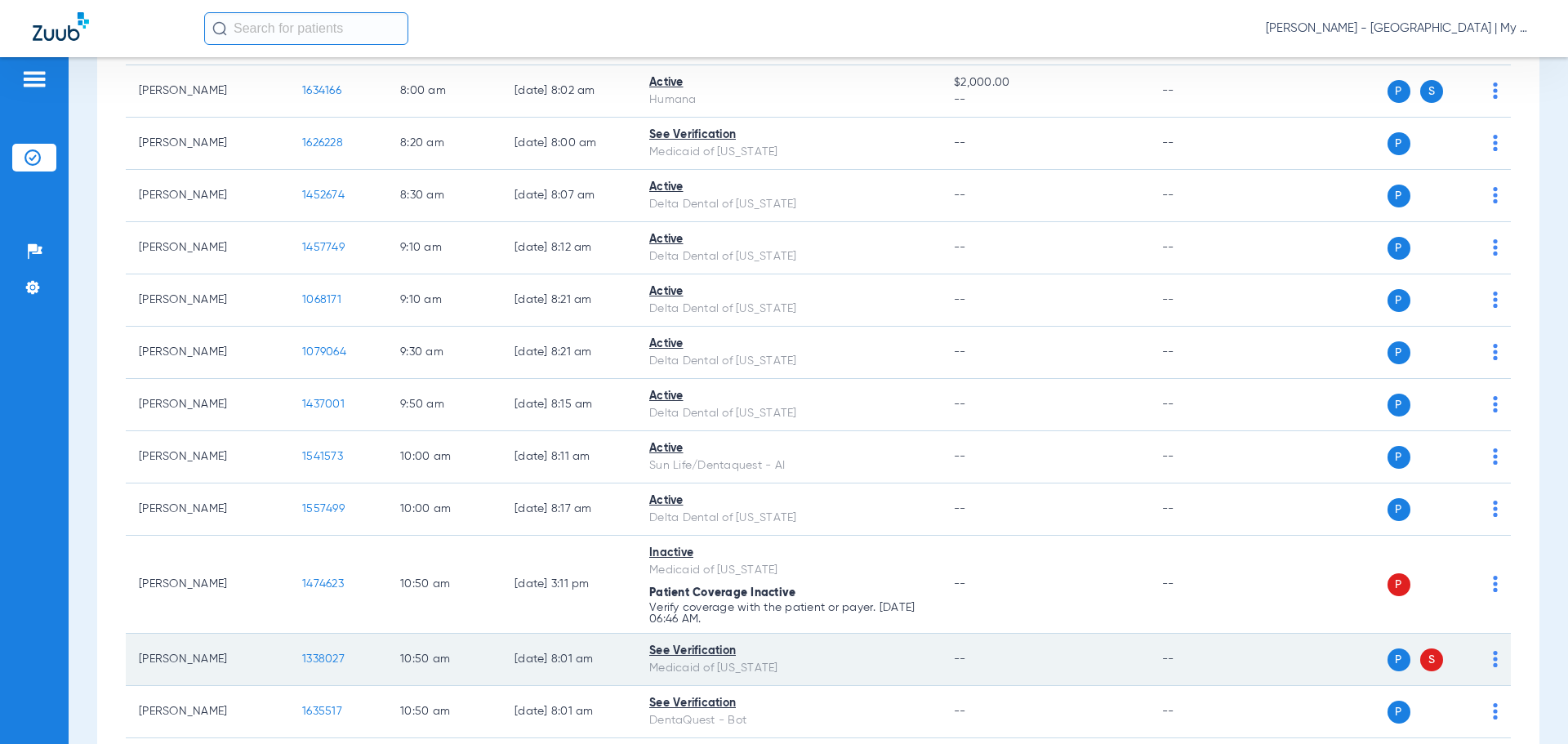
click at [318, 662] on span "1338027" at bounding box center [323, 659] width 43 height 12
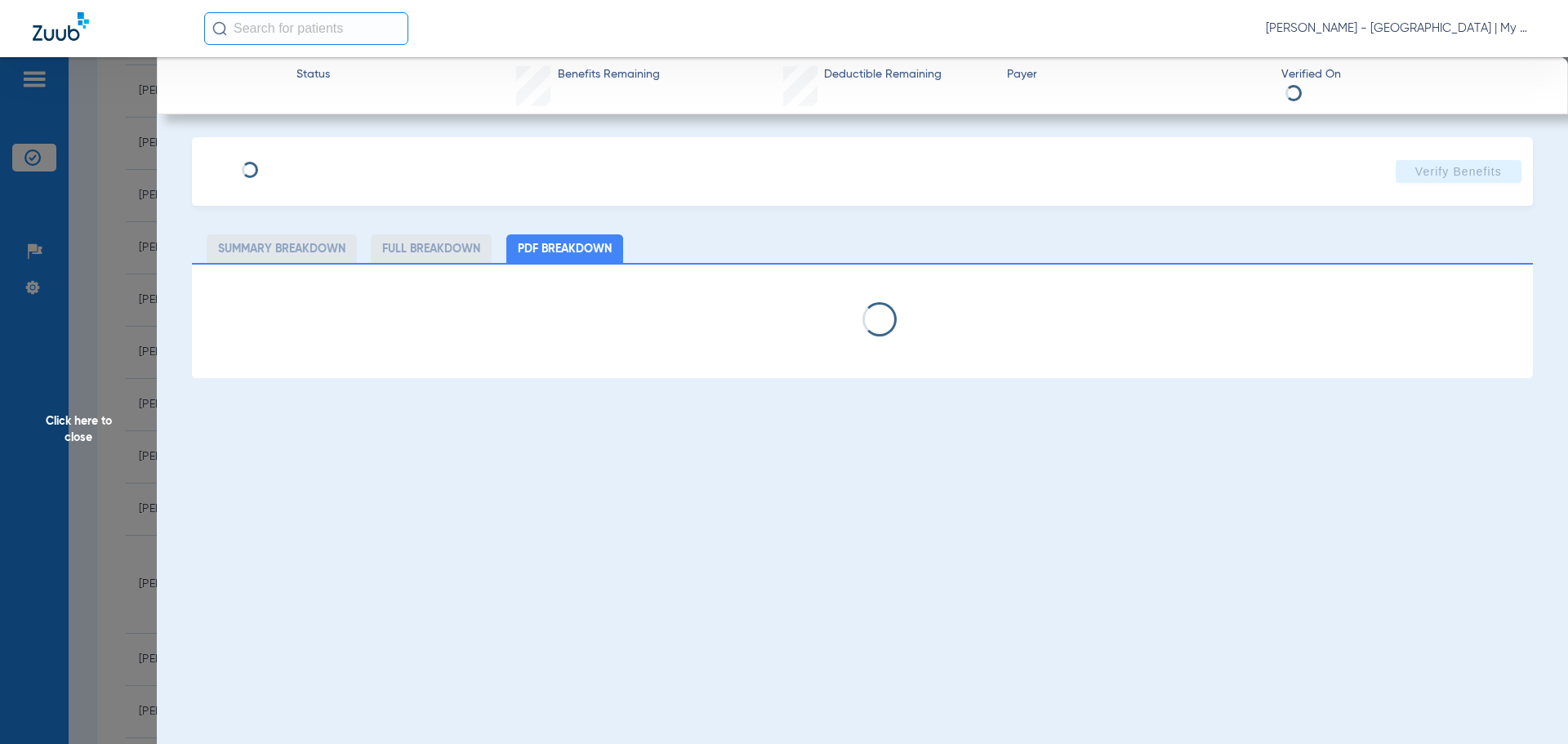
select select "page-width"
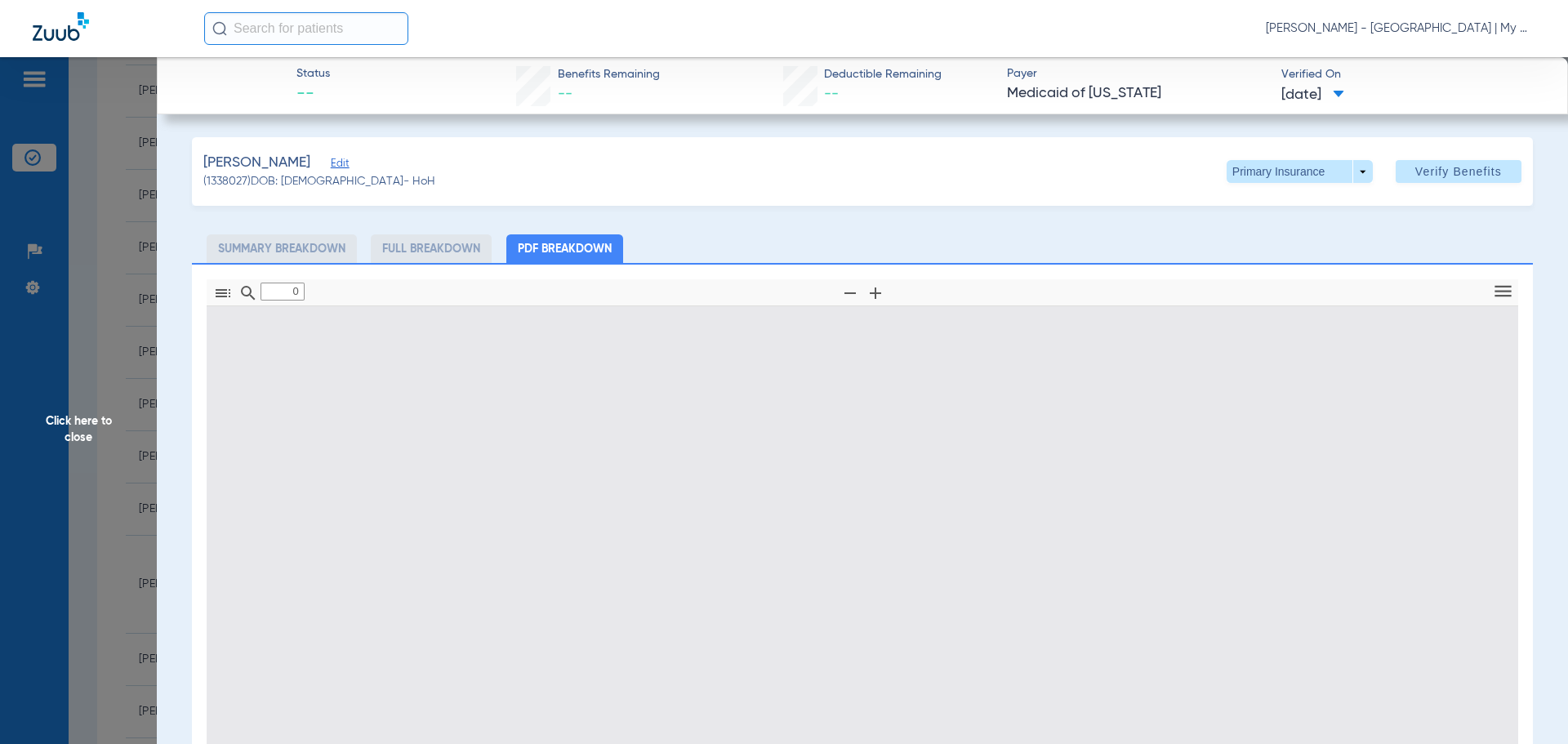
type input "1"
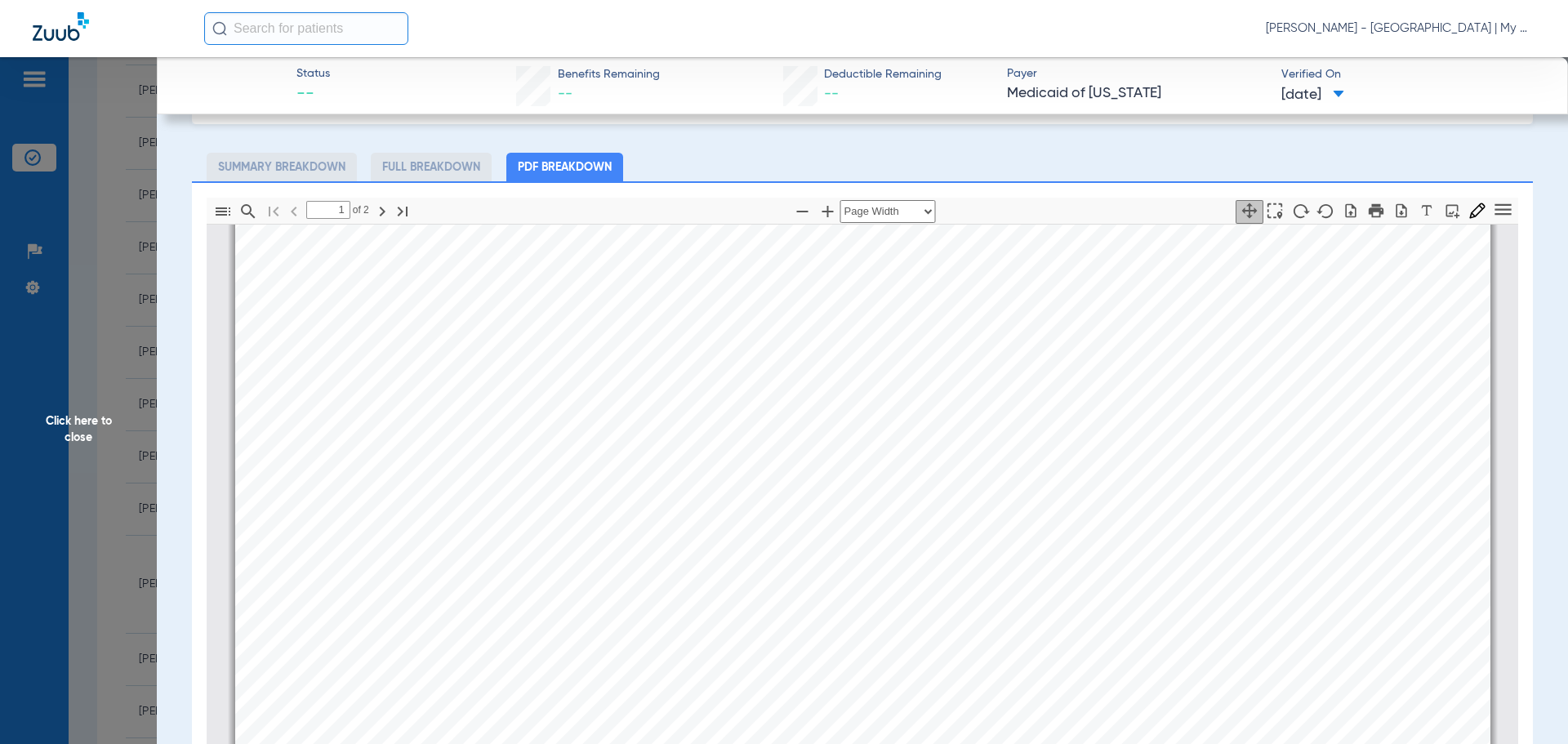
scroll to position [743, 0]
click at [82, 429] on span "Click here to close" at bounding box center [78, 429] width 157 height 744
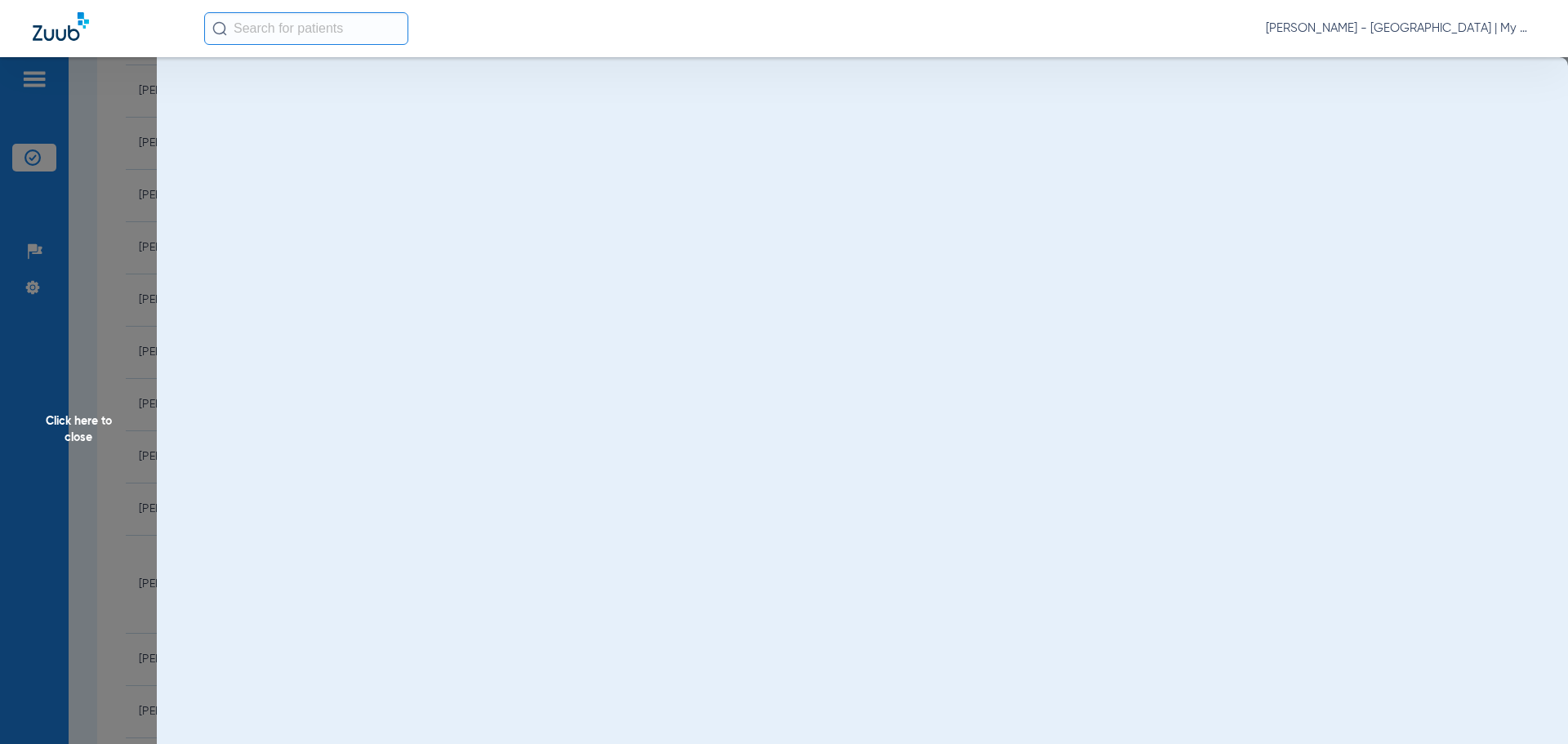
scroll to position [0, 0]
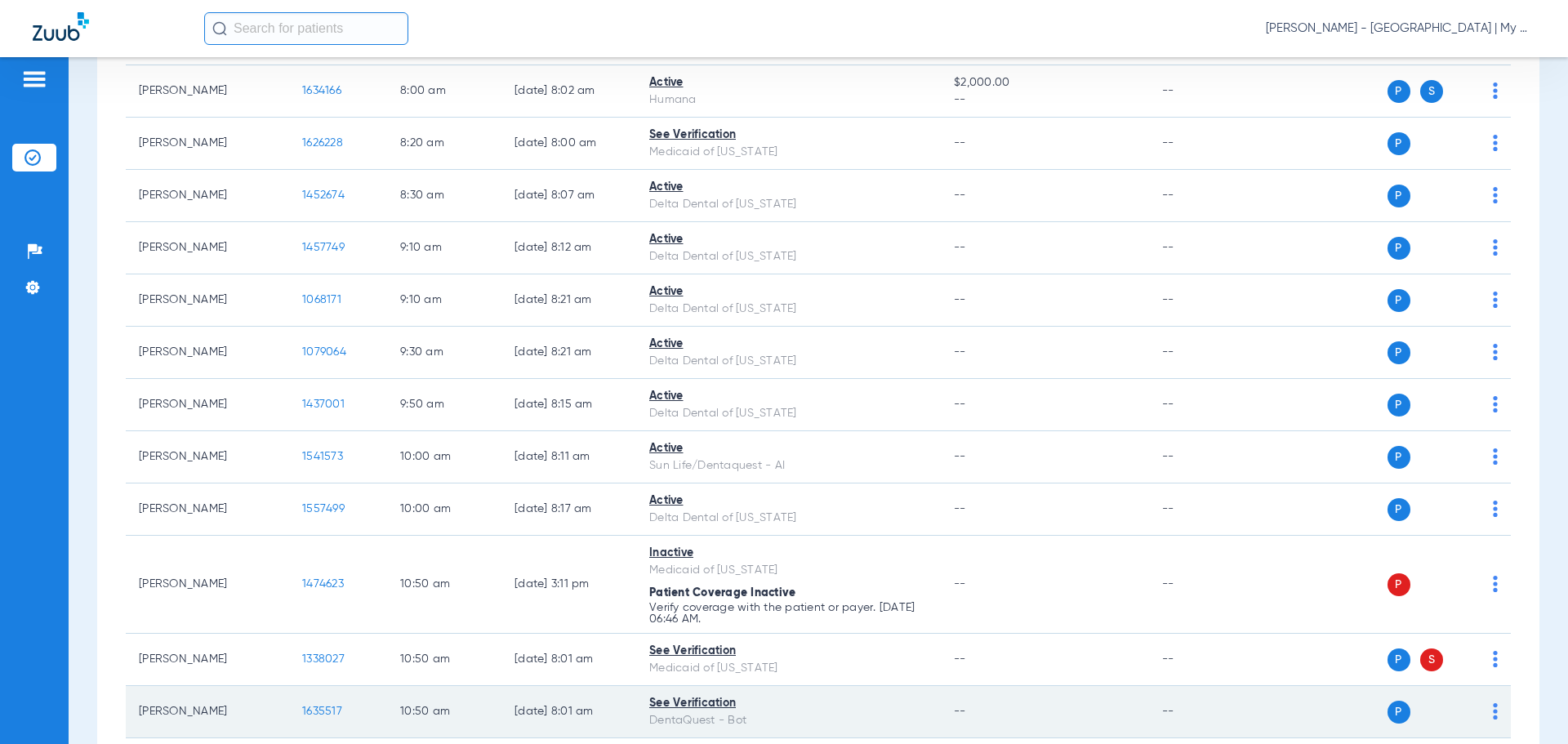
click at [328, 709] on span "1635517" at bounding box center [322, 711] width 40 height 12
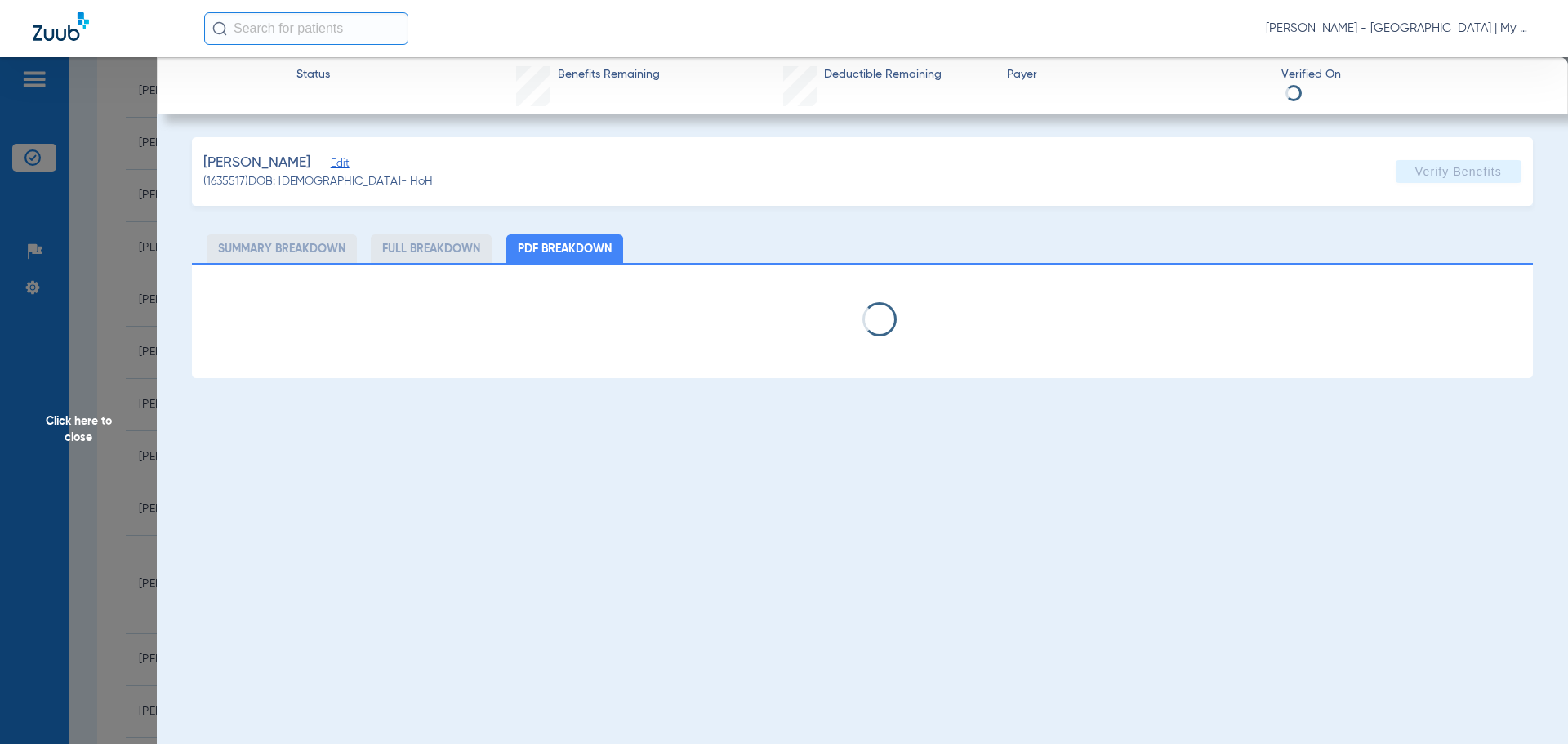
select select "page-width"
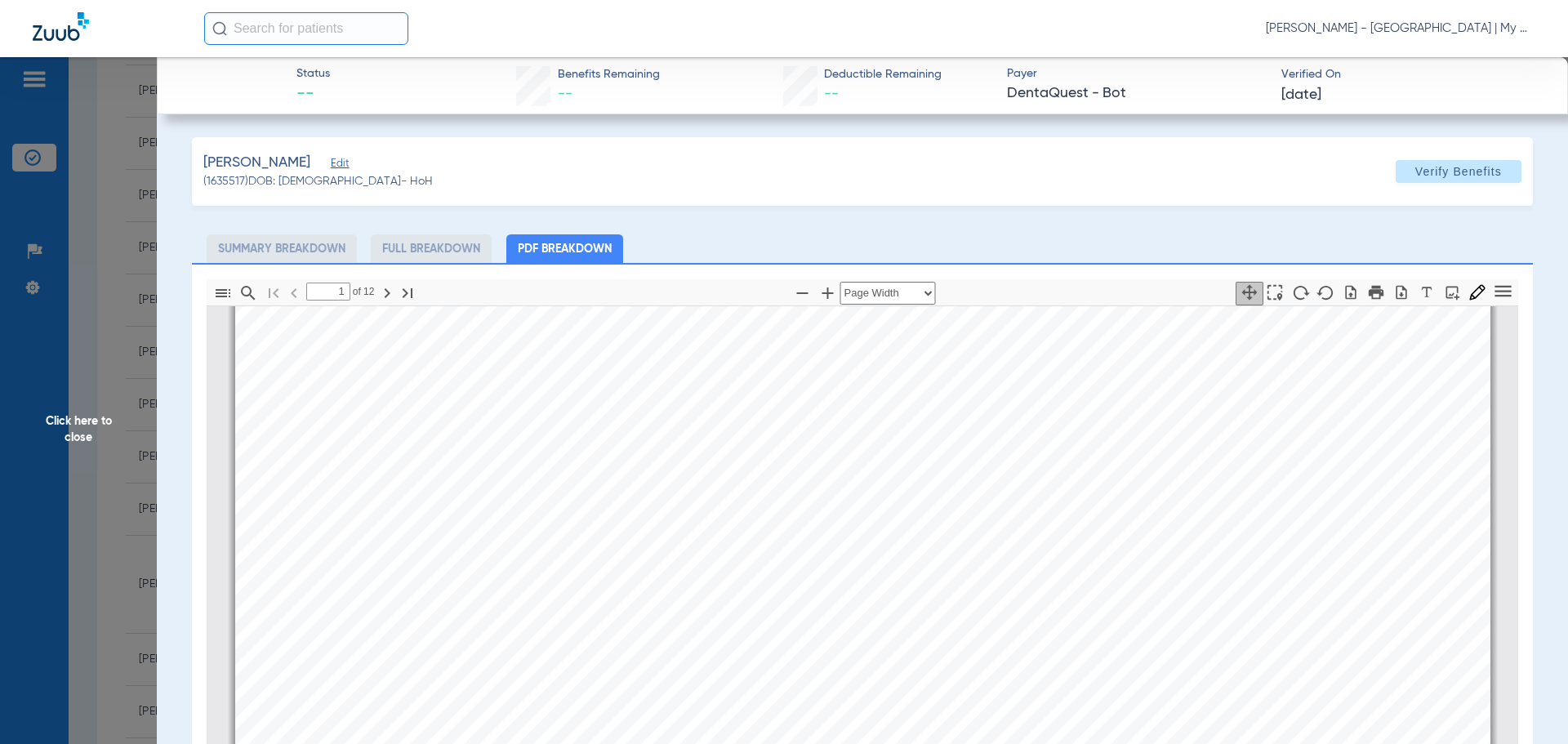
scroll to position [8, 0]
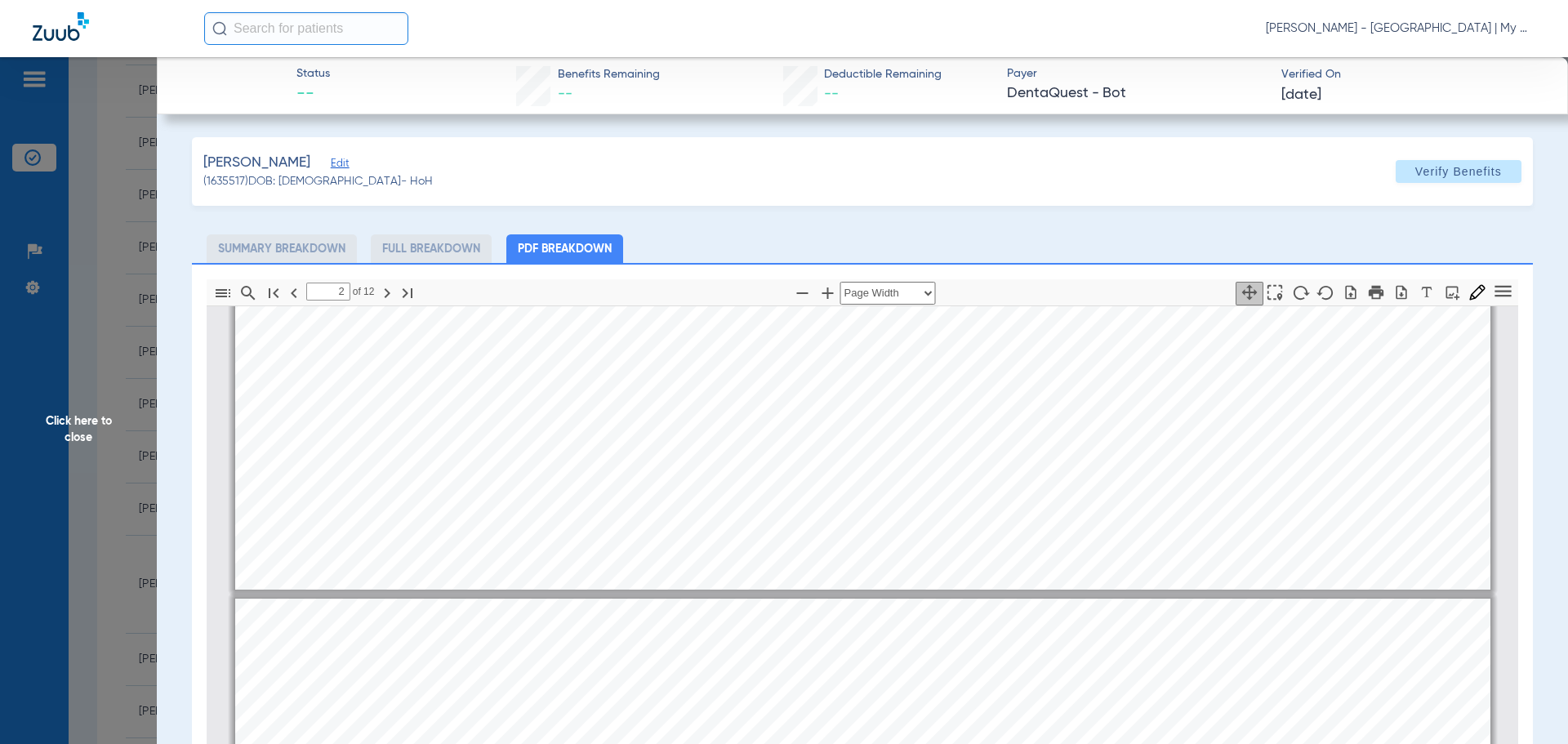
type input "1"
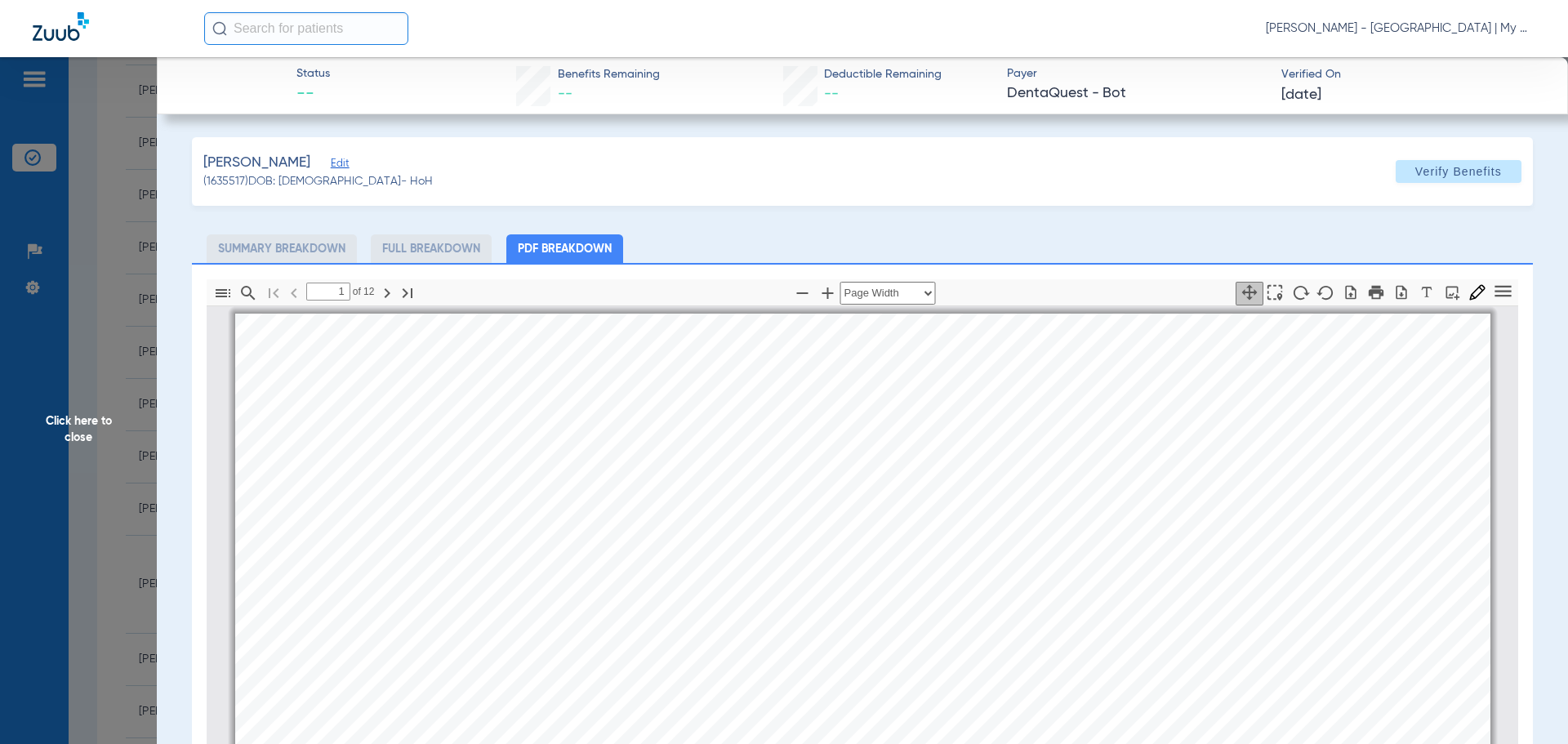
scroll to position [0, 0]
drag, startPoint x: 79, startPoint y: 375, endPoint x: 93, endPoint y: 407, distance: 34.9
click at [78, 374] on span "Click here to close" at bounding box center [78, 429] width 157 height 744
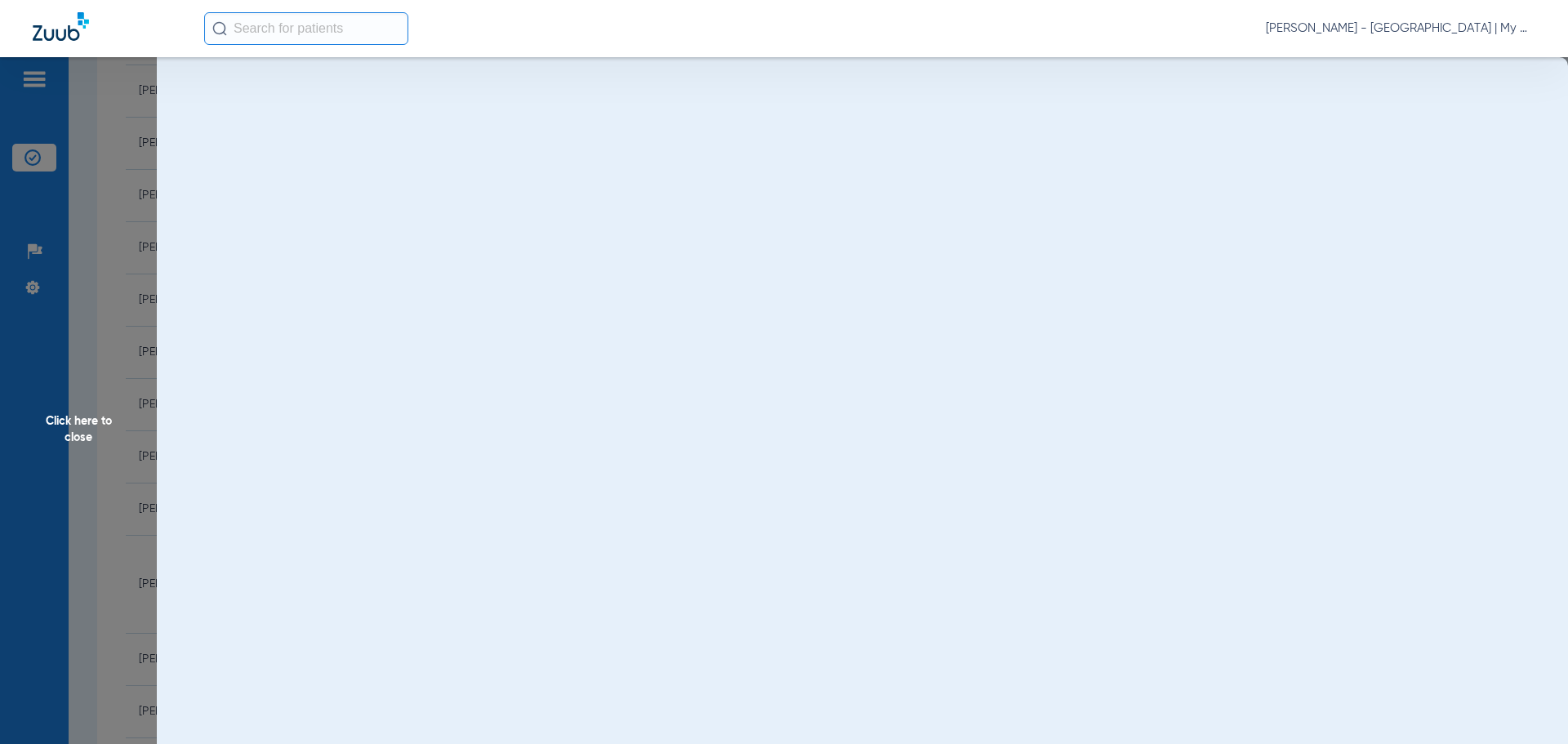
click at [96, 420] on span "Click here to close" at bounding box center [78, 429] width 157 height 744
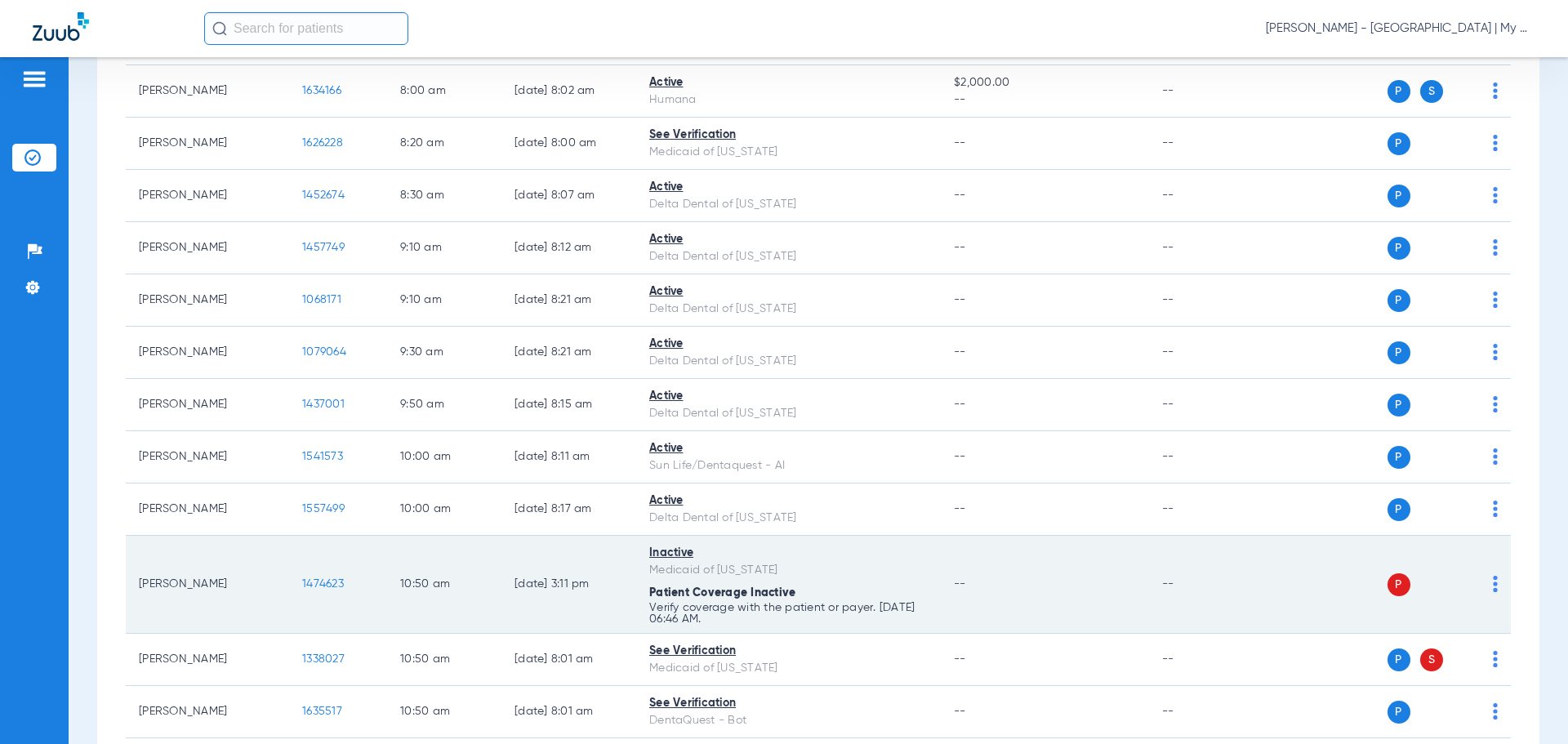
click at [318, 581] on span "1474623" at bounding box center [323, 584] width 42 height 12
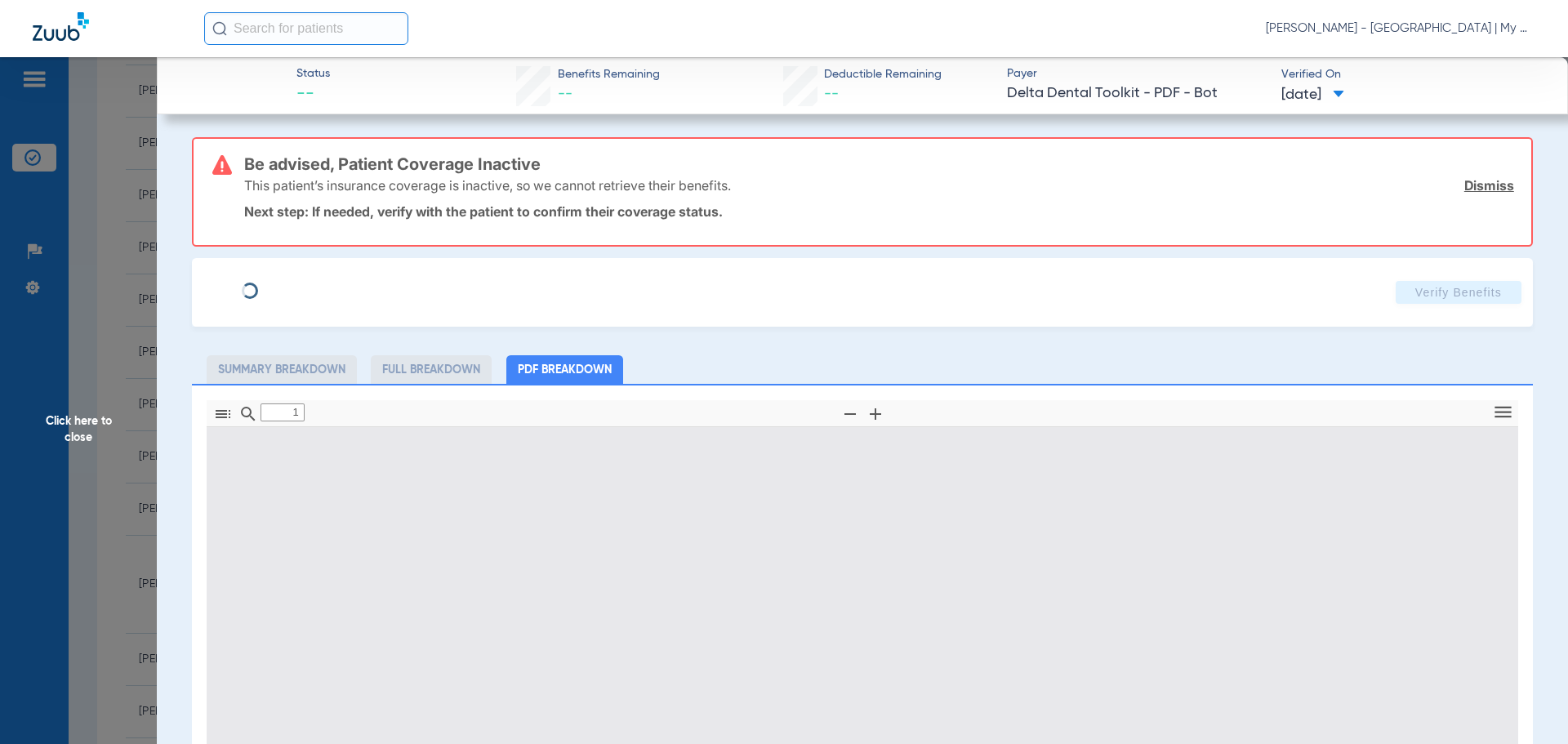
type input "0"
select select "page-width"
type input "1"
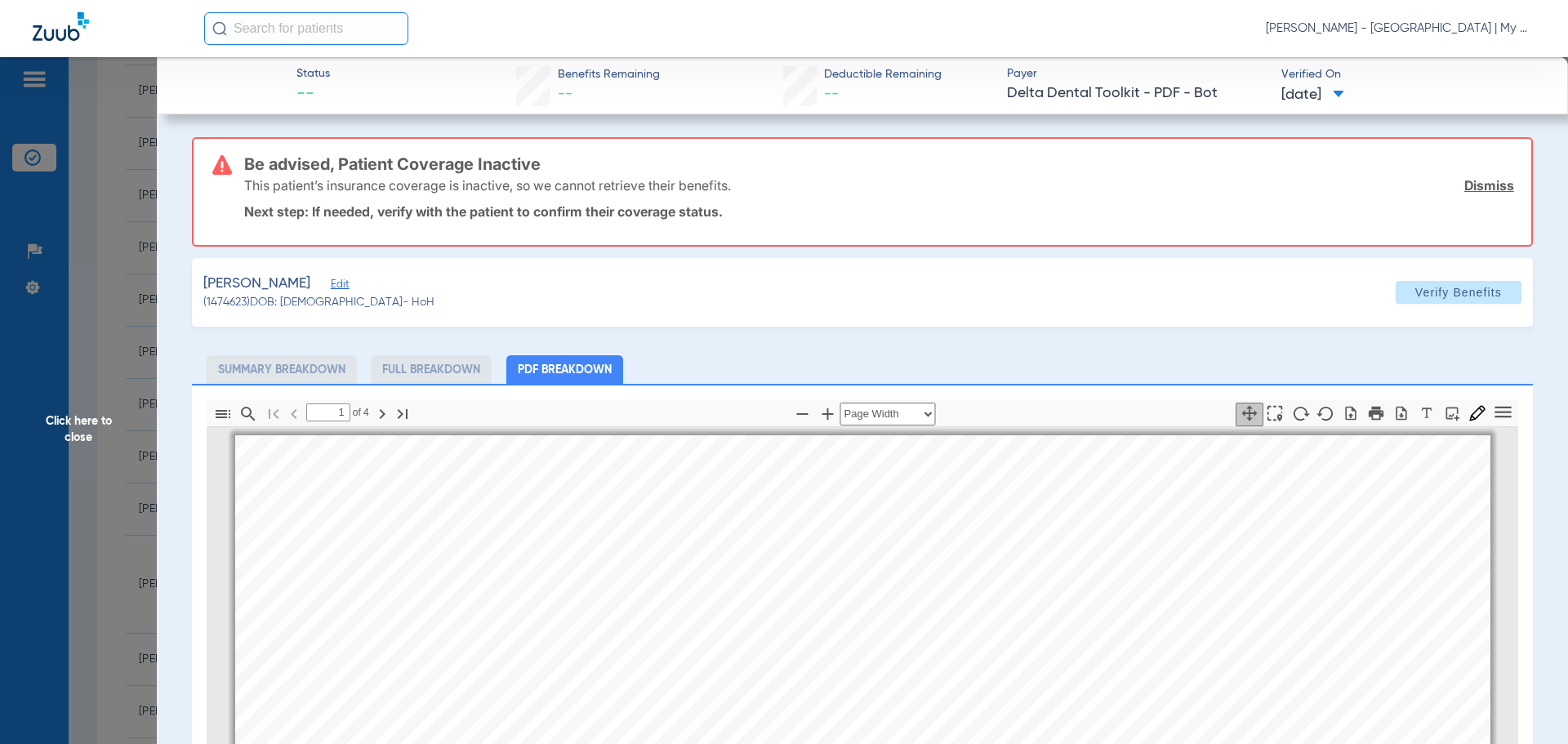
scroll to position [8, 0]
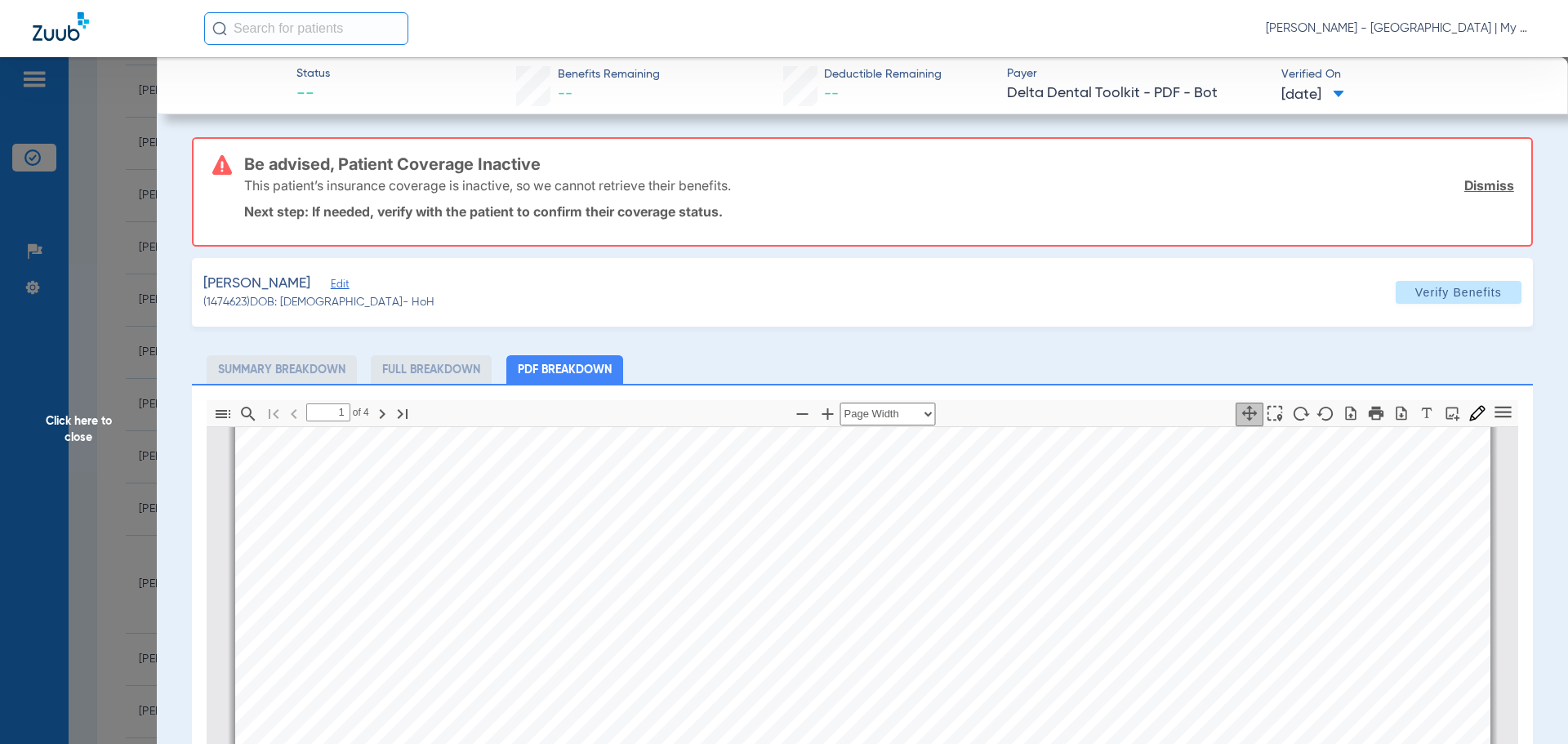
drag, startPoint x: 67, startPoint y: 413, endPoint x: 100, endPoint y: 464, distance: 60.7
click at [66, 413] on span "Click here to close" at bounding box center [78, 429] width 157 height 744
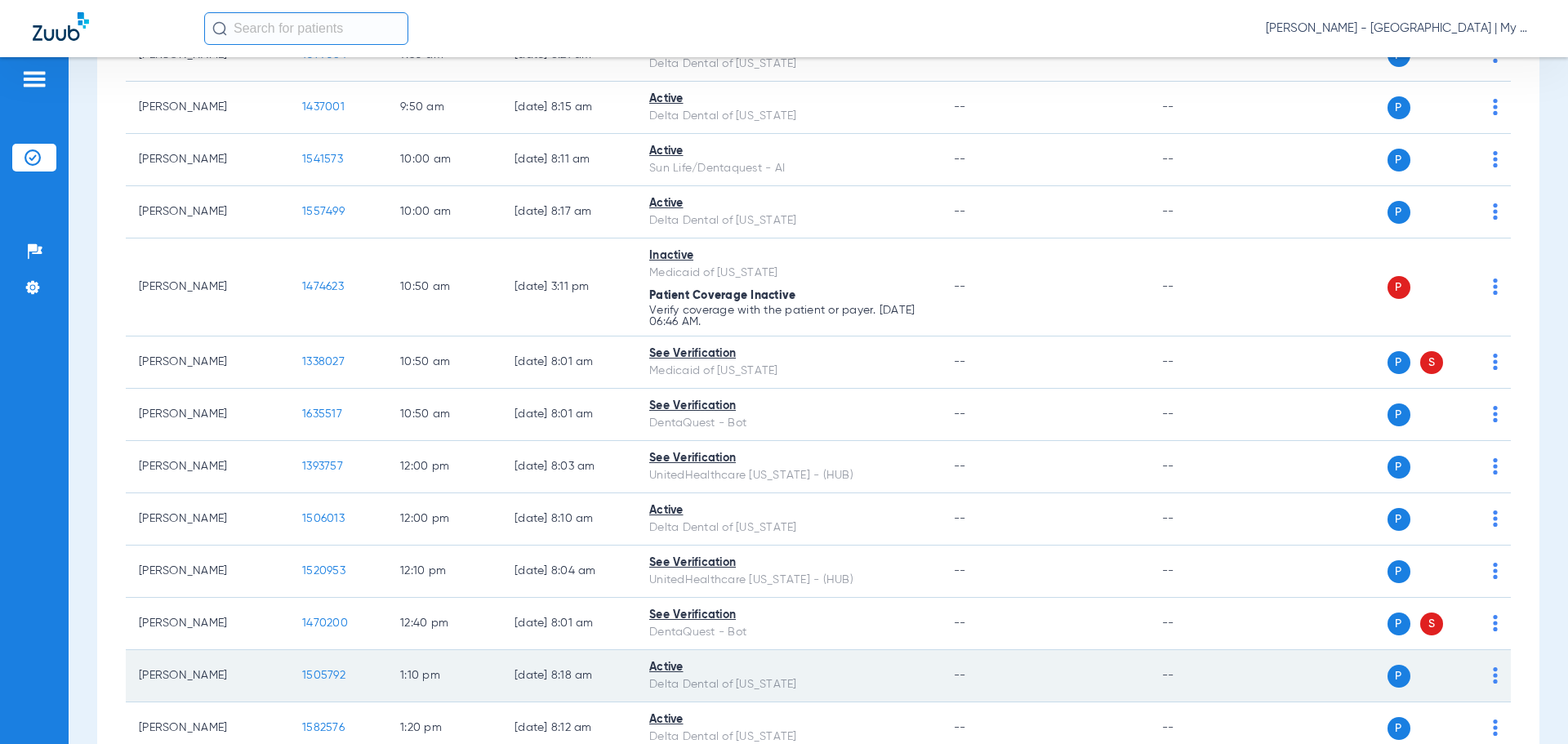
scroll to position [735, 0]
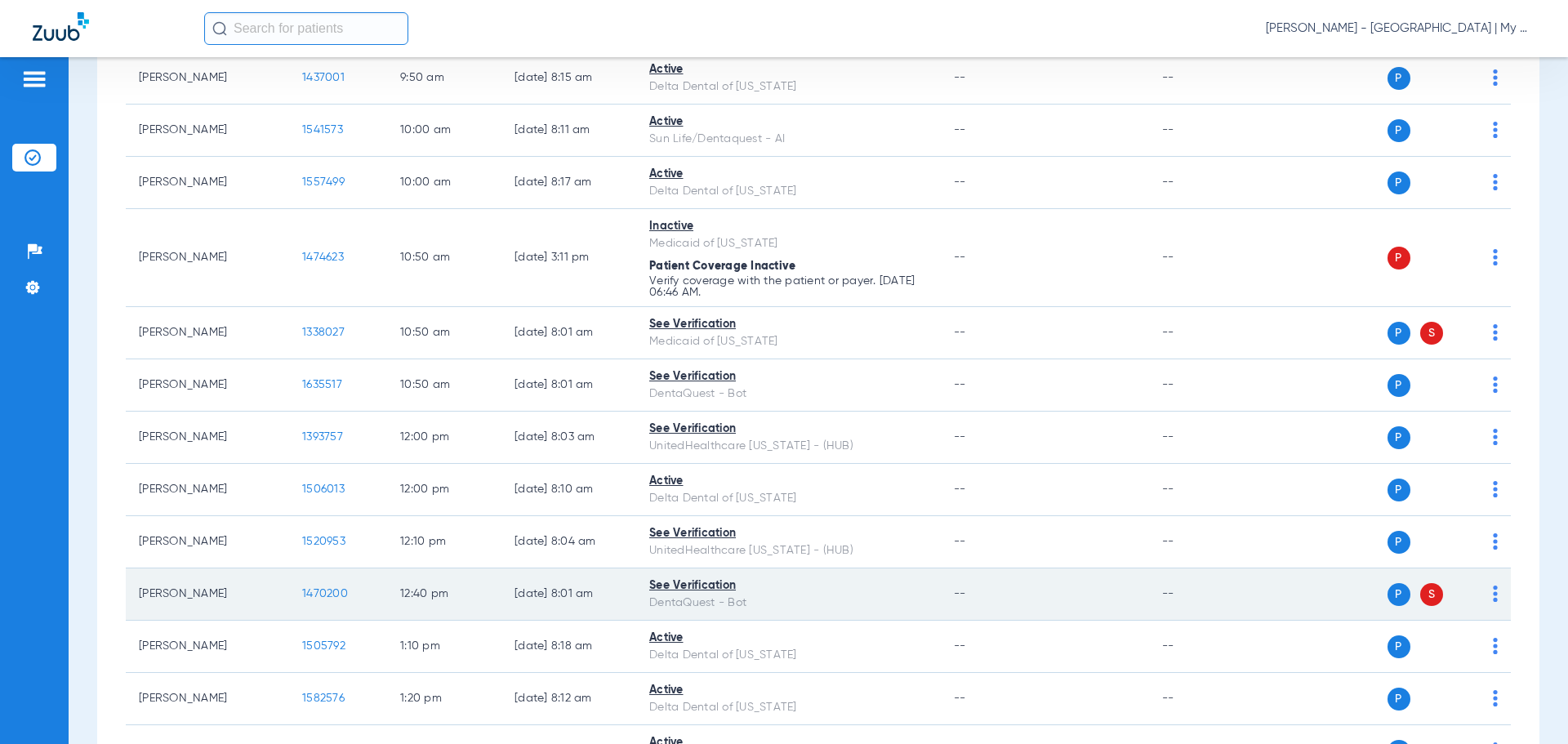
click at [314, 597] on span "1470200" at bounding box center [325, 593] width 46 height 12
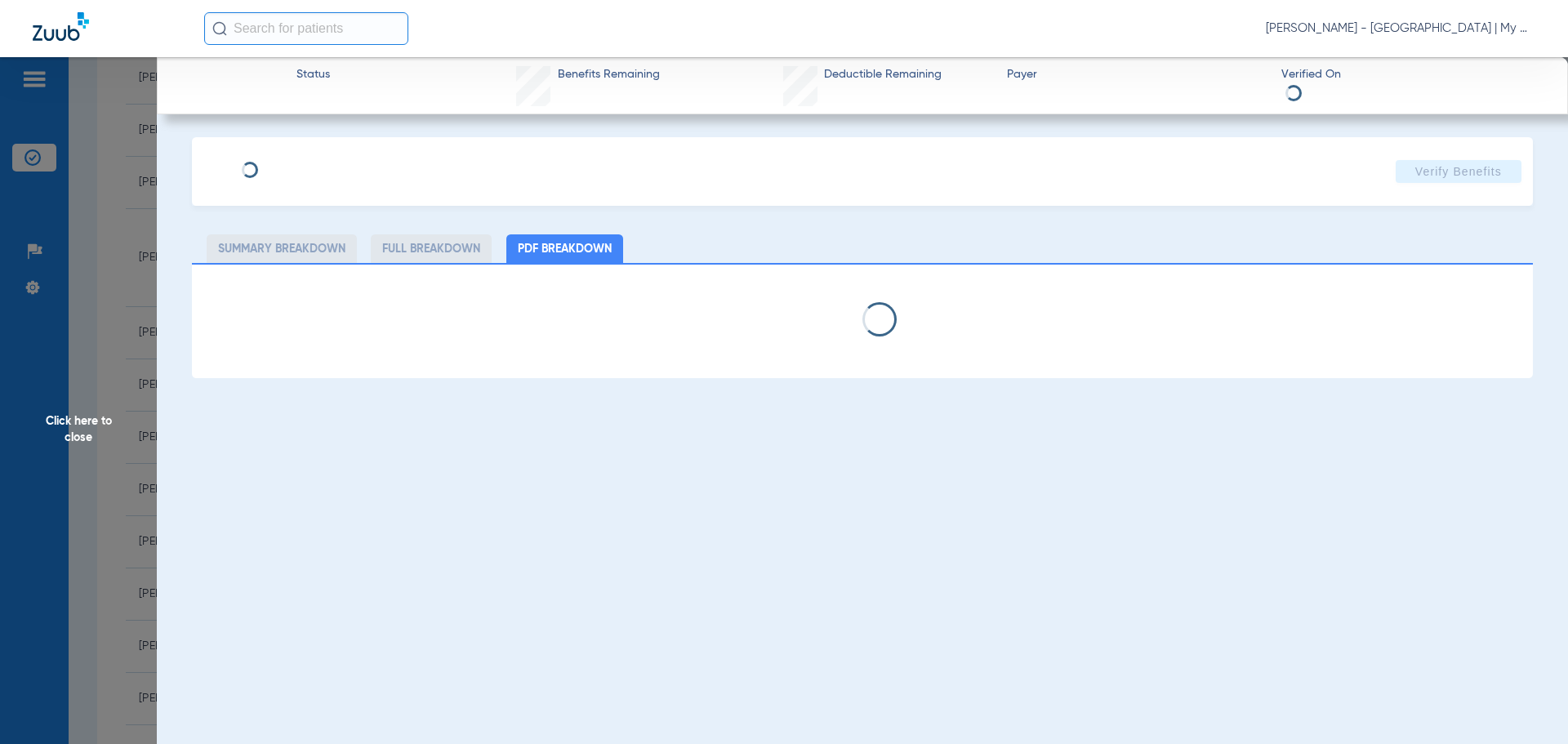
select select "page-width"
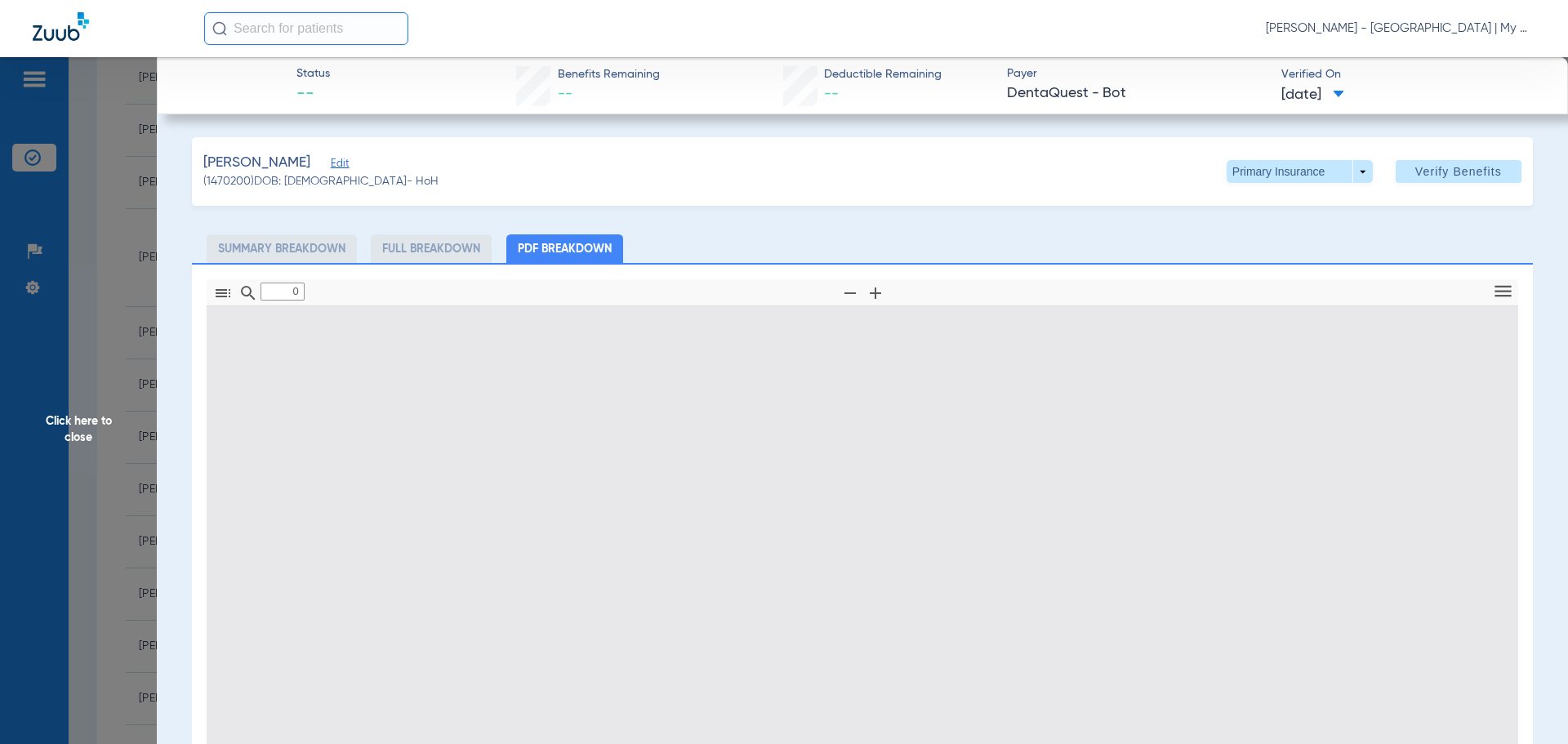
type input "1"
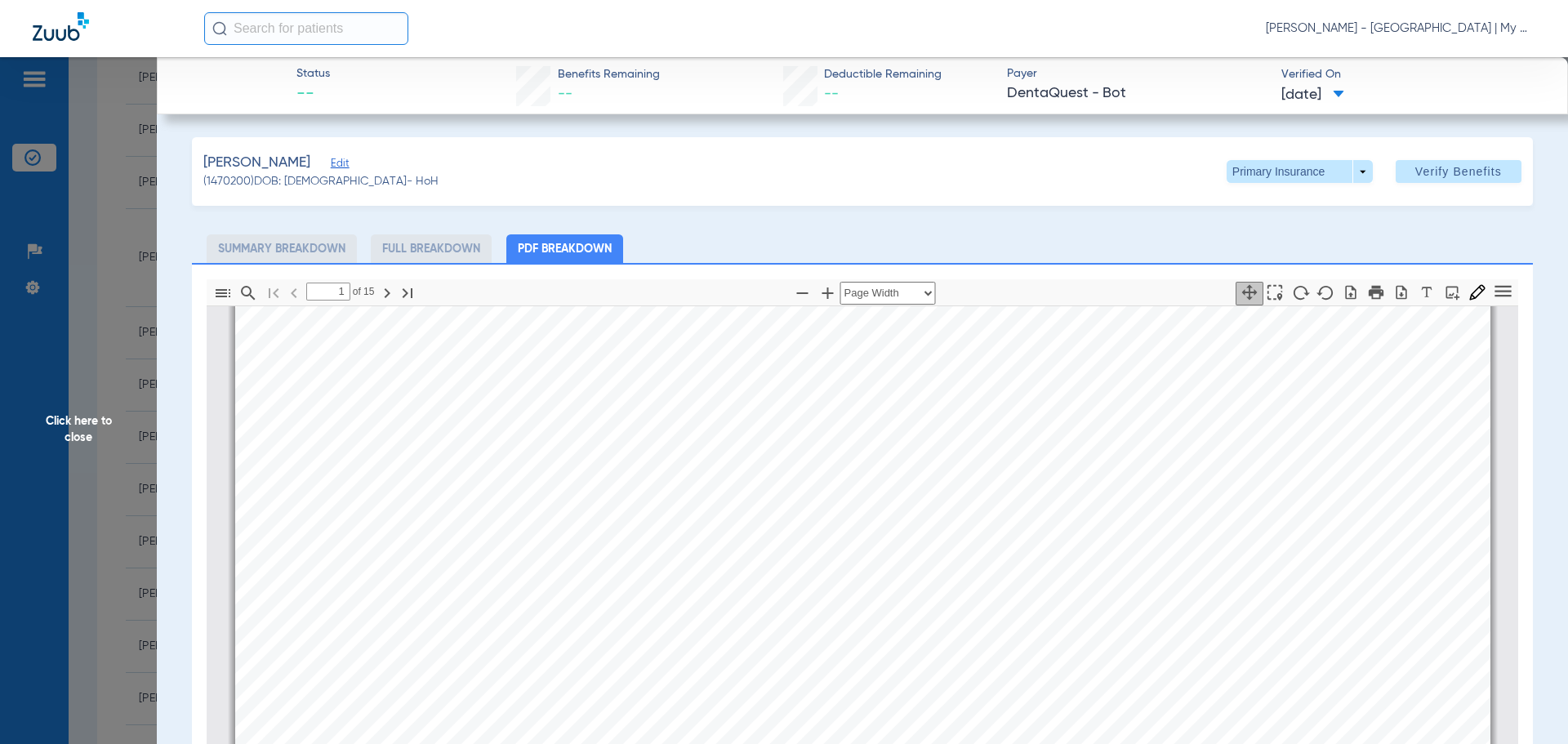
scroll to position [171, 0]
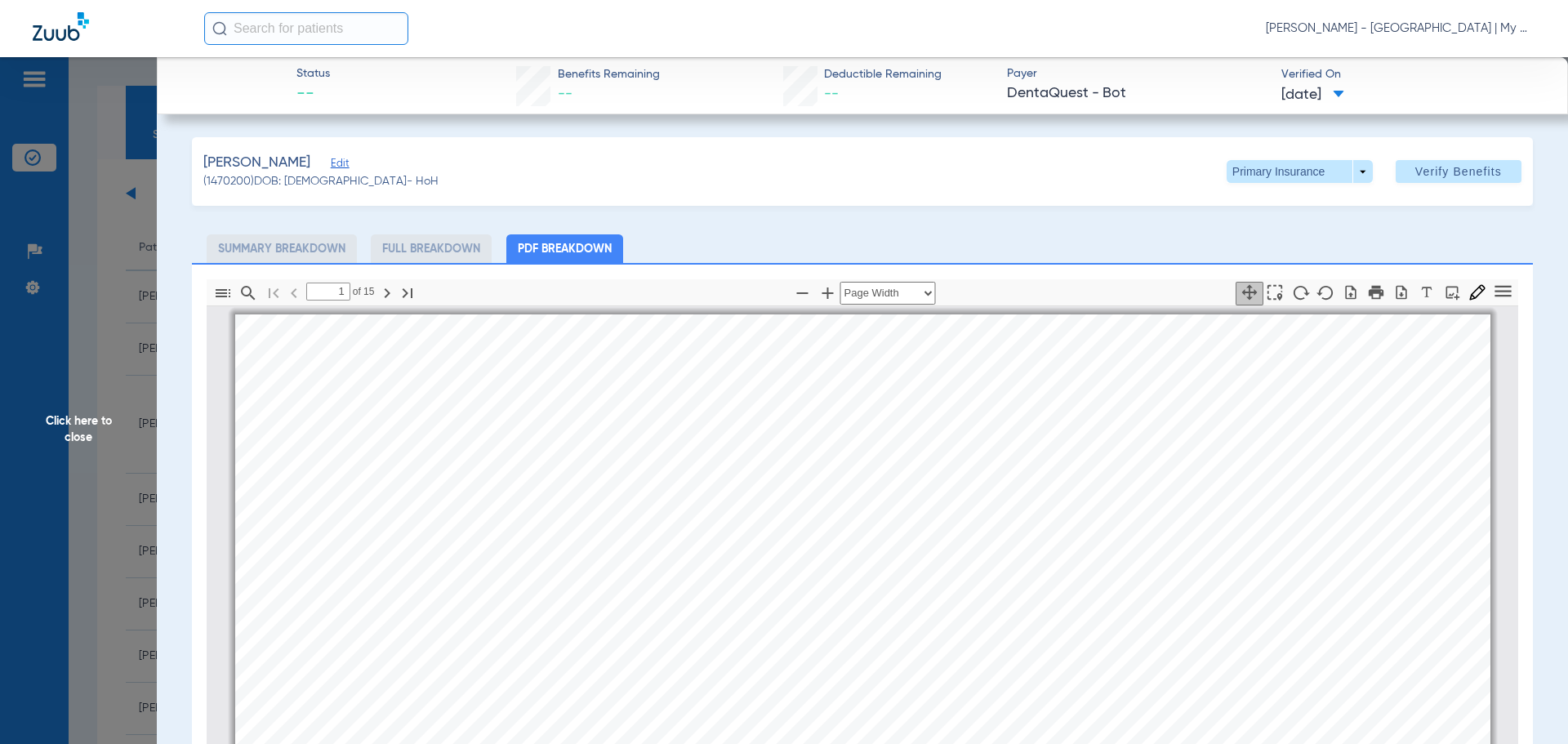
select select "page-width"
type input "2"
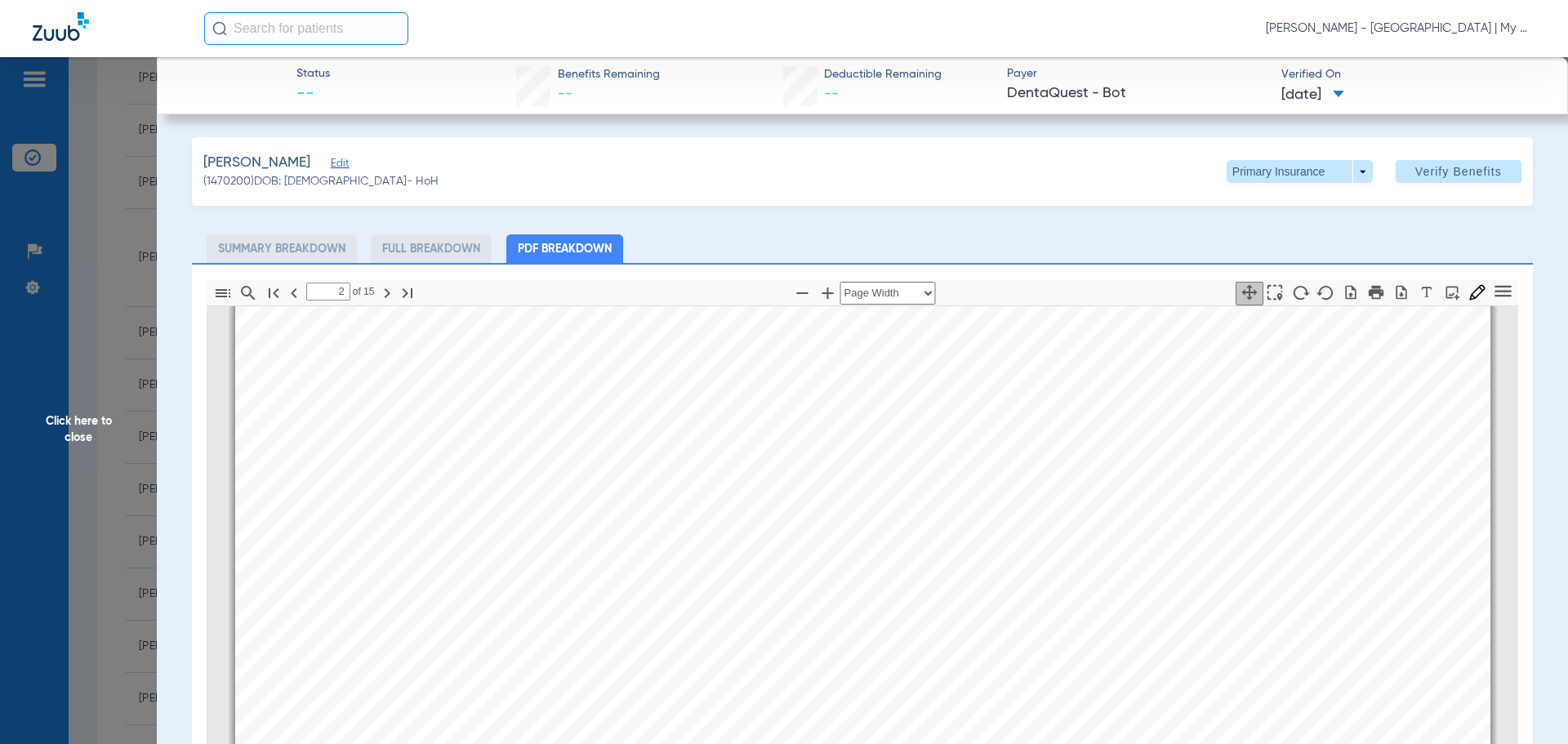
scroll to position [1143, 0]
click at [1348, 170] on span at bounding box center [1300, 171] width 147 height 23
click at [1298, 232] on span "Secondary Insurance" at bounding box center [1282, 237] width 108 height 12
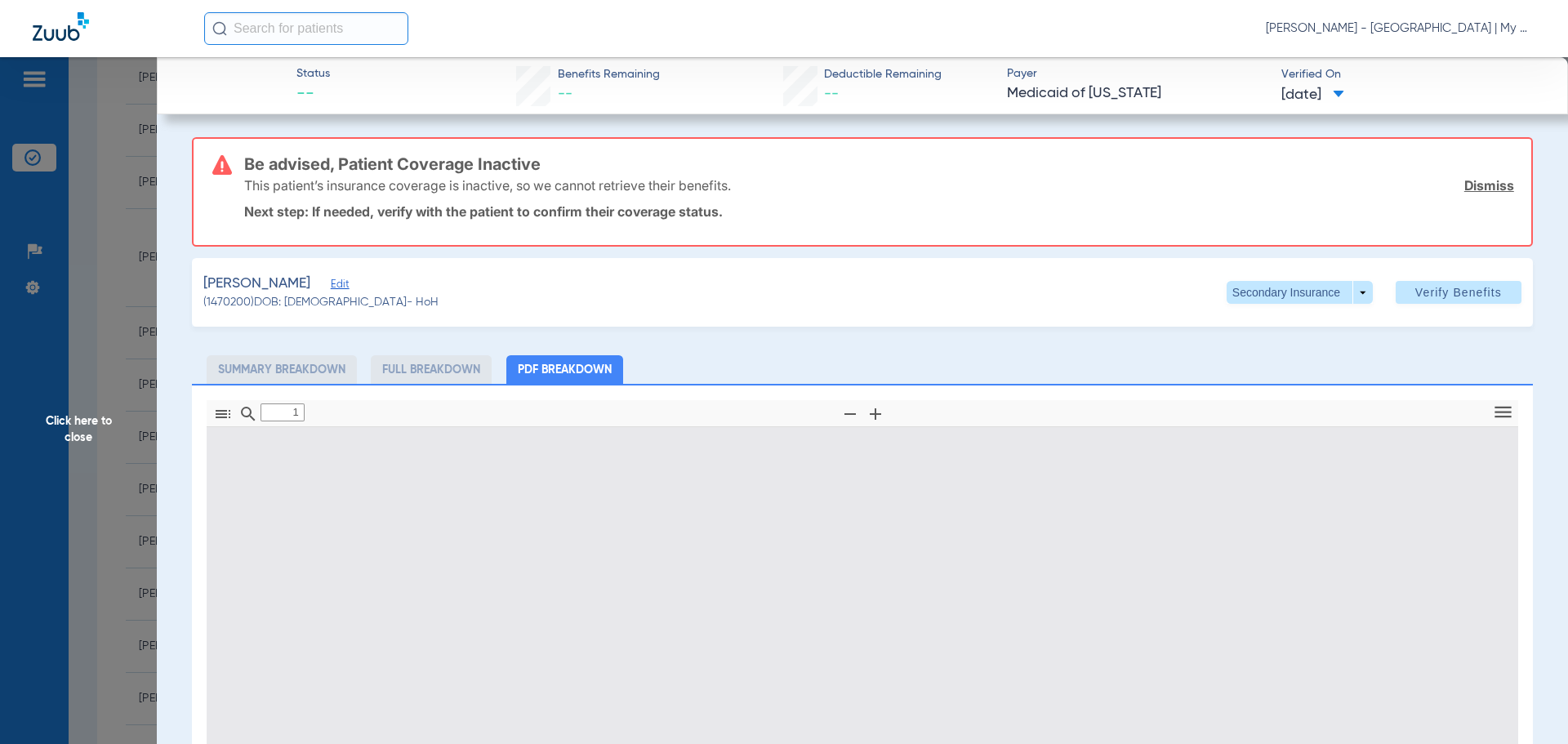
type input "0"
select select "page-width"
type input "1"
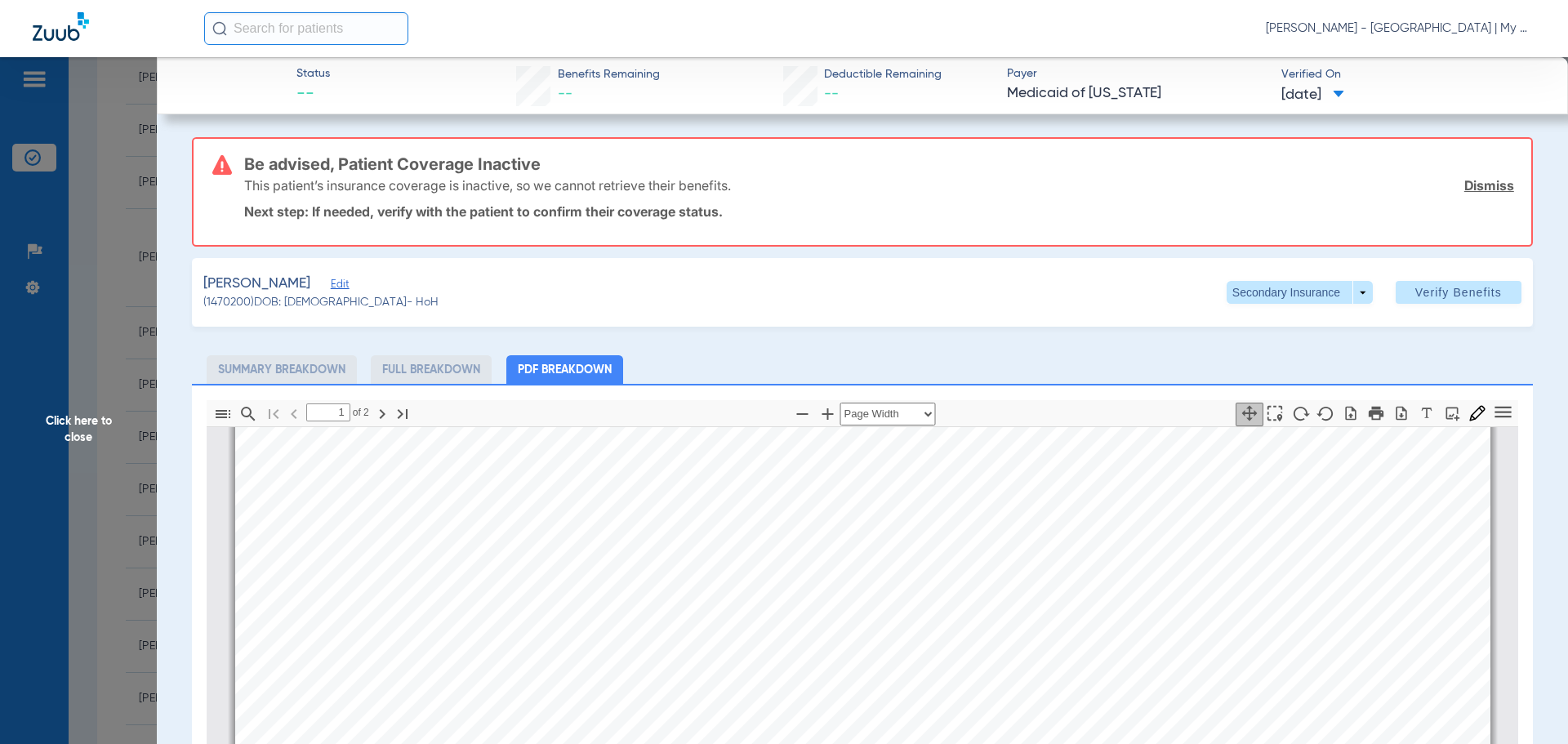
scroll to position [335, 0]
drag, startPoint x: 938, startPoint y: 360, endPoint x: 879, endPoint y: 352, distance: 59.5
click at [938, 360] on ul "Summary Breakdown Full Breakdown PDF Breakdown" at bounding box center [862, 369] width 1341 height 29
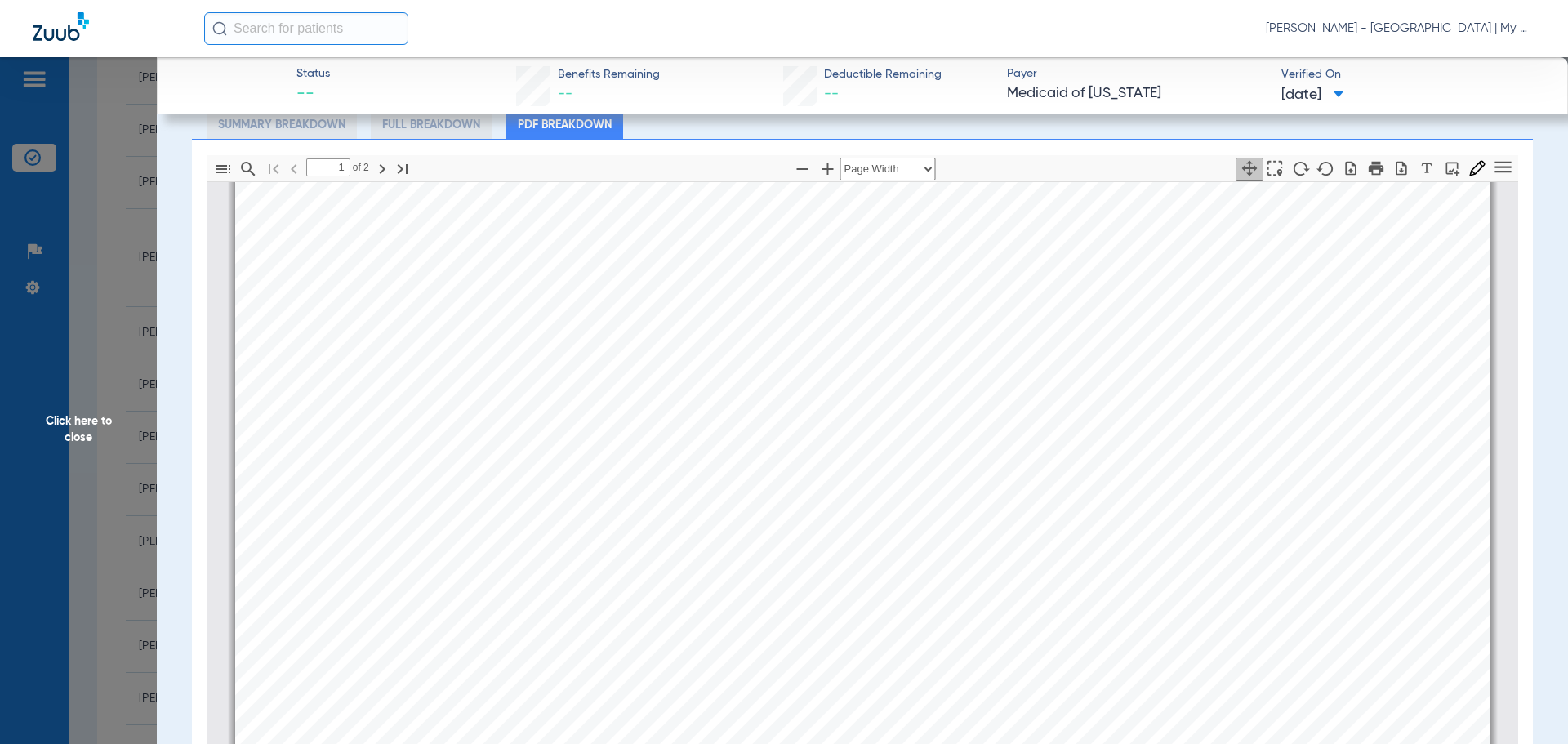
scroll to position [899, 0]
click at [47, 401] on span "Click here to close" at bounding box center [78, 429] width 157 height 744
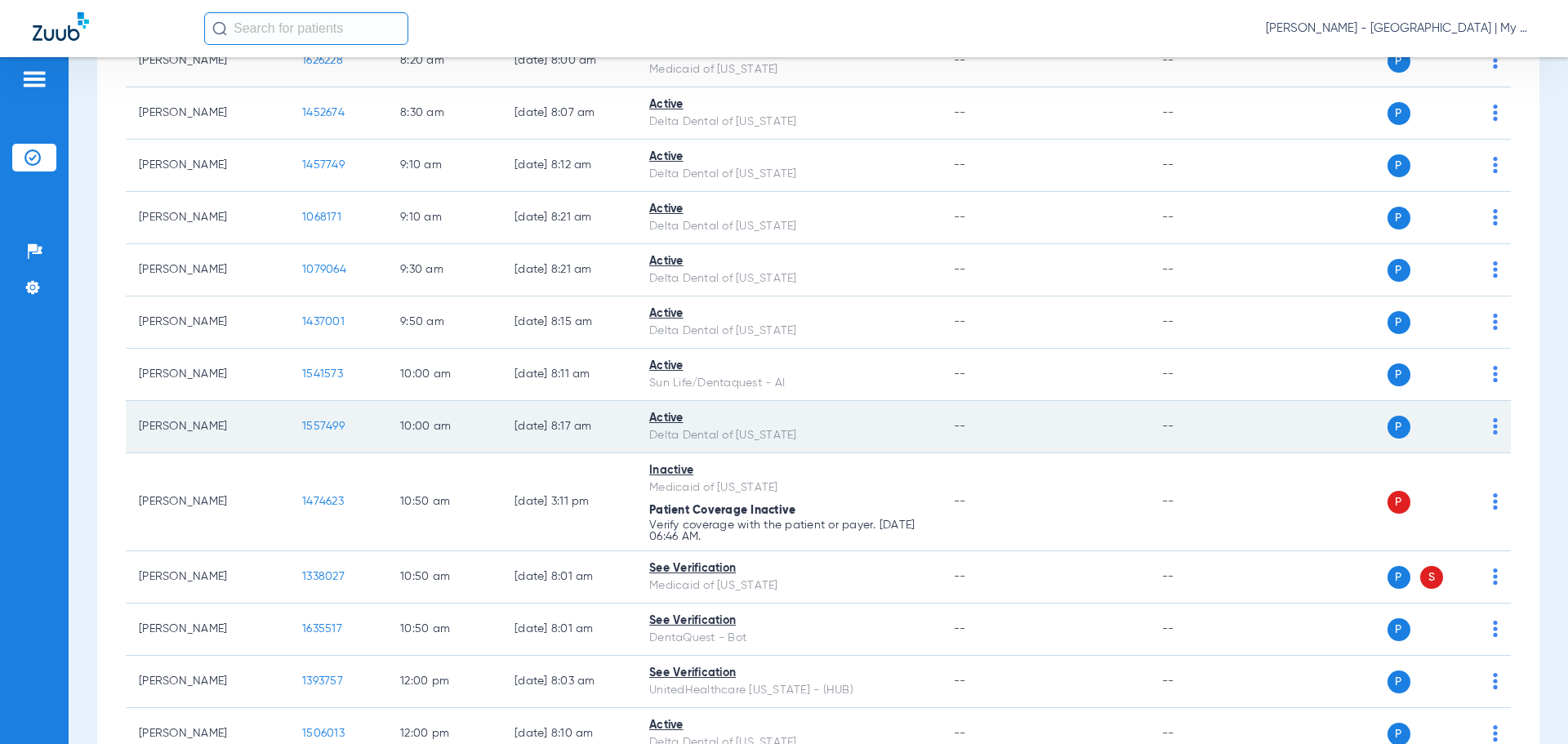
scroll to position [245, 0]
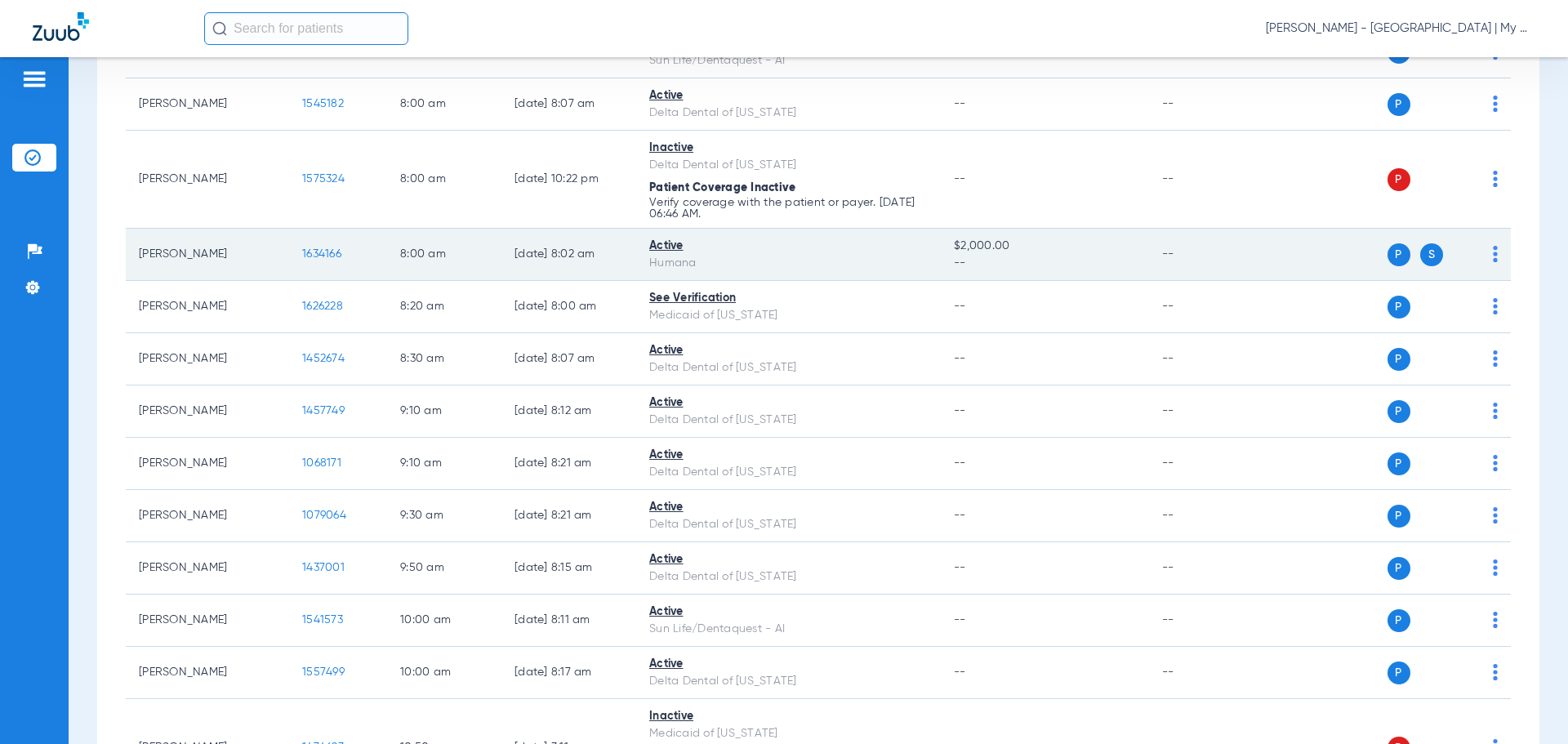
click at [323, 249] on span "1634166" at bounding box center [322, 255] width 40 height 12
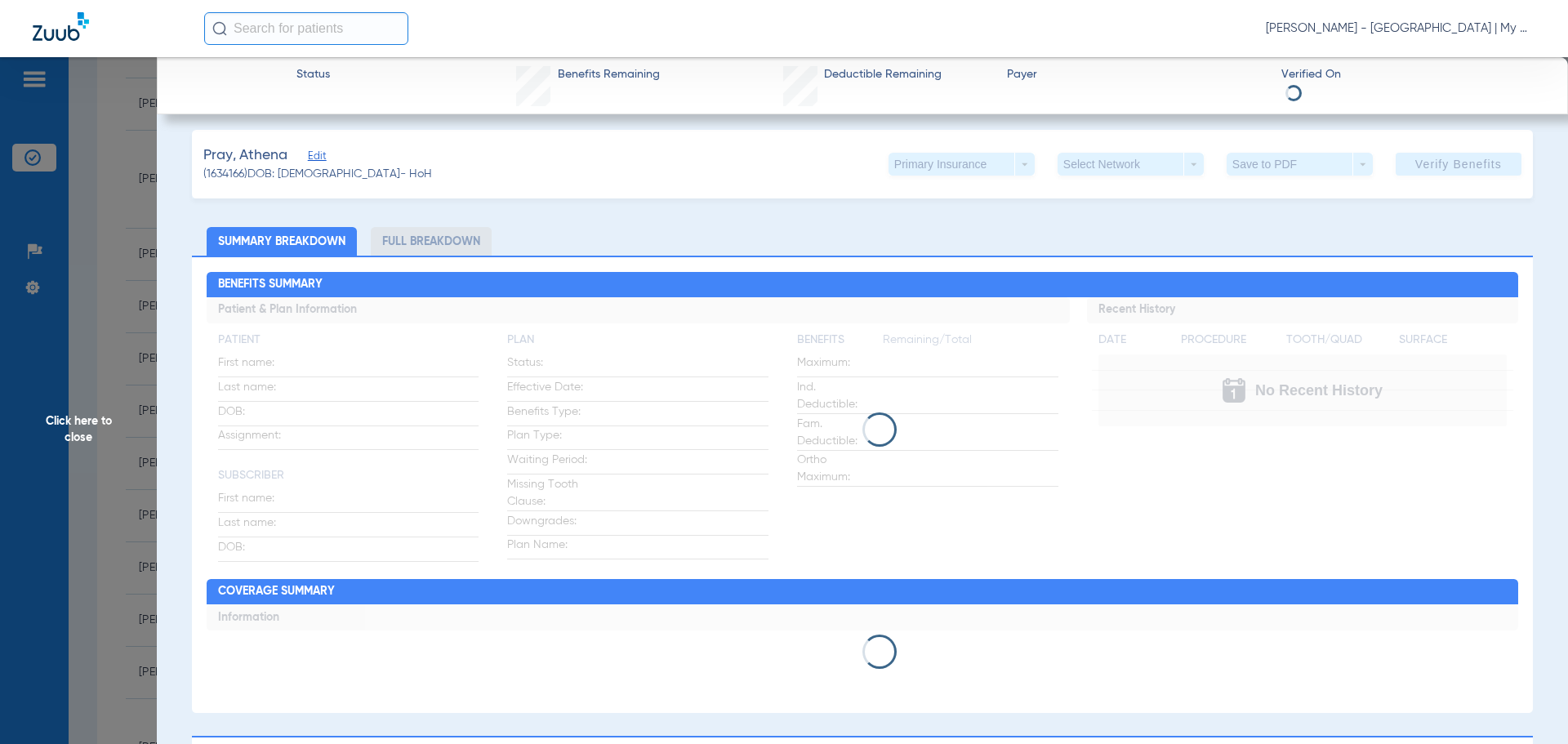
scroll to position [0, 0]
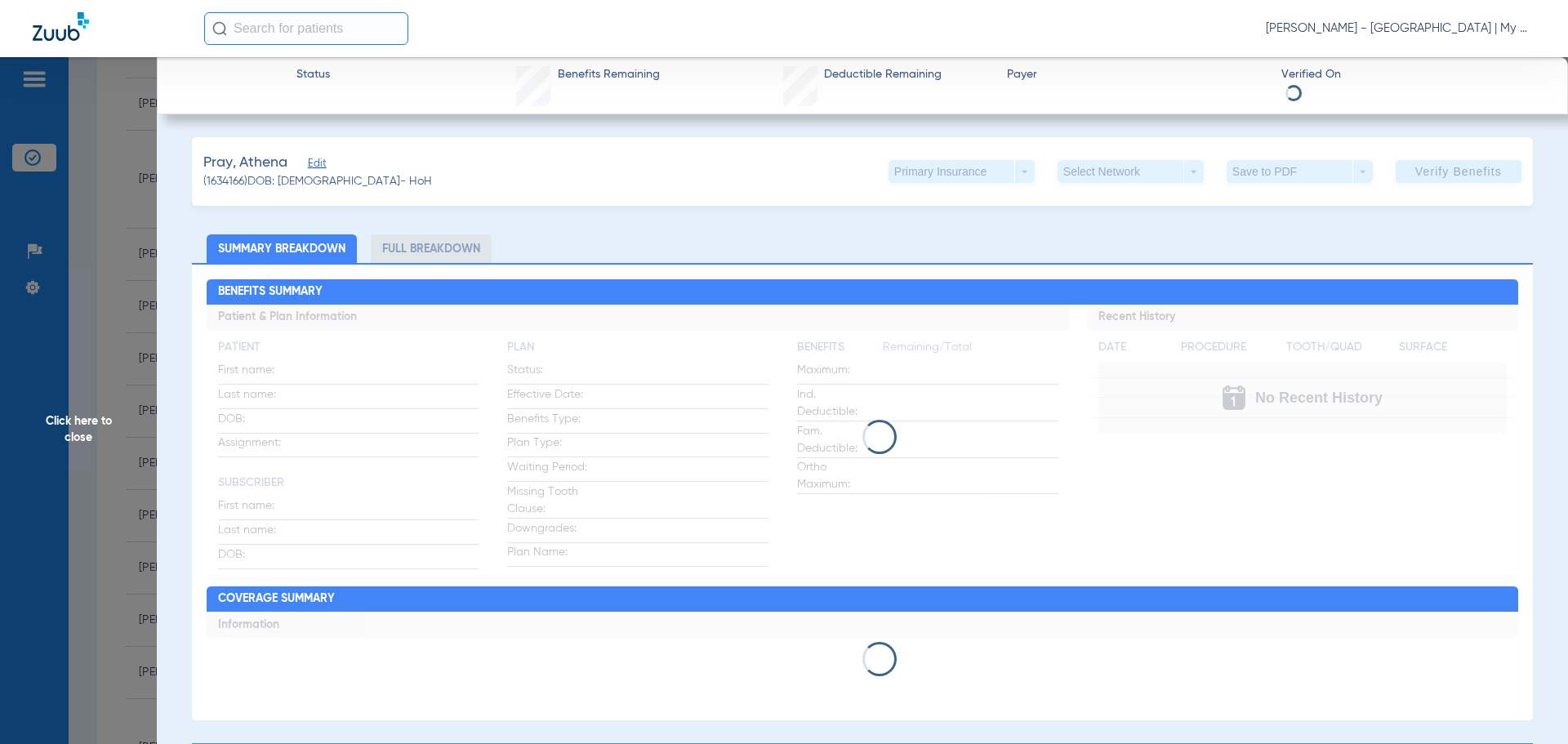
click at [1003, 176] on div "Primary Insurance arrow_drop_down" at bounding box center [962, 171] width 147 height 23
click at [1010, 164] on div "Primary Insurance arrow_drop_down" at bounding box center [962, 171] width 147 height 23
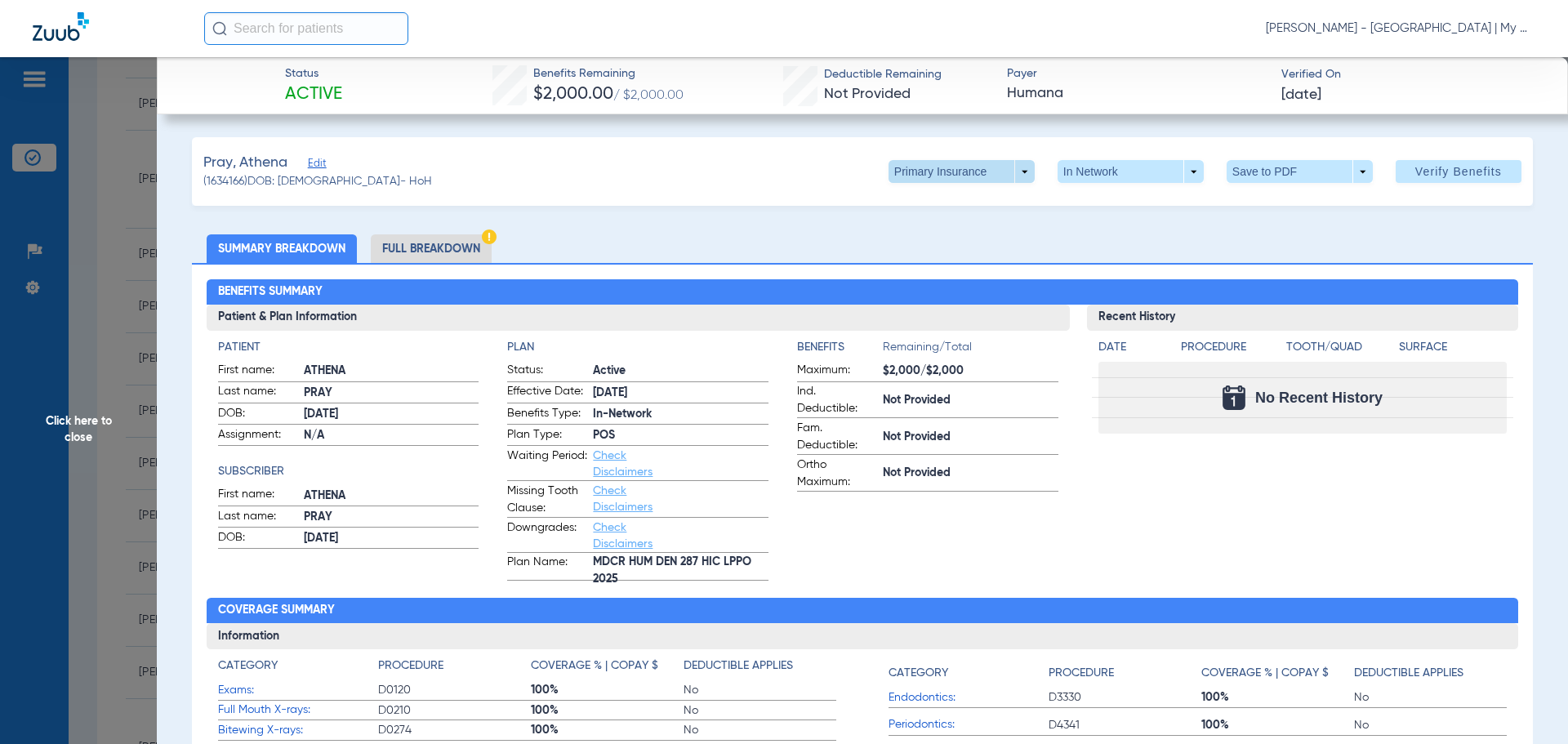
click at [1003, 169] on span at bounding box center [962, 171] width 147 height 23
click at [912, 234] on span "Secondary Insurance" at bounding box center [944, 237] width 108 height 12
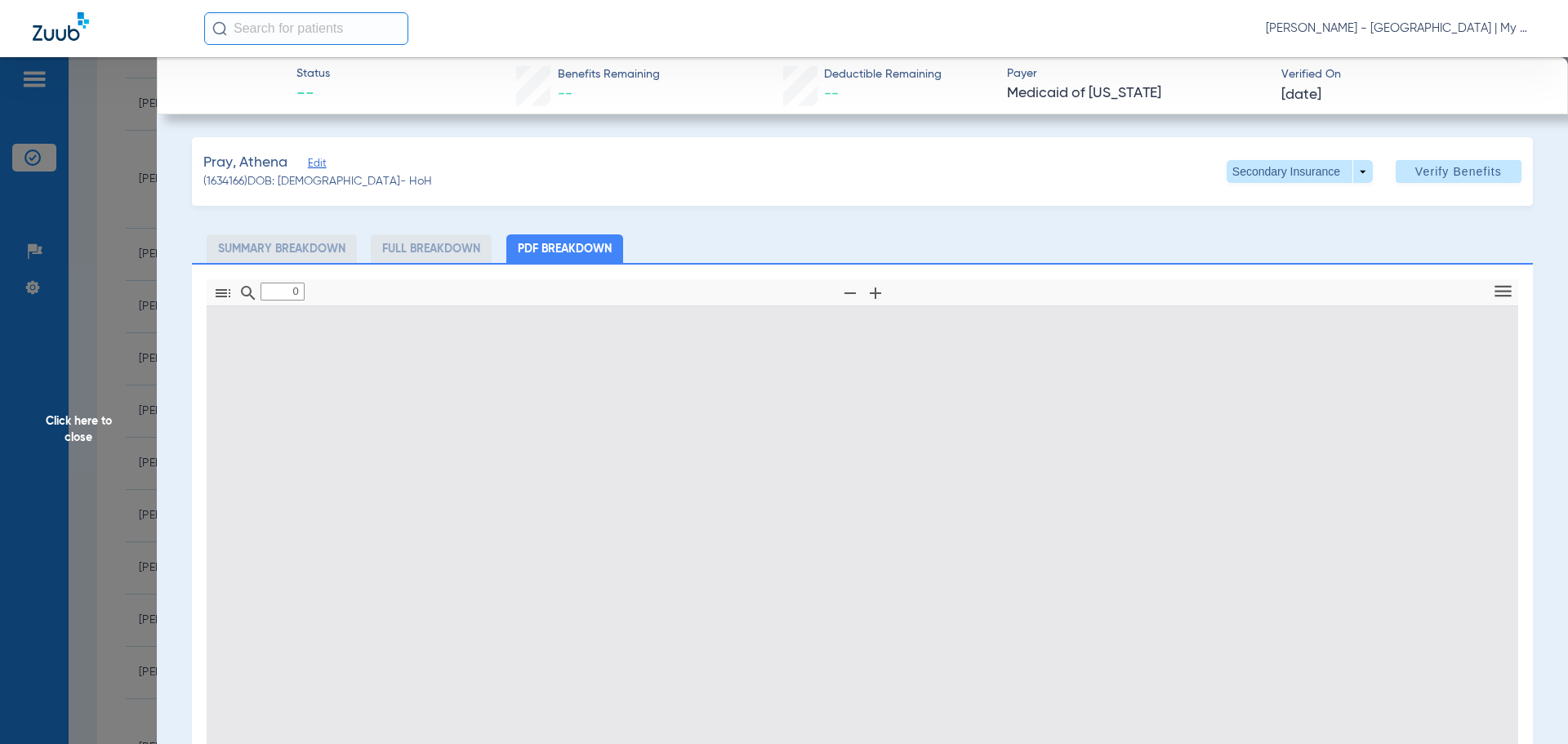
type input "1"
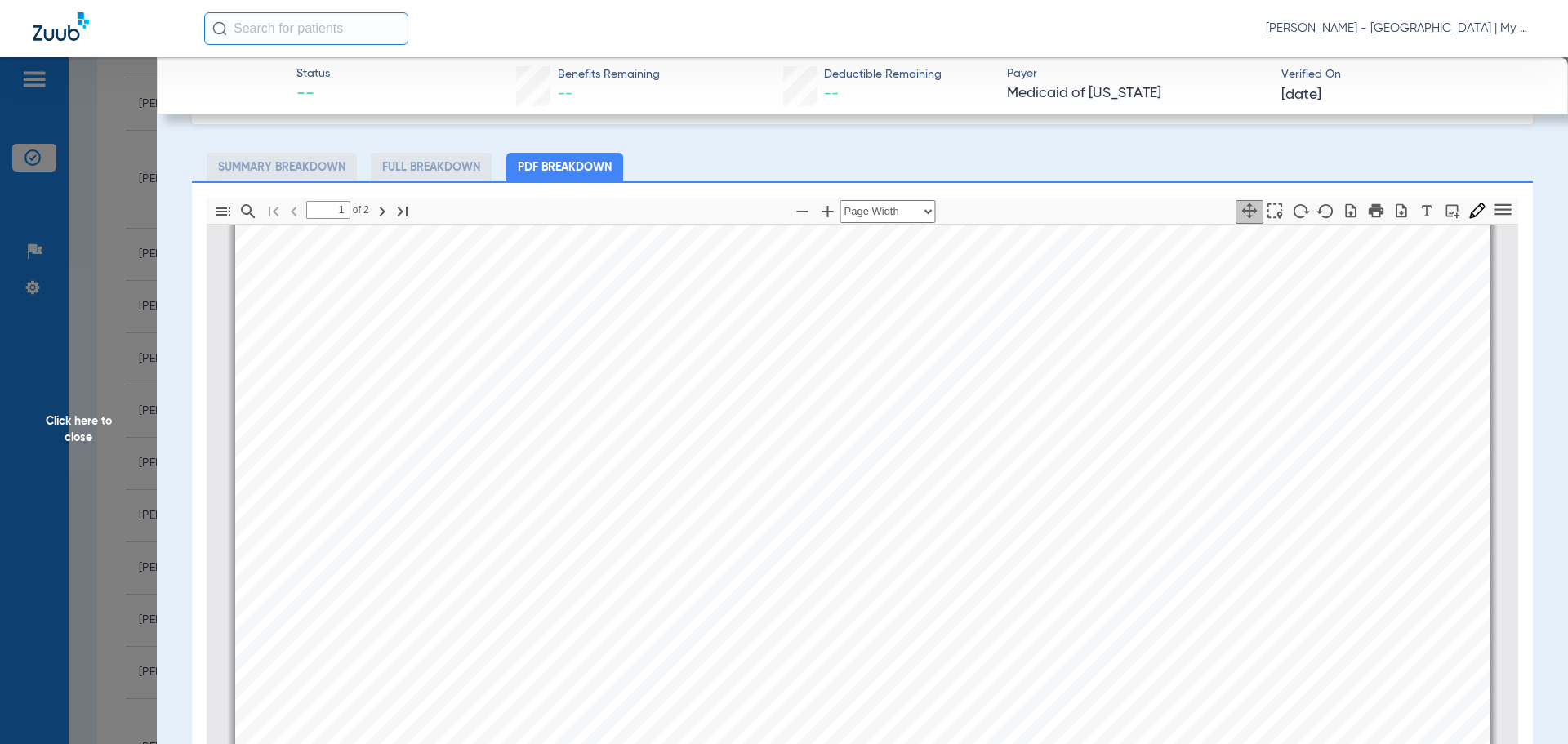
scroll to position [163, 0]
click at [62, 415] on span "Click here to close" at bounding box center [78, 429] width 157 height 744
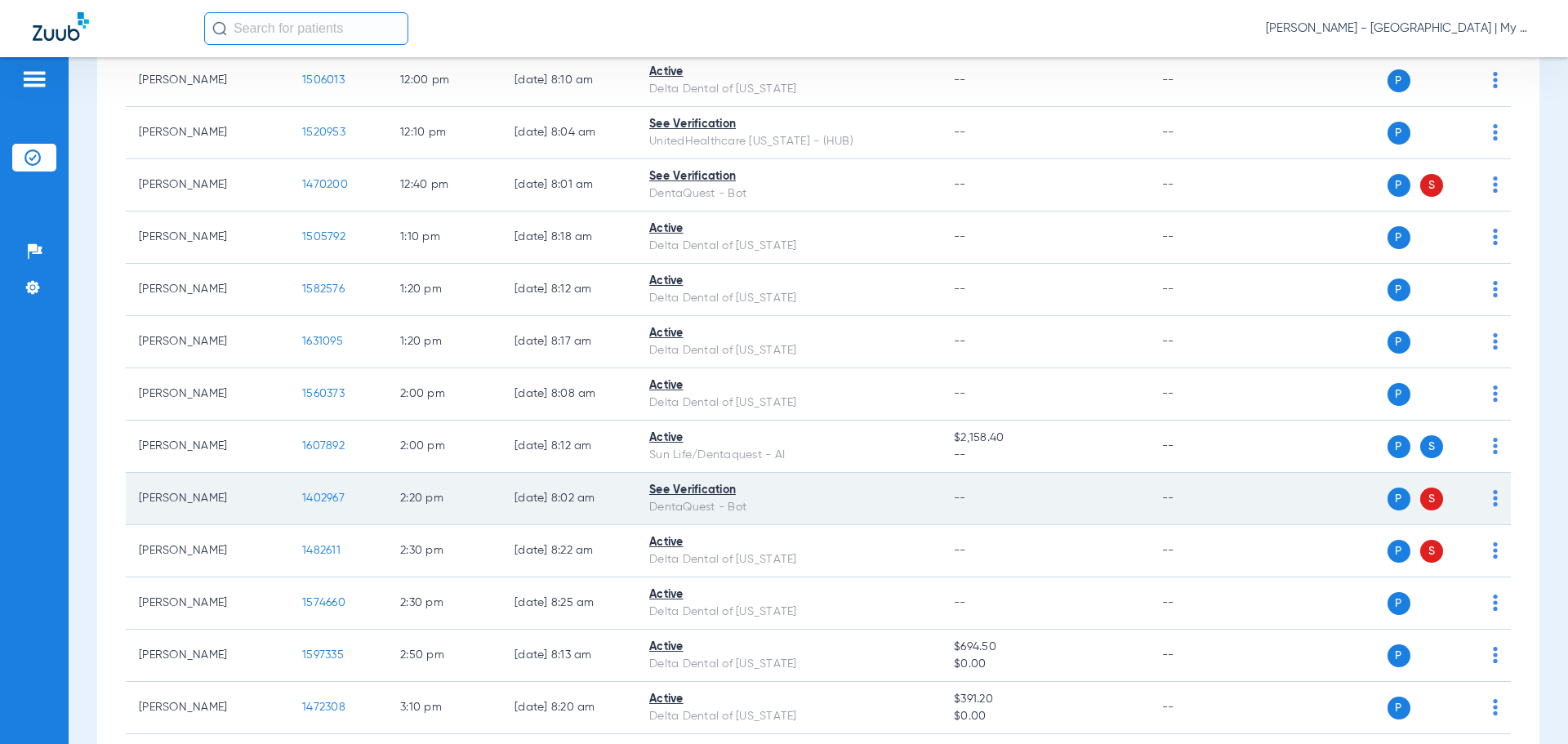
scroll to position [1143, 0]
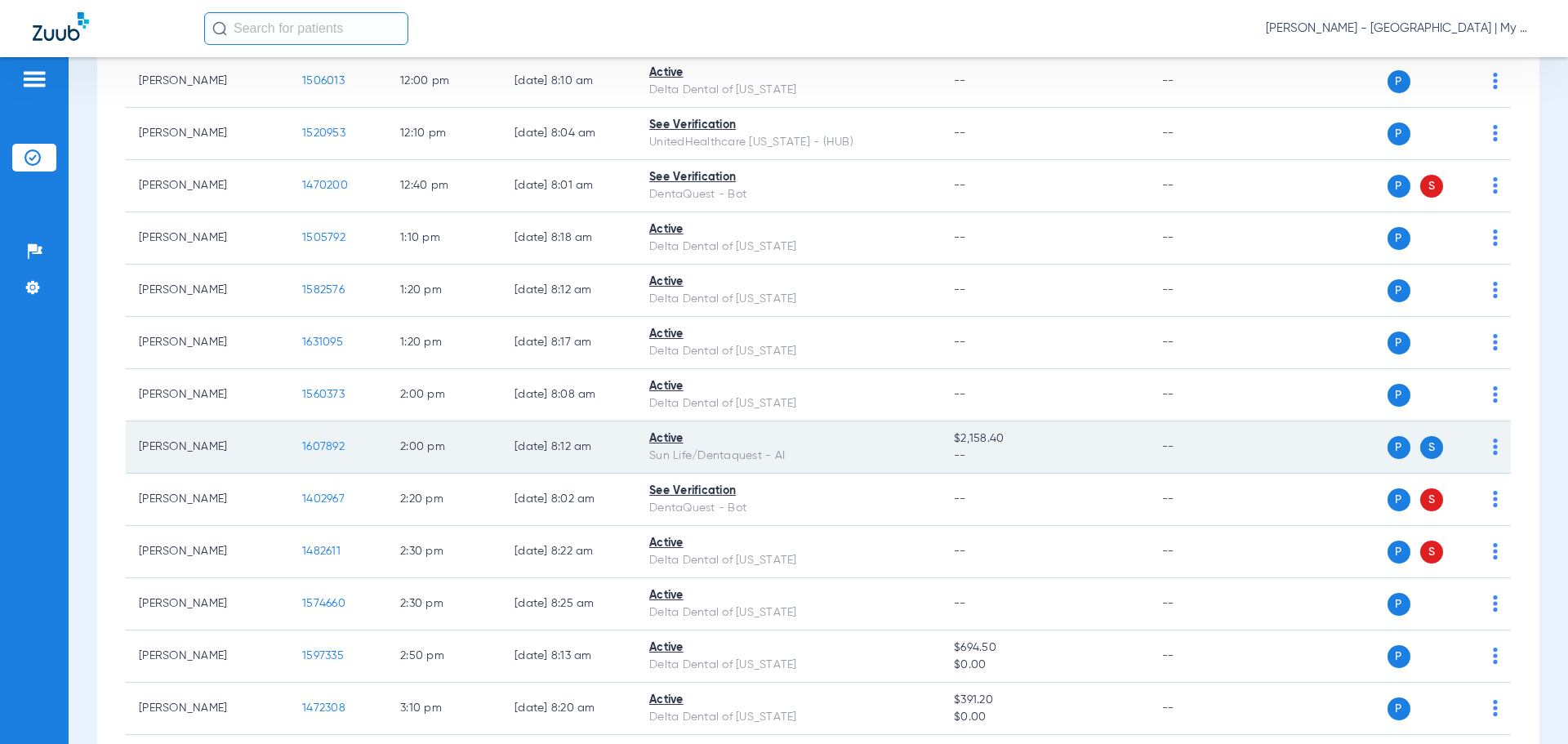
drag, startPoint x: 321, startPoint y: 434, endPoint x: 321, endPoint y: 444, distance: 10.0
click at [321, 444] on td "1607892" at bounding box center [338, 447] width 98 height 53
click at [321, 444] on span "1607892" at bounding box center [323, 447] width 43 height 12
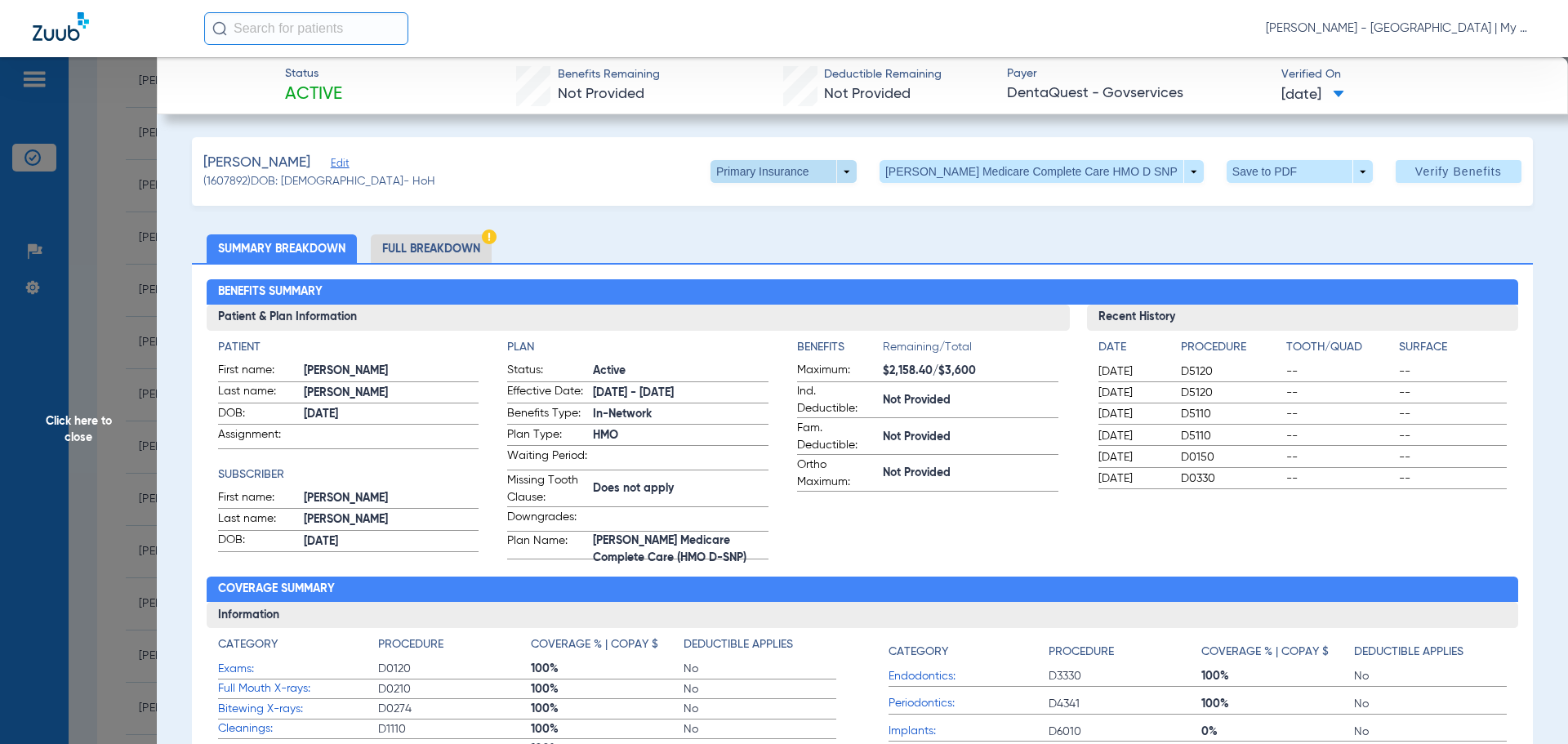
click at [857, 169] on span at bounding box center [784, 171] width 147 height 23
click at [858, 240] on span "Secondary Insurance" at bounding box center [827, 237] width 108 height 12
click at [857, 171] on span at bounding box center [784, 171] width 147 height 23
click at [847, 199] on span "Primary Insurance" at bounding box center [827, 204] width 108 height 12
click at [430, 245] on li "Full Breakdown" at bounding box center [431, 249] width 121 height 29
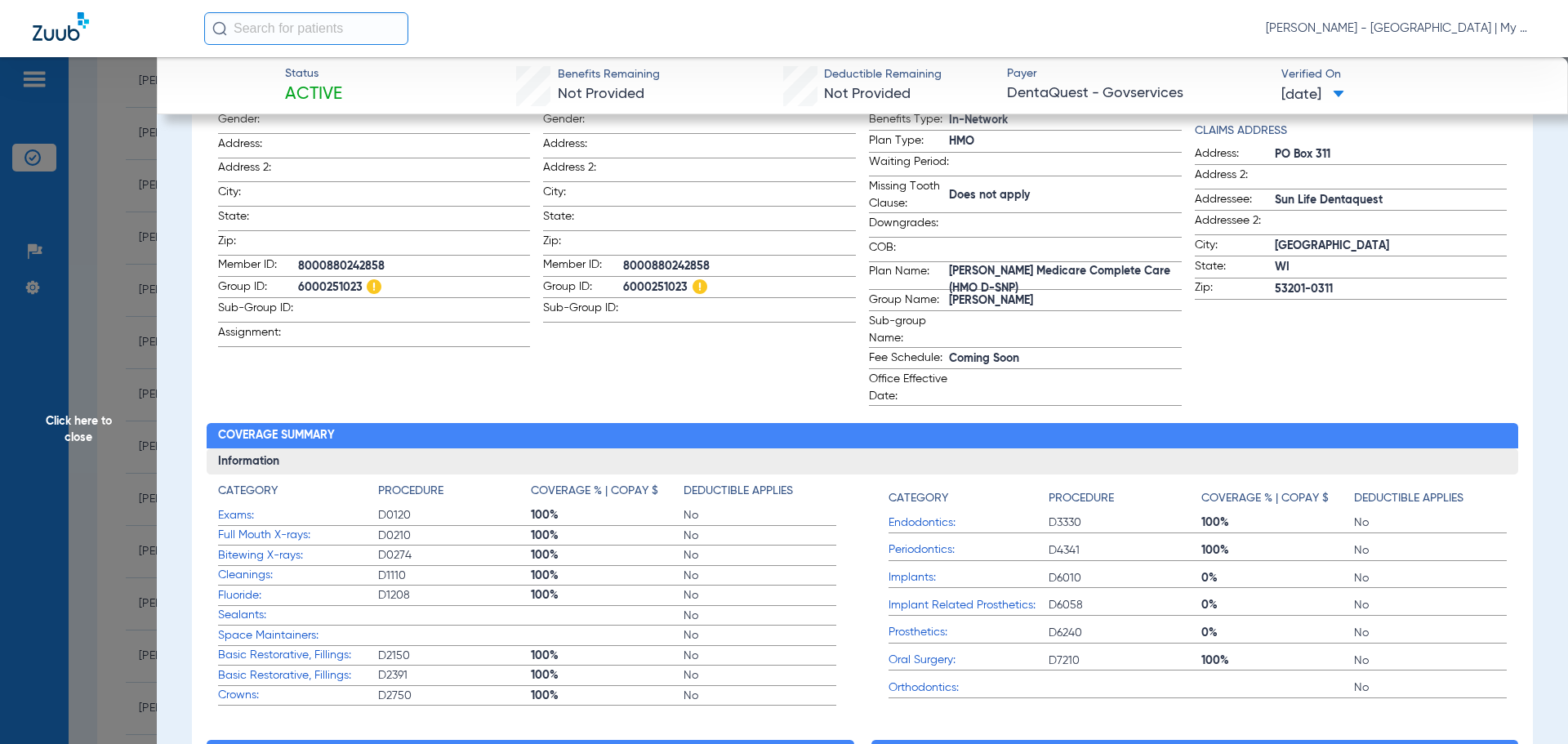
scroll to position [0, 0]
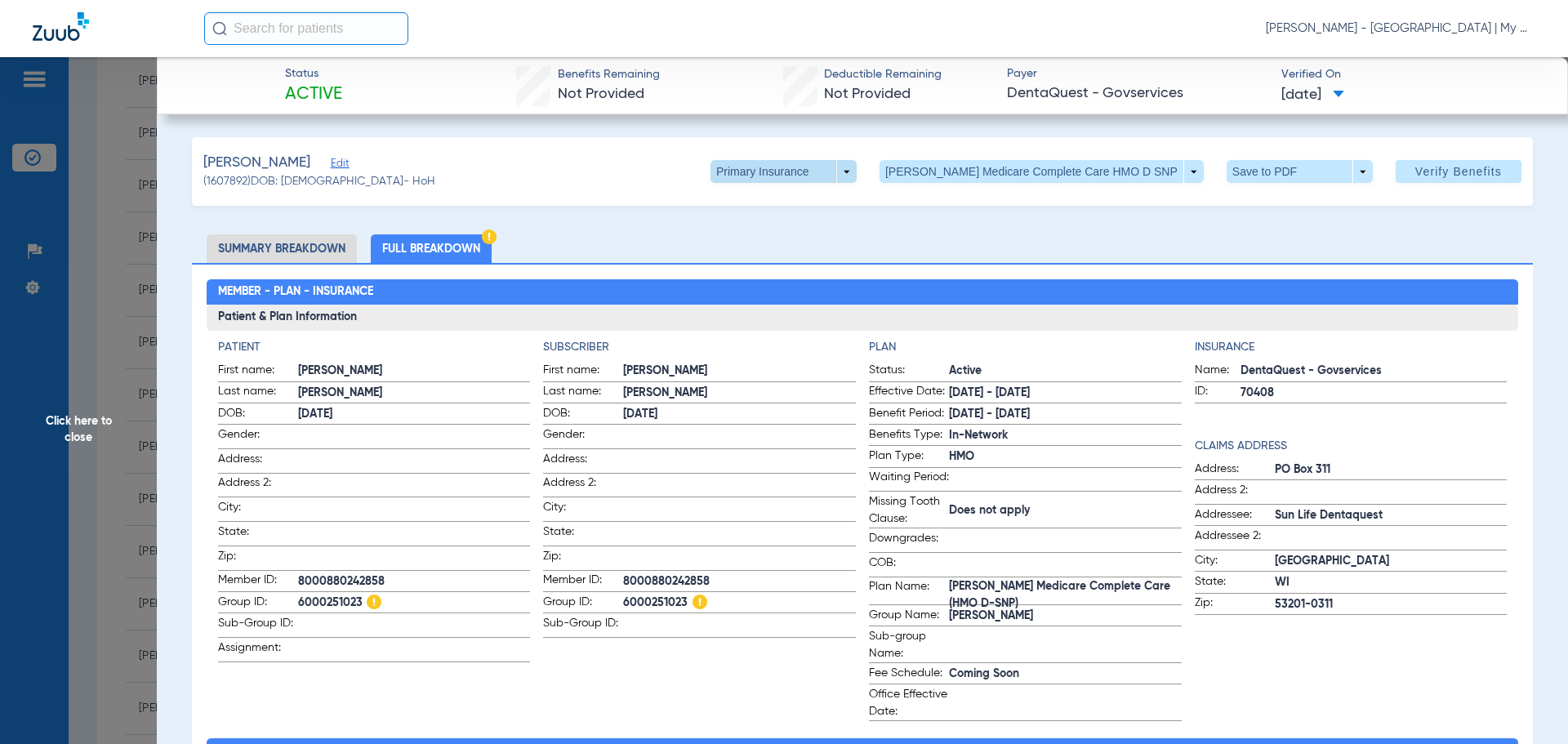
click at [857, 170] on span at bounding box center [784, 171] width 147 height 23
click at [855, 239] on span "Secondary Insurance" at bounding box center [827, 237] width 108 height 12
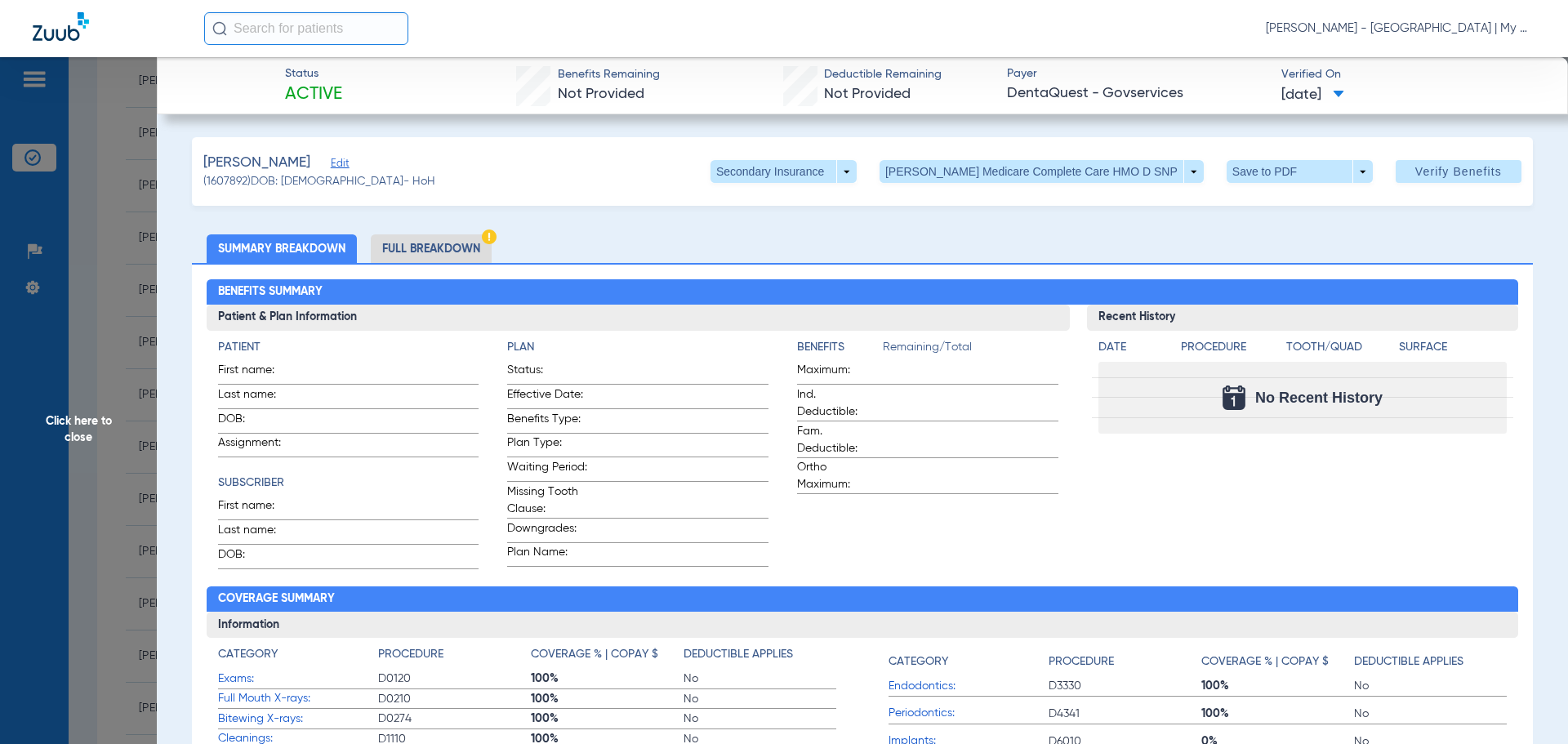
click at [440, 246] on li "Full Breakdown" at bounding box center [431, 249] width 121 height 29
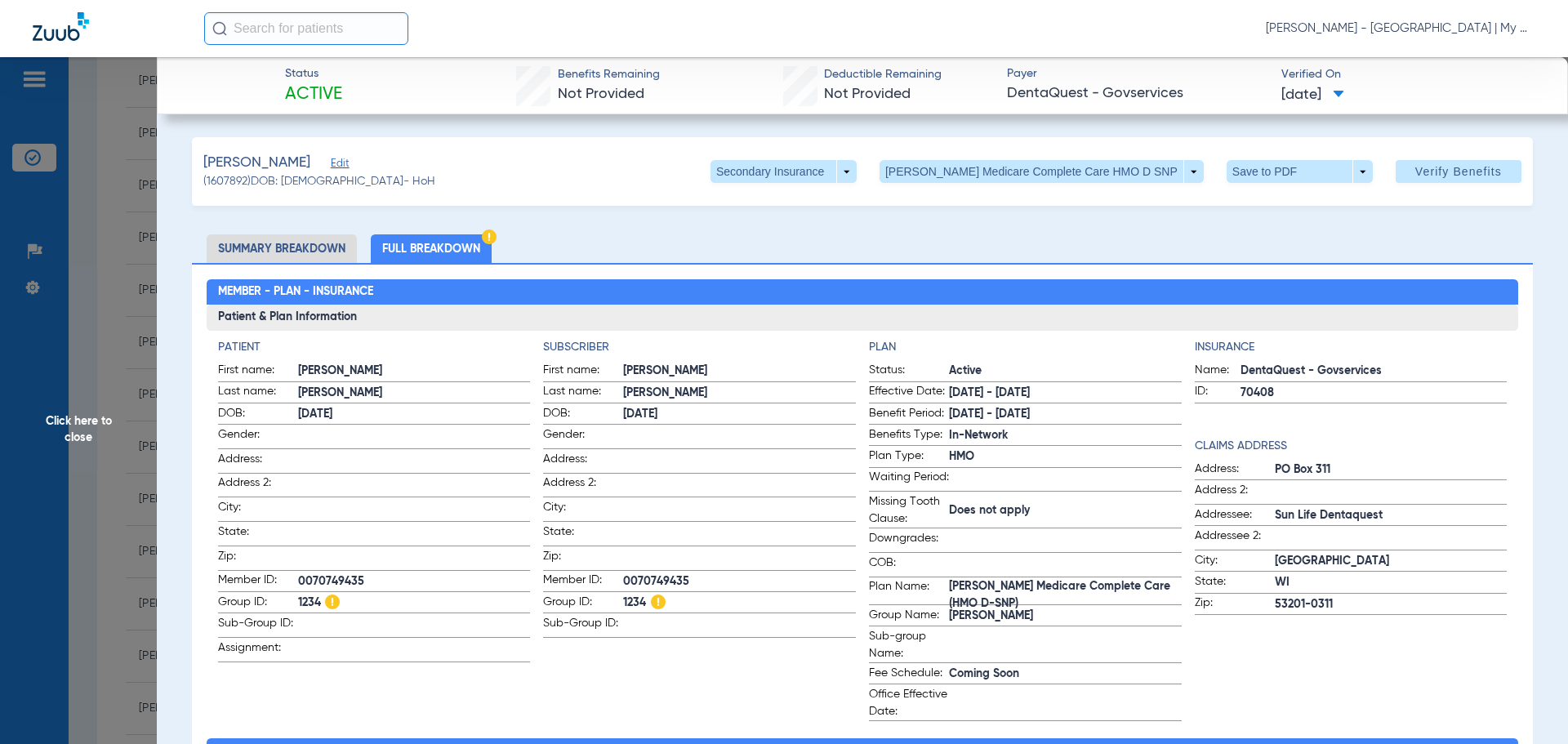
click at [55, 427] on span "Click here to close" at bounding box center [78, 429] width 157 height 744
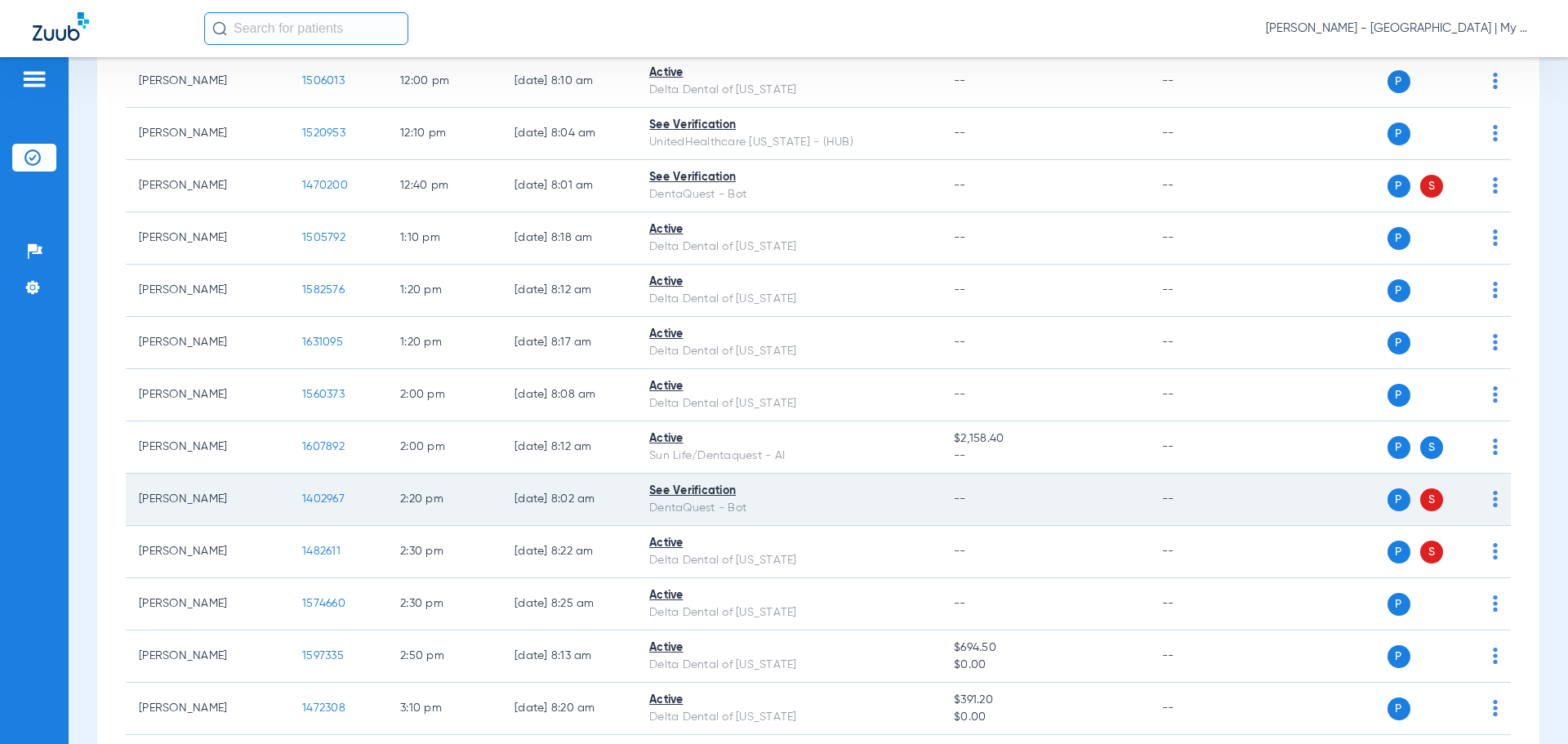
click at [326, 498] on span "1402967" at bounding box center [323, 499] width 43 height 12
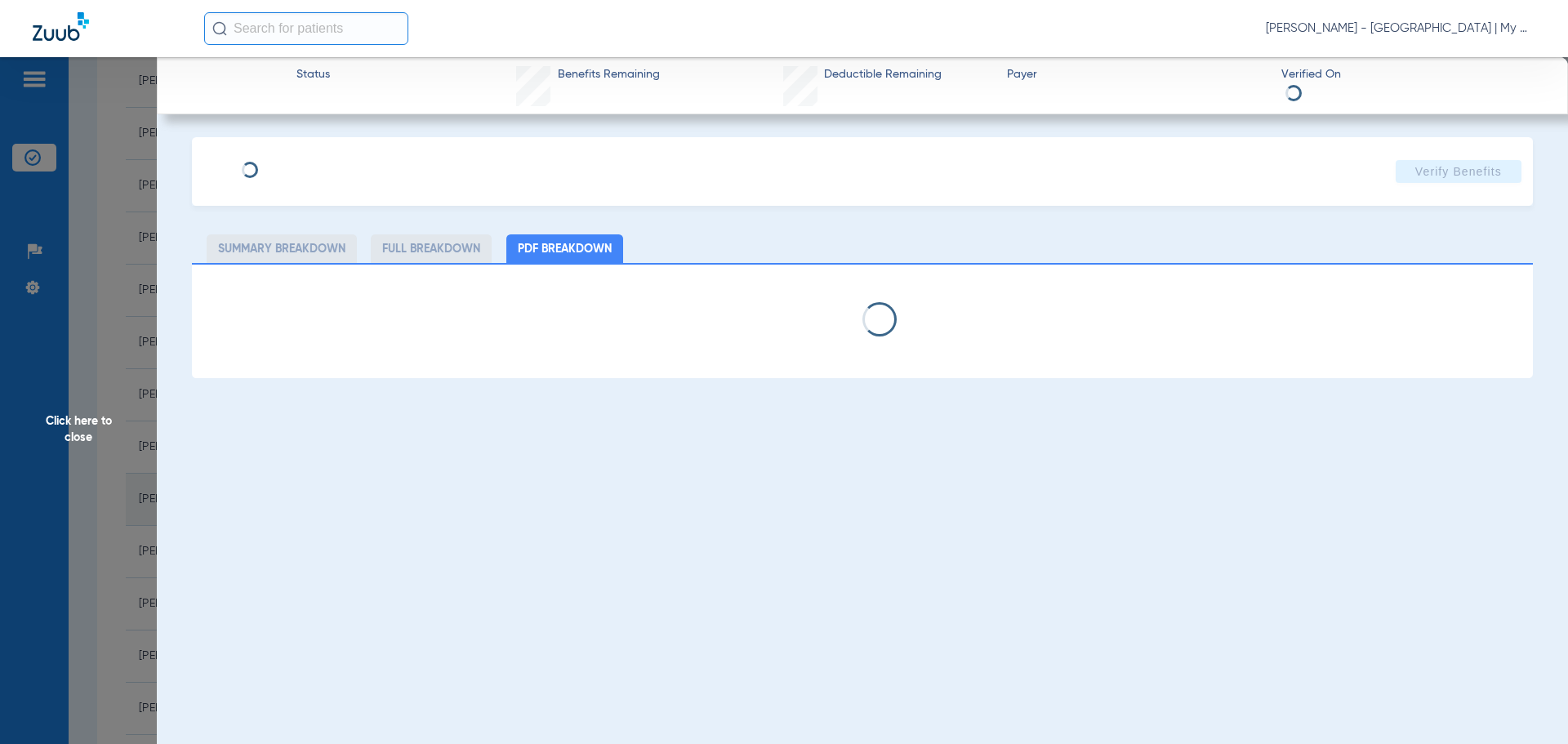
select select "page-width"
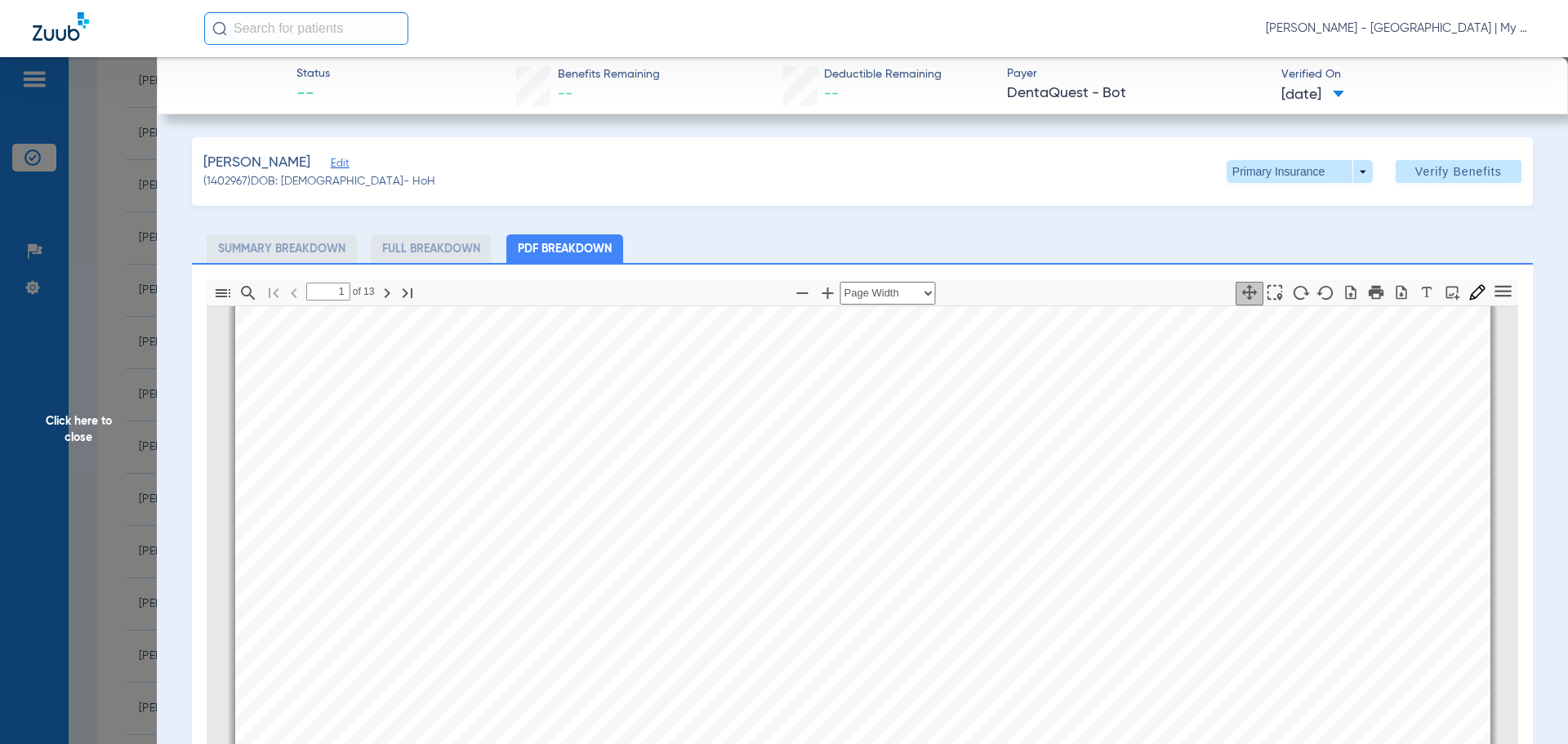
scroll to position [90, 0]
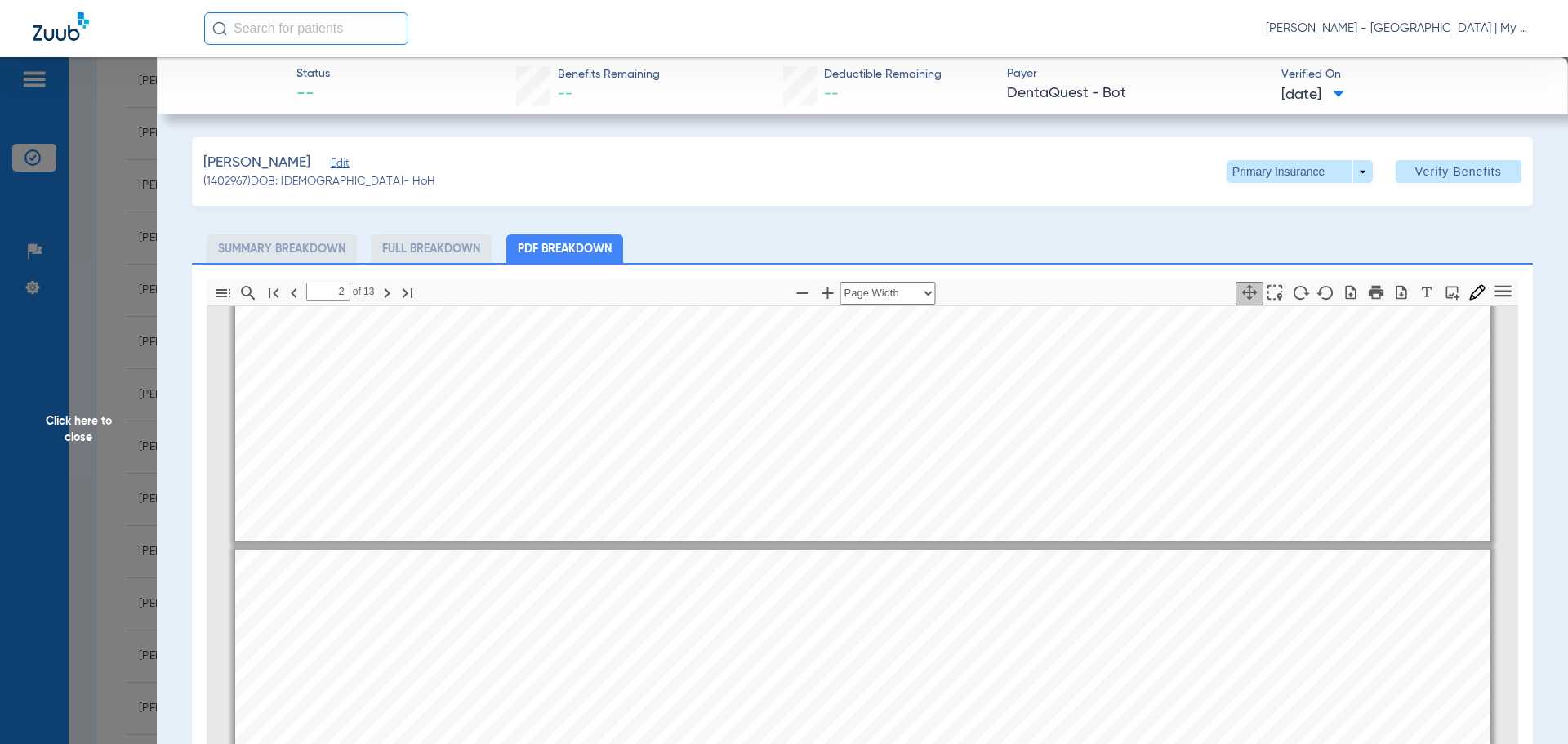
type input "1"
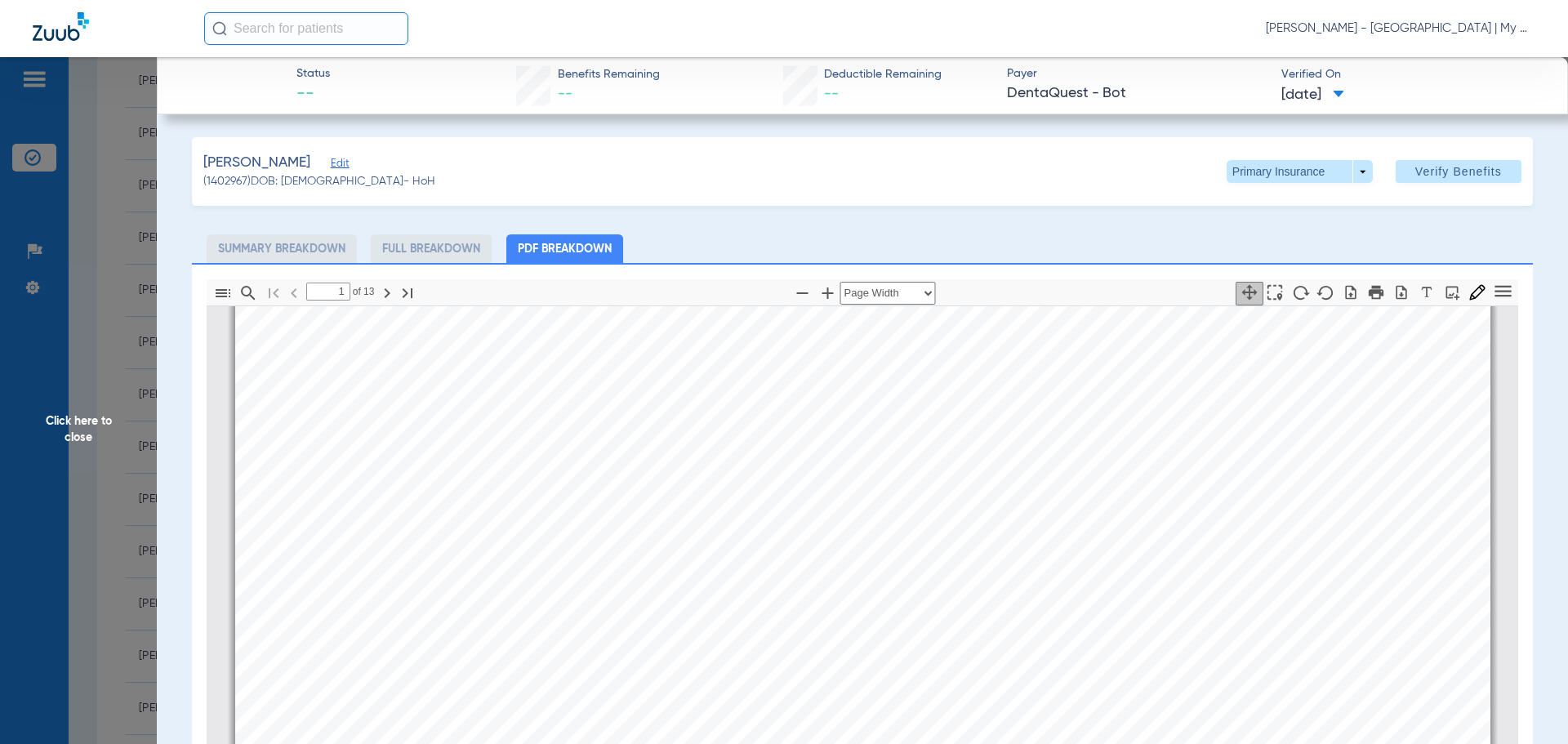
scroll to position [416, 0]
click at [62, 498] on span "Click here to close" at bounding box center [78, 429] width 157 height 744
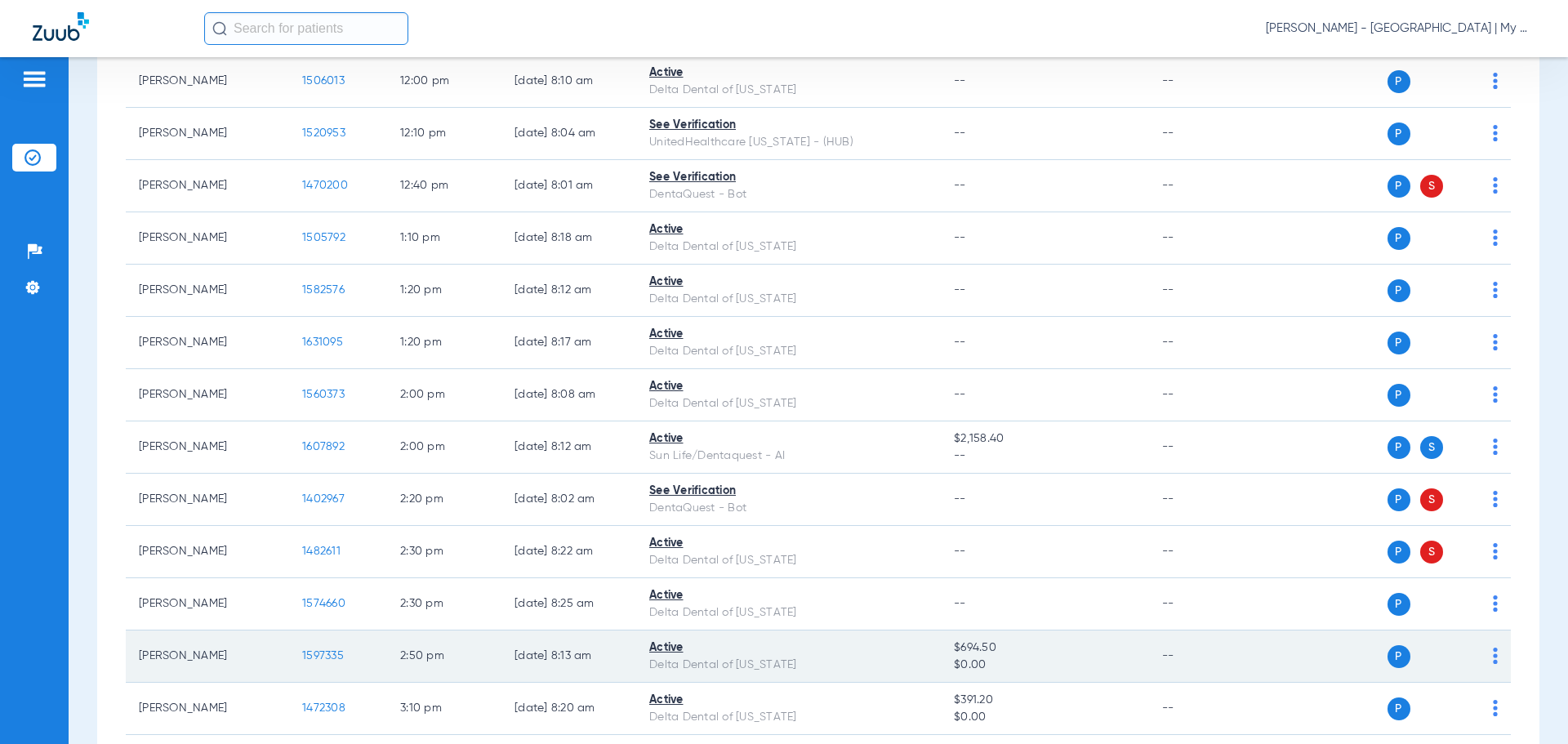
click at [337, 659] on span "1597335" at bounding box center [323, 656] width 42 height 12
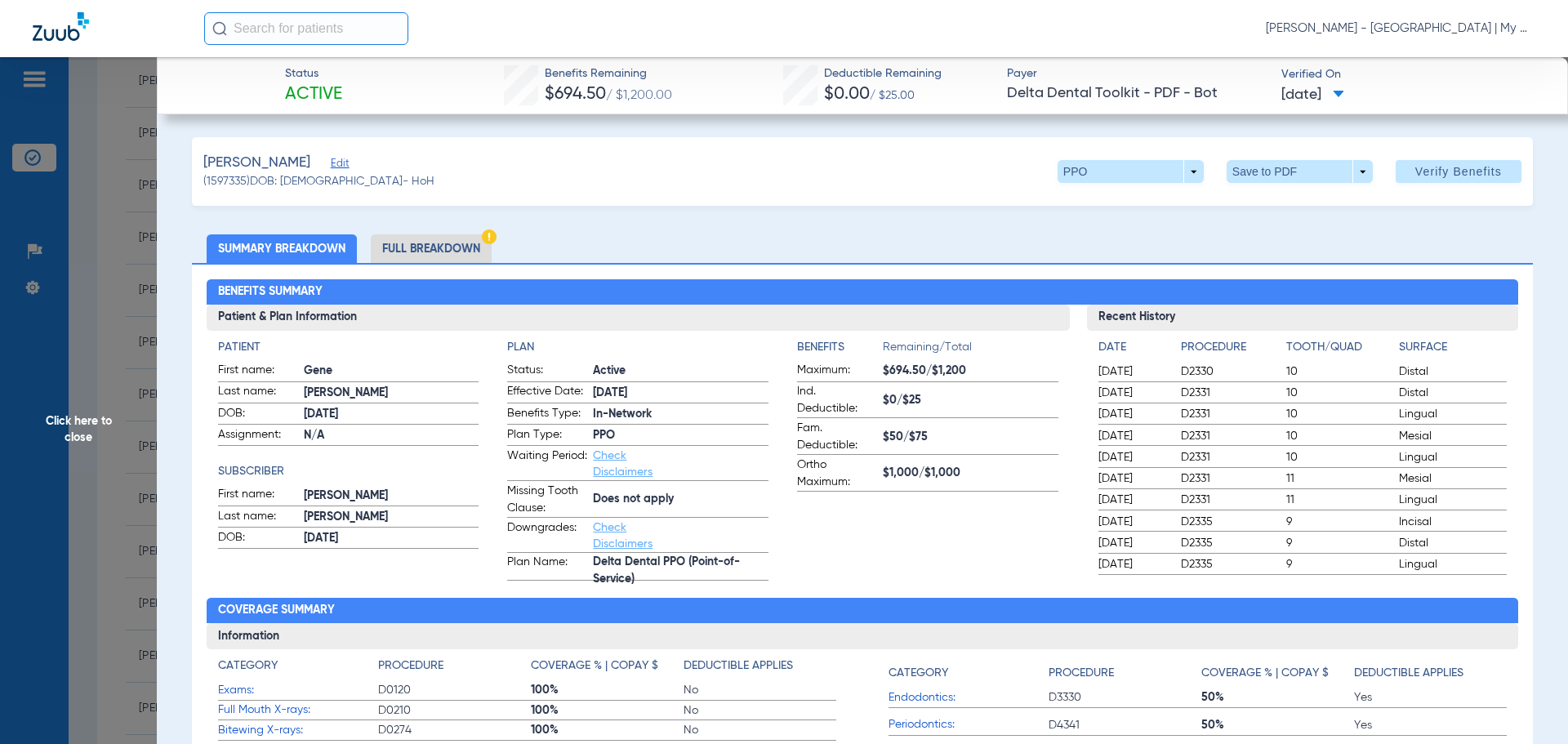
click at [420, 238] on li "Full Breakdown" at bounding box center [431, 249] width 121 height 29
